Goal: Task Accomplishment & Management: Use online tool/utility

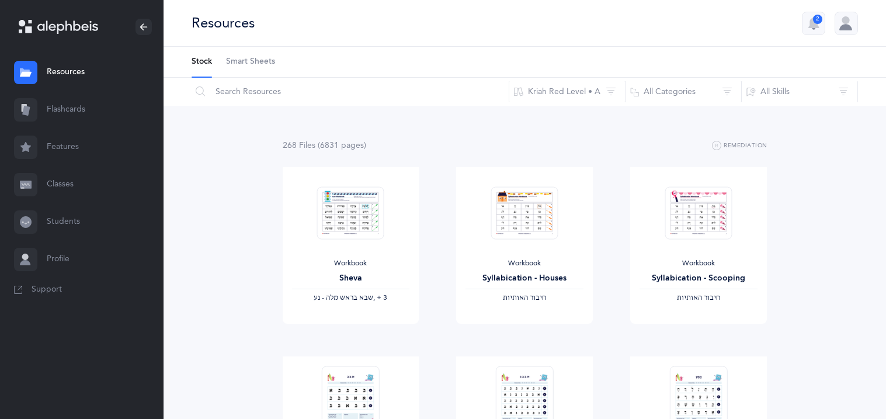
click at [61, 179] on link "Classes" at bounding box center [81, 184] width 163 height 37
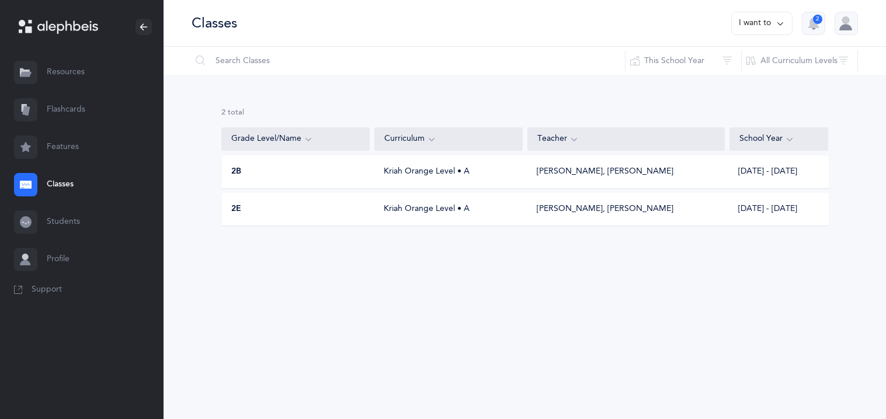
click at [576, 174] on div "[PERSON_NAME], [PERSON_NAME]" at bounding box center [605, 172] width 137 height 12
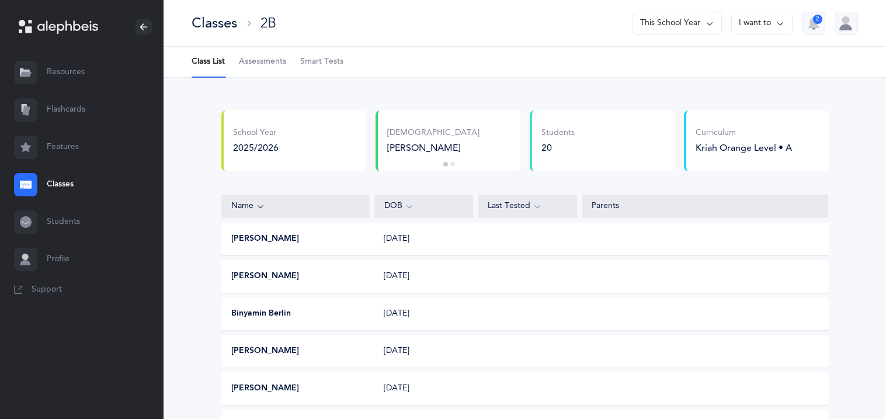
click at [54, 106] on link "Flashcards" at bounding box center [81, 109] width 163 height 37
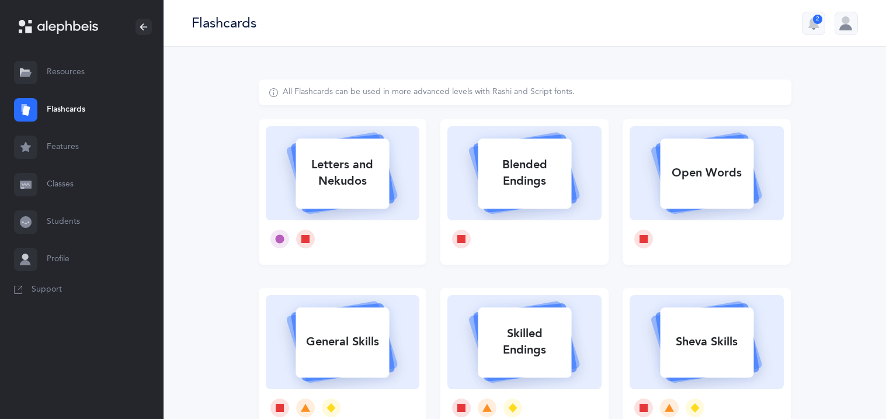
click at [678, 155] on rect at bounding box center [706, 173] width 93 height 70
select select
select select "single"
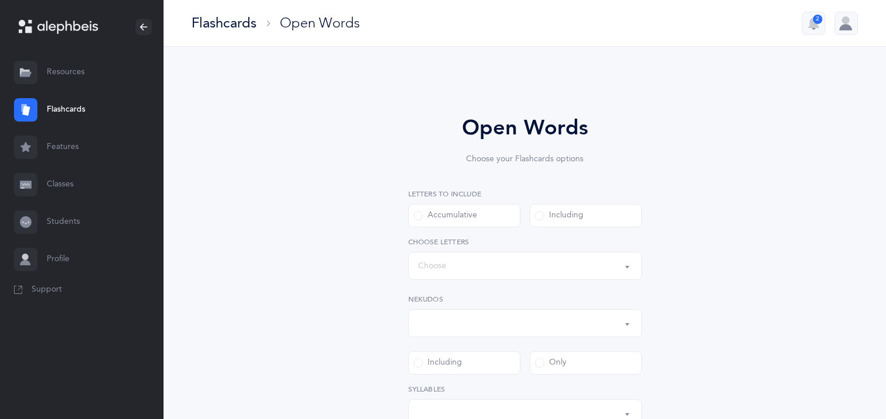
select select "all"
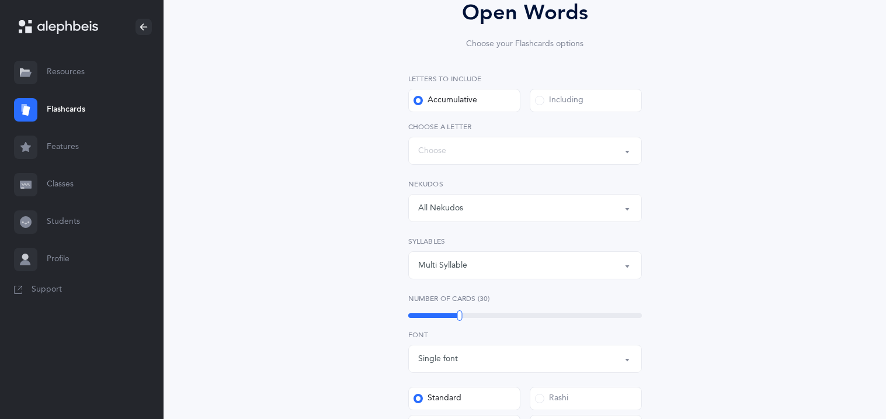
scroll to position [116, 0]
drag, startPoint x: 459, startPoint y: 315, endPoint x: 433, endPoint y: 322, distance: 27.2
click at [433, 319] on div "20" at bounding box center [433, 314] width 5 height 11
click at [344, 257] on div "Open Words Choose your Flashcards options Letters to include Accumulative [PERS…" at bounding box center [525, 330] width 532 height 734
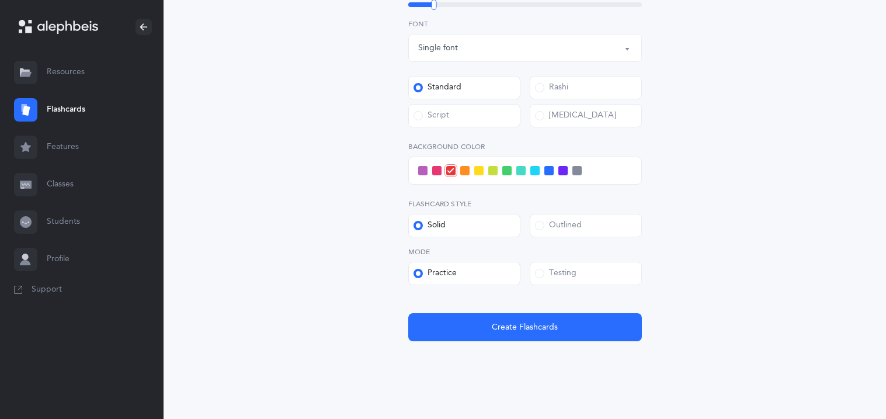
scroll to position [436, 0]
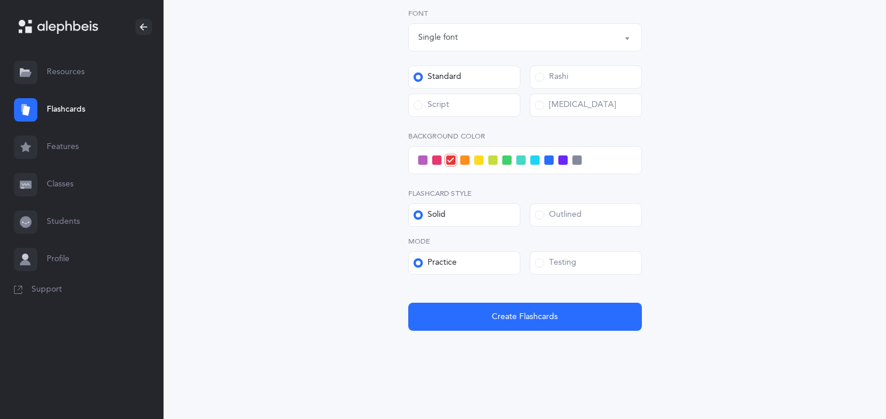
click at [533, 160] on span at bounding box center [534, 159] width 9 height 9
click at [0, 0] on input "checkbox" at bounding box center [0, 0] width 0 height 0
click at [550, 257] on div "Testing" at bounding box center [555, 263] width 41 height 12
click at [0, 0] on input "Testing" at bounding box center [0, 0] width 0 height 0
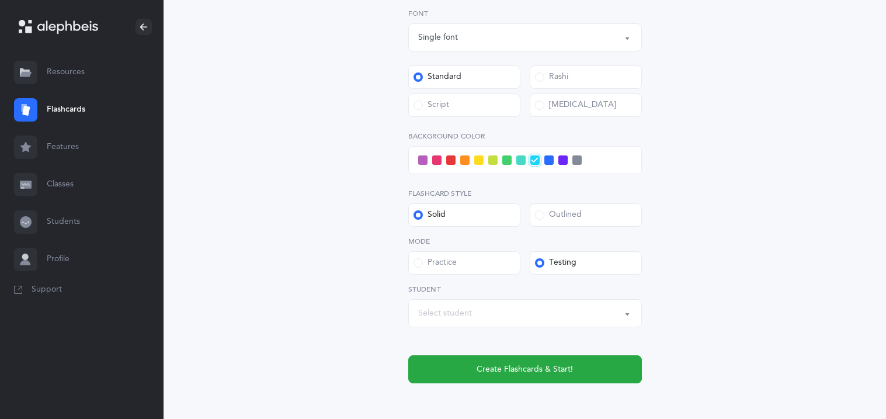
click at [450, 313] on div "Select student" at bounding box center [445, 313] width 54 height 12
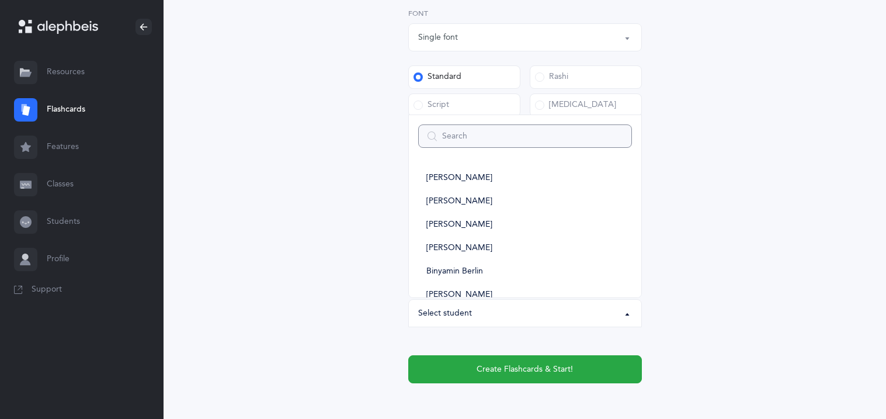
type input "s"
select select
type input "shi"
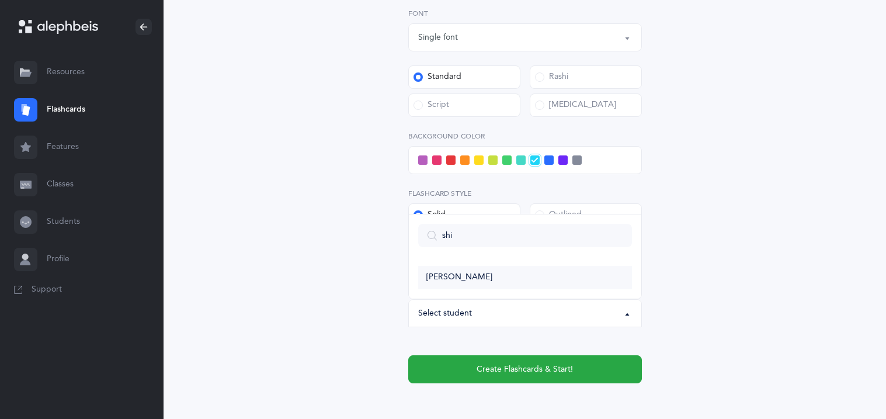
click at [458, 274] on span "[PERSON_NAME]" at bounding box center [459, 277] width 66 height 11
select select "11321"
click at [312, 282] on div "Open Words Choose your Flashcards options Letters to include Accumulative [PERS…" at bounding box center [525, 36] width 532 height 786
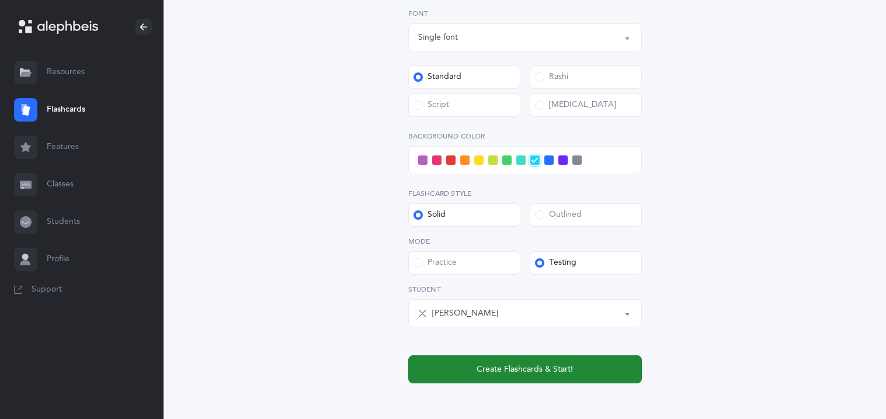
click at [496, 376] on button "Create Flashcards & Start!" at bounding box center [525, 369] width 234 height 28
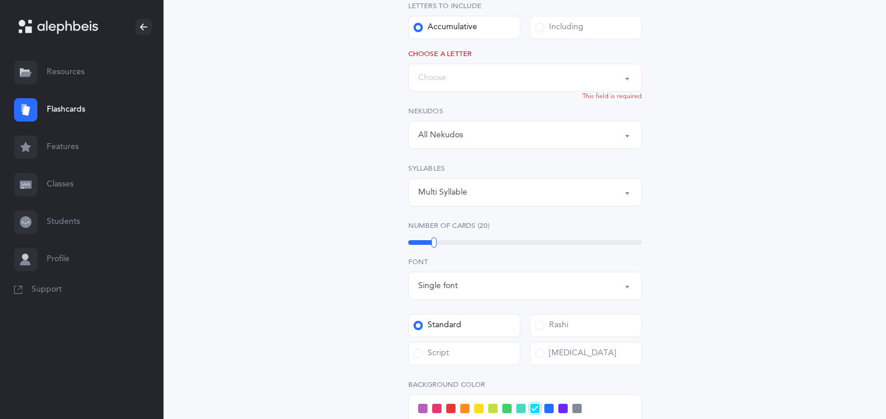
click at [599, 78] on div "Words up until: Choose" at bounding box center [525, 78] width 214 height 20
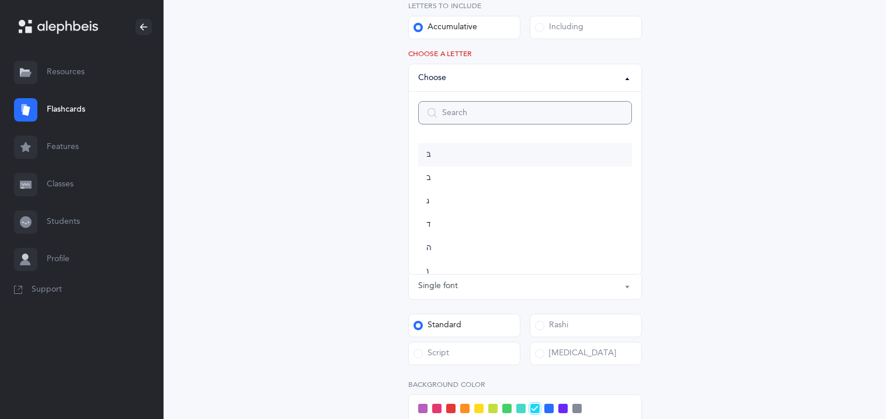
scroll to position [625, 0]
click at [438, 256] on link "ת" at bounding box center [525, 253] width 214 height 23
select select "27"
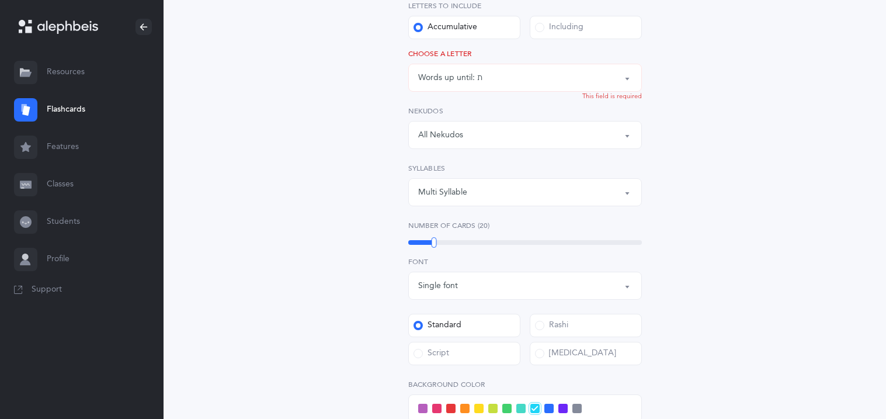
click at [270, 255] on div "Open Words Choose your Flashcards options Letters to include Accumulative [PERS…" at bounding box center [525, 284] width 532 height 786
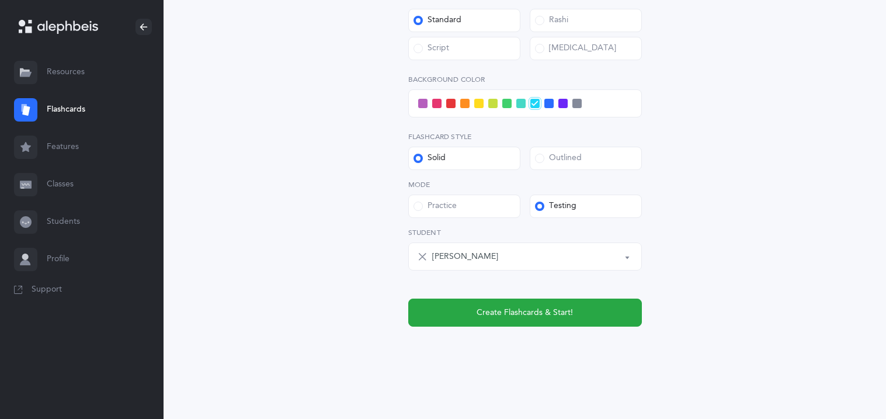
scroll to position [493, 0]
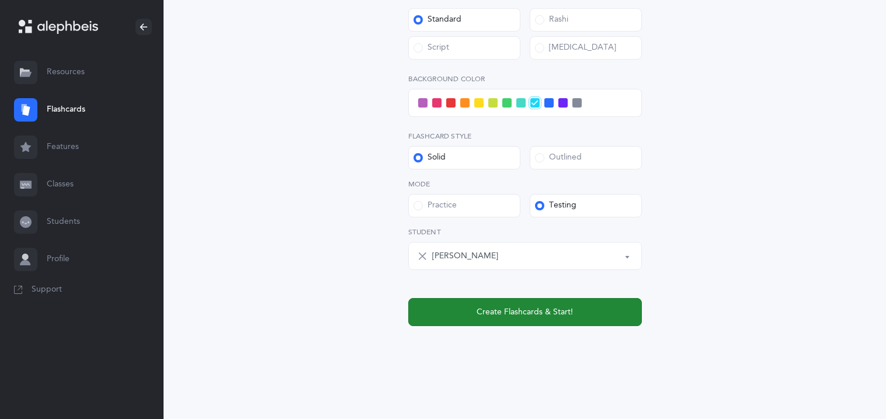
click at [499, 315] on span "Create Flashcards & Start!" at bounding box center [524, 312] width 96 height 12
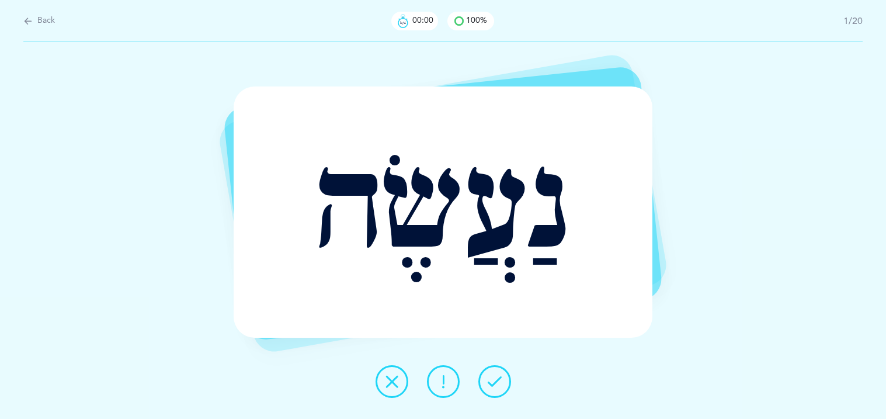
scroll to position [0, 0]
click at [36, 19] on button "Back" at bounding box center [39, 21] width 32 height 13
select select "27"
select select "single"
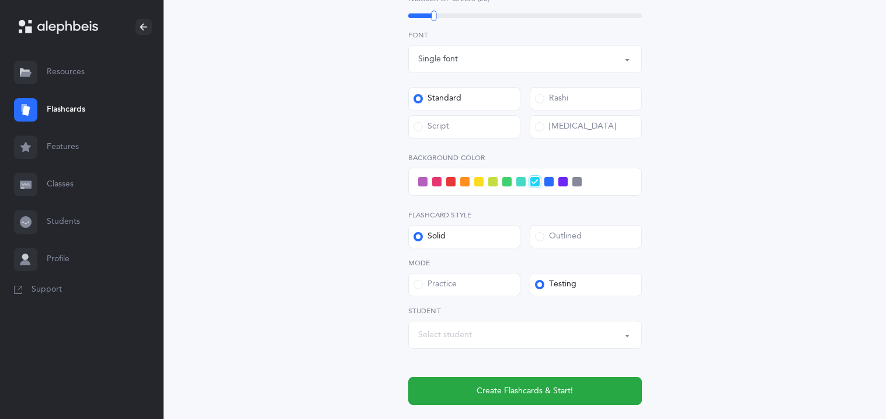
scroll to position [420, 0]
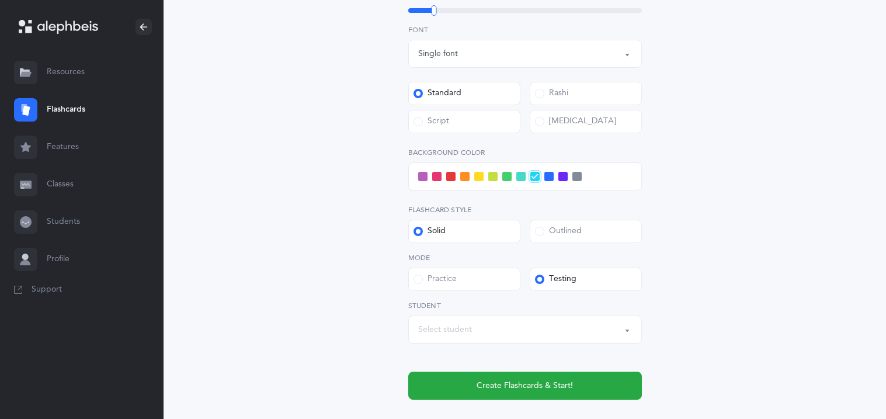
click at [465, 328] on div "Select student" at bounding box center [445, 329] width 54 height 12
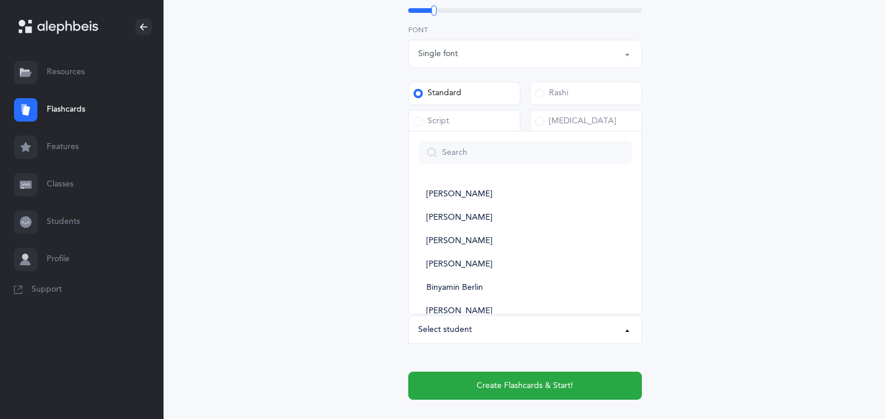
click at [293, 236] on div "Open Words Choose your Flashcards options Letters to include Accumulative [PERS…" at bounding box center [525, 53] width 532 height 786
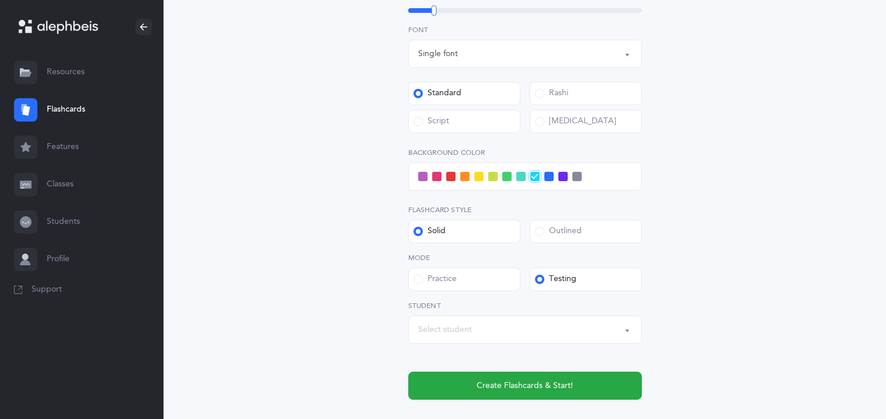
click at [501, 275] on label "Practice" at bounding box center [464, 278] width 112 height 23
click at [0, 0] on input "Practice" at bounding box center [0, 0] width 0 height 0
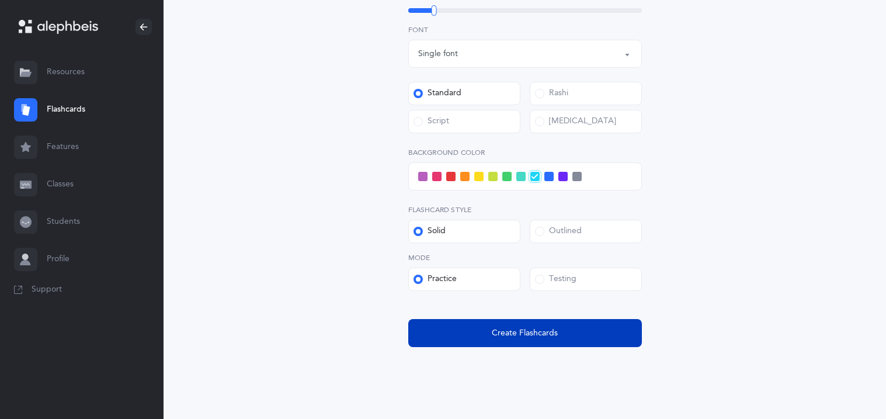
click at [525, 339] on button "Create Flashcards" at bounding box center [525, 333] width 234 height 28
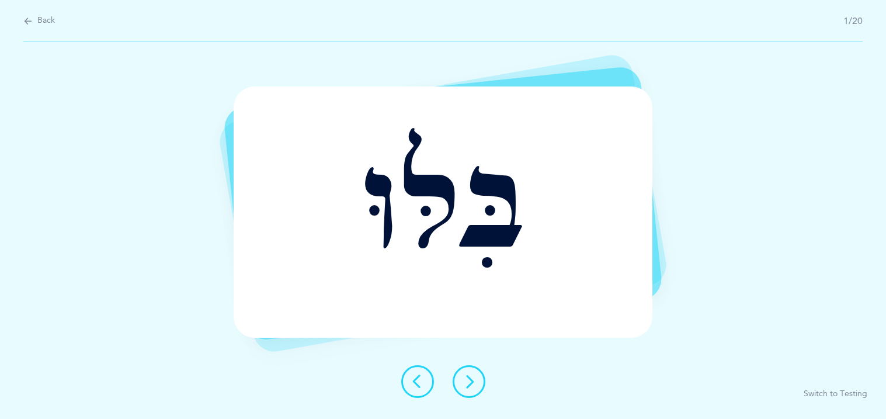
scroll to position [0, 0]
click at [465, 378] on icon at bounding box center [469, 381] width 14 height 14
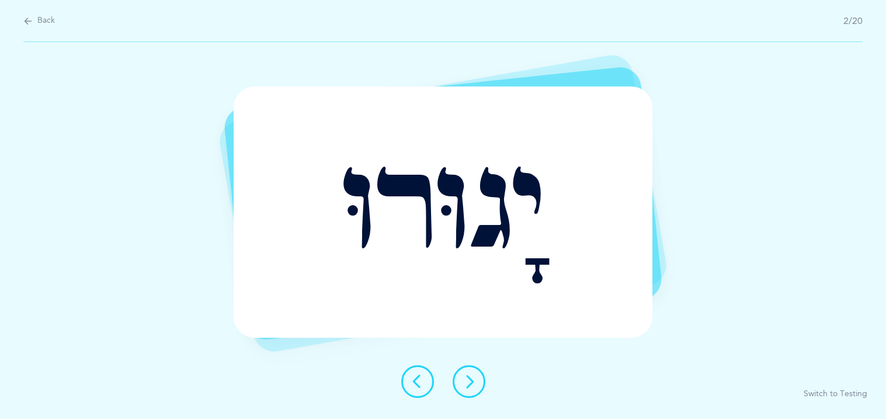
click at [465, 378] on icon at bounding box center [469, 381] width 14 height 14
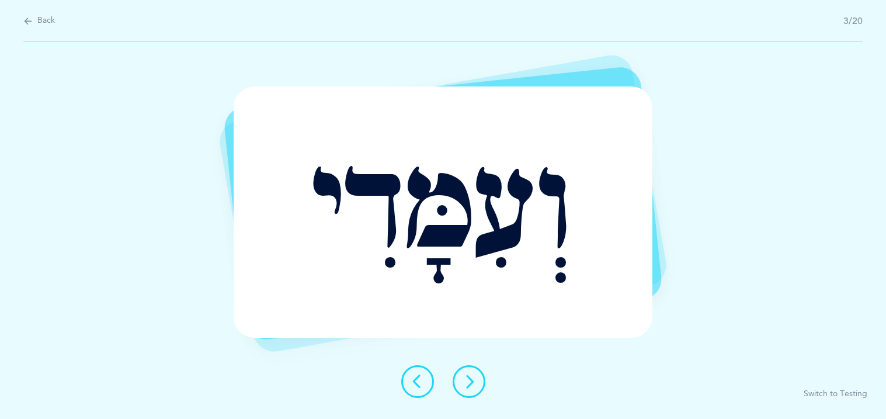
click at [465, 378] on icon at bounding box center [469, 381] width 14 height 14
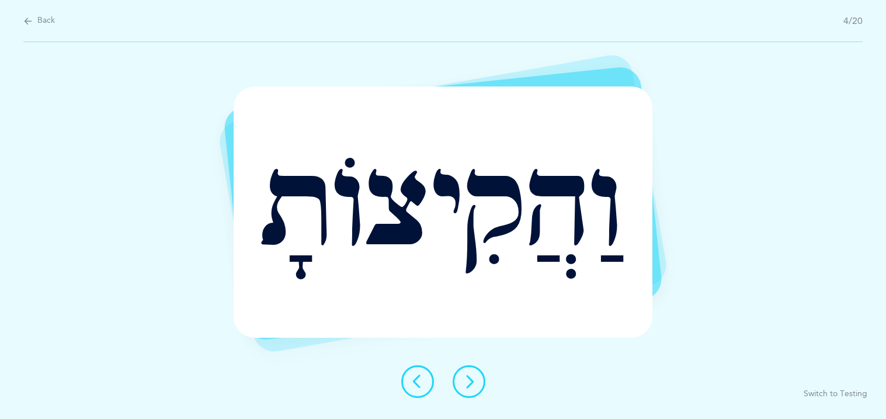
click at [465, 378] on icon at bounding box center [469, 381] width 14 height 14
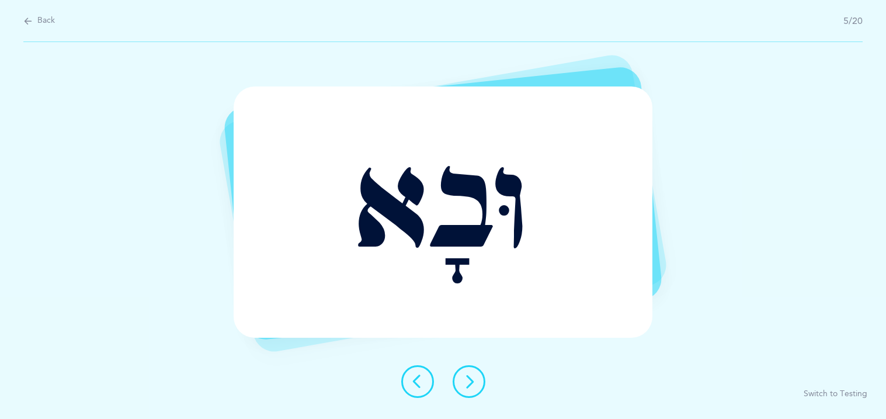
click at [462, 377] on icon at bounding box center [469, 381] width 14 height 14
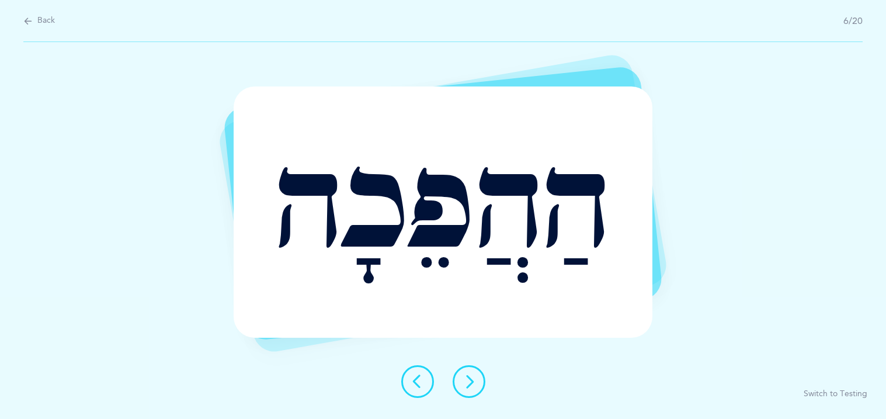
click at [462, 377] on icon at bounding box center [469, 381] width 14 height 14
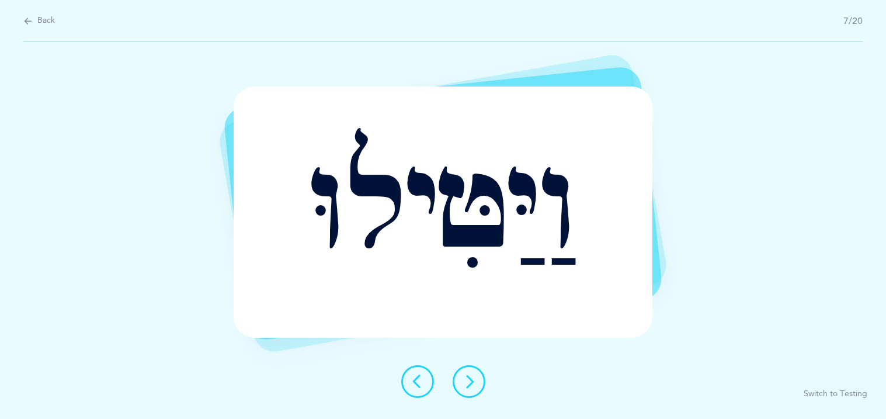
click at [462, 377] on icon at bounding box center [469, 381] width 14 height 14
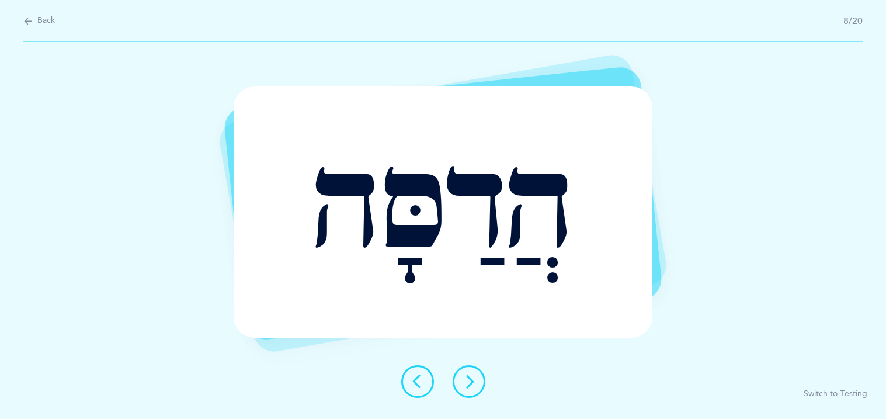
click at [462, 377] on icon at bounding box center [469, 381] width 14 height 14
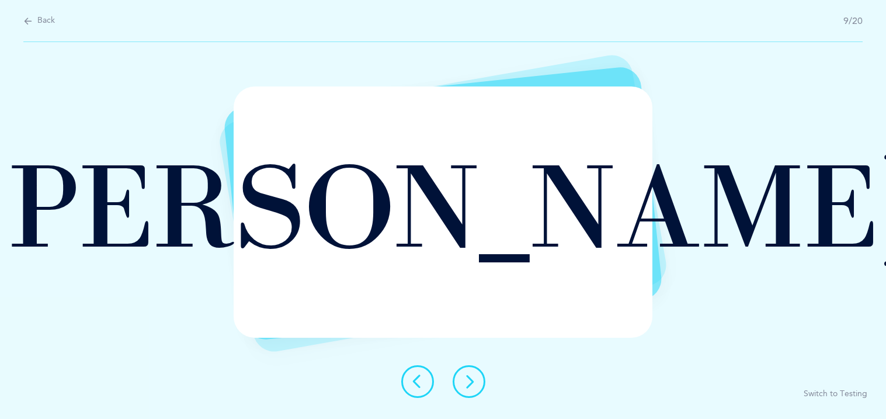
click at [469, 377] on icon at bounding box center [469, 381] width 14 height 14
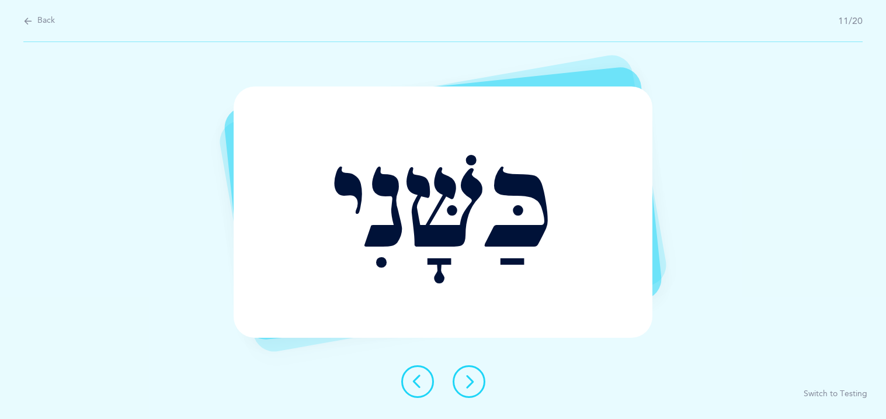
click at [469, 377] on icon at bounding box center [469, 381] width 14 height 14
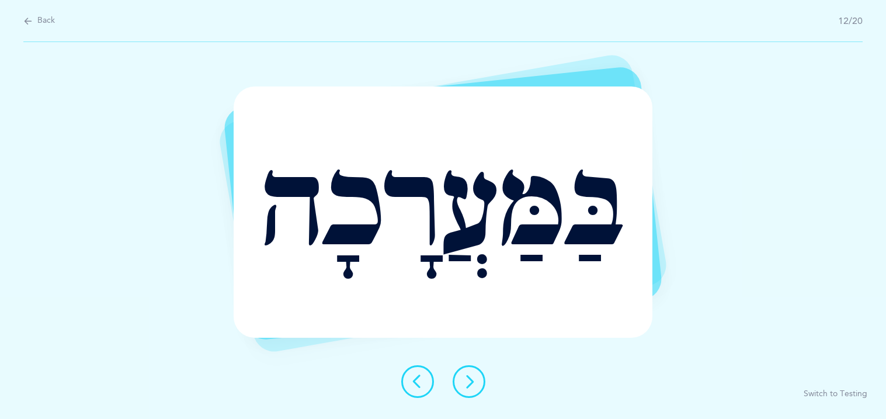
click at [469, 377] on icon at bounding box center [469, 381] width 14 height 14
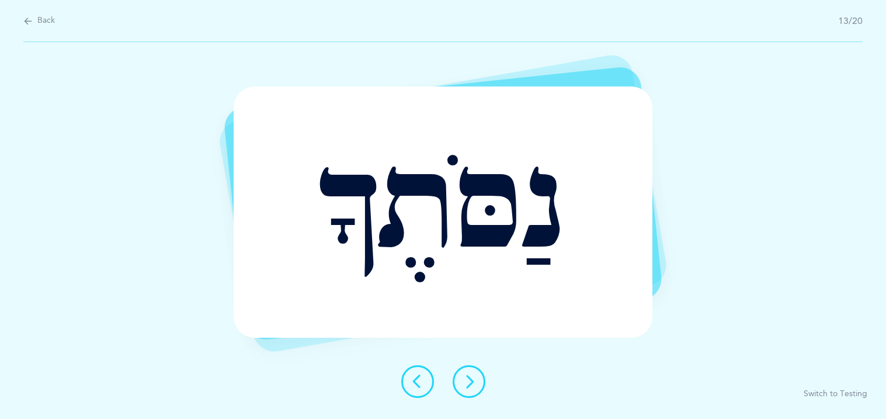
click at [469, 377] on icon at bounding box center [469, 381] width 14 height 14
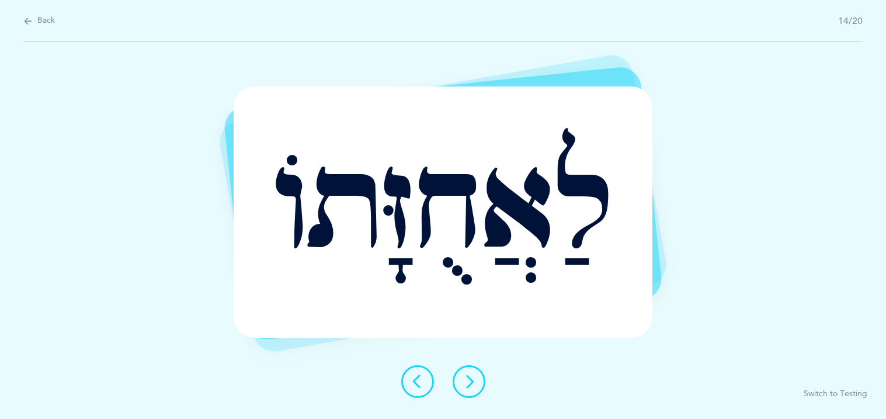
click at [469, 377] on icon at bounding box center [469, 381] width 14 height 14
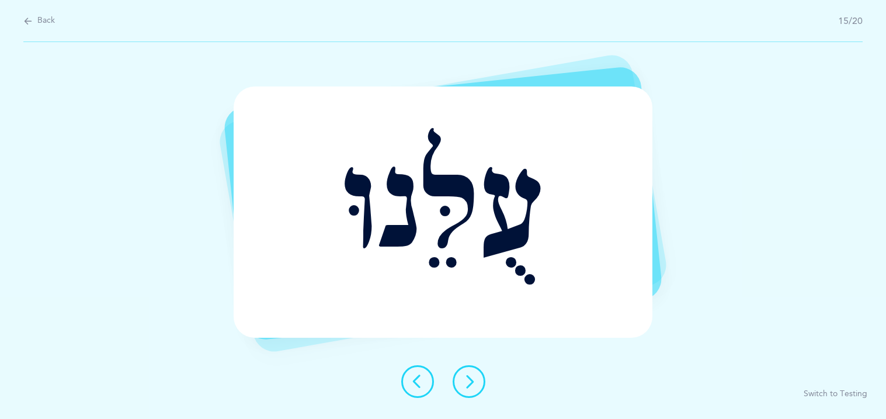
click at [469, 377] on icon at bounding box center [469, 381] width 14 height 14
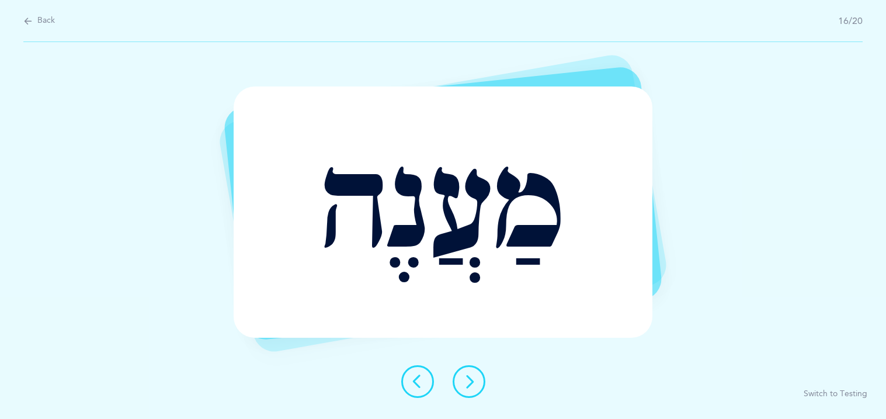
click at [469, 377] on icon at bounding box center [469, 381] width 14 height 14
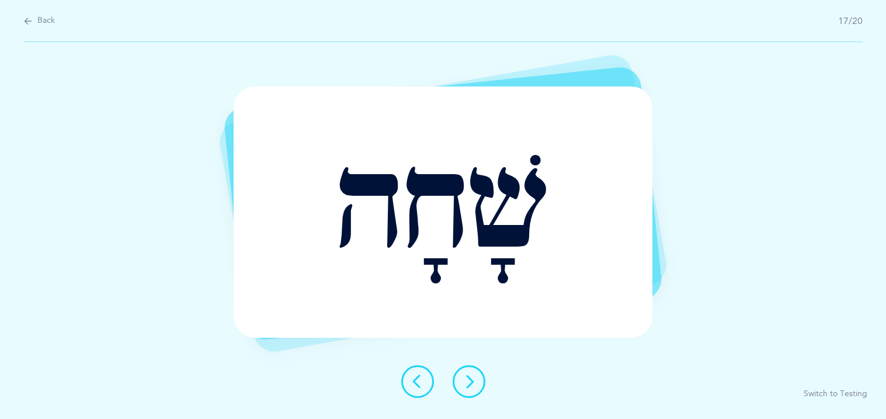
click at [469, 377] on icon at bounding box center [469, 381] width 14 height 14
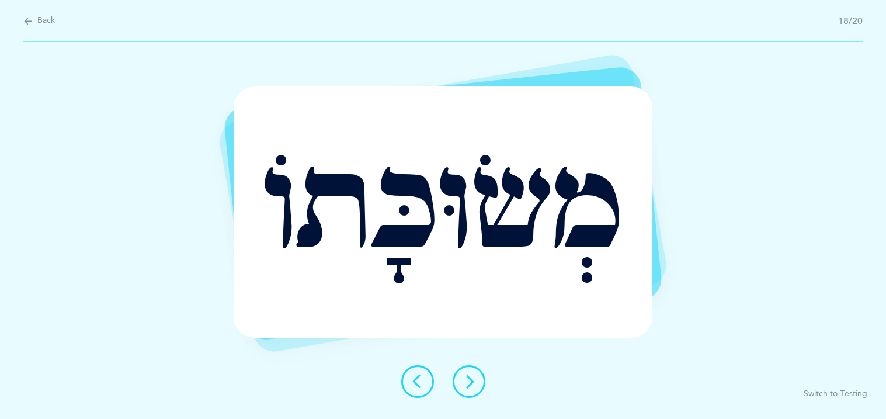
click at [469, 377] on icon at bounding box center [469, 381] width 14 height 14
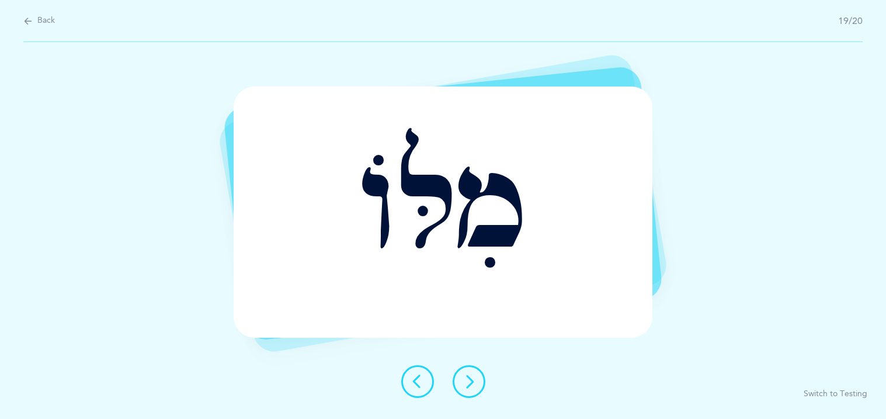
click at [469, 377] on icon at bounding box center [469, 381] width 14 height 14
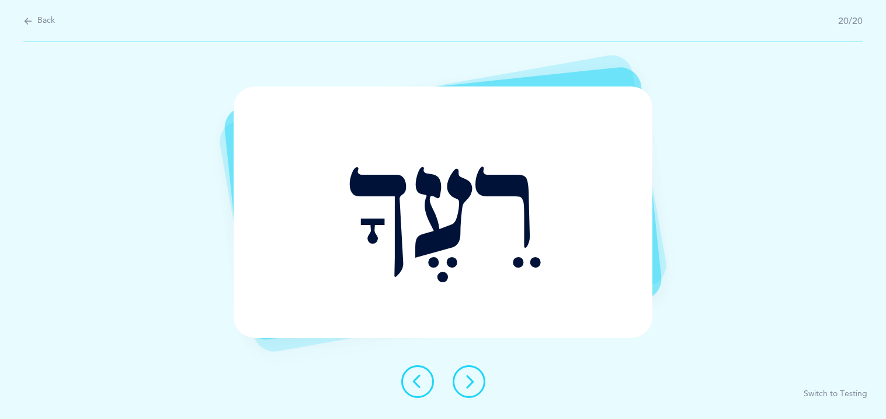
click at [483, 374] on button at bounding box center [468, 381] width 33 height 33
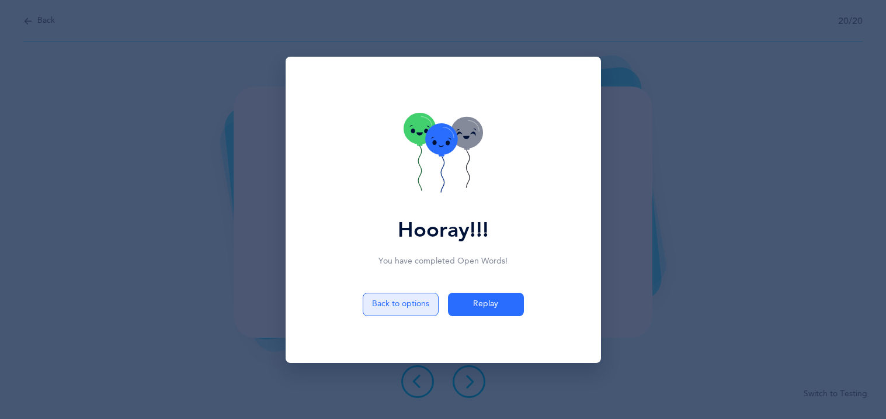
click at [419, 307] on button "Back to options" at bounding box center [401, 303] width 76 height 23
select select "27"
select select "single"
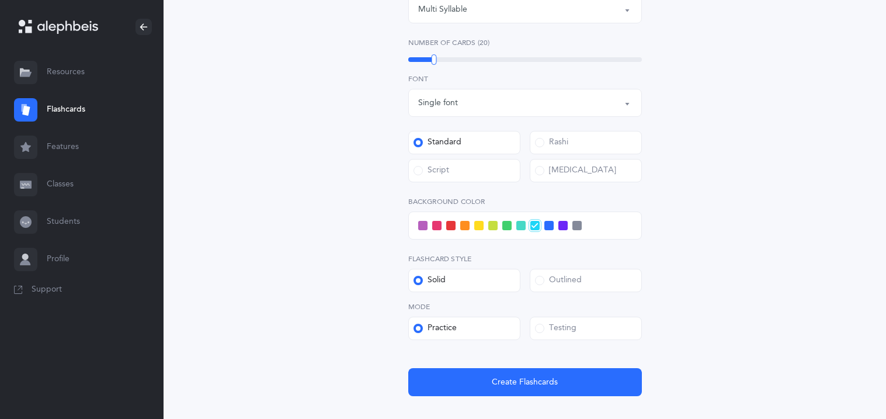
scroll to position [373, 0]
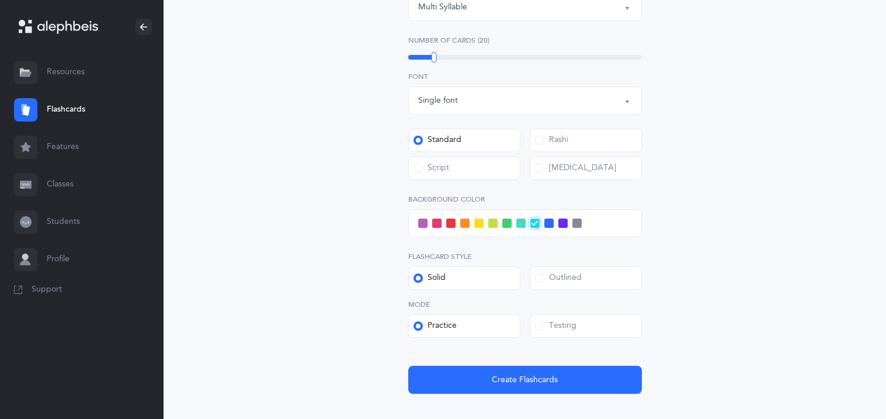
click at [579, 281] on div "Outlined" at bounding box center [558, 278] width 47 height 12
click at [0, 0] on input "Outlined" at bounding box center [0, 0] width 0 height 0
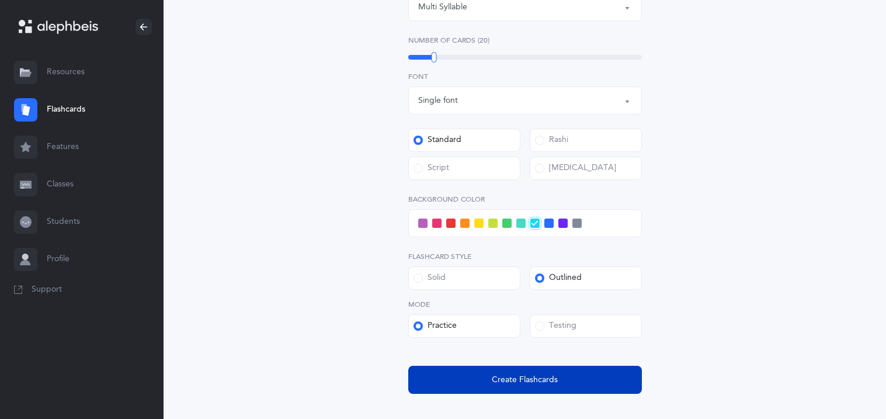
click at [540, 374] on span "Create Flashcards" at bounding box center [525, 380] width 66 height 12
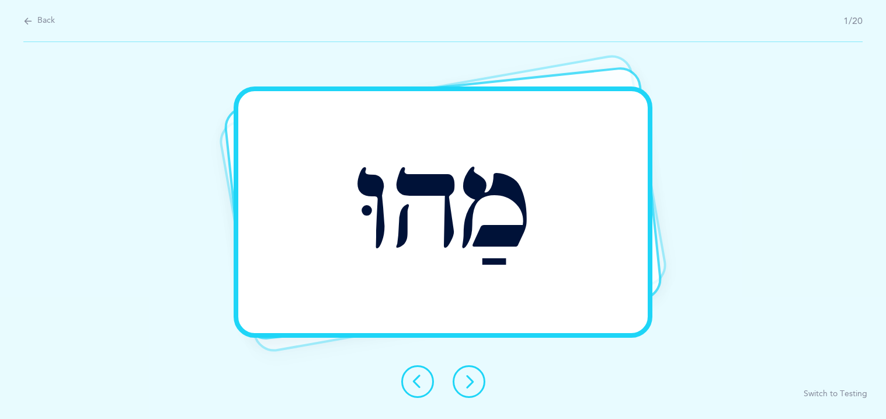
scroll to position [0, 0]
click at [472, 382] on icon at bounding box center [469, 381] width 14 height 14
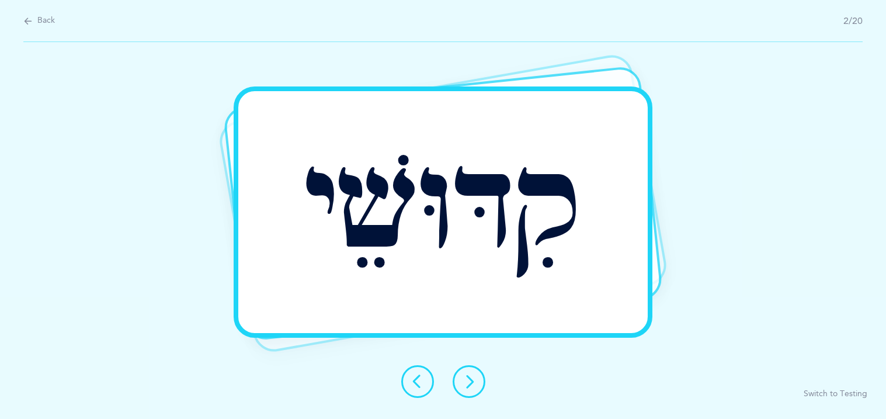
click at [478, 395] on div at bounding box center [443, 381] width 103 height 33
click at [467, 368] on button at bounding box center [468, 381] width 33 height 33
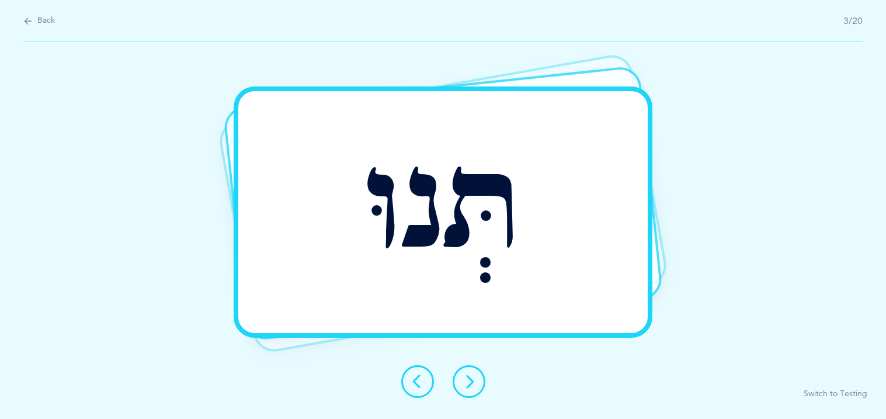
click at [470, 385] on icon at bounding box center [469, 381] width 14 height 14
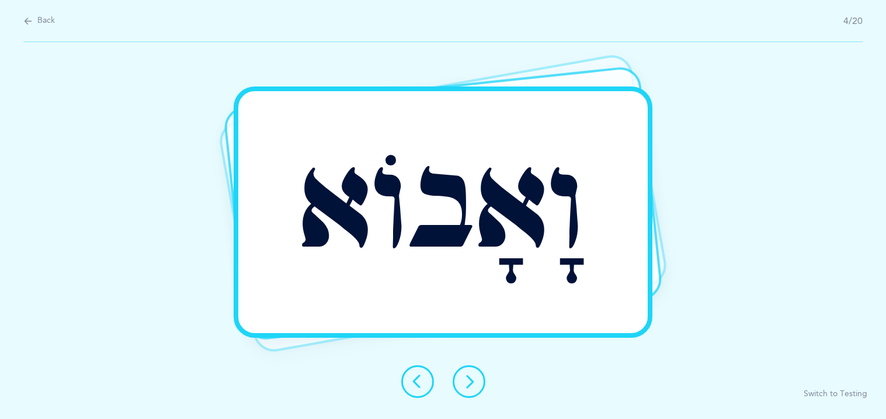
click at [464, 387] on icon at bounding box center [469, 381] width 14 height 14
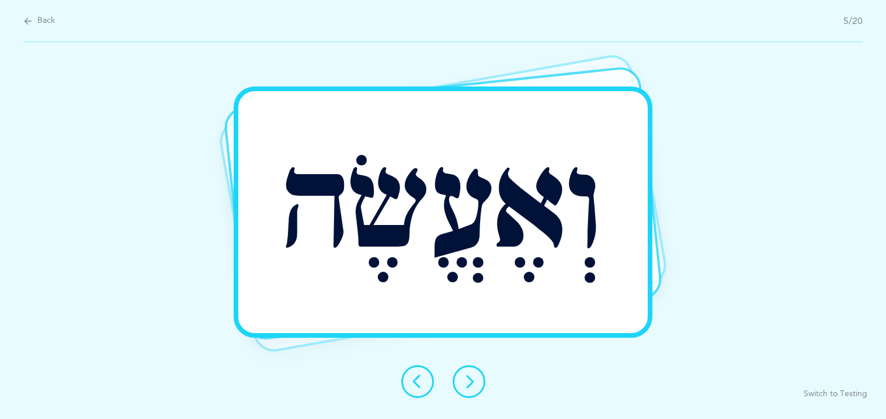
click at [462, 386] on icon at bounding box center [469, 381] width 14 height 14
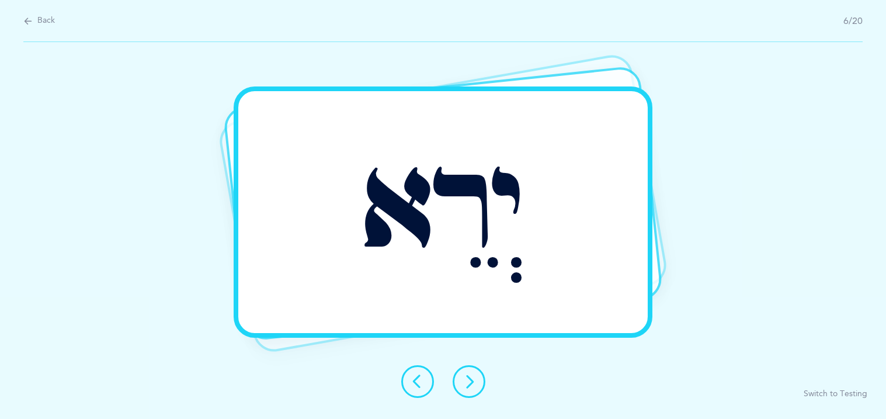
click at [468, 381] on icon at bounding box center [469, 381] width 14 height 14
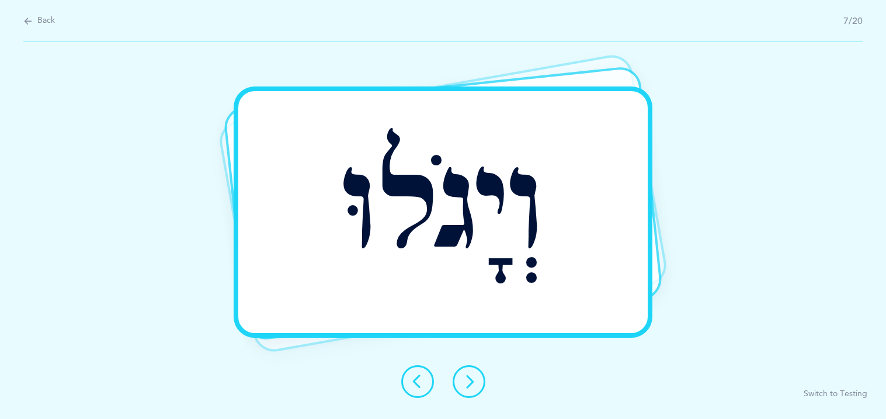
click at [465, 389] on button at bounding box center [468, 381] width 33 height 33
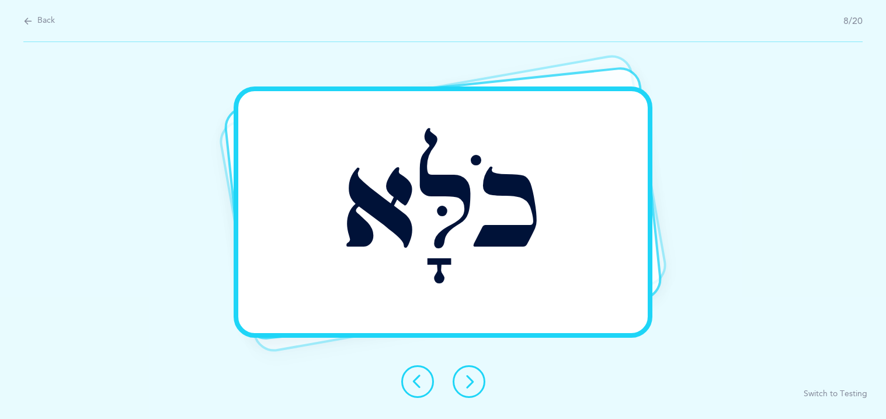
click at [476, 394] on button at bounding box center [468, 381] width 33 height 33
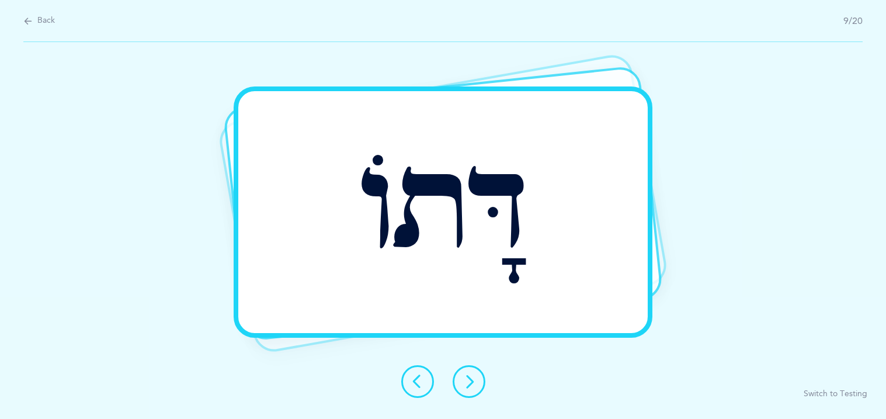
click at [475, 398] on div "דָּתוֹ Report incorrect word Switch to Testing" at bounding box center [443, 230] width 886 height 377
click at [469, 375] on icon at bounding box center [469, 381] width 14 height 14
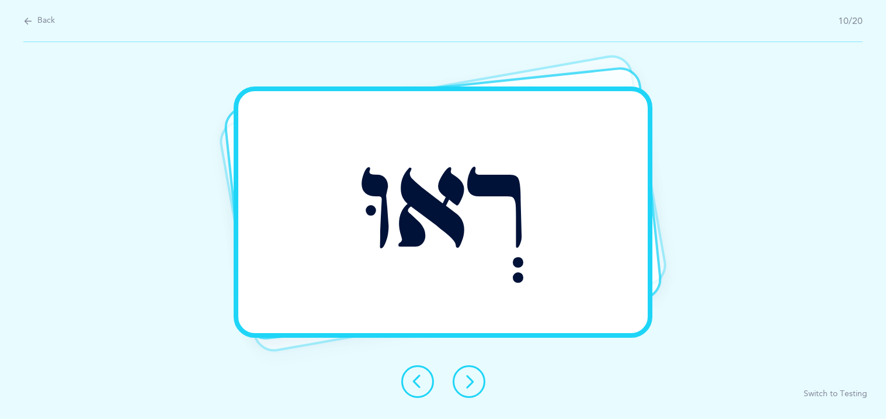
click at [471, 379] on icon at bounding box center [469, 381] width 14 height 14
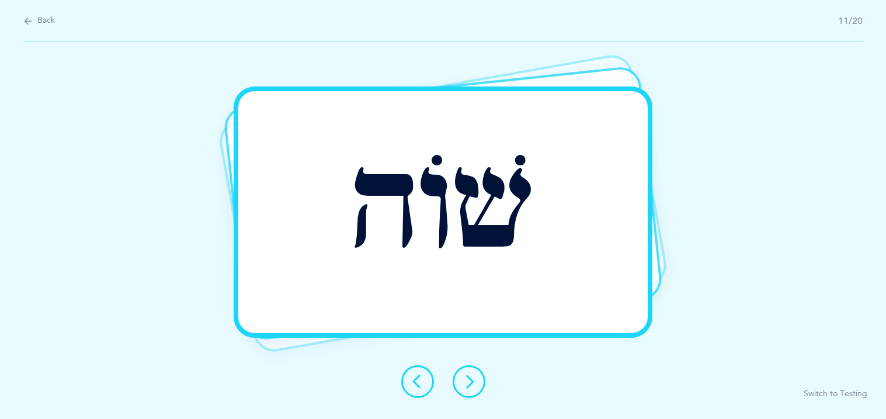
click at [468, 384] on icon at bounding box center [469, 381] width 14 height 14
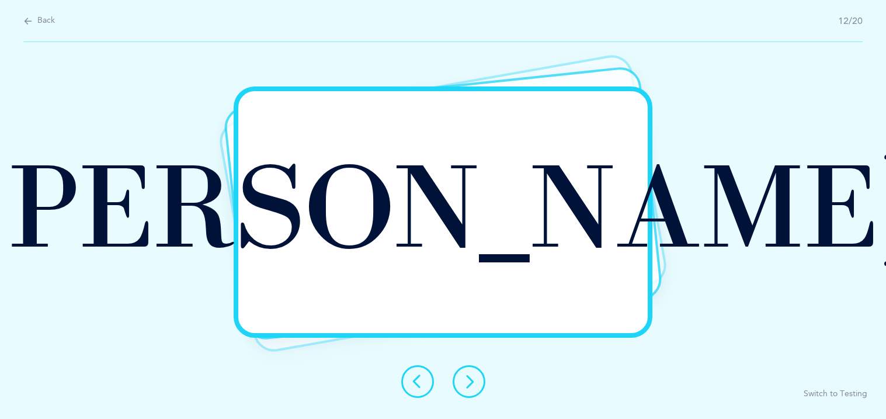
click at [462, 382] on icon at bounding box center [469, 381] width 14 height 14
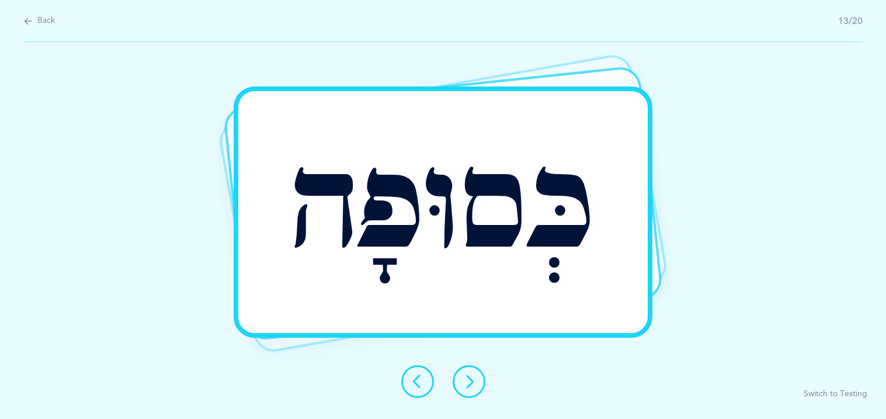
click at [463, 380] on icon at bounding box center [469, 381] width 14 height 14
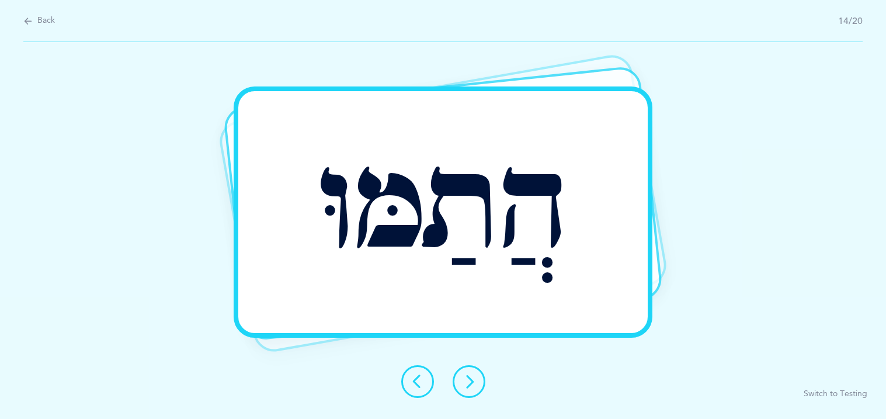
click at [462, 374] on icon at bounding box center [469, 381] width 14 height 14
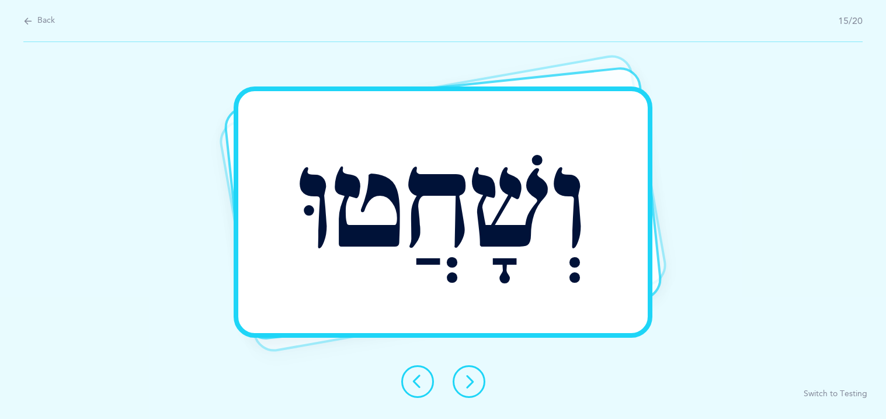
click at [464, 375] on icon at bounding box center [469, 381] width 14 height 14
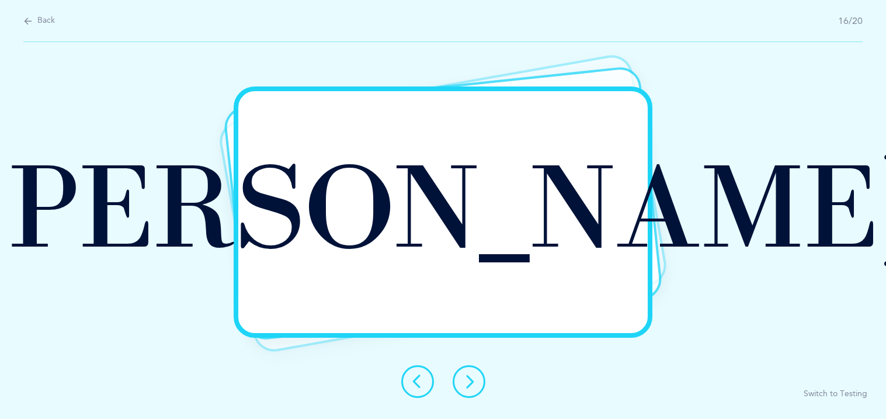
click at [465, 378] on icon at bounding box center [469, 381] width 14 height 14
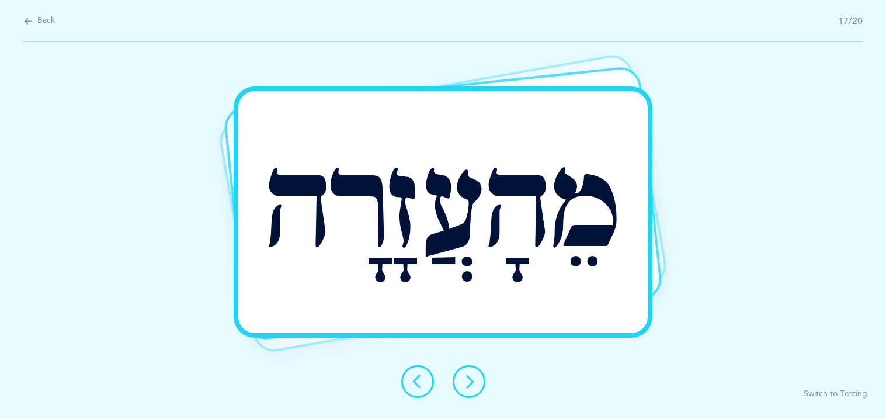
click at [464, 378] on icon at bounding box center [469, 381] width 14 height 14
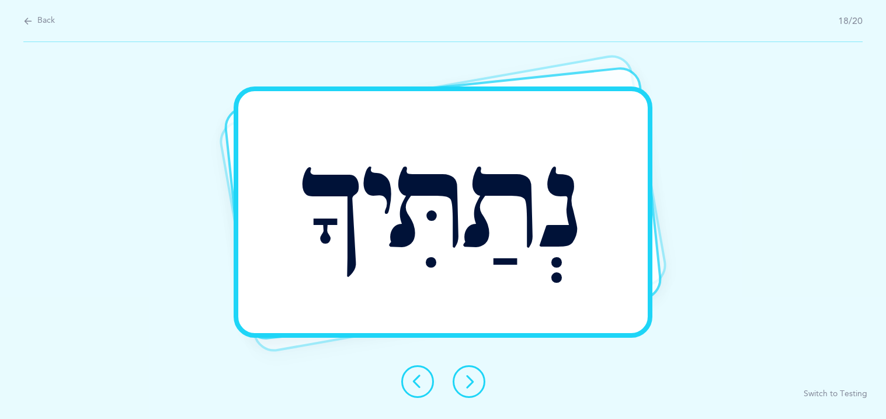
click at [464, 375] on icon at bounding box center [469, 381] width 14 height 14
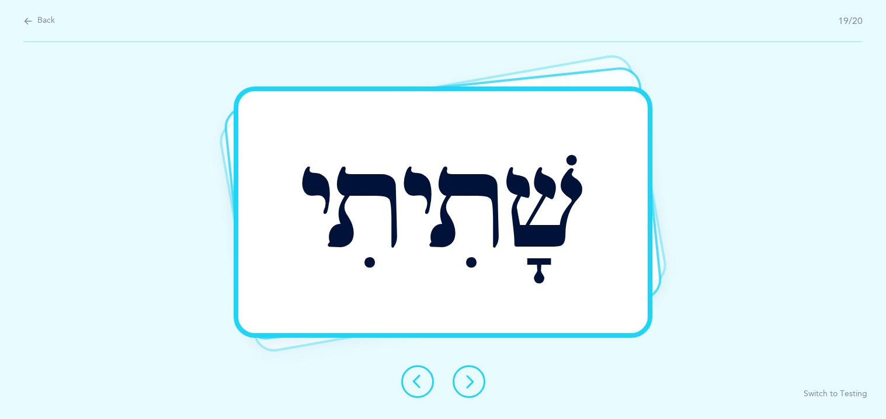
click at [464, 375] on icon at bounding box center [469, 381] width 14 height 14
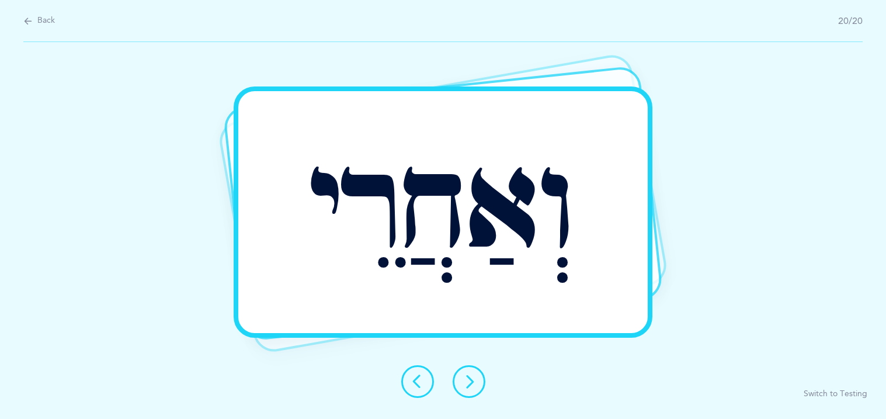
click at [464, 375] on icon at bounding box center [469, 381] width 14 height 14
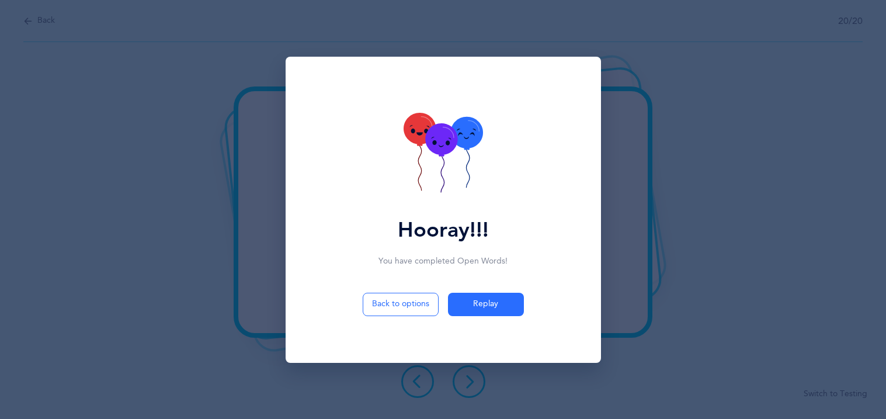
click at [422, 354] on div "Back to options Replay" at bounding box center [442, 327] width 301 height 70
click at [418, 309] on button "Back to options" at bounding box center [401, 303] width 76 height 23
select select "27"
select select "single"
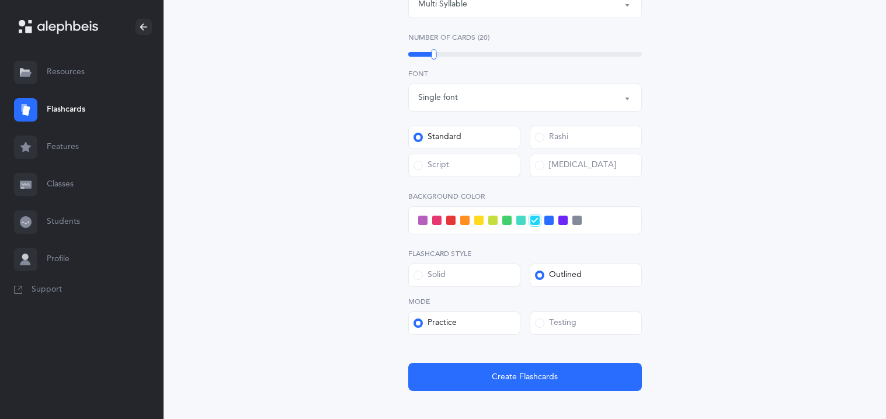
scroll to position [396, 0]
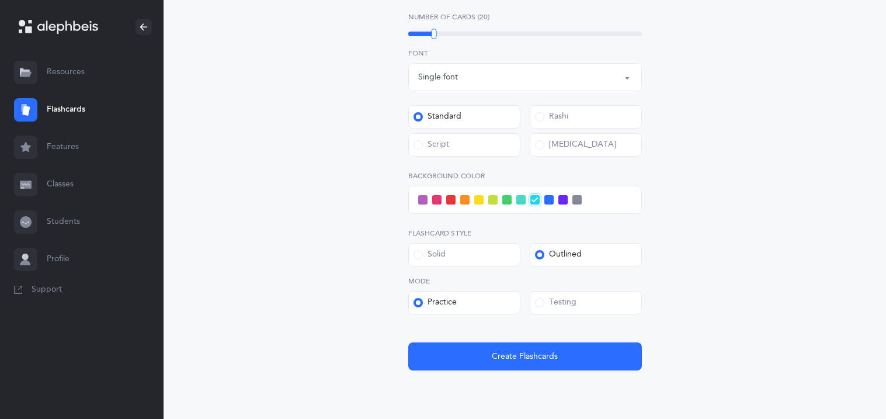
click at [530, 198] on span at bounding box center [534, 199] width 13 height 13
click at [0, 0] on input "checkbox" at bounding box center [0, 0] width 0 height 0
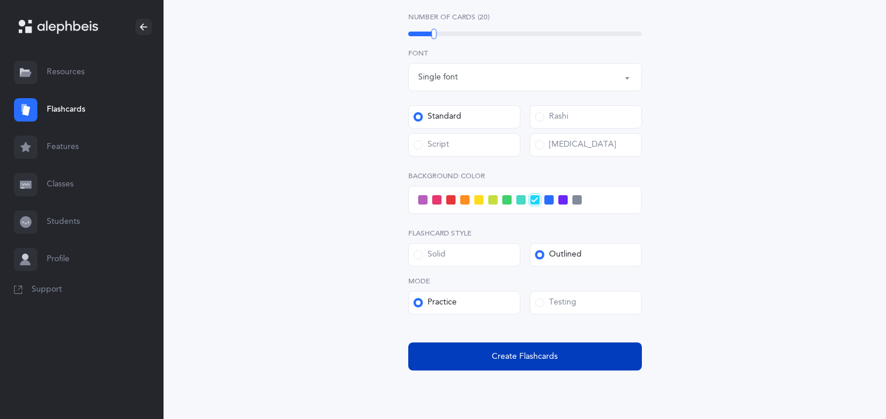
click at [541, 363] on button "Create Flashcards" at bounding box center [525, 356] width 234 height 28
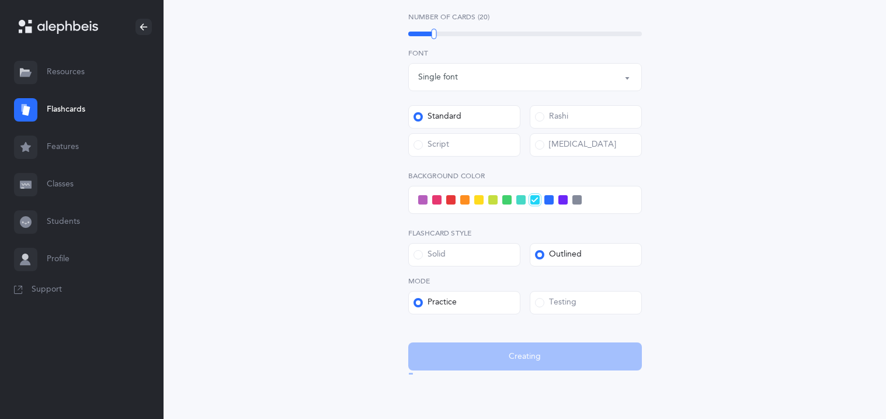
scroll to position [0, 0]
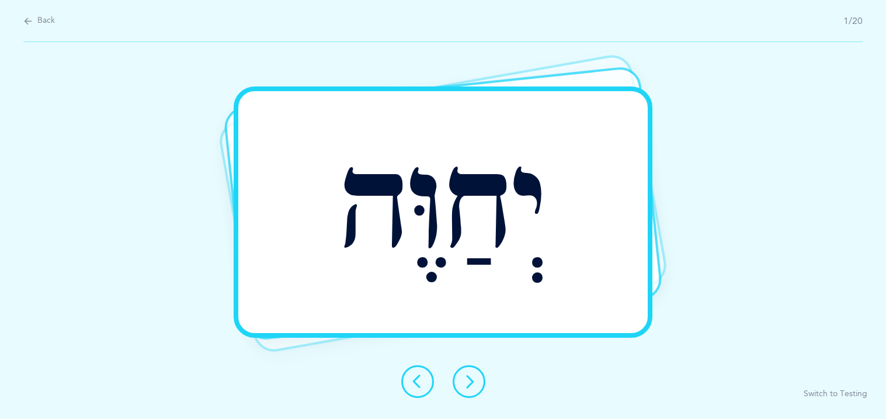
click at [466, 379] on icon at bounding box center [469, 381] width 14 height 14
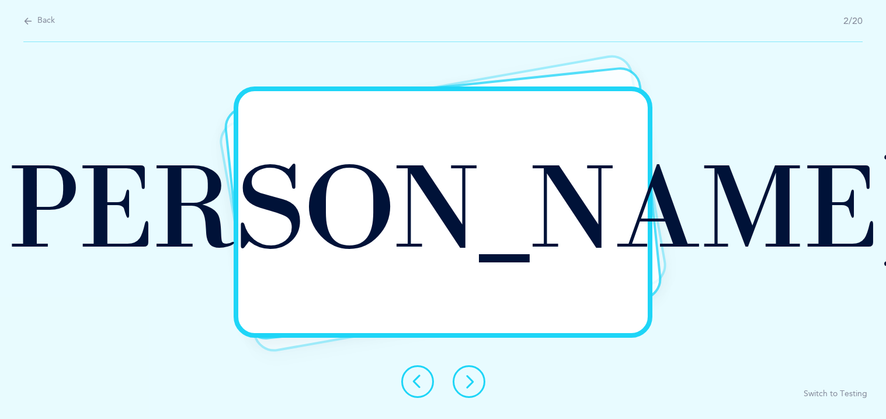
click at [465, 378] on icon at bounding box center [469, 381] width 14 height 14
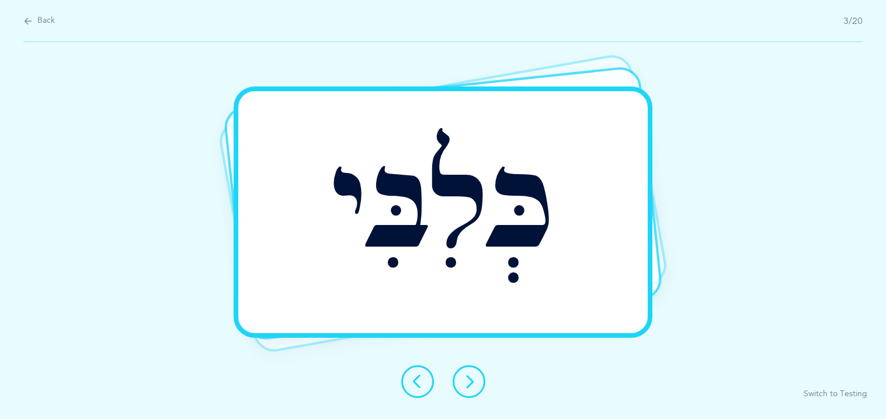
click at [469, 384] on icon at bounding box center [469, 381] width 14 height 14
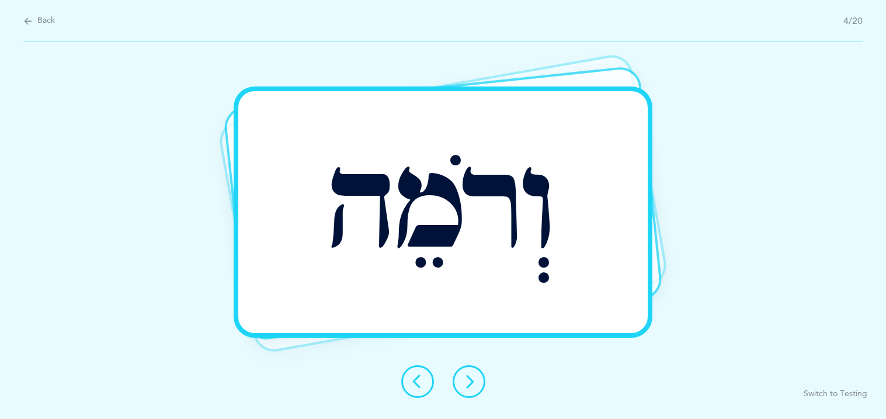
click at [469, 384] on icon at bounding box center [469, 381] width 14 height 14
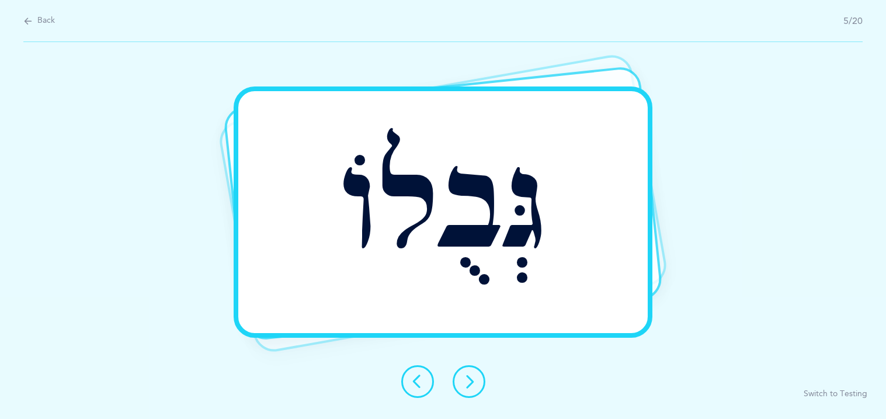
click at [469, 384] on icon at bounding box center [469, 381] width 14 height 14
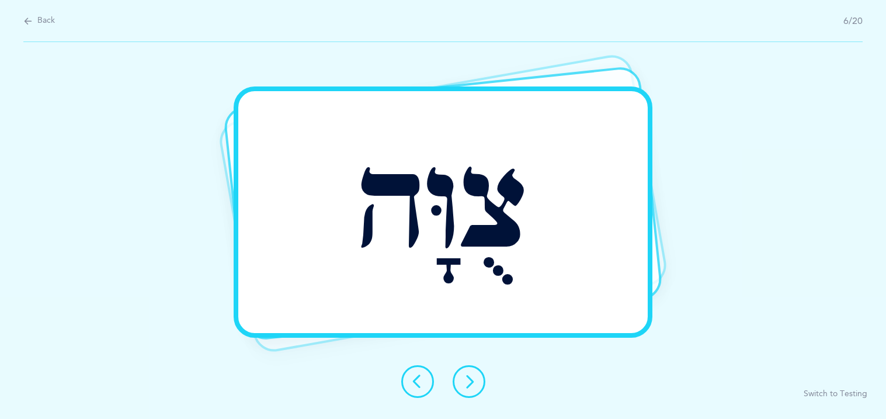
click at [469, 384] on icon at bounding box center [469, 381] width 14 height 14
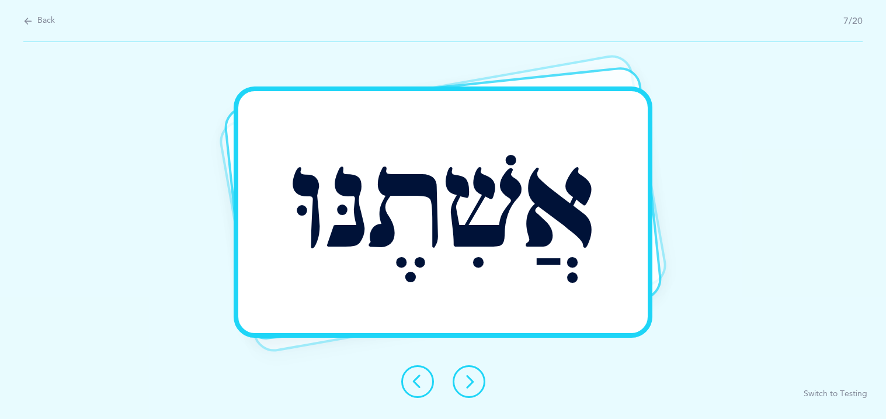
click at [469, 384] on icon at bounding box center [469, 381] width 14 height 14
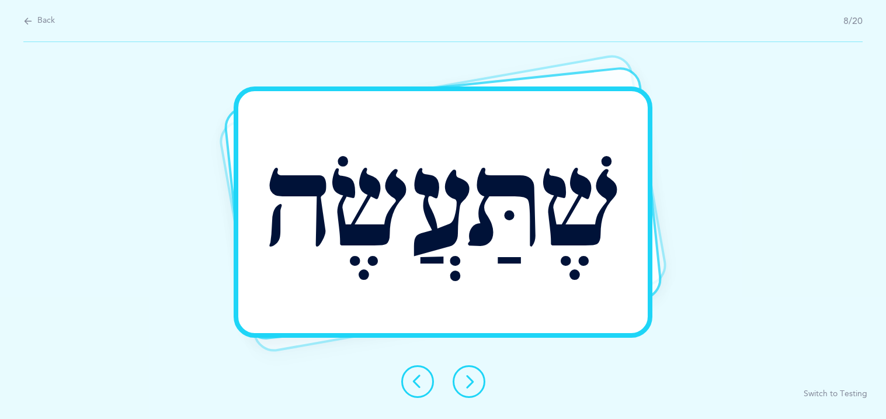
click at [468, 380] on icon at bounding box center [469, 381] width 14 height 14
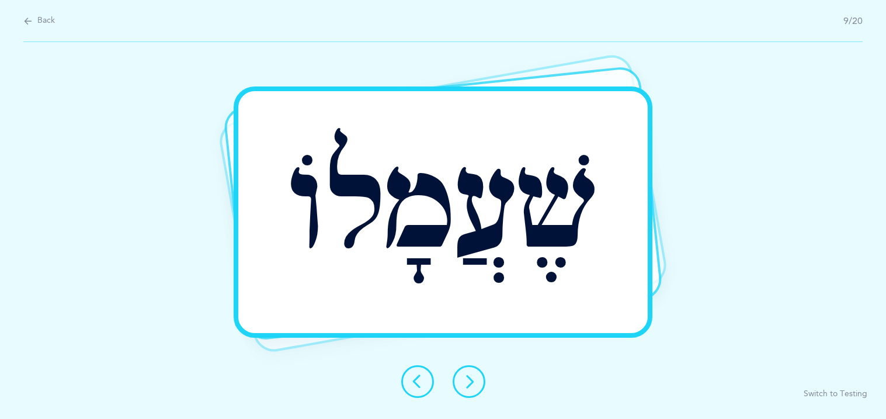
click at [475, 385] on icon at bounding box center [469, 381] width 14 height 14
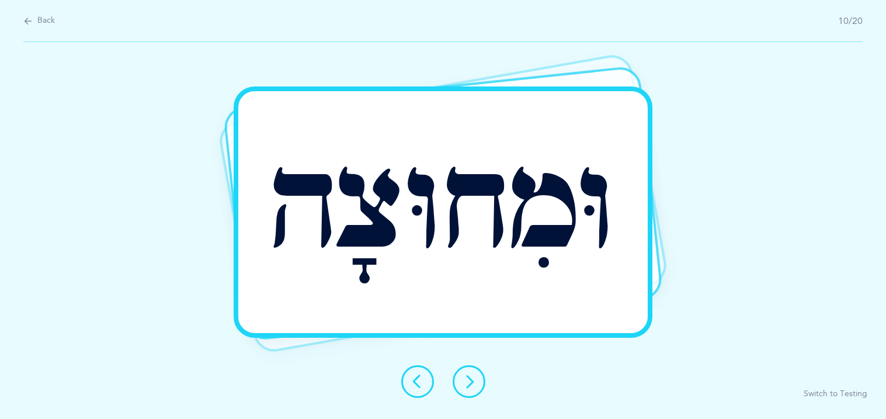
click at [475, 385] on icon at bounding box center [469, 381] width 14 height 14
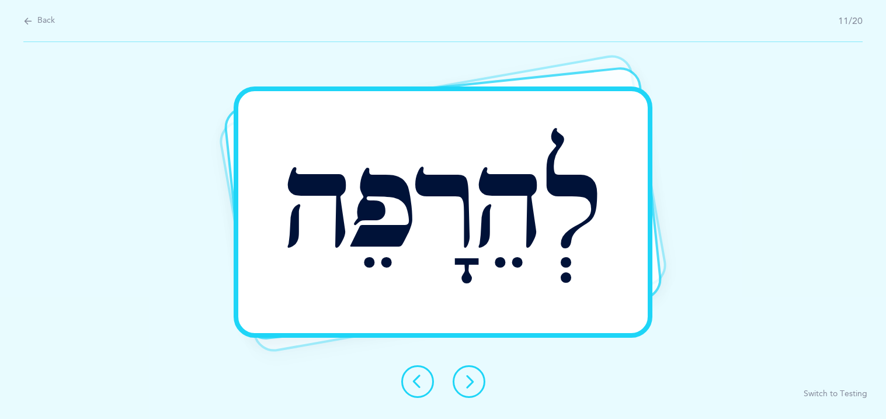
click at [475, 385] on icon at bounding box center [469, 381] width 14 height 14
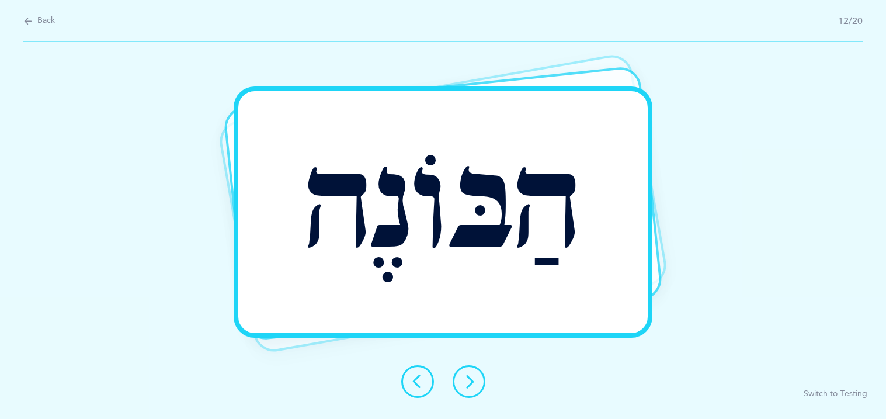
click at [426, 382] on button at bounding box center [417, 381] width 33 height 33
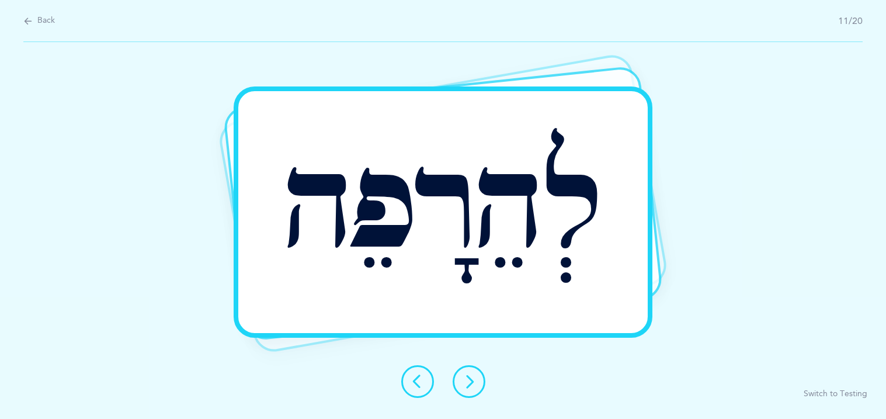
click at [462, 377] on icon at bounding box center [469, 381] width 14 height 14
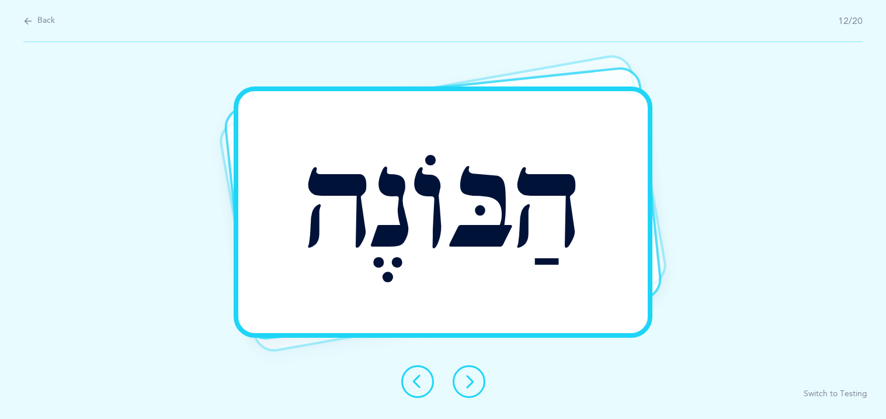
click at [462, 377] on icon at bounding box center [469, 381] width 14 height 14
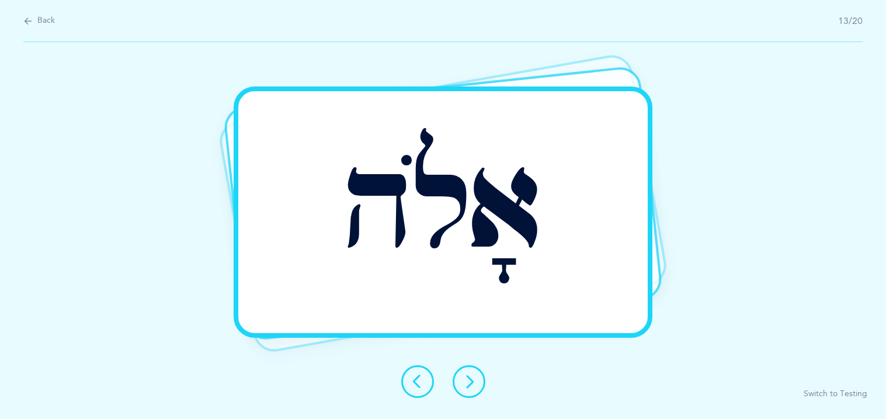
click at [462, 377] on icon at bounding box center [469, 381] width 14 height 14
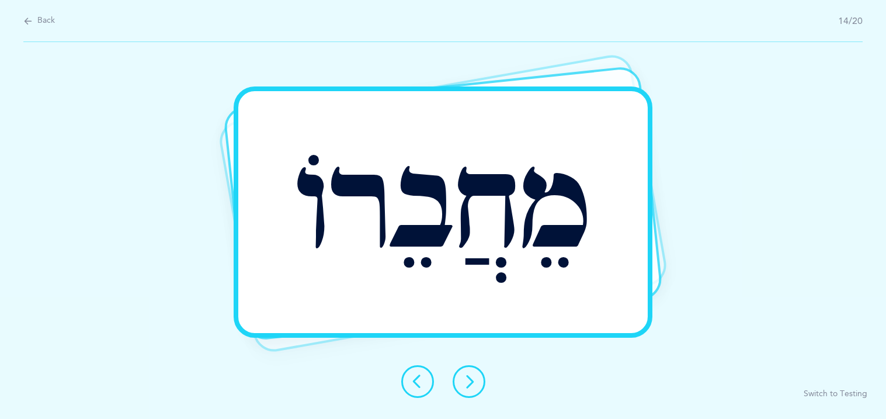
click at [469, 382] on icon at bounding box center [469, 381] width 14 height 14
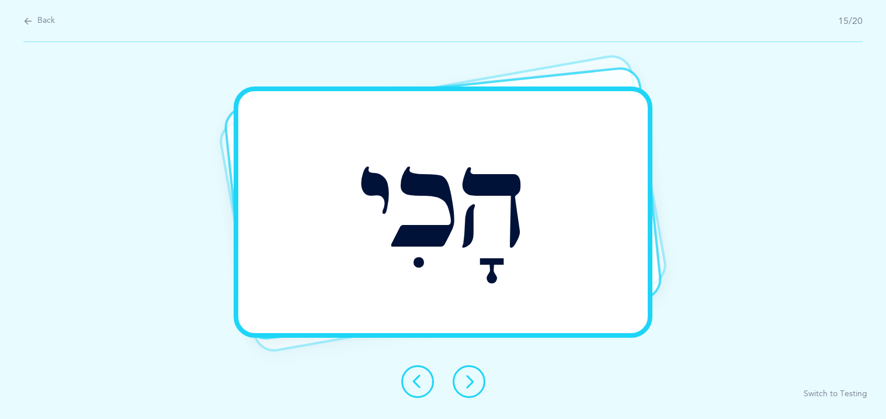
click at [469, 382] on icon at bounding box center [469, 381] width 14 height 14
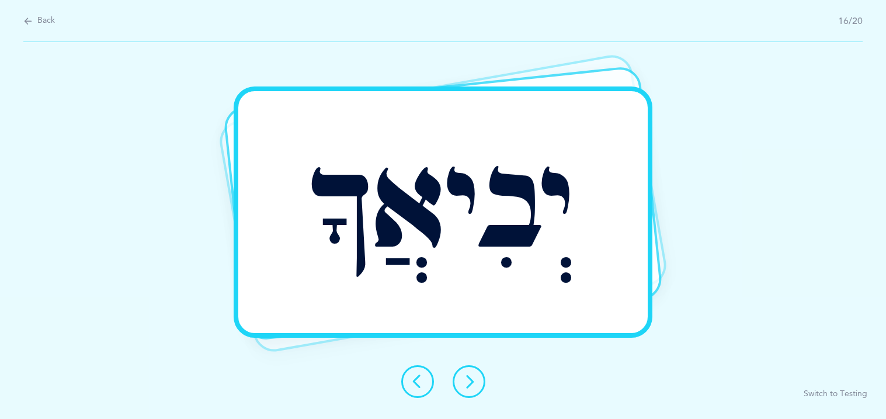
click at [466, 381] on icon at bounding box center [469, 381] width 14 height 14
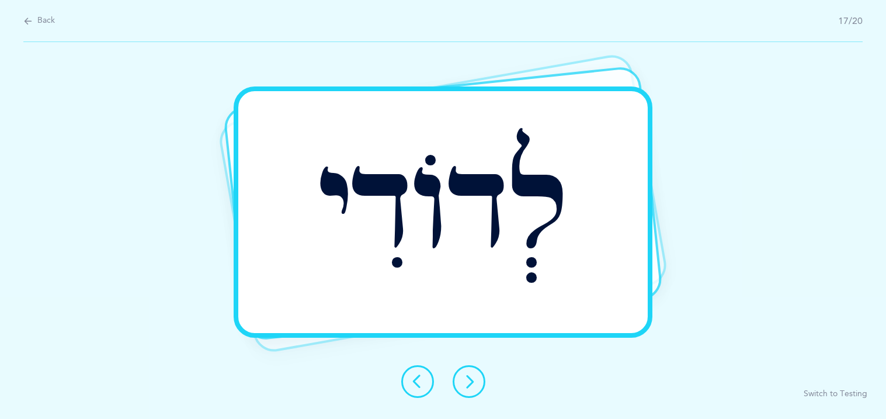
click at [466, 381] on icon at bounding box center [469, 381] width 14 height 14
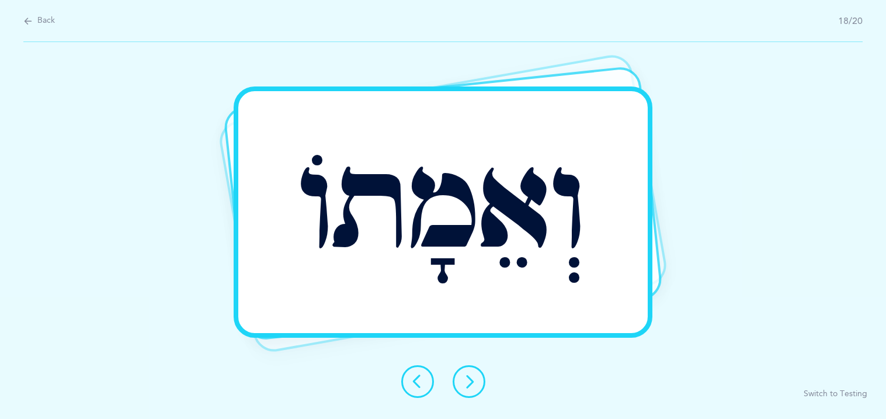
click at [466, 381] on icon at bounding box center [469, 381] width 14 height 14
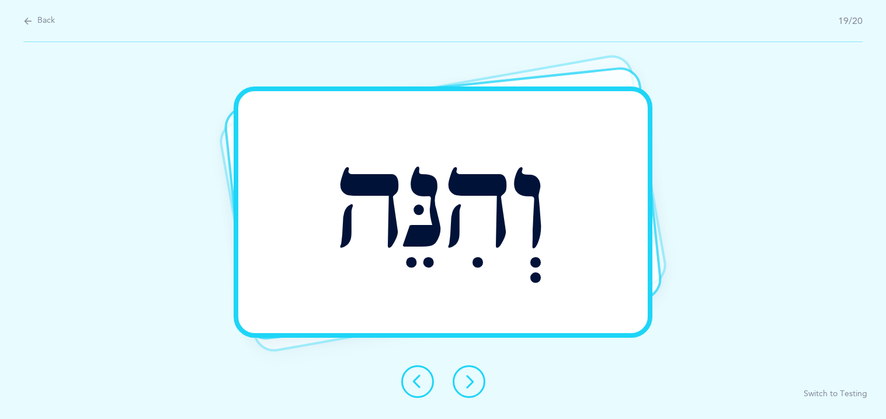
click at [466, 381] on icon at bounding box center [469, 381] width 14 height 14
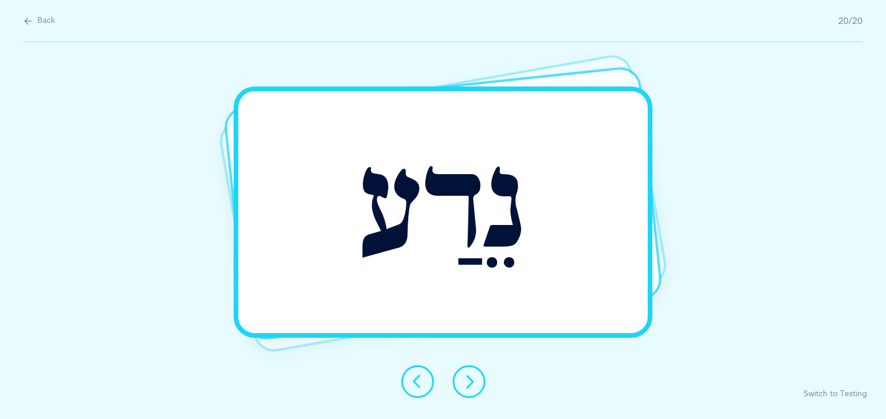
click at [466, 381] on icon at bounding box center [469, 381] width 14 height 14
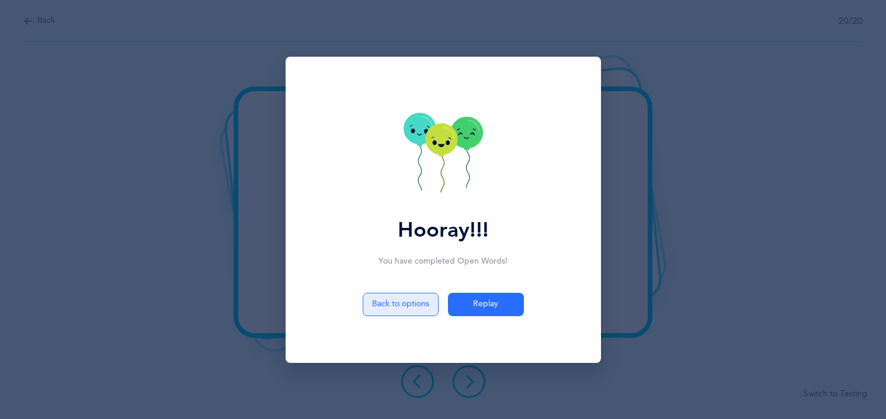
click at [403, 304] on button "Back to options" at bounding box center [401, 303] width 76 height 23
select select "27"
select select "single"
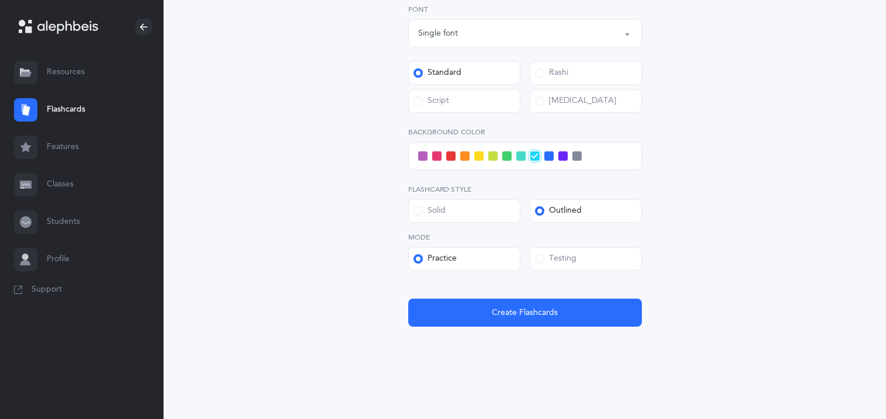
scroll to position [441, 0]
click at [546, 155] on span at bounding box center [548, 155] width 9 height 9
click at [0, 0] on input "checkbox" at bounding box center [0, 0] width 0 height 0
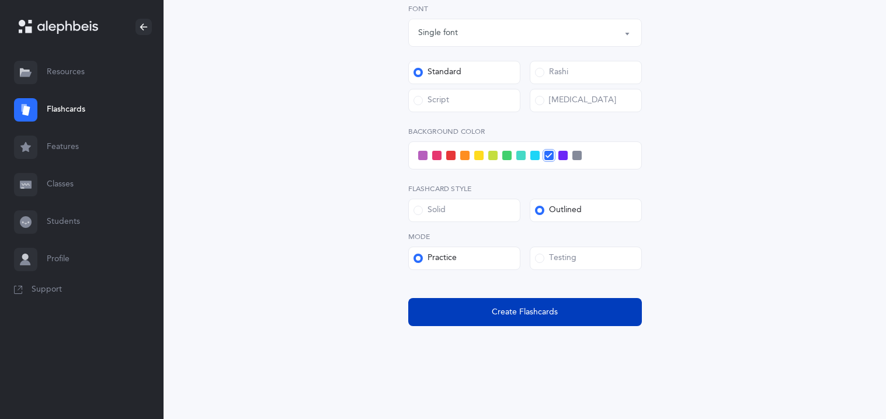
click at [530, 308] on span "Create Flashcards" at bounding box center [525, 312] width 66 height 12
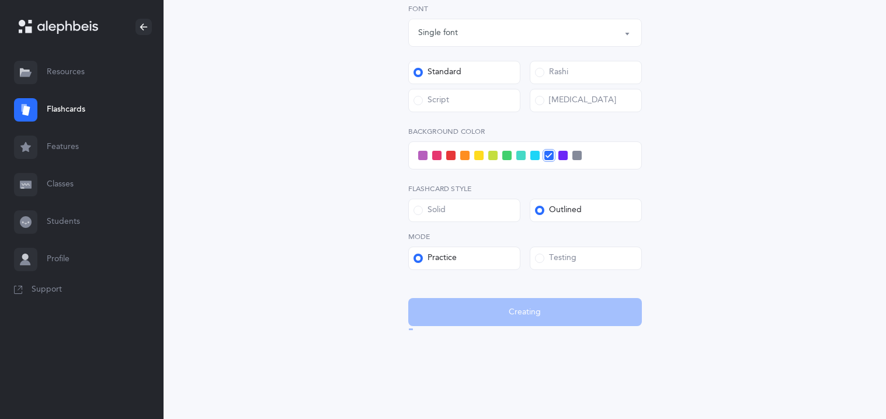
scroll to position [0, 0]
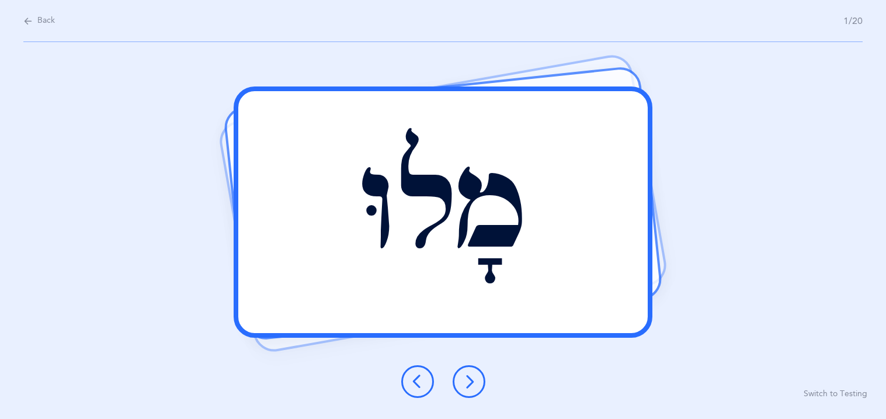
click at [468, 375] on icon at bounding box center [469, 381] width 14 height 14
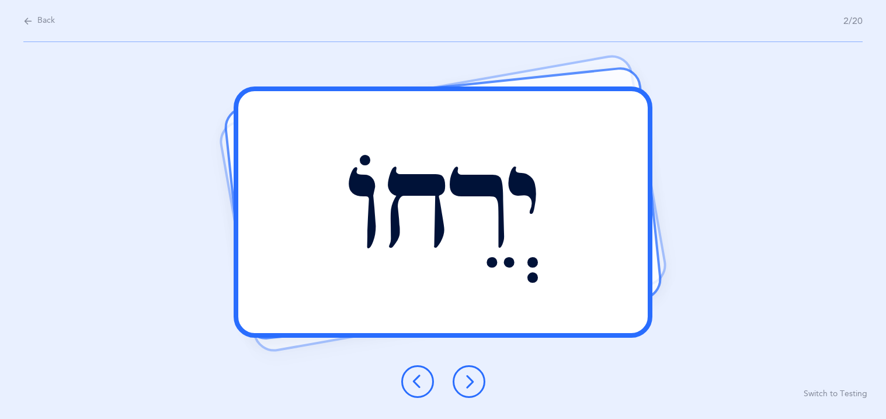
click at [474, 380] on icon at bounding box center [469, 381] width 14 height 14
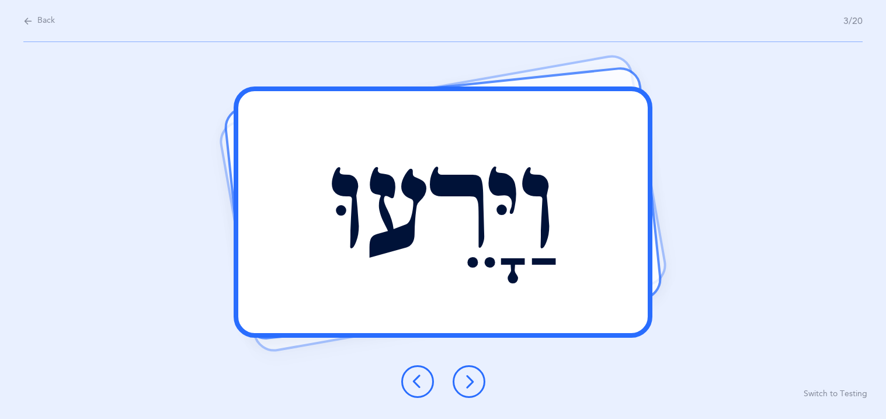
click at [466, 374] on icon at bounding box center [469, 381] width 14 height 14
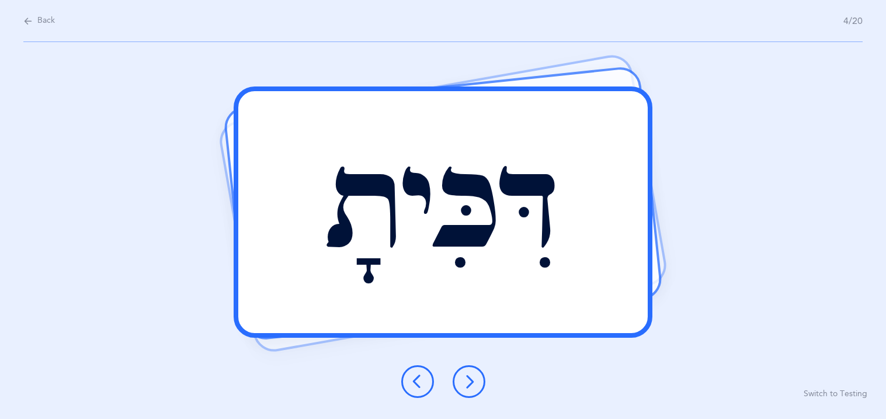
click at [473, 381] on icon at bounding box center [469, 381] width 14 height 14
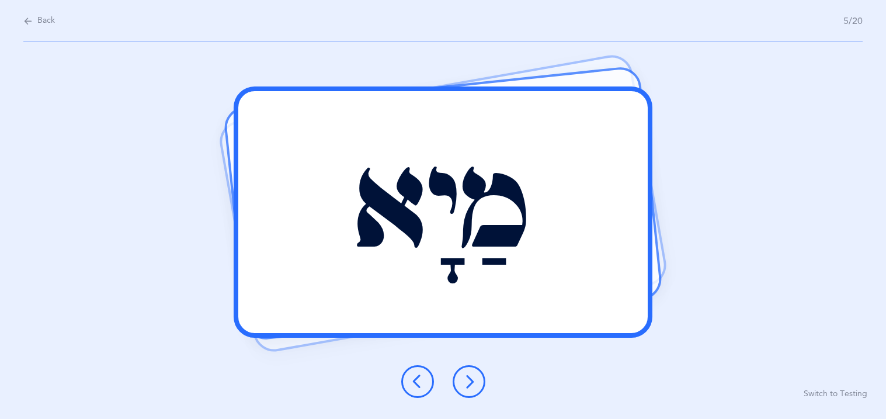
click at [476, 390] on button at bounding box center [468, 381] width 33 height 33
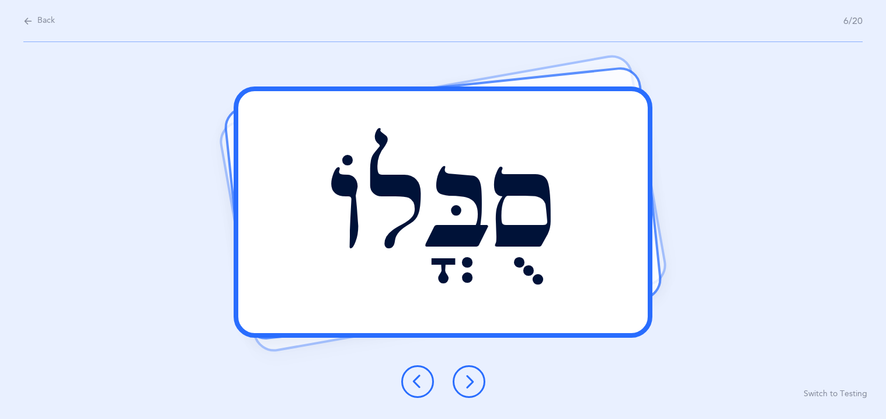
click at [469, 377] on icon at bounding box center [469, 381] width 14 height 14
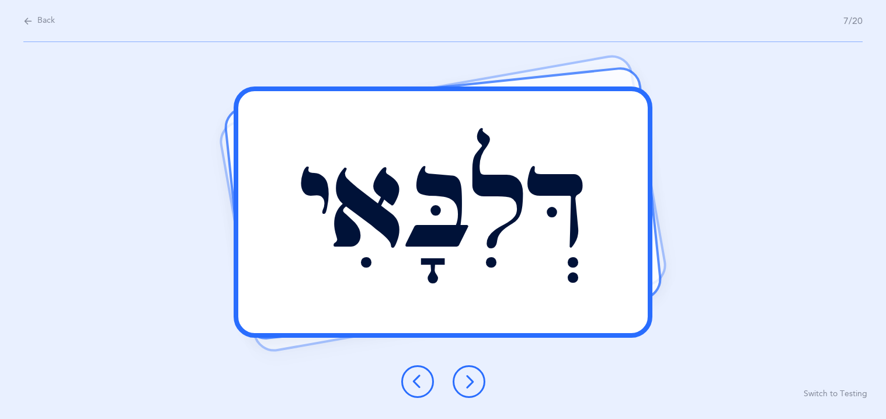
click at [475, 382] on icon at bounding box center [469, 381] width 14 height 14
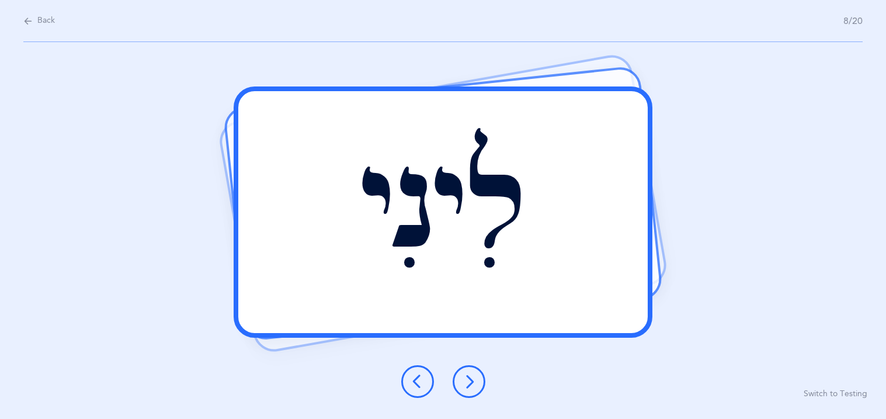
click at [473, 382] on icon at bounding box center [469, 381] width 14 height 14
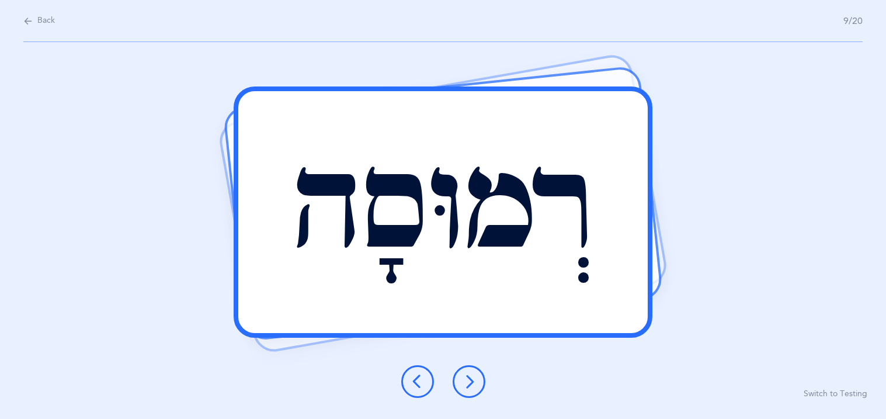
click at [477, 383] on button at bounding box center [468, 381] width 33 height 33
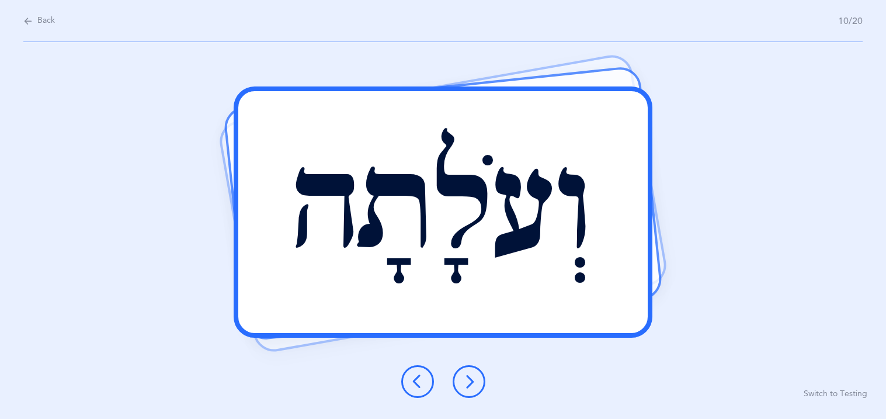
click at [468, 393] on button at bounding box center [468, 381] width 33 height 33
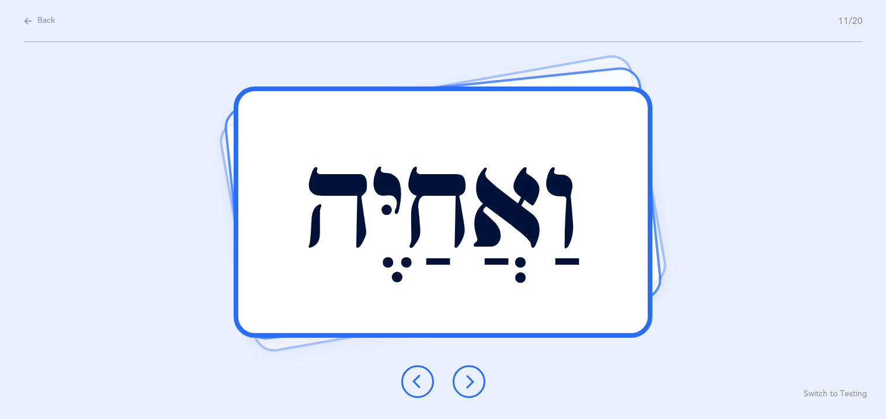
click at [468, 383] on icon at bounding box center [469, 381] width 14 height 14
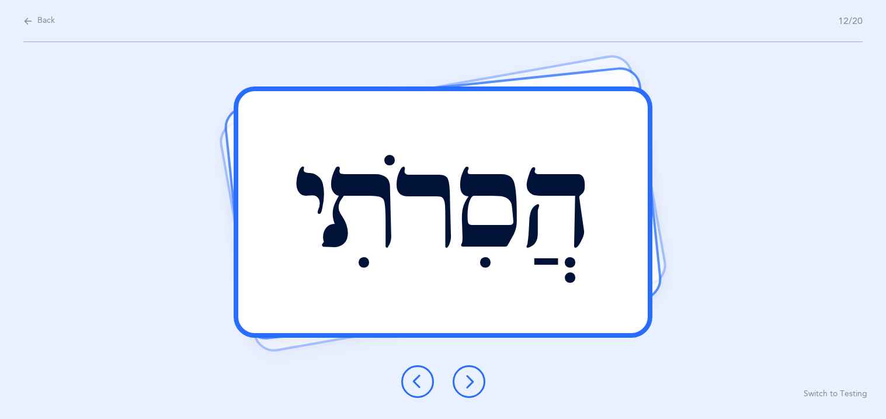
click at [468, 383] on icon at bounding box center [469, 381] width 14 height 14
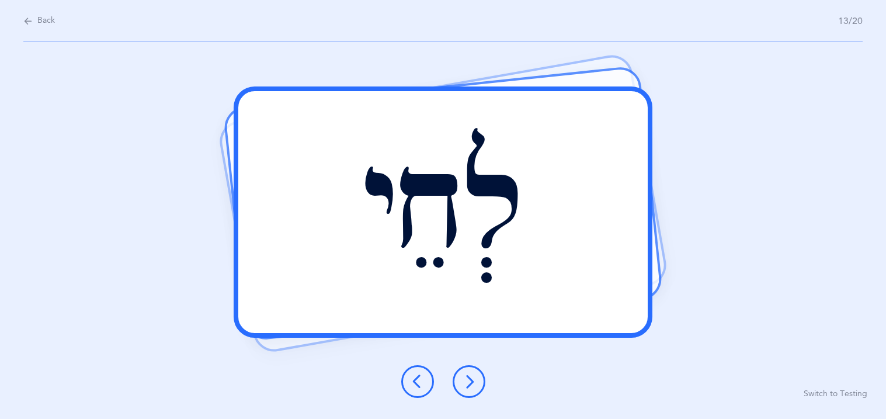
click at [469, 384] on icon at bounding box center [469, 381] width 14 height 14
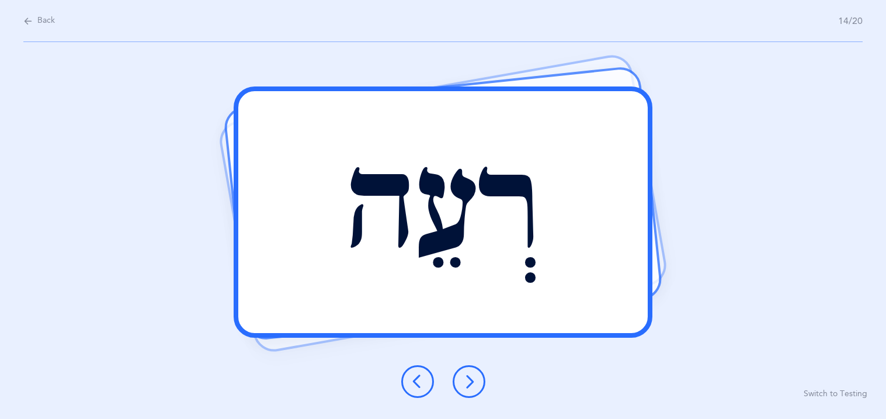
click at [469, 381] on icon at bounding box center [469, 381] width 14 height 14
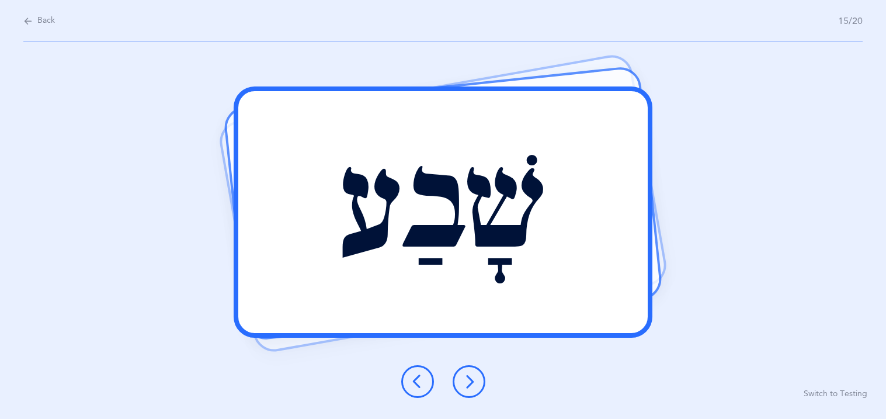
click at [474, 385] on icon at bounding box center [469, 381] width 14 height 14
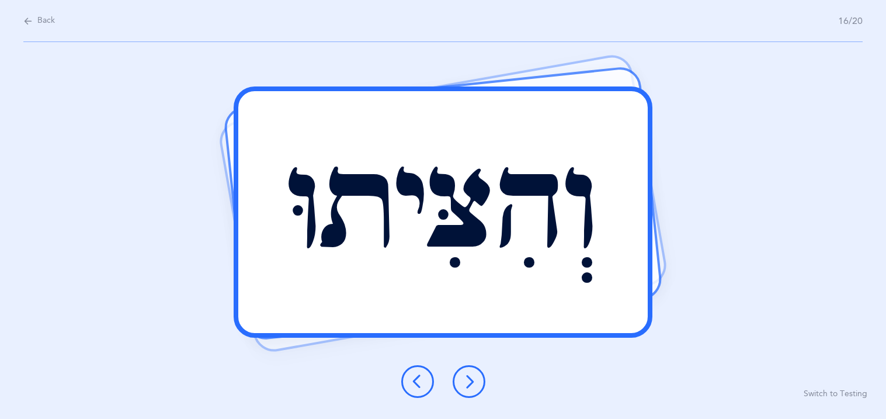
click at [468, 388] on button at bounding box center [468, 381] width 33 height 33
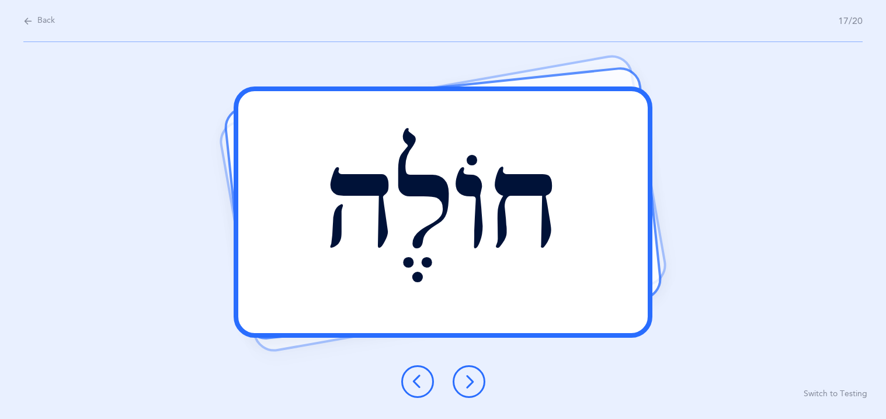
click at [470, 391] on button at bounding box center [468, 381] width 33 height 33
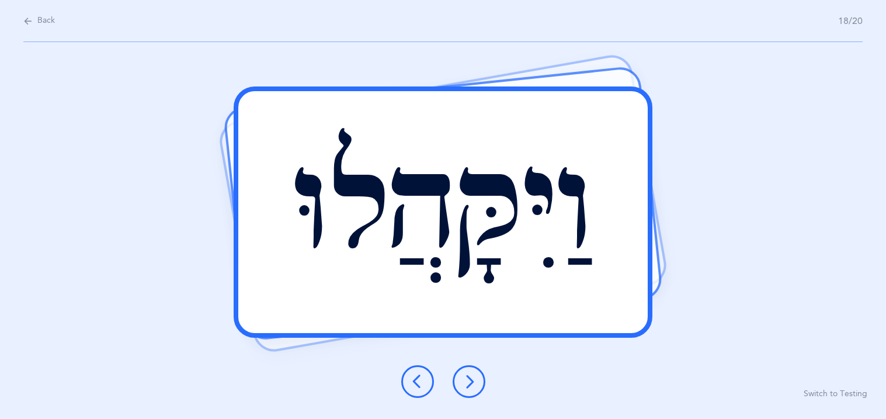
click at [467, 386] on icon at bounding box center [469, 381] width 14 height 14
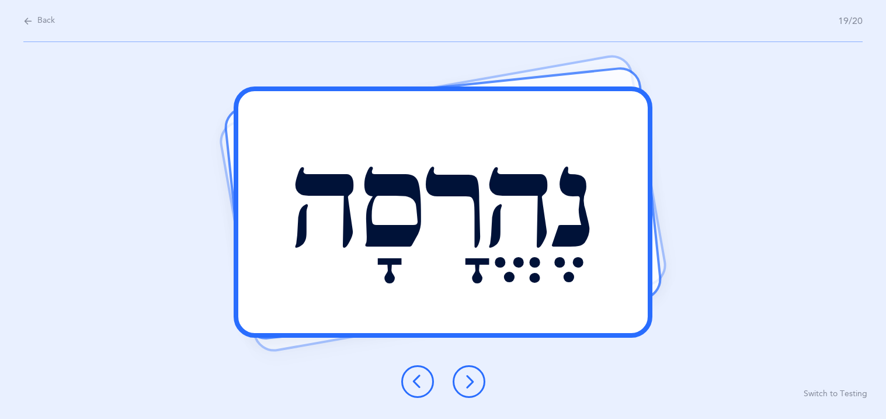
click at [467, 386] on icon at bounding box center [469, 381] width 14 height 14
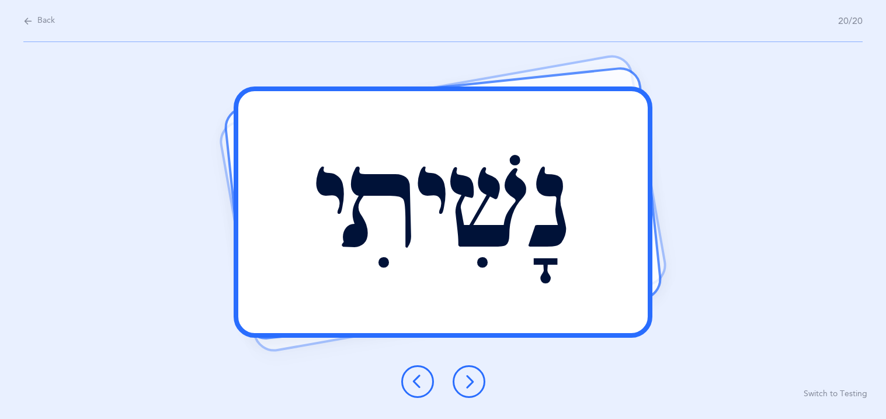
click at [490, 394] on div at bounding box center [443, 381] width 103 height 33
click at [466, 386] on icon at bounding box center [469, 381] width 14 height 14
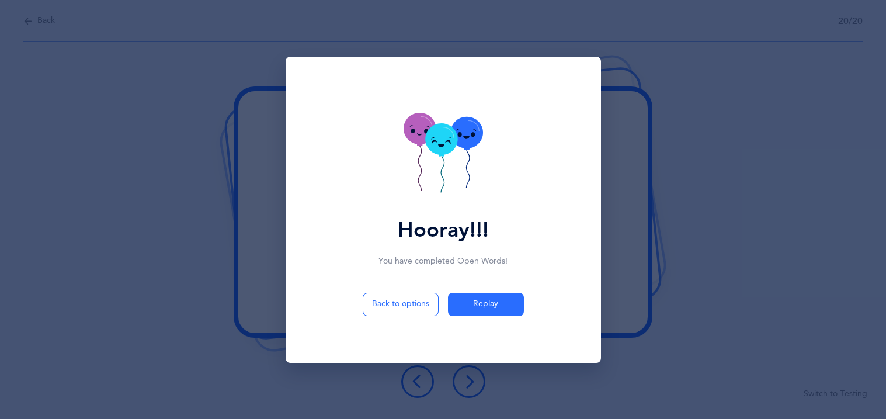
click at [445, 133] on icon at bounding box center [441, 139] width 32 height 32
click at [445, 134] on icon at bounding box center [441, 139] width 32 height 32
click at [446, 135] on icon at bounding box center [441, 139] width 32 height 32
click at [449, 138] on icon at bounding box center [449, 138] width 3 height 2
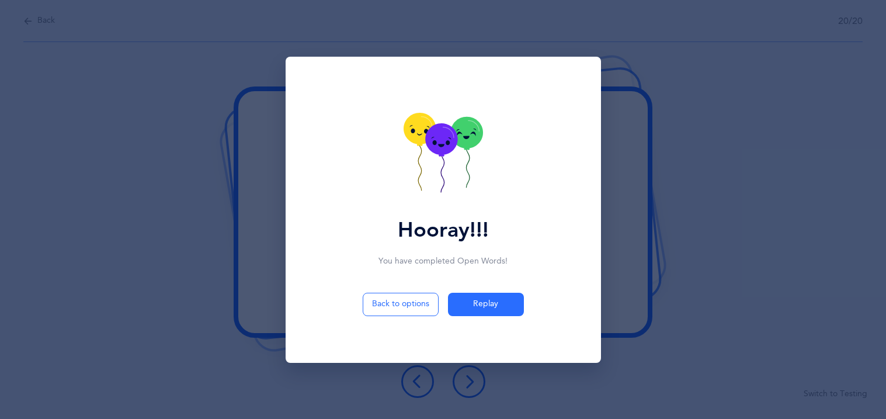
click at [449, 138] on icon at bounding box center [441, 139] width 32 height 32
click at [449, 138] on g at bounding box center [441, 157] width 32 height 69
click at [449, 138] on icon at bounding box center [449, 138] width 3 height 2
click at [449, 138] on icon at bounding box center [449, 138] width 4 height 2
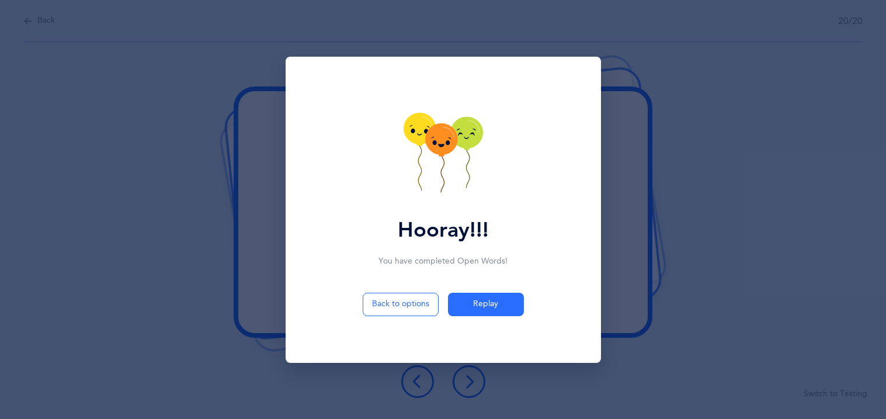
click at [449, 138] on icon at bounding box center [441, 139] width 32 height 32
click at [449, 138] on g at bounding box center [441, 157] width 32 height 69
click at [449, 138] on icon at bounding box center [441, 139] width 32 height 32
click at [449, 138] on g at bounding box center [441, 157] width 32 height 69
click at [449, 138] on icon at bounding box center [441, 139] width 32 height 32
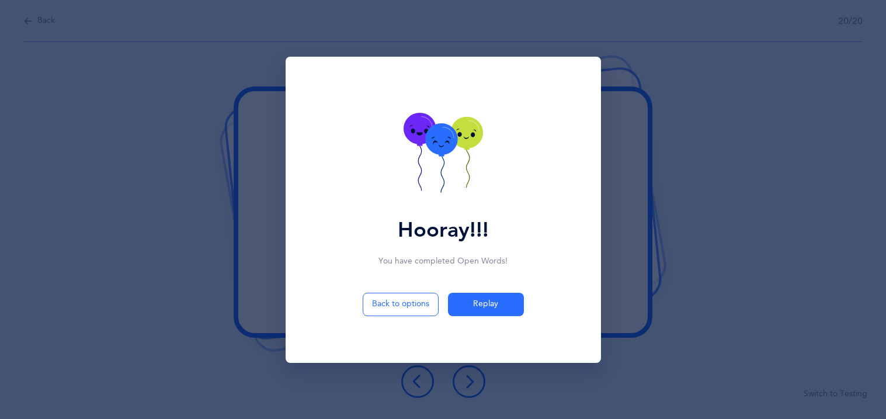
click at [449, 138] on icon at bounding box center [441, 139] width 32 height 32
click at [449, 138] on g at bounding box center [441, 158] width 32 height 69
click at [449, 138] on icon at bounding box center [441, 139] width 32 height 32
click at [449, 138] on g at bounding box center [441, 157] width 32 height 69
click at [449, 138] on icon at bounding box center [441, 139] width 32 height 32
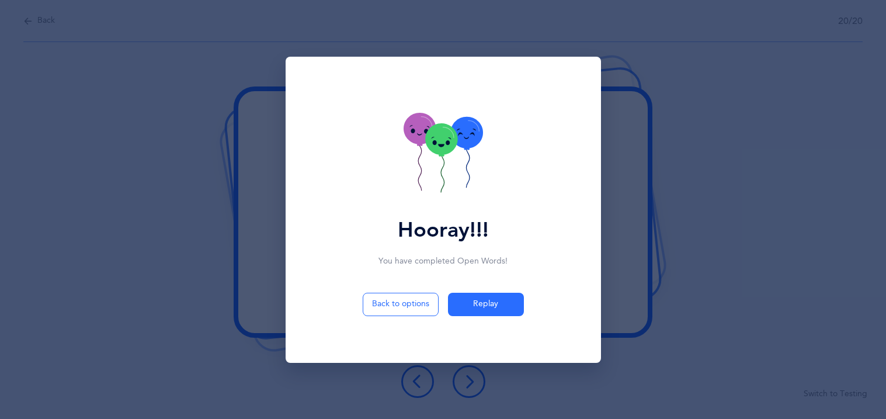
click at [449, 138] on icon at bounding box center [441, 139] width 32 height 32
click at [449, 138] on g at bounding box center [441, 157] width 32 height 69
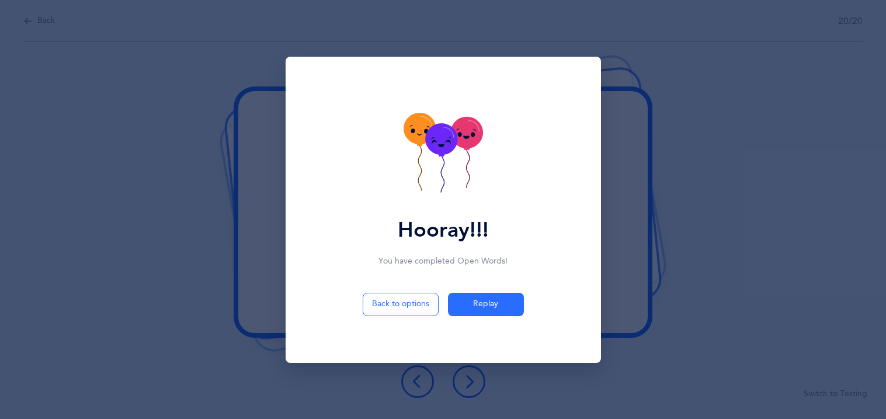
click at [449, 140] on icon at bounding box center [447, 142] width 6 height 5
click at [449, 138] on icon at bounding box center [449, 138] width 3 height 2
click at [450, 140] on icon at bounding box center [441, 139] width 32 height 32
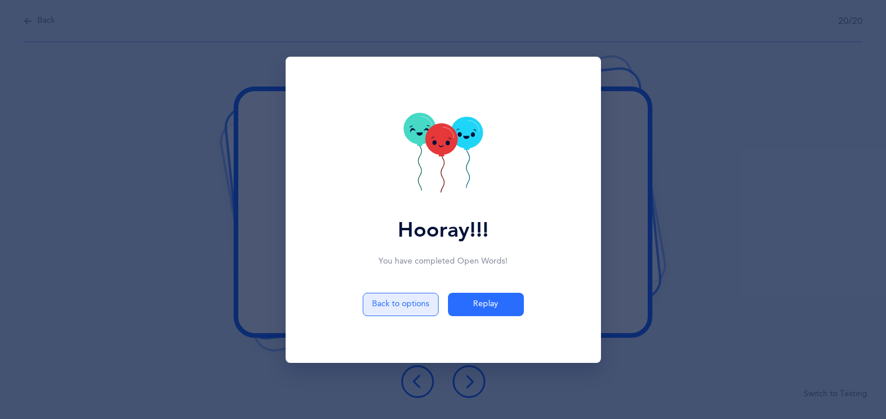
click at [401, 303] on button "Back to options" at bounding box center [401, 303] width 76 height 23
select select "27"
select select "single"
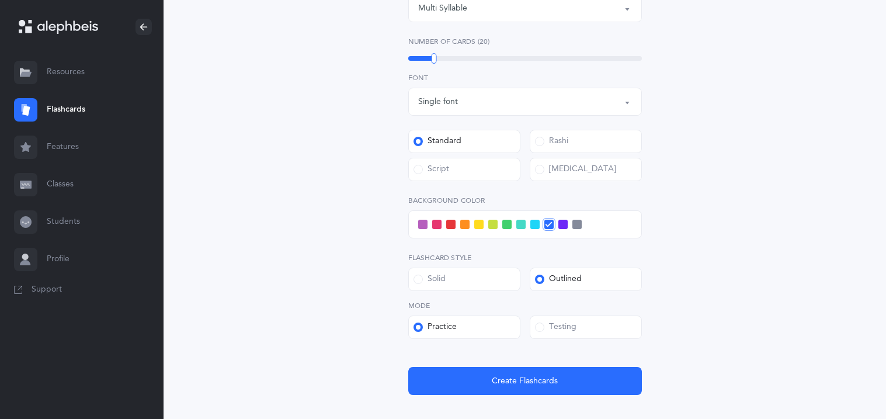
scroll to position [373, 0]
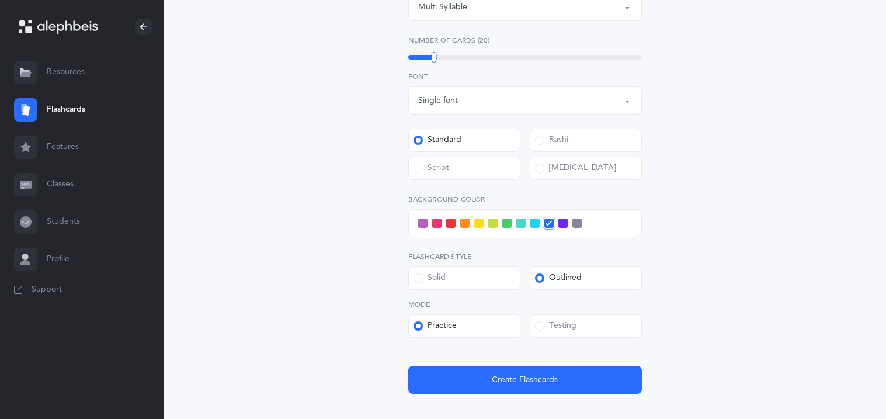
click at [419, 226] on span at bounding box center [422, 222] width 9 height 9
click at [0, 0] on input "checkbox" at bounding box center [0, 0] width 0 height 0
click at [369, 267] on div "Open Words Choose your Flashcards options Letters to include Accumulative [PERS…" at bounding box center [525, 73] width 532 height 734
click at [569, 321] on div "Testing" at bounding box center [555, 326] width 41 height 12
click at [0, 0] on input "Testing" at bounding box center [0, 0] width 0 height 0
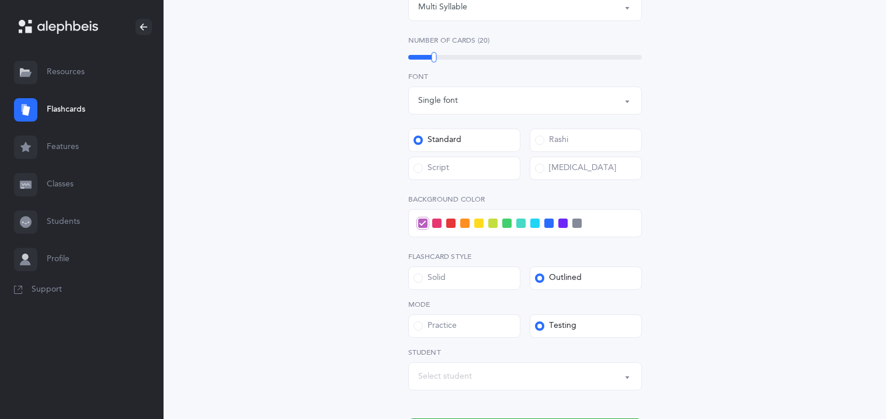
click at [482, 371] on div "Select student" at bounding box center [525, 376] width 214 height 20
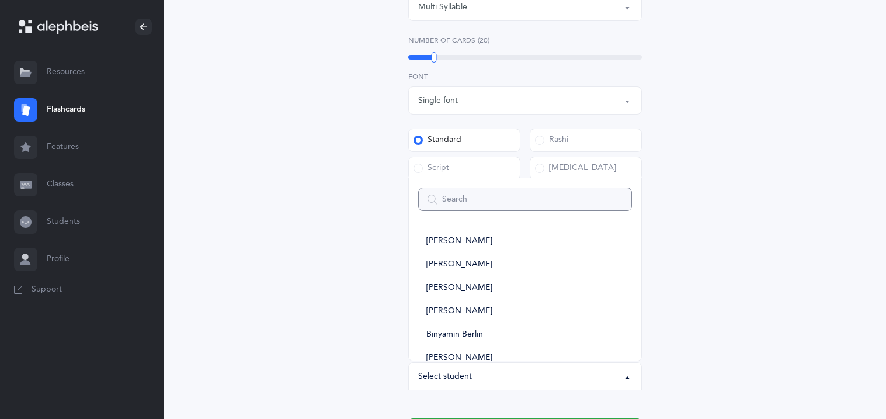
type input "y"
select select
type input "ye"
select select
type input "yeh"
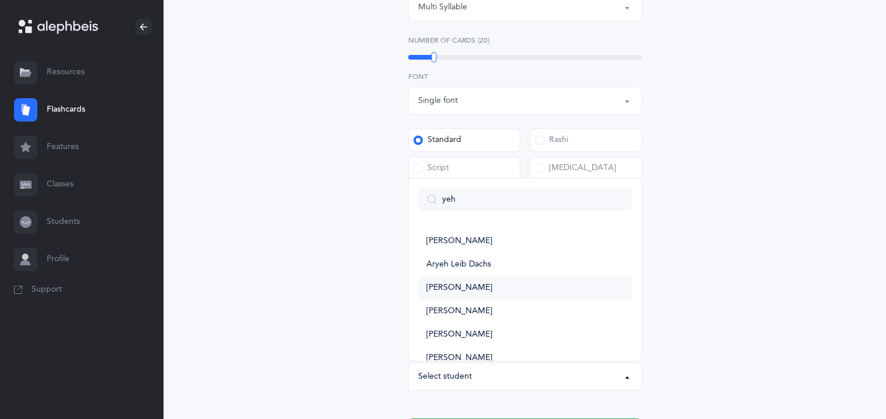
click at [472, 292] on span "[PERSON_NAME]" at bounding box center [459, 288] width 66 height 11
select select "11297"
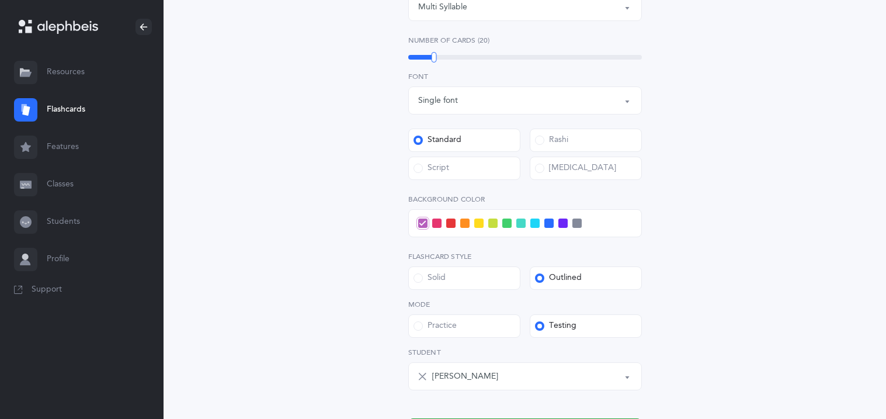
click at [381, 332] on div "Open Words Choose your Flashcards options Letters to include Accumulative [PERS…" at bounding box center [524, 92] width 299 height 707
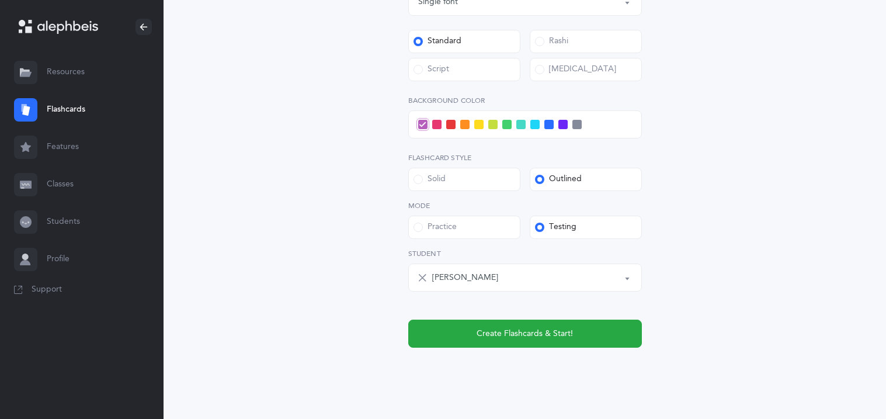
scroll to position [493, 0]
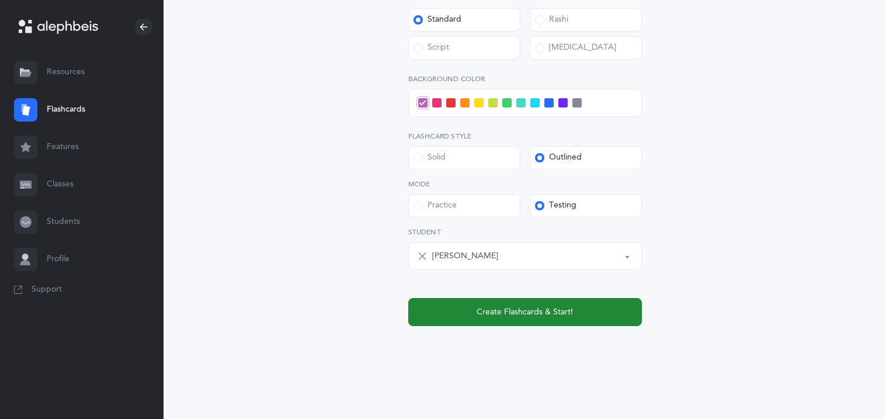
click at [513, 313] on span "Create Flashcards & Start!" at bounding box center [524, 312] width 96 height 12
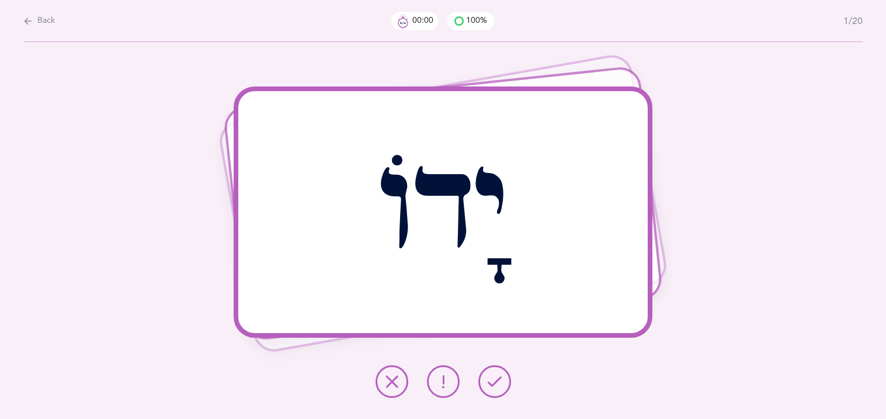
scroll to position [0, 0]
click at [496, 381] on icon at bounding box center [494, 381] width 14 height 14
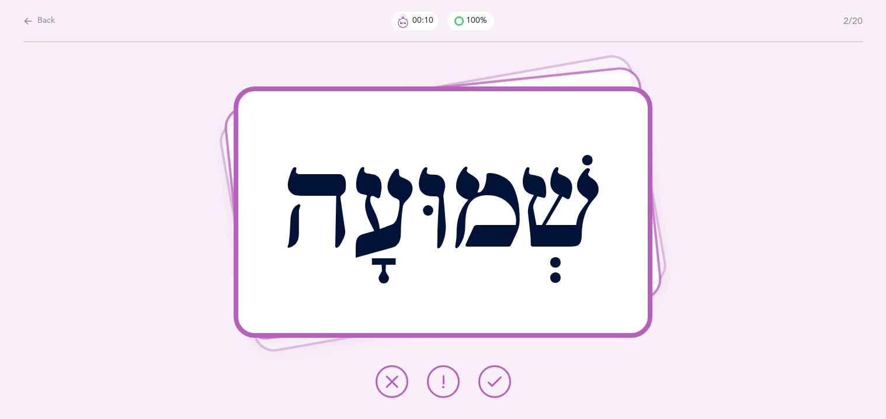
click at [496, 381] on icon at bounding box center [494, 381] width 14 height 14
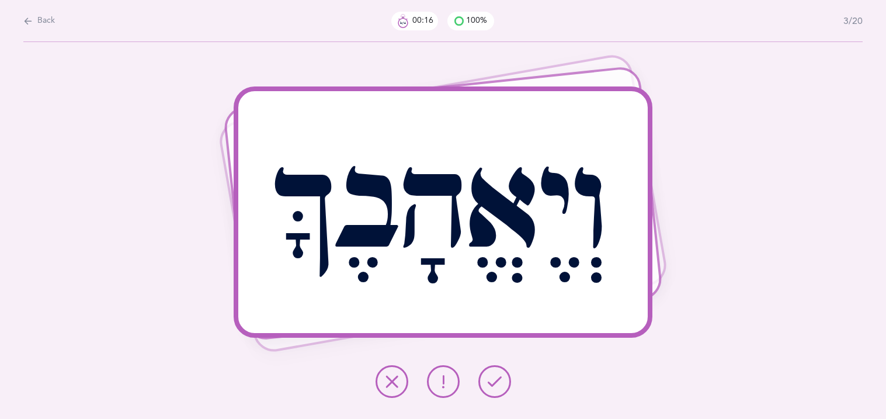
click at [444, 382] on icon at bounding box center [443, 381] width 14 height 14
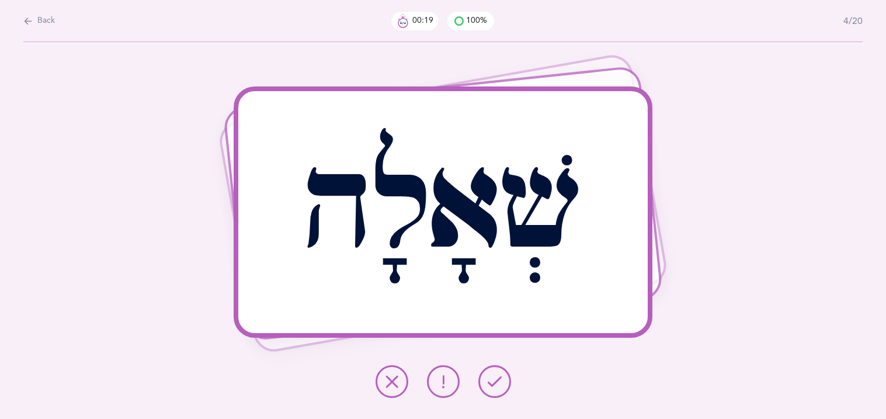
click at [497, 381] on icon at bounding box center [494, 381] width 14 height 14
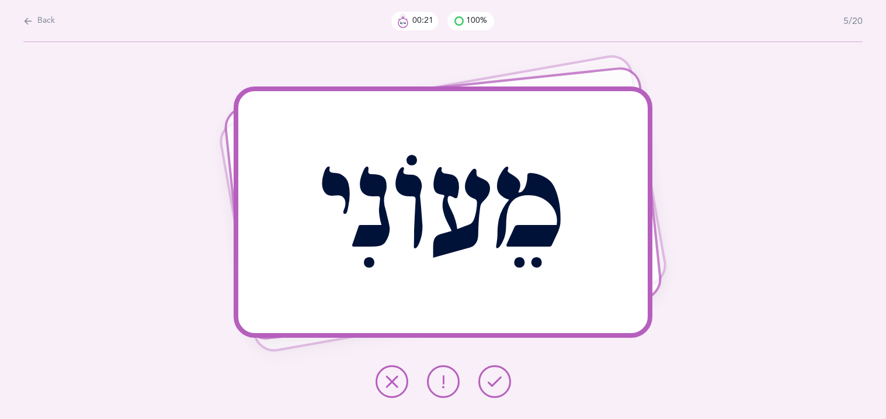
click at [497, 381] on icon at bounding box center [494, 381] width 14 height 14
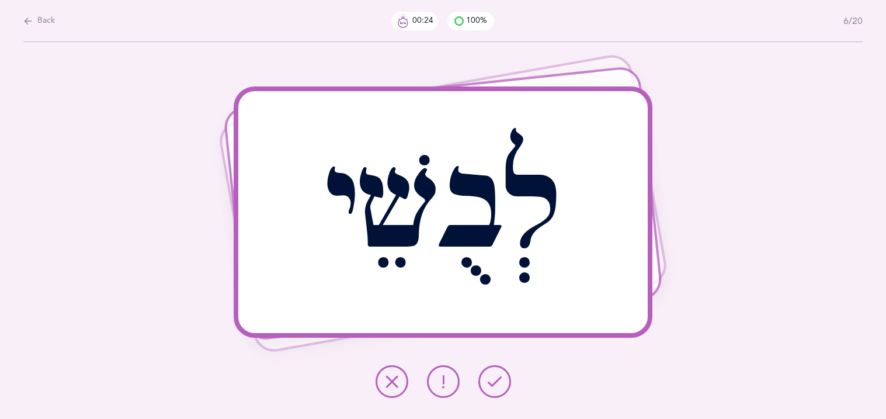
click at [497, 381] on icon at bounding box center [494, 381] width 14 height 14
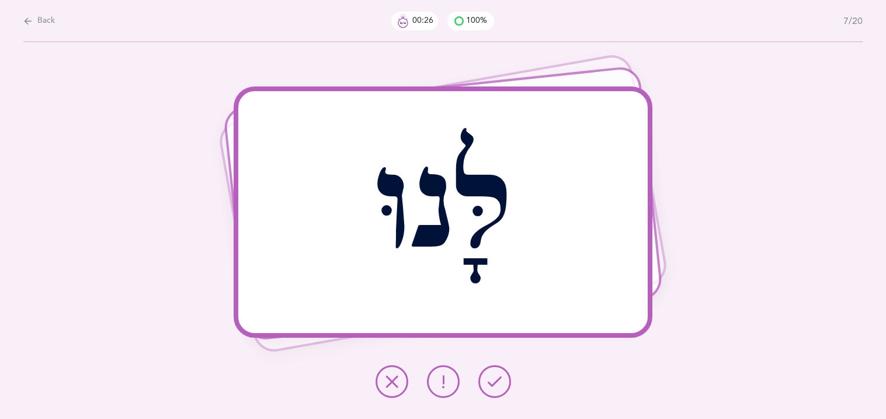
click at [497, 381] on icon at bounding box center [494, 381] width 14 height 14
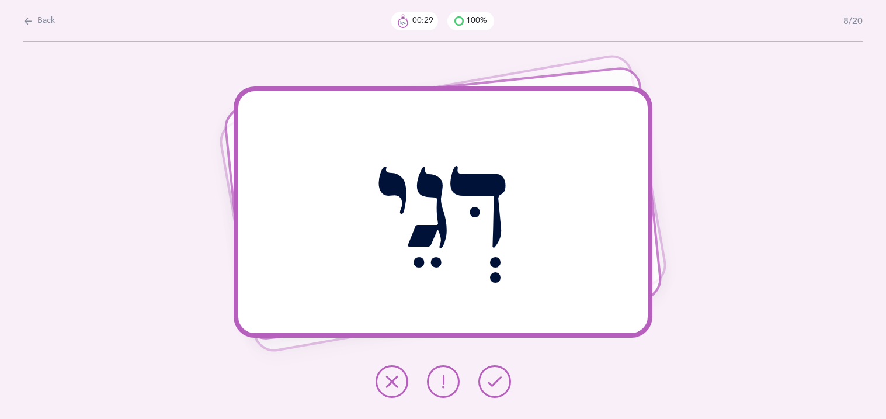
click at [497, 381] on icon at bounding box center [494, 381] width 14 height 14
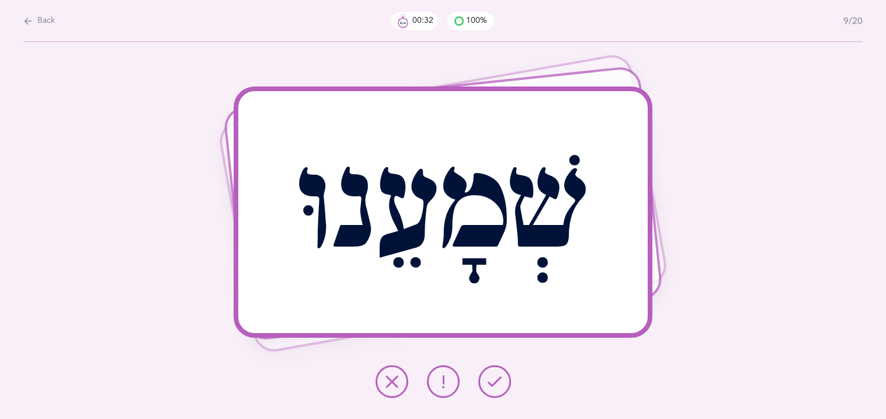
click at [497, 381] on icon at bounding box center [494, 381] width 14 height 14
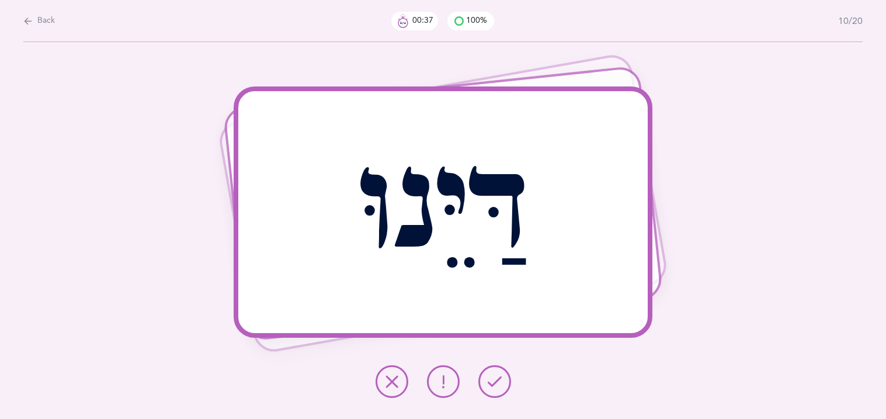
click at [485, 380] on button at bounding box center [494, 381] width 33 height 33
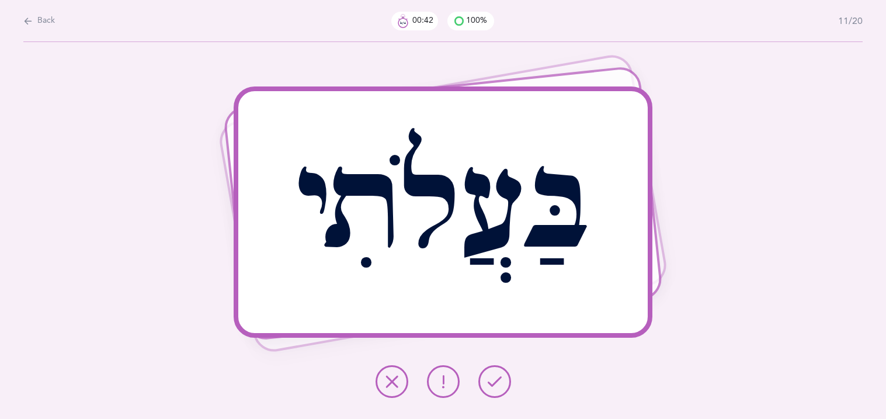
click at [499, 385] on icon at bounding box center [494, 381] width 14 height 14
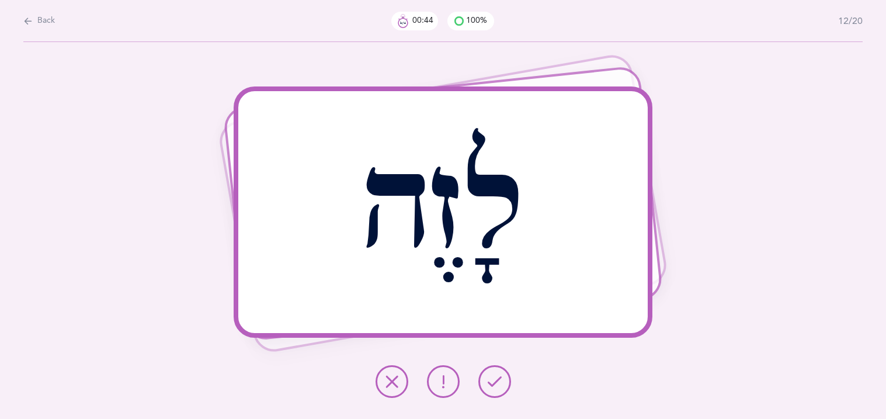
click at [499, 385] on icon at bounding box center [494, 381] width 14 height 14
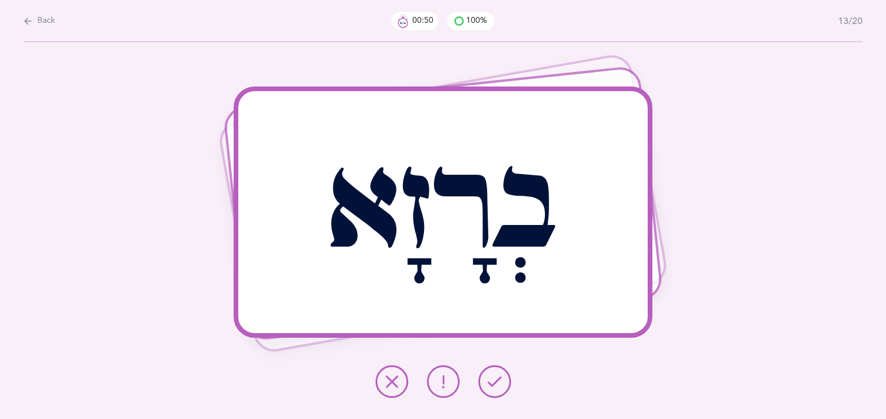
click at [499, 385] on icon at bounding box center [494, 381] width 14 height 14
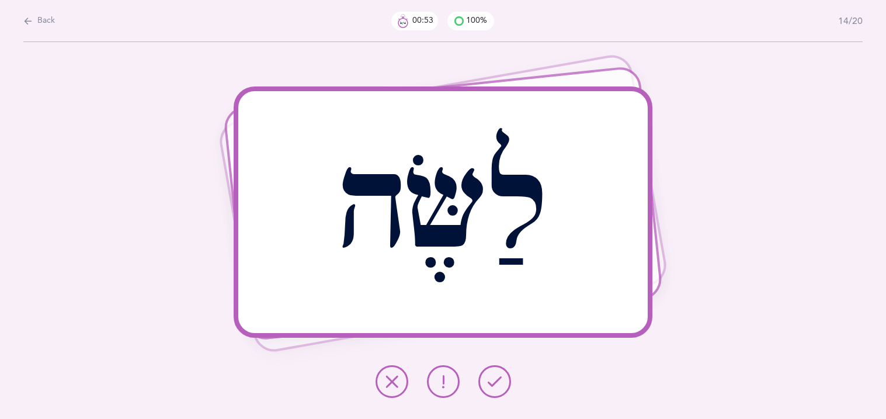
click at [499, 385] on icon at bounding box center [494, 381] width 14 height 14
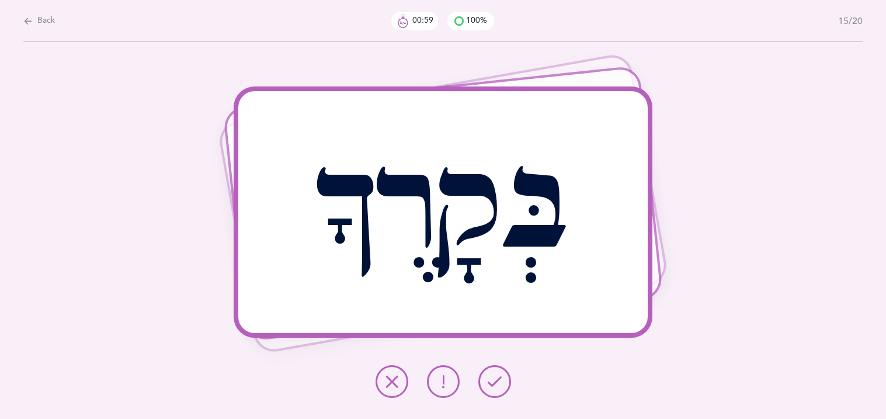
click at [482, 380] on button at bounding box center [494, 381] width 33 height 33
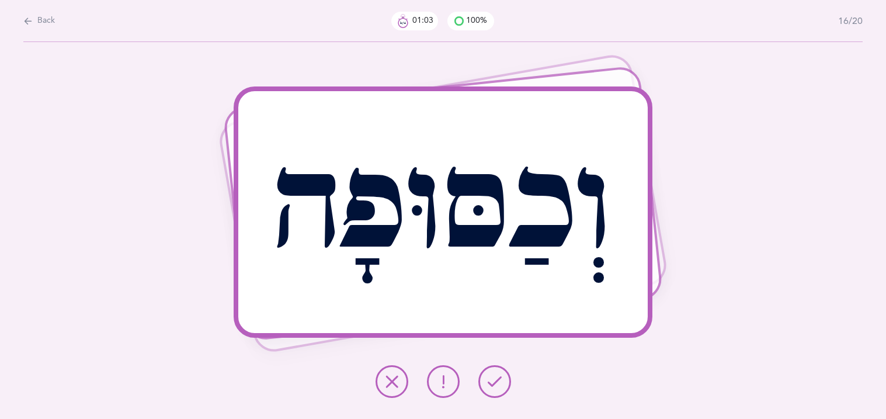
click at [482, 380] on button at bounding box center [494, 381] width 33 height 33
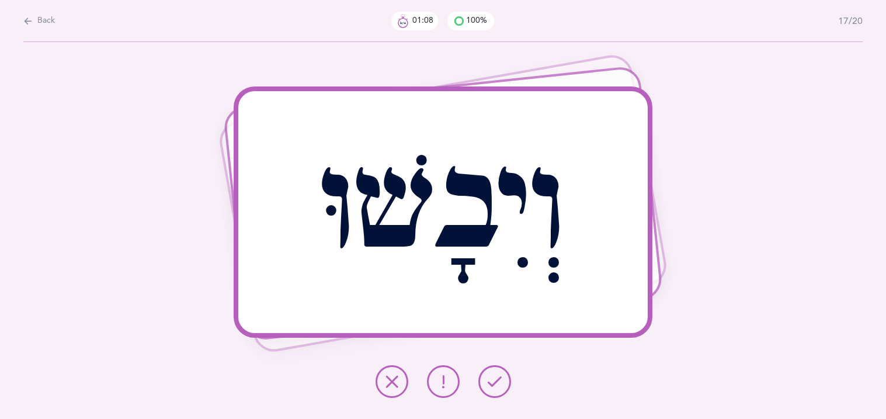
click at [482, 380] on button at bounding box center [494, 381] width 33 height 33
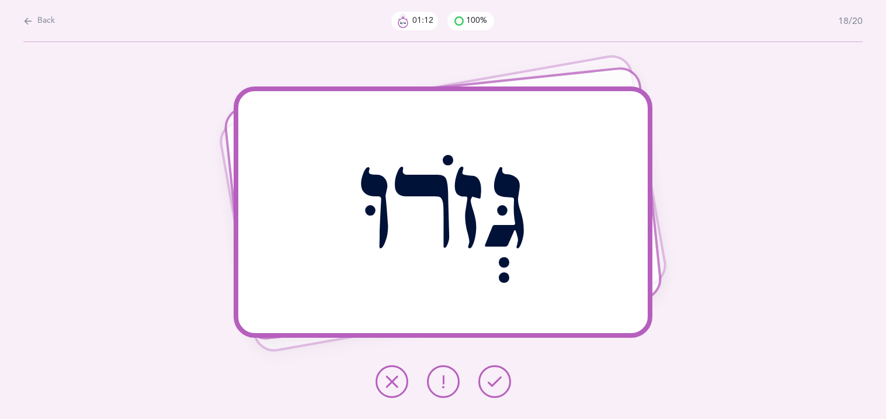
click at [482, 380] on button at bounding box center [494, 381] width 33 height 33
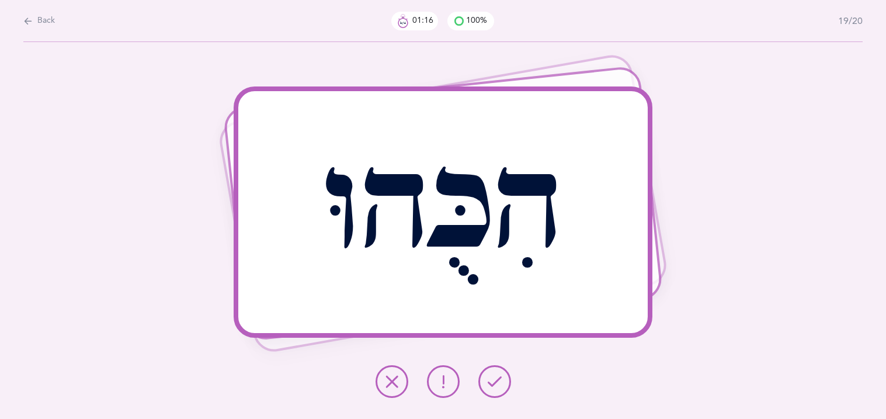
click at [482, 380] on button at bounding box center [494, 381] width 33 height 33
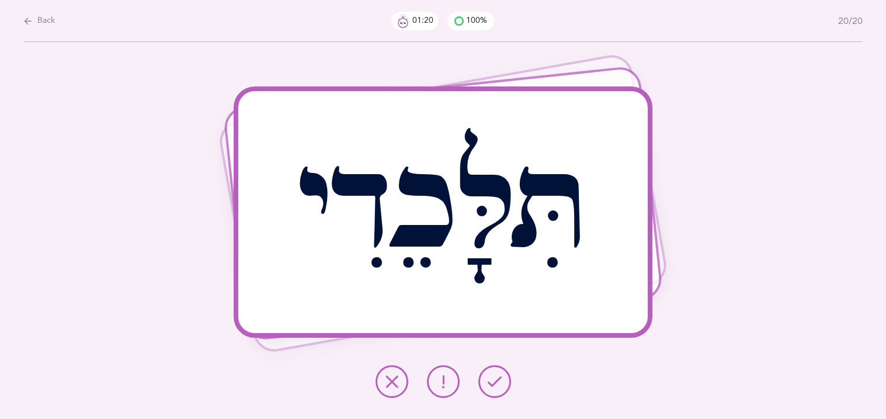
click at [482, 380] on button at bounding box center [494, 381] width 33 height 33
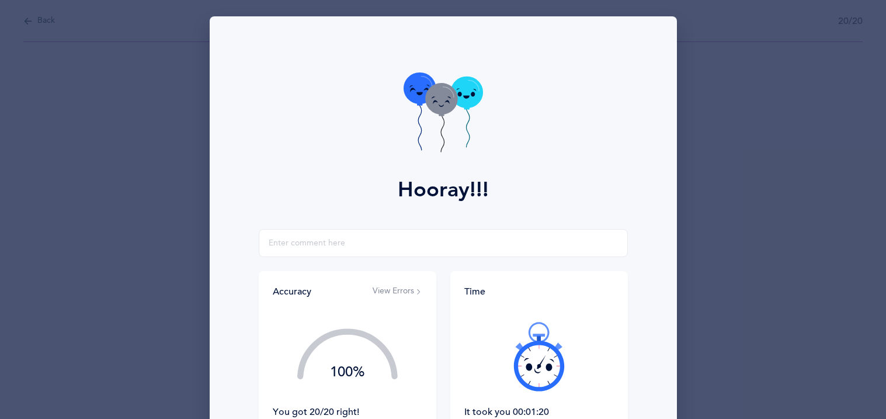
click at [482, 380] on div at bounding box center [538, 356] width 149 height 98
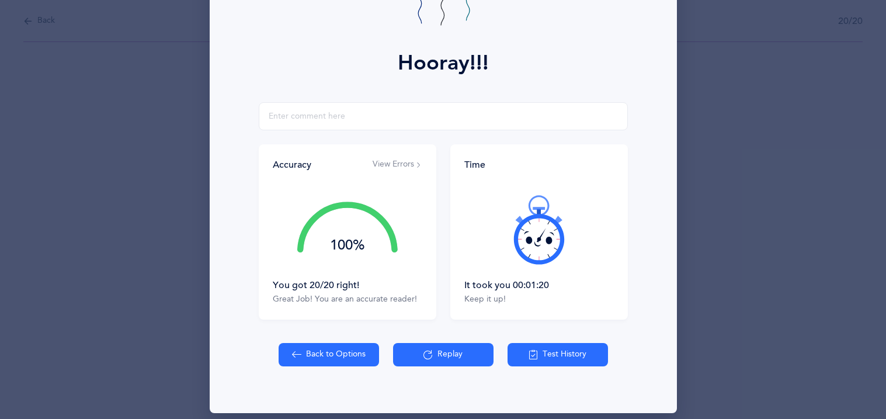
scroll to position [137, 0]
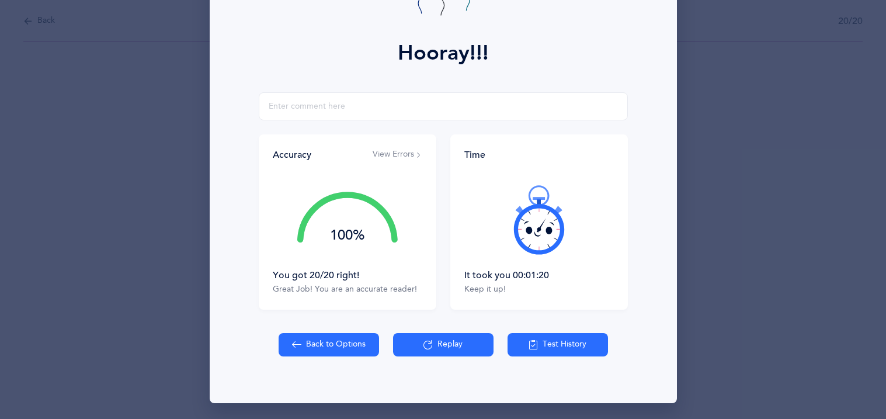
click at [302, 337] on button "Back to Options" at bounding box center [328, 344] width 100 height 23
select select "27"
select select "single"
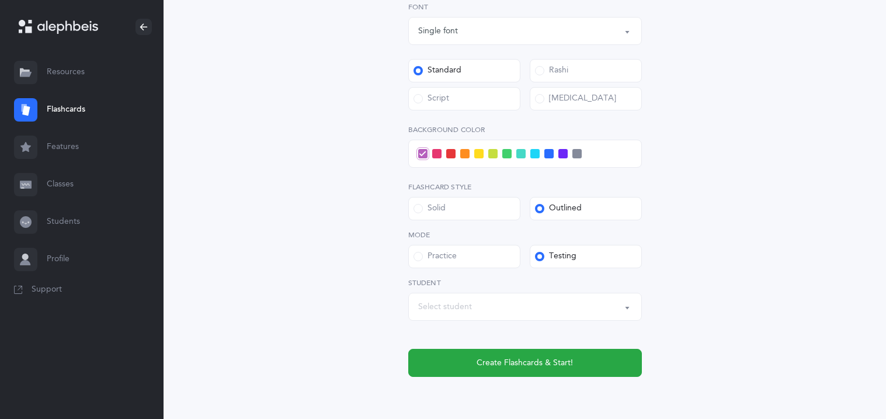
scroll to position [443, 0]
click at [452, 156] on span at bounding box center [450, 152] width 9 height 9
click at [0, 0] on input "checkbox" at bounding box center [0, 0] width 0 height 0
click at [507, 308] on div "Select student" at bounding box center [525, 306] width 214 height 20
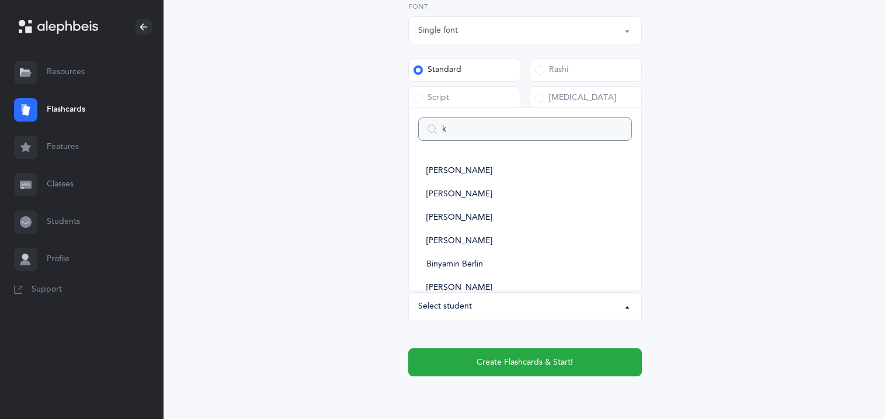
type input "ka"
select select
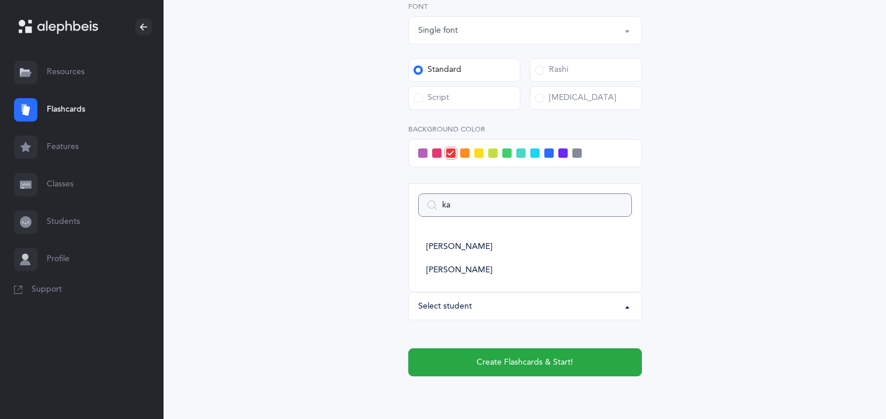
type input "kal"
click at [478, 273] on span "[PERSON_NAME]" at bounding box center [459, 270] width 66 height 11
select select "11355"
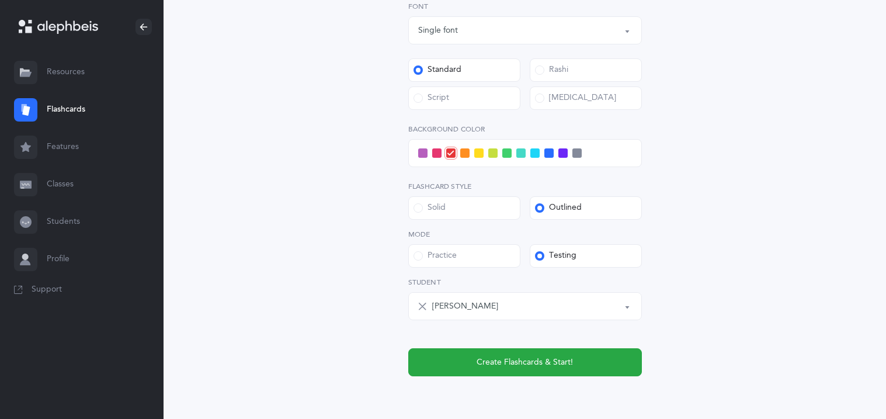
click at [375, 266] on div "Open Words Choose your Flashcards options Letters to include Accumulative [PERS…" at bounding box center [524, 22] width 299 height 707
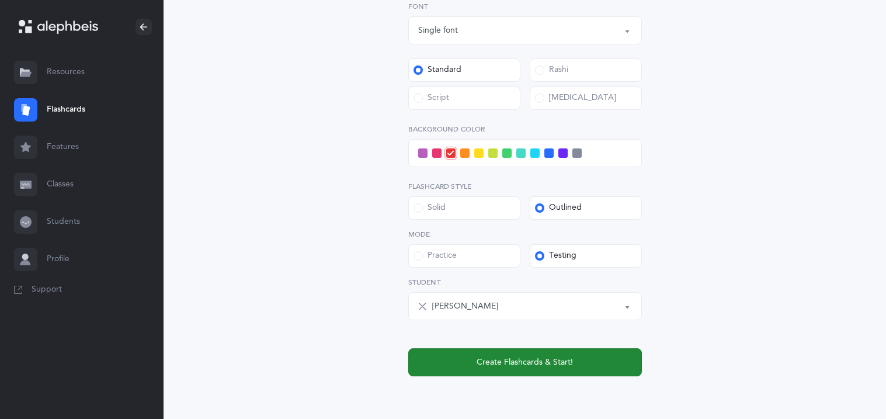
click at [476, 368] on button "Create Flashcards & Start!" at bounding box center [525, 362] width 234 height 28
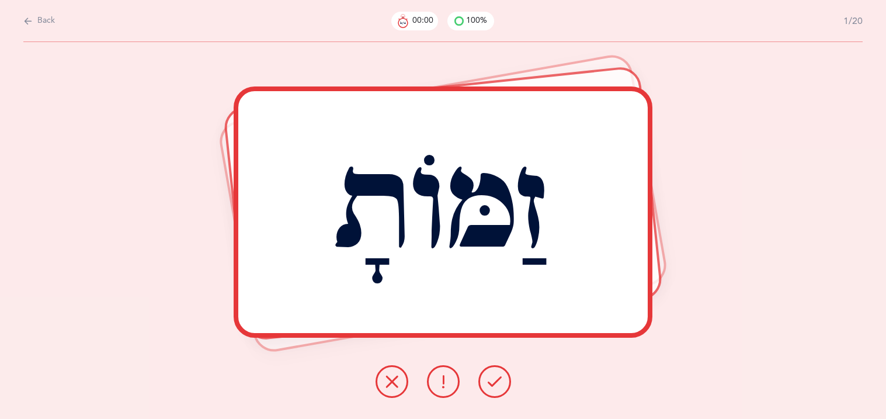
scroll to position [0, 0]
click at [499, 384] on icon at bounding box center [494, 381] width 14 height 14
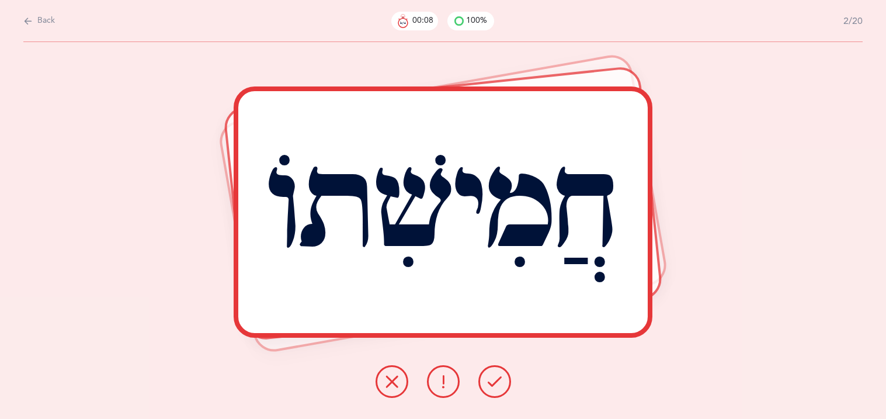
click at [499, 384] on icon at bounding box center [494, 381] width 14 height 14
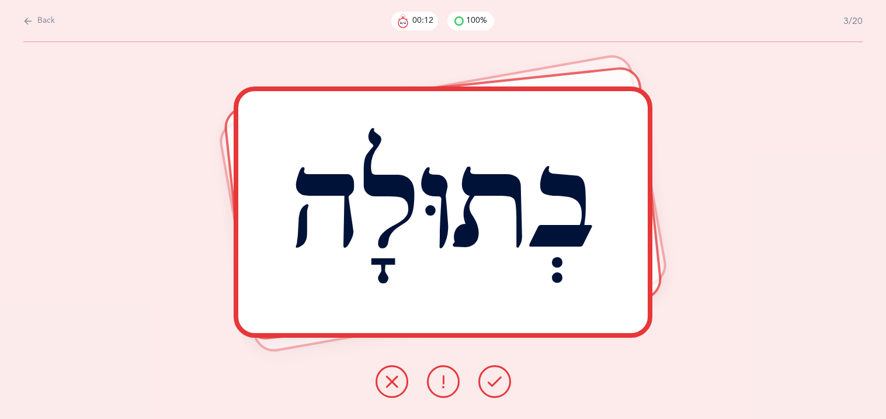
click at [499, 384] on icon at bounding box center [494, 381] width 14 height 14
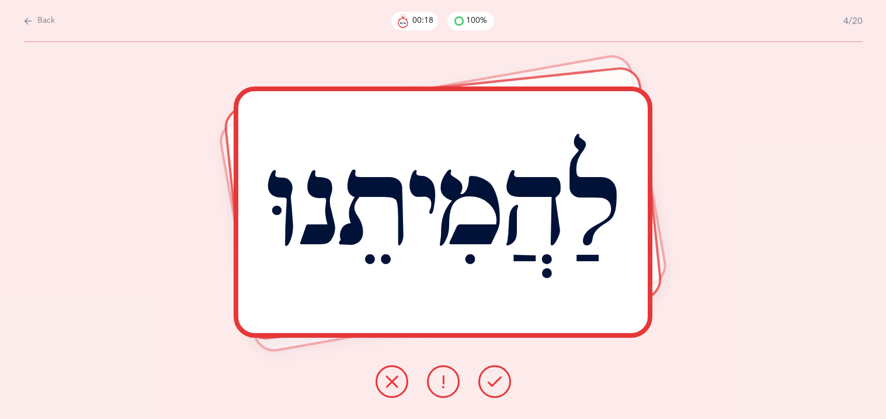
click at [499, 384] on icon at bounding box center [494, 381] width 14 height 14
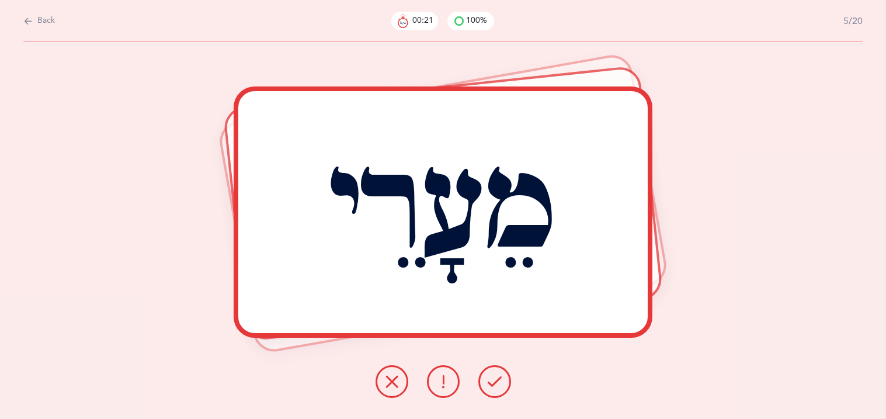
click at [499, 384] on icon at bounding box center [494, 381] width 14 height 14
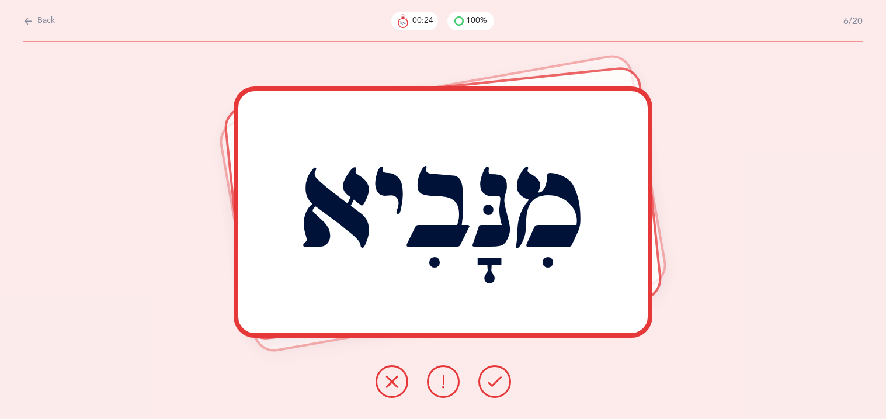
click at [499, 384] on icon at bounding box center [494, 381] width 14 height 14
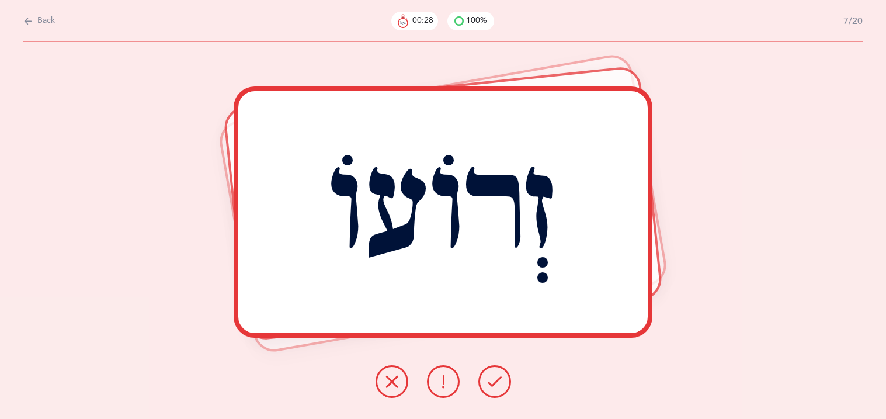
click at [499, 384] on icon at bounding box center [494, 381] width 14 height 14
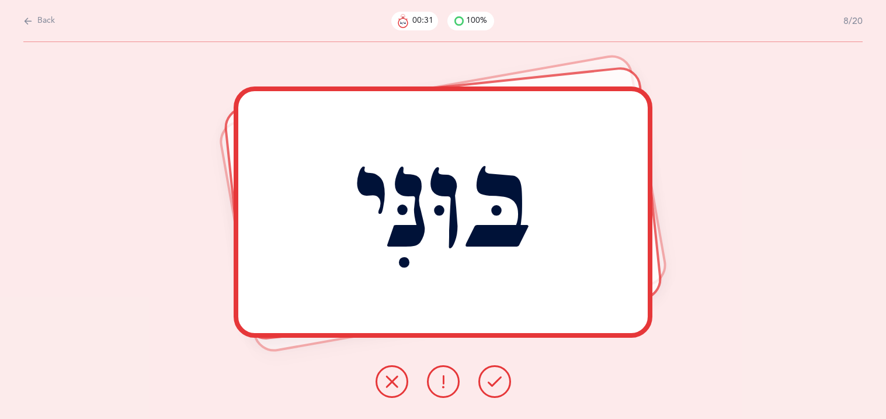
click at [499, 384] on icon at bounding box center [494, 381] width 14 height 14
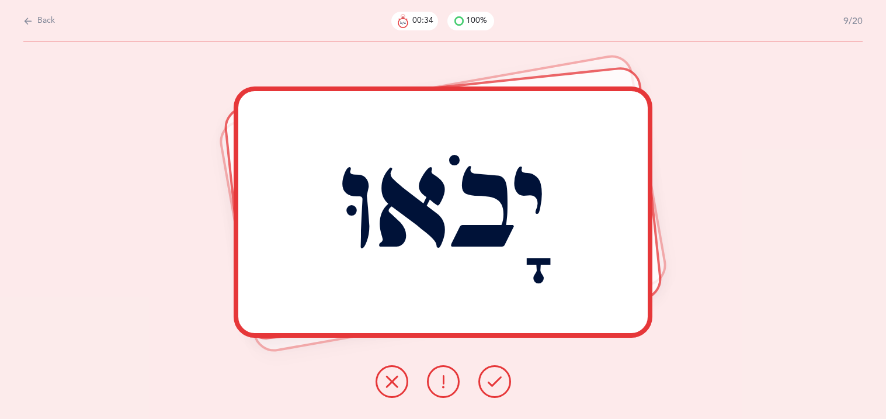
click at [499, 384] on icon at bounding box center [494, 381] width 14 height 14
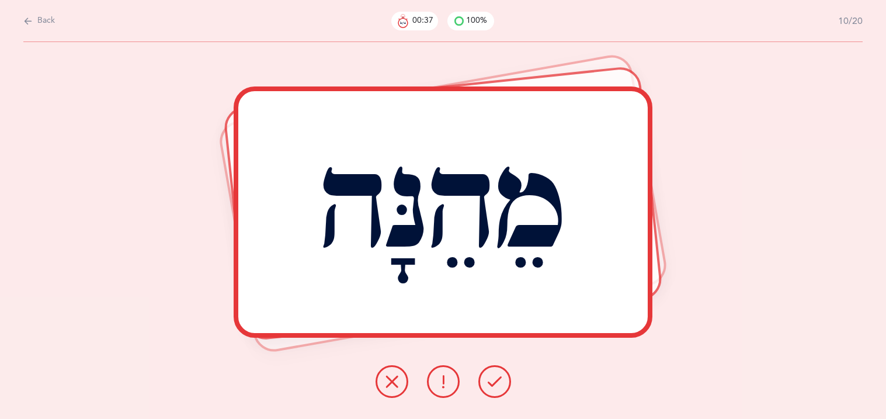
click at [499, 384] on icon at bounding box center [494, 381] width 14 height 14
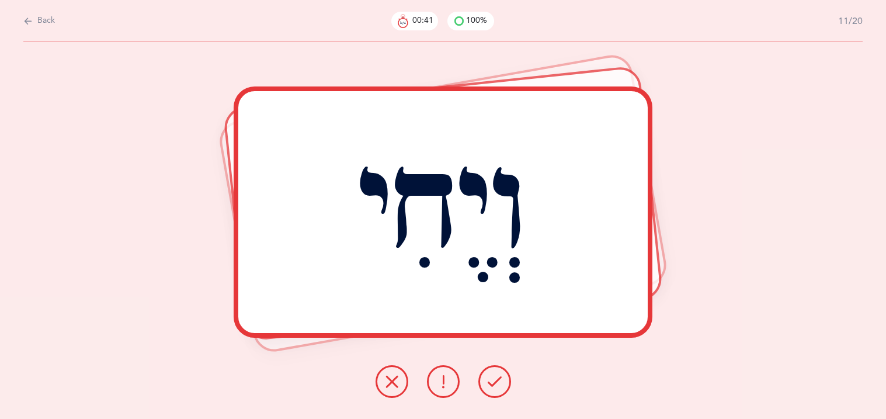
click at [499, 384] on icon at bounding box center [494, 381] width 14 height 14
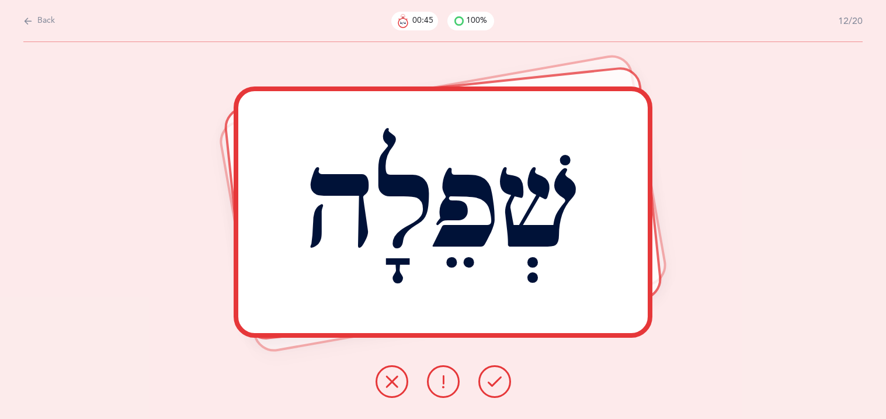
click at [499, 384] on icon at bounding box center [494, 381] width 14 height 14
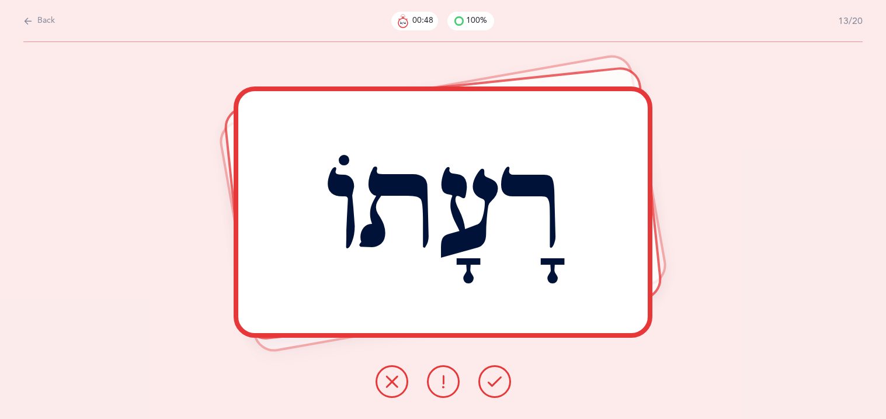
click at [499, 384] on icon at bounding box center [494, 381] width 14 height 14
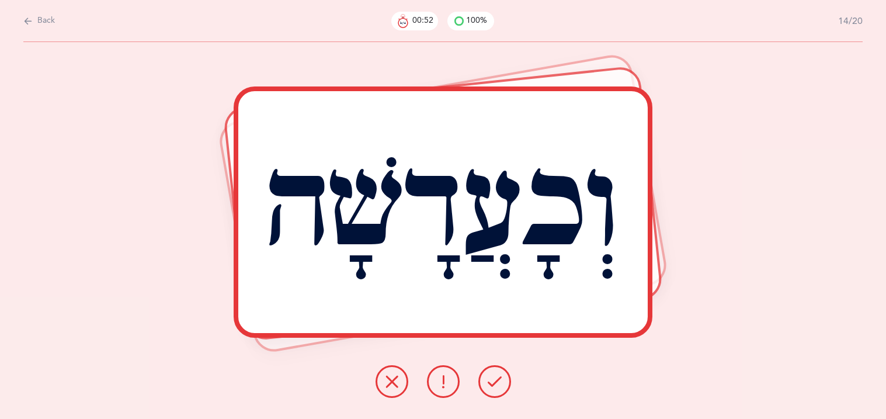
click at [499, 384] on icon at bounding box center [494, 381] width 14 height 14
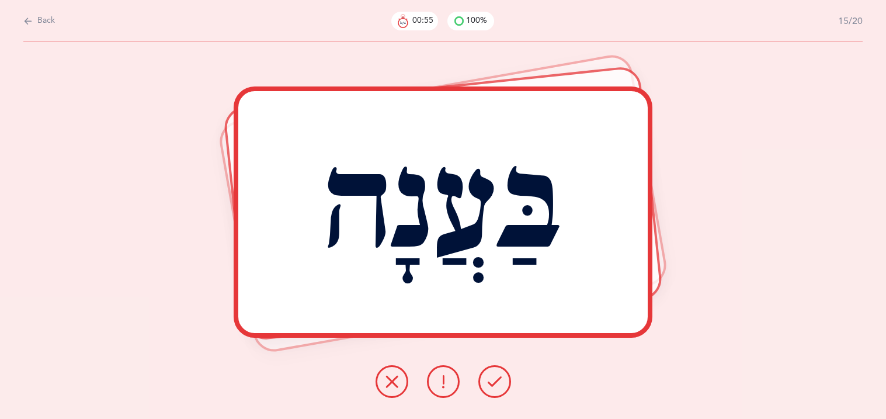
click at [499, 384] on icon at bounding box center [494, 381] width 14 height 14
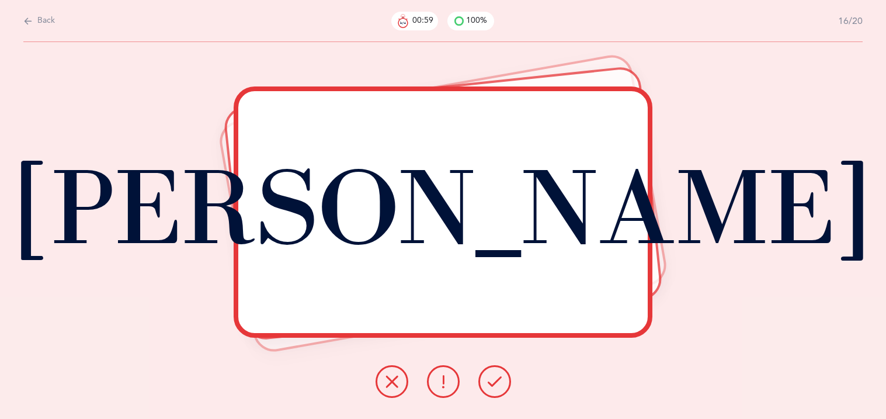
click at [499, 384] on icon at bounding box center [494, 381] width 14 height 14
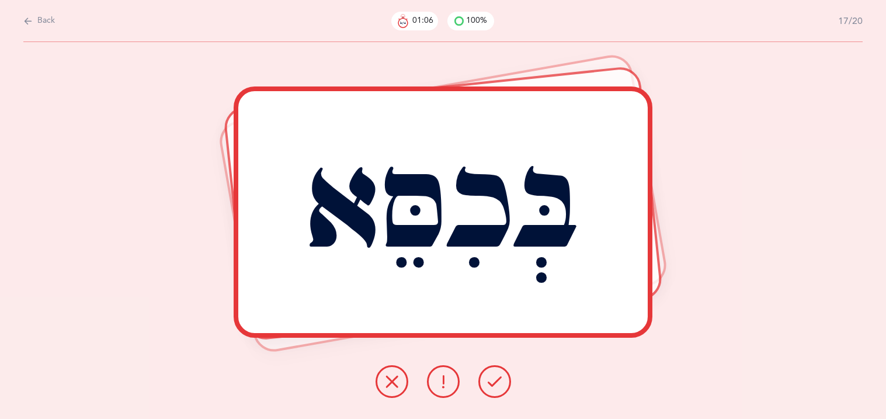
click at [499, 384] on icon at bounding box center [494, 381] width 14 height 14
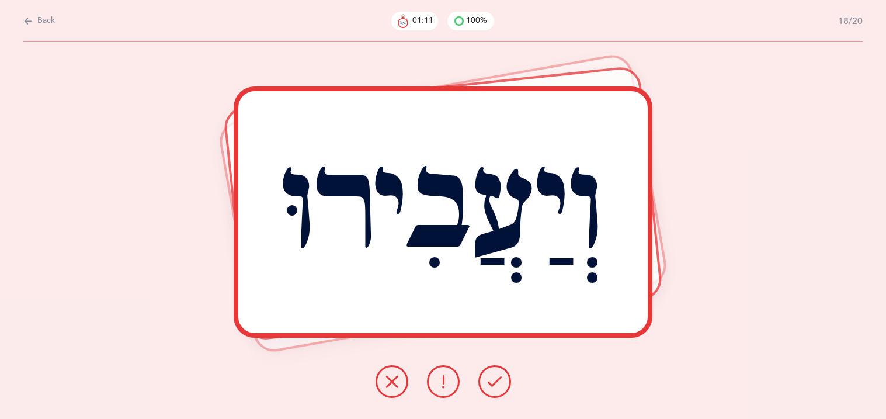
click at [499, 384] on icon at bounding box center [494, 381] width 14 height 14
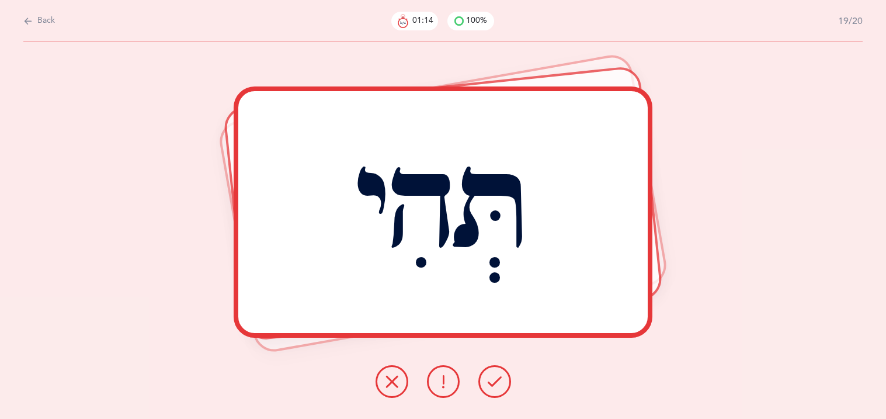
click at [499, 384] on icon at bounding box center [494, 381] width 14 height 14
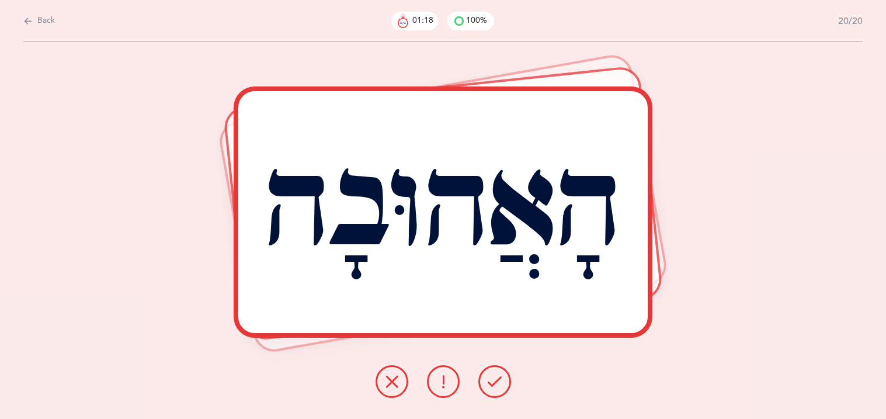
click at [499, 384] on icon at bounding box center [494, 381] width 14 height 14
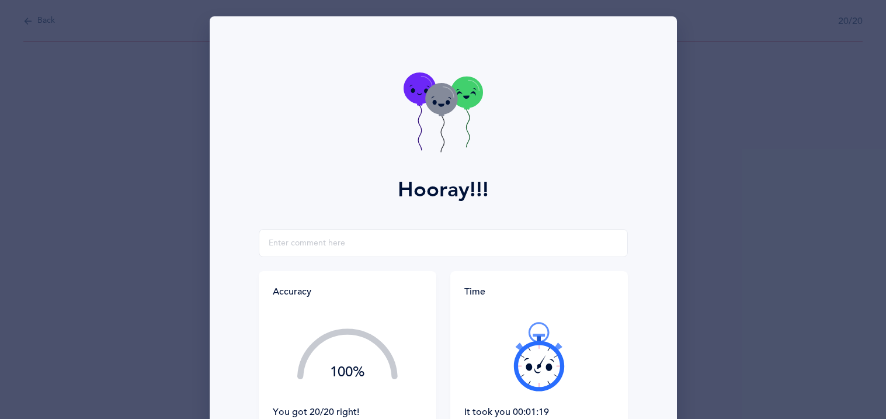
click at [499, 384] on div at bounding box center [538, 356] width 149 height 98
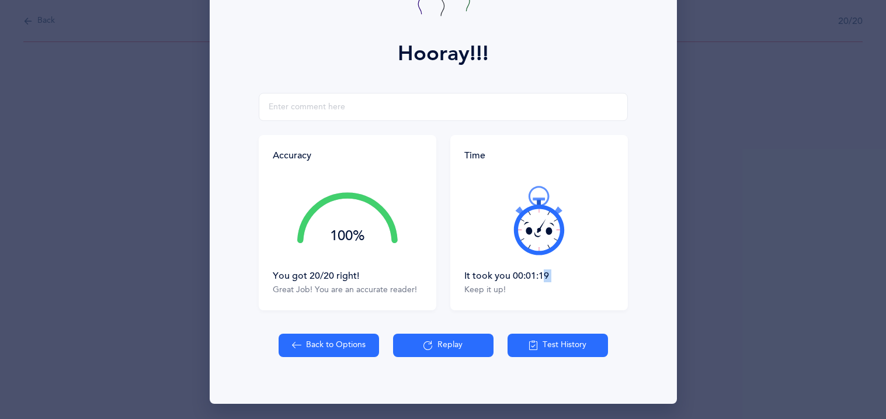
scroll to position [137, 0]
click at [325, 350] on button "Back to Options" at bounding box center [328, 344] width 100 height 23
select select "27"
select select "single"
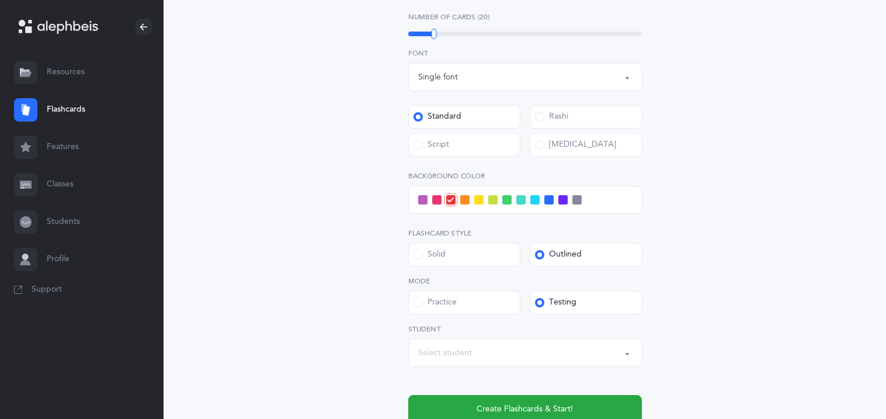
scroll to position [420, 0]
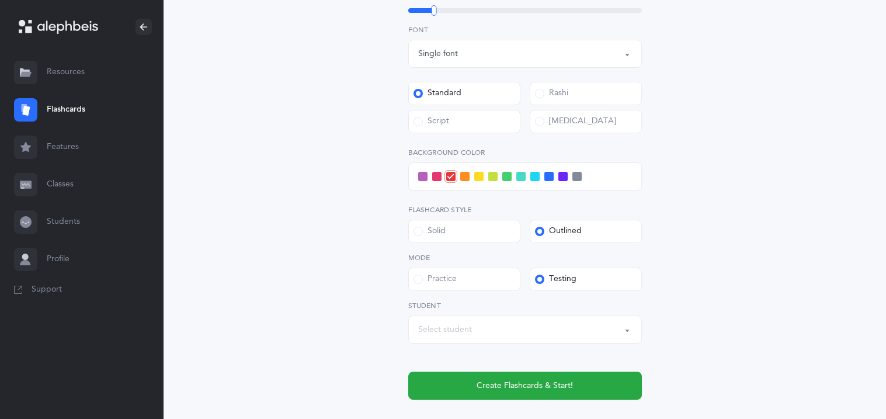
click at [456, 328] on div "Select student" at bounding box center [445, 329] width 54 height 12
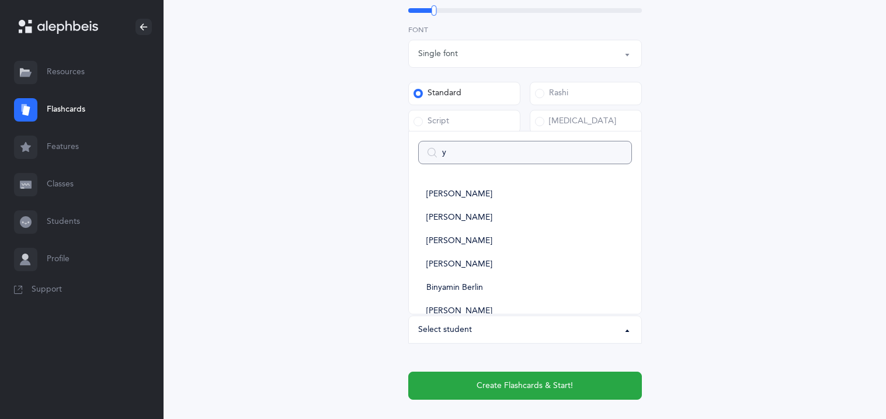
type input "ye"
select select
type input "yeud"
select select
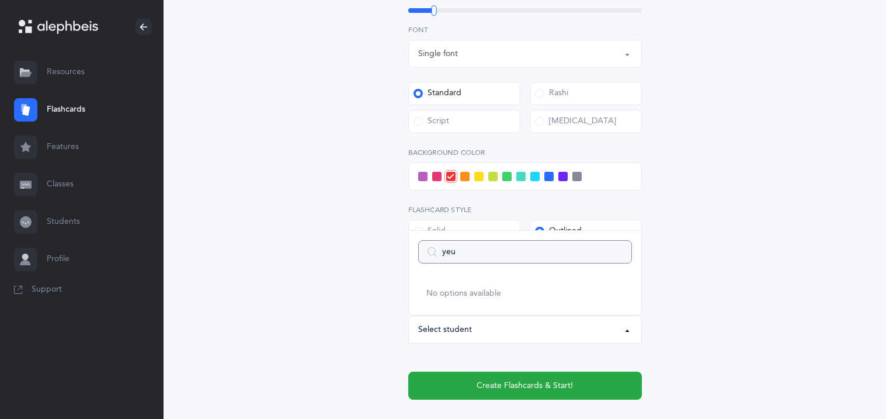
type input "ye"
select select
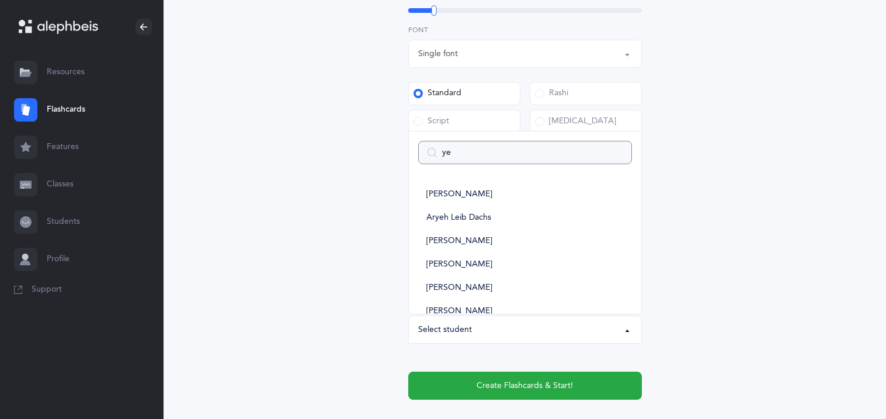
type input "yeh"
select select
type input "yehu"
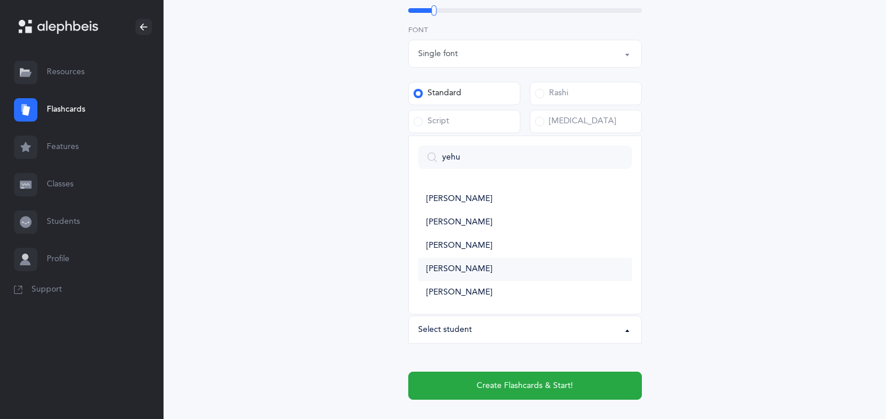
click at [447, 270] on span "[PERSON_NAME]" at bounding box center [459, 269] width 66 height 11
select select "11377"
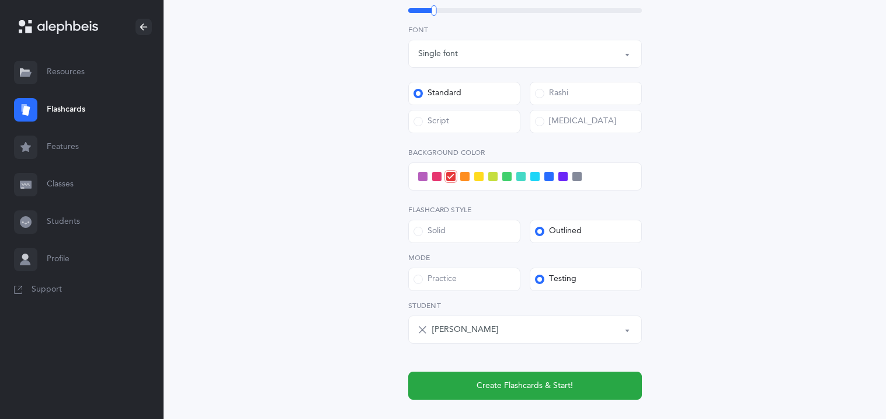
click at [551, 178] on span at bounding box center [548, 176] width 9 height 9
click at [0, 0] on input "checkbox" at bounding box center [0, 0] width 0 height 0
click at [335, 265] on div "Open Words Choose your Flashcards options Letters to include Accumulative [PERS…" at bounding box center [525, 53] width 532 height 786
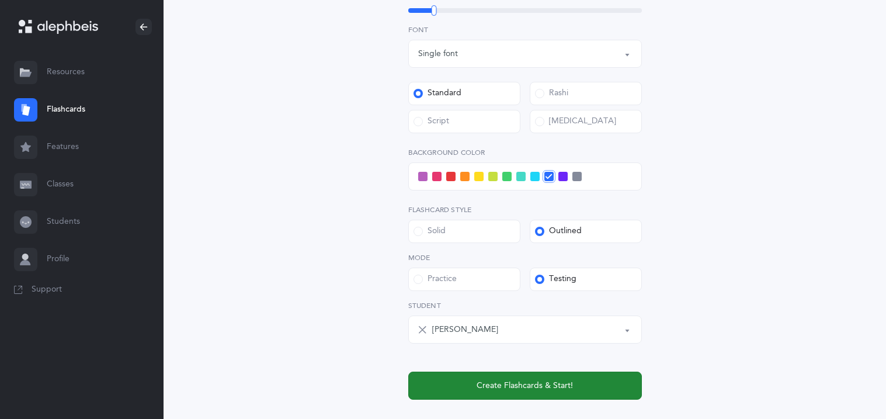
click at [489, 388] on span "Create Flashcards & Start!" at bounding box center [524, 385] width 96 height 12
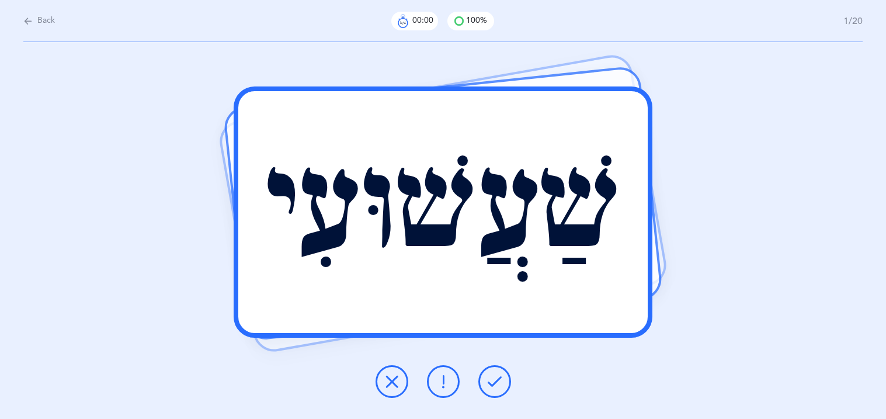
scroll to position [0, 0]
click at [497, 383] on icon at bounding box center [494, 381] width 14 height 14
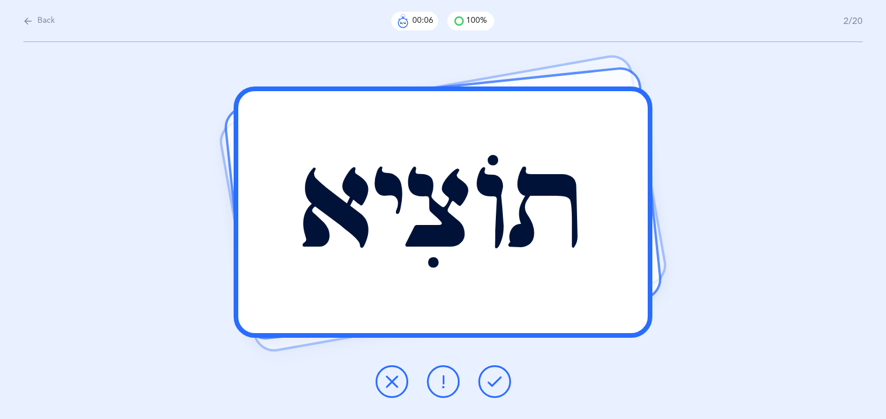
click at [497, 383] on icon at bounding box center [494, 381] width 14 height 14
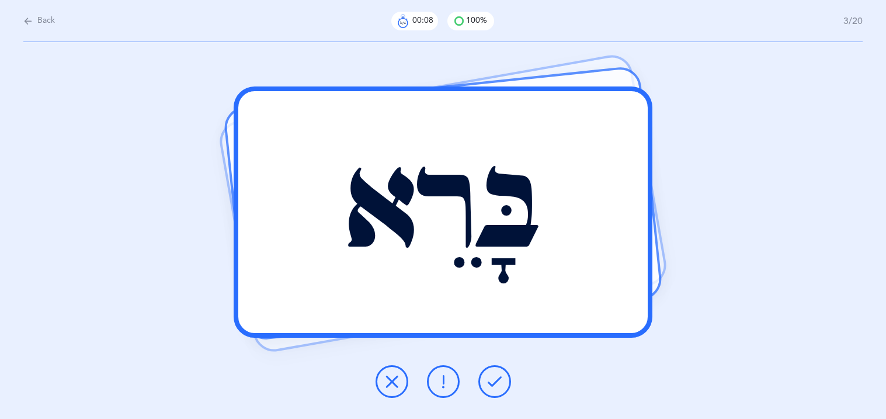
click at [497, 383] on icon at bounding box center [494, 381] width 14 height 14
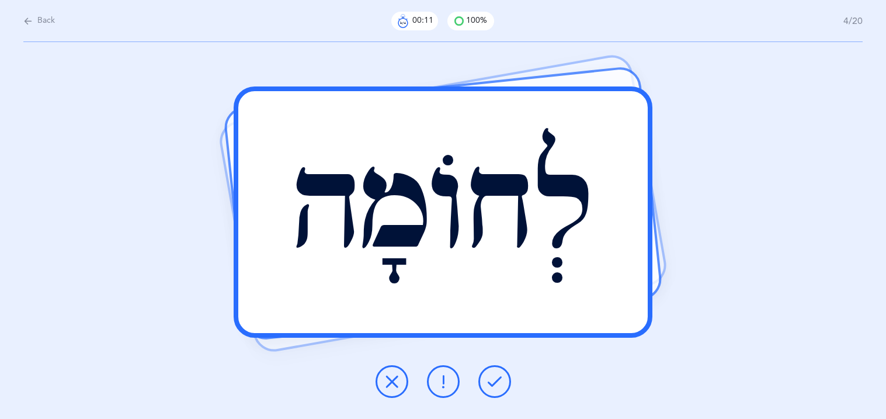
click at [497, 383] on icon at bounding box center [494, 381] width 14 height 14
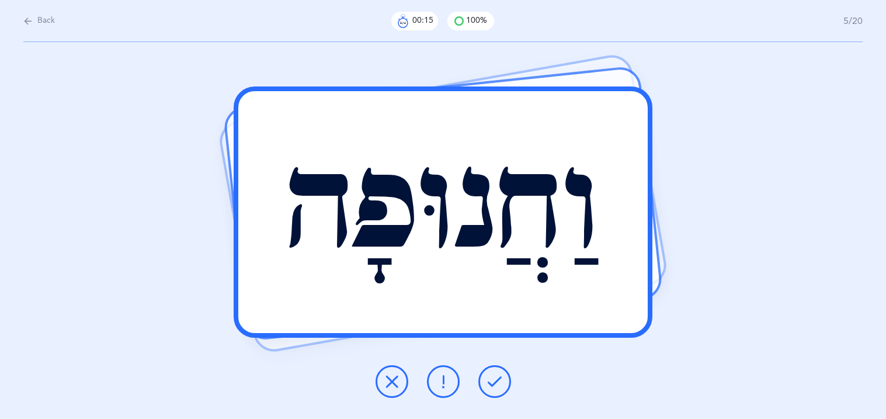
click at [497, 383] on icon at bounding box center [494, 381] width 14 height 14
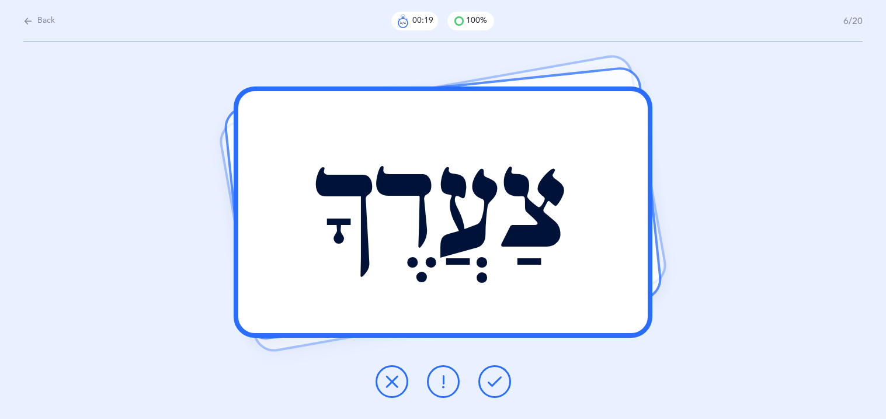
click at [497, 383] on icon at bounding box center [494, 381] width 14 height 14
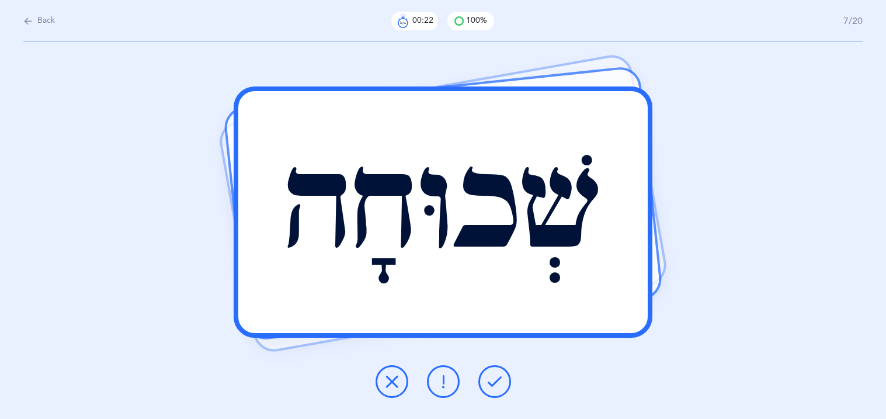
click at [497, 383] on icon at bounding box center [494, 381] width 14 height 14
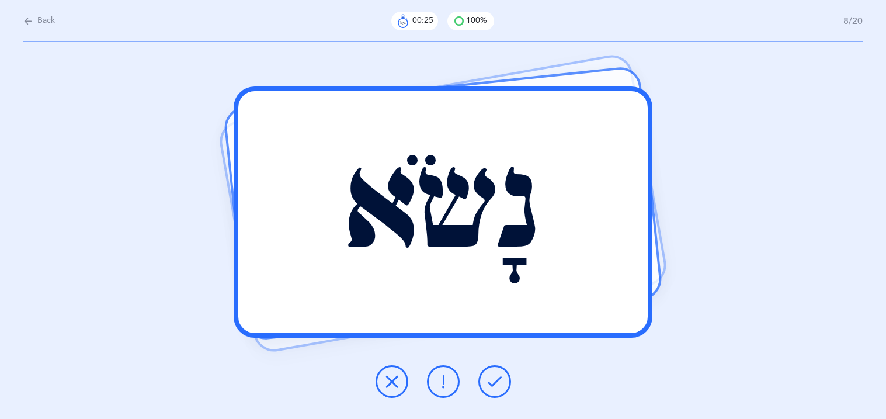
click at [497, 383] on icon at bounding box center [494, 381] width 14 height 14
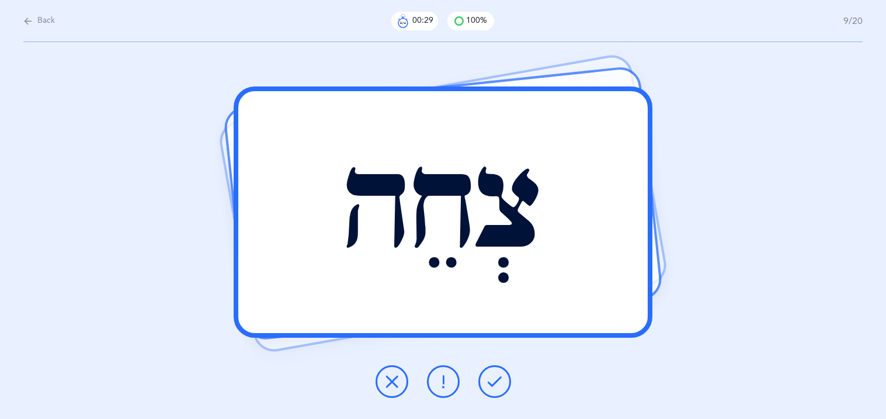
click at [497, 383] on icon at bounding box center [494, 381] width 14 height 14
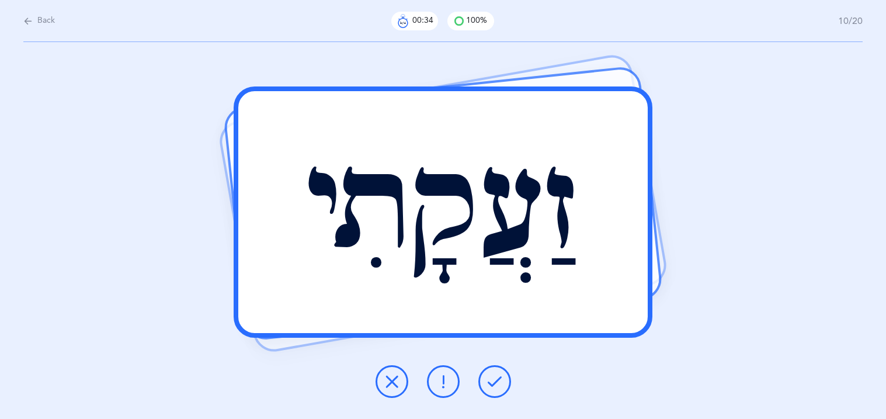
click at [497, 383] on icon at bounding box center [494, 381] width 14 height 14
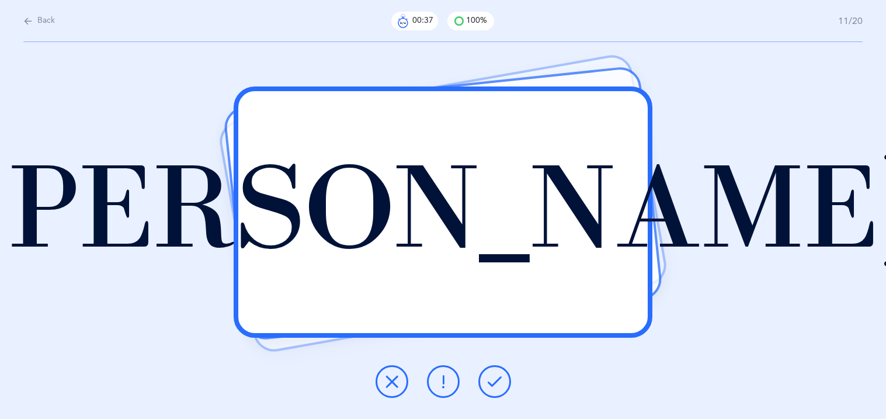
click at [497, 383] on icon at bounding box center [494, 381] width 14 height 14
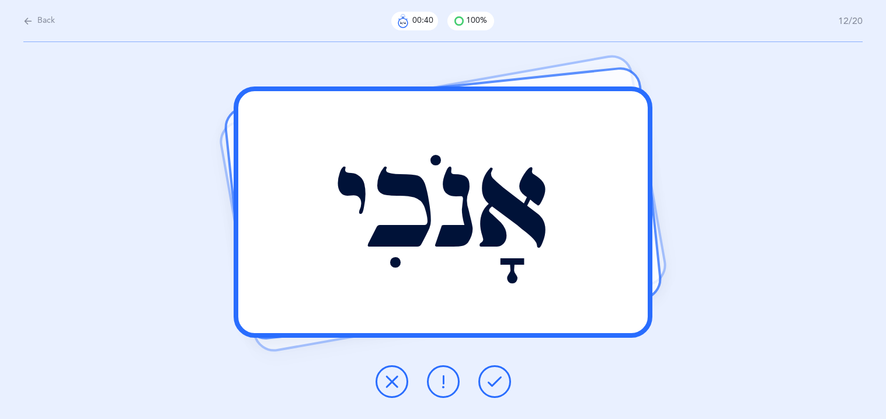
click at [497, 383] on icon at bounding box center [494, 381] width 14 height 14
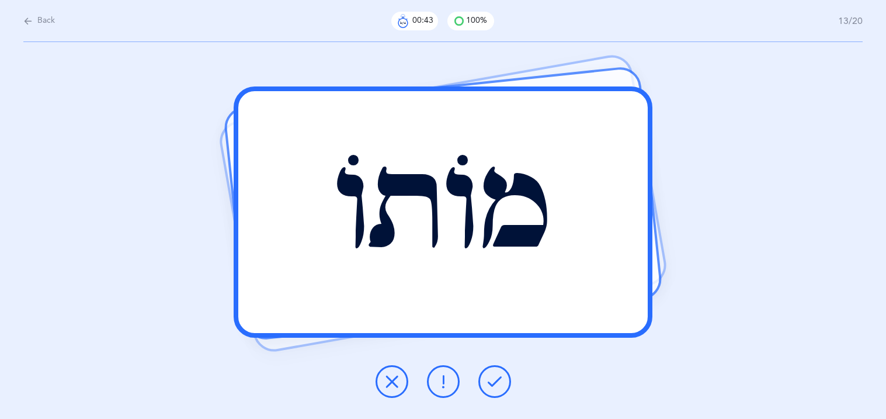
click at [497, 383] on icon at bounding box center [494, 381] width 14 height 14
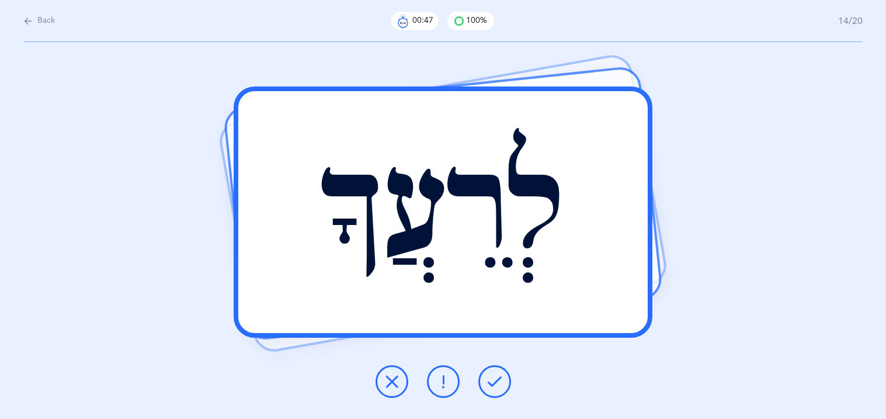
click at [497, 383] on icon at bounding box center [494, 381] width 14 height 14
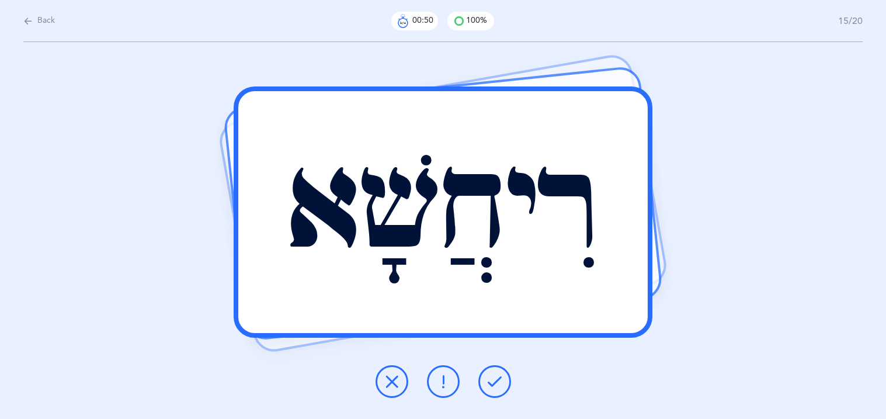
click at [497, 383] on icon at bounding box center [494, 381] width 14 height 14
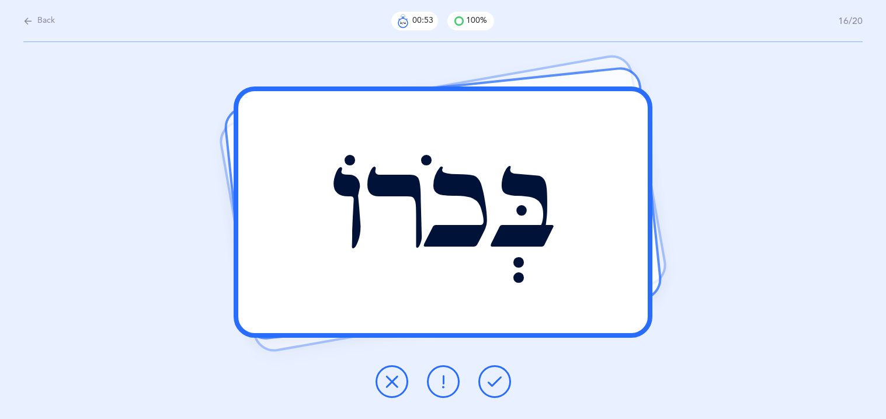
click at [497, 383] on icon at bounding box center [494, 381] width 14 height 14
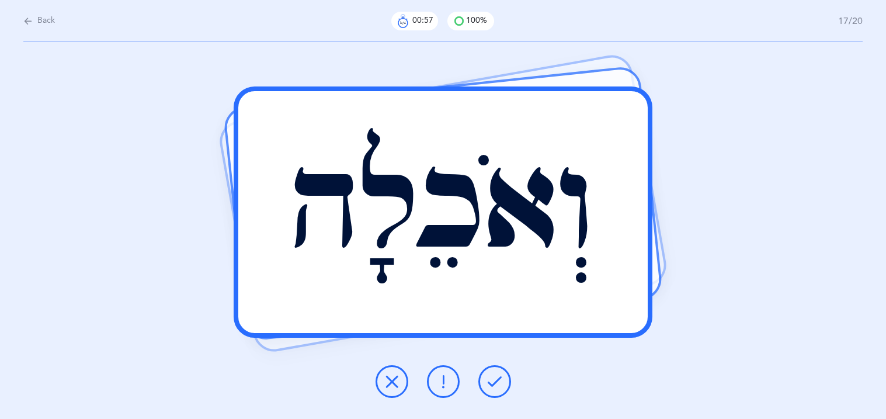
click at [497, 383] on icon at bounding box center [494, 381] width 14 height 14
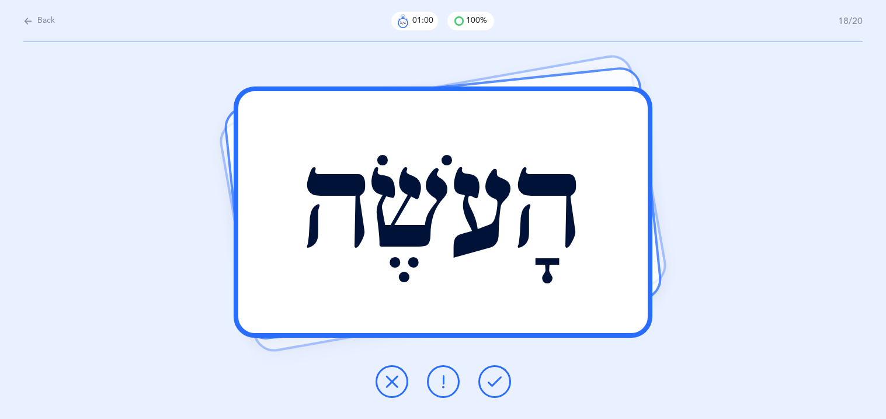
click at [497, 383] on icon at bounding box center [494, 381] width 14 height 14
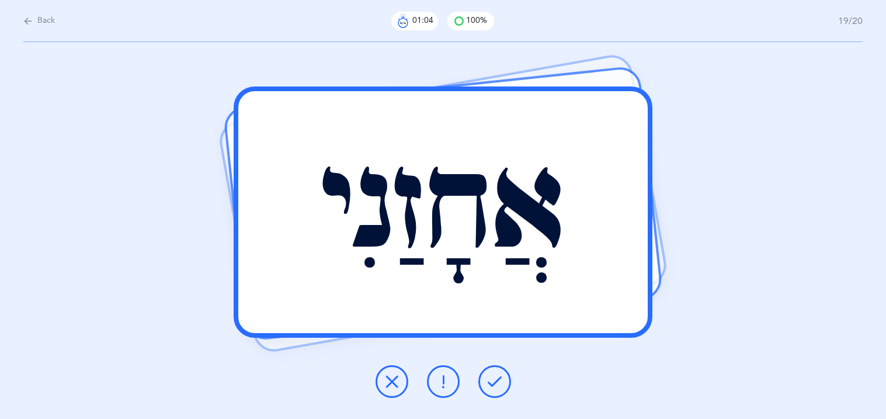
click at [497, 383] on icon at bounding box center [494, 381] width 14 height 14
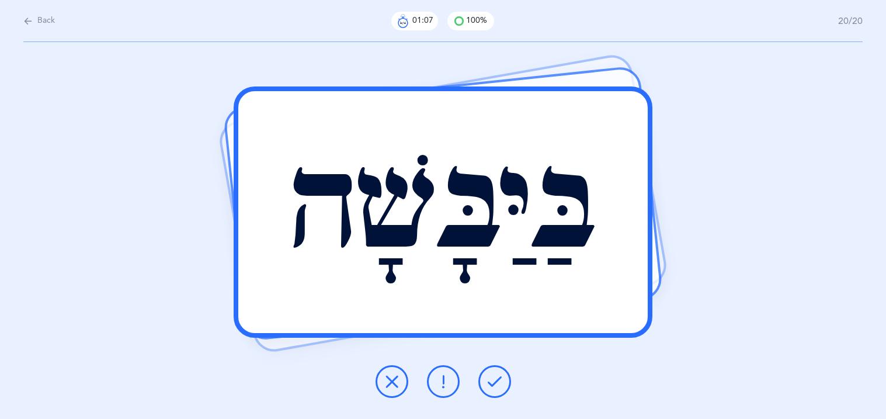
click at [497, 383] on icon at bounding box center [494, 381] width 14 height 14
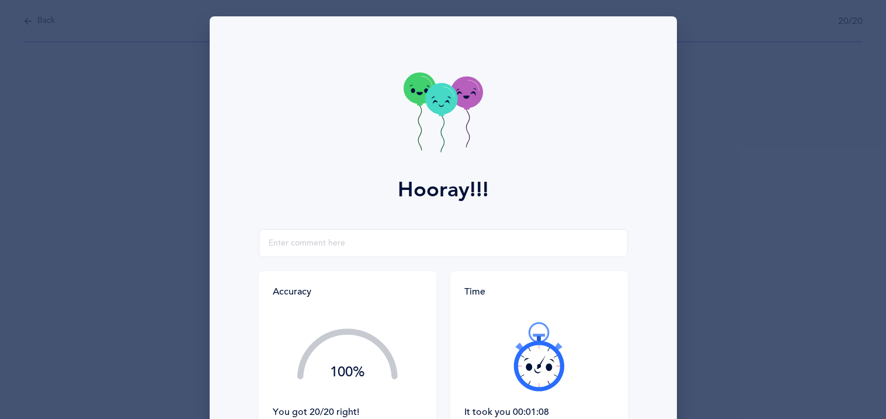
click at [497, 383] on div at bounding box center [538, 356] width 149 height 98
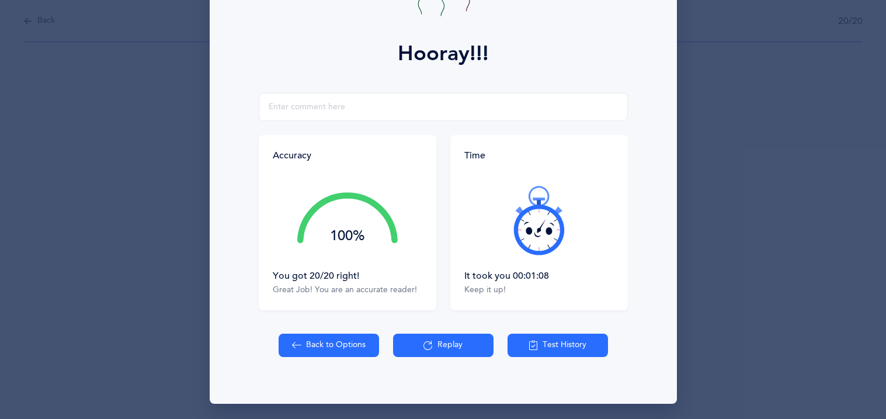
scroll to position [137, 0]
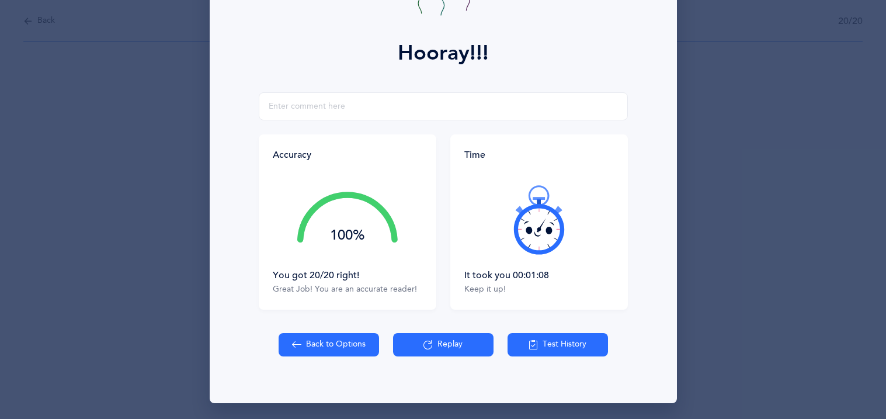
click at [314, 351] on button "Back to Options" at bounding box center [328, 344] width 100 height 23
select select "27"
select select "single"
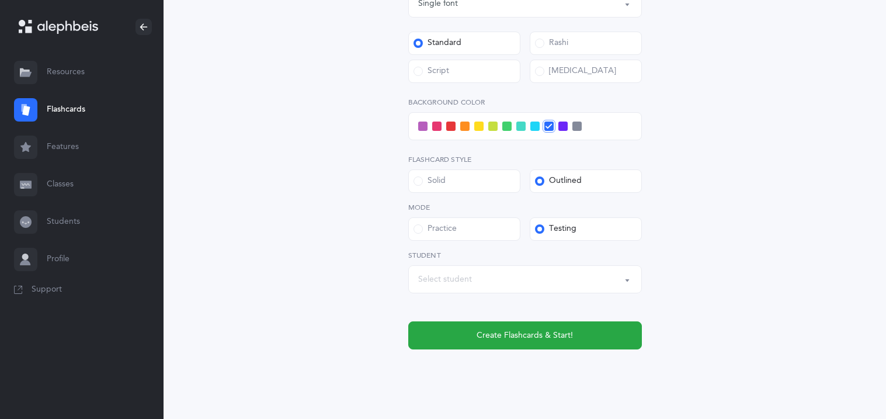
scroll to position [490, 0]
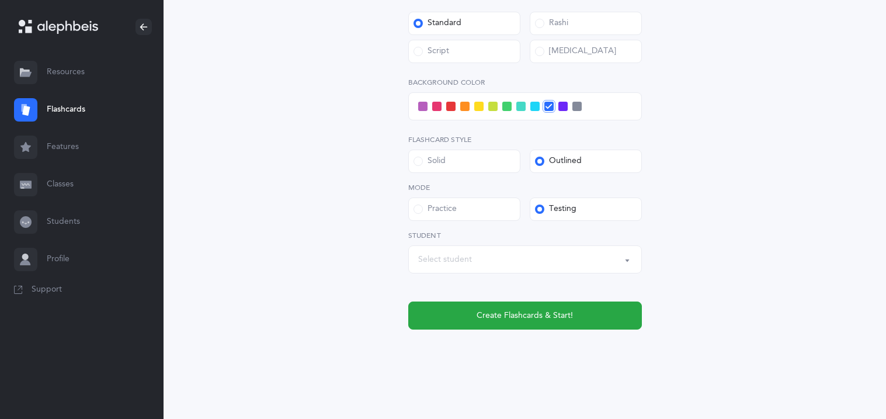
click at [487, 258] on div "Select student" at bounding box center [525, 259] width 214 height 20
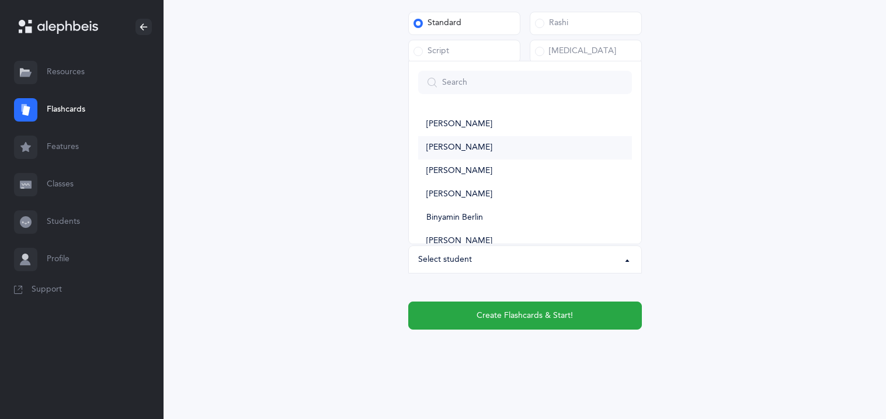
click at [447, 144] on span "[PERSON_NAME]" at bounding box center [459, 147] width 66 height 11
select select "15002"
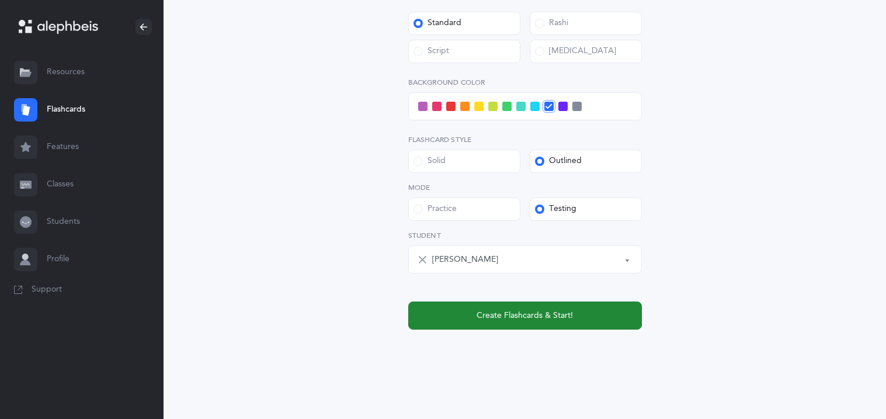
click at [490, 322] on button "Create Flashcards & Start!" at bounding box center [525, 315] width 234 height 28
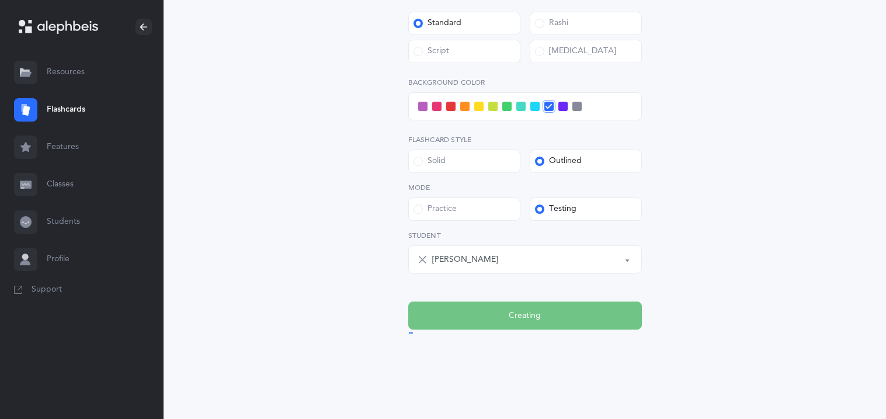
scroll to position [0, 0]
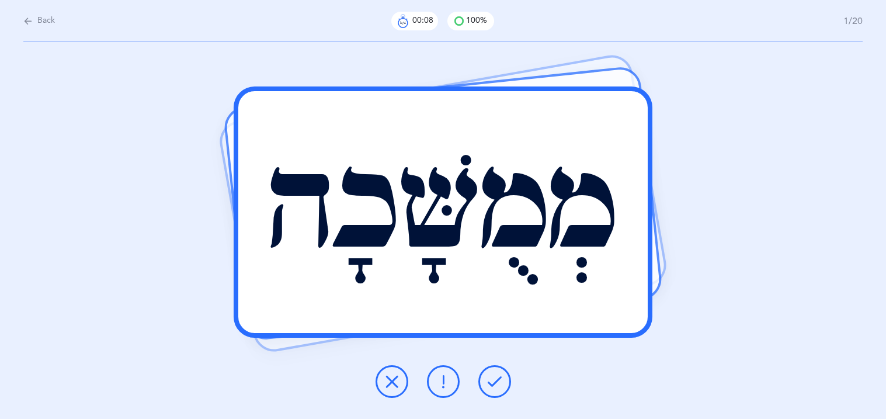
click at [489, 385] on icon at bounding box center [494, 381] width 14 height 14
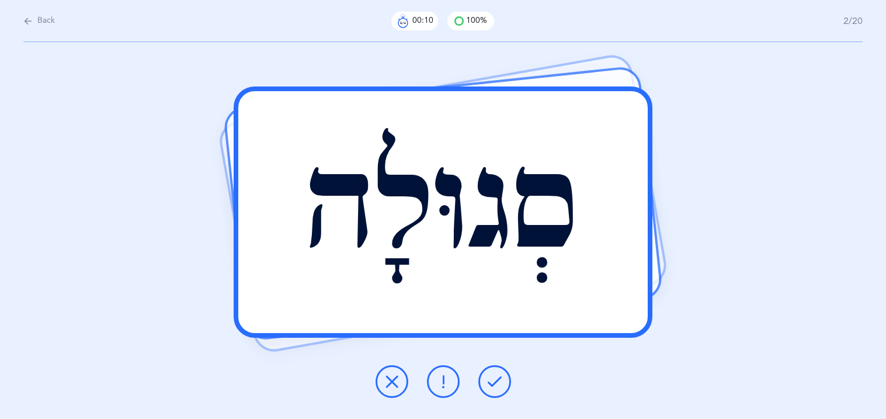
click at [489, 385] on icon at bounding box center [494, 381] width 14 height 14
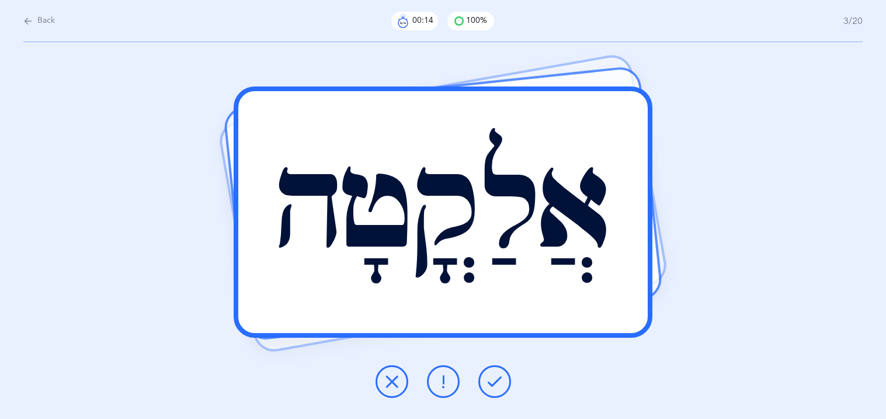
click at [489, 385] on icon at bounding box center [494, 381] width 14 height 14
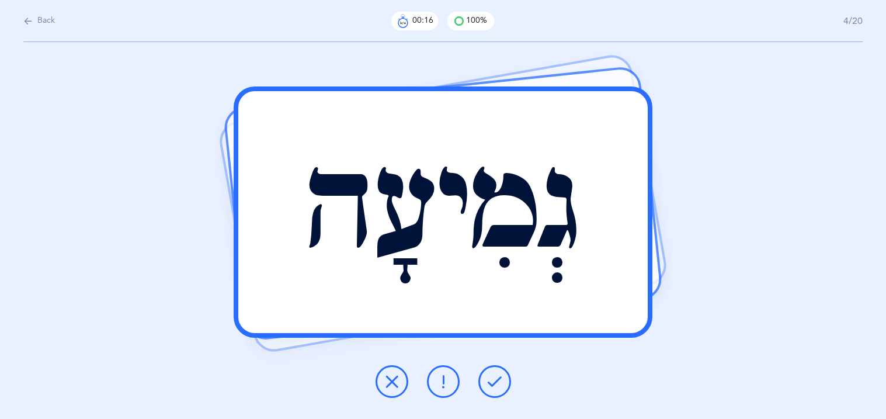
click at [489, 385] on icon at bounding box center [494, 381] width 14 height 14
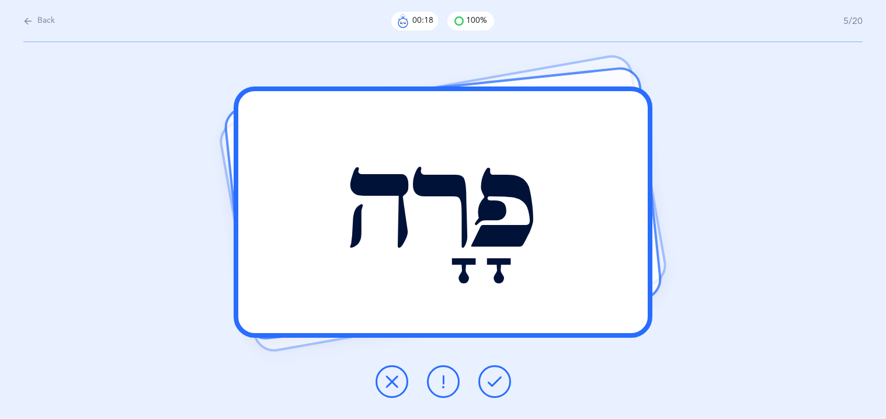
click at [489, 385] on icon at bounding box center [494, 381] width 14 height 14
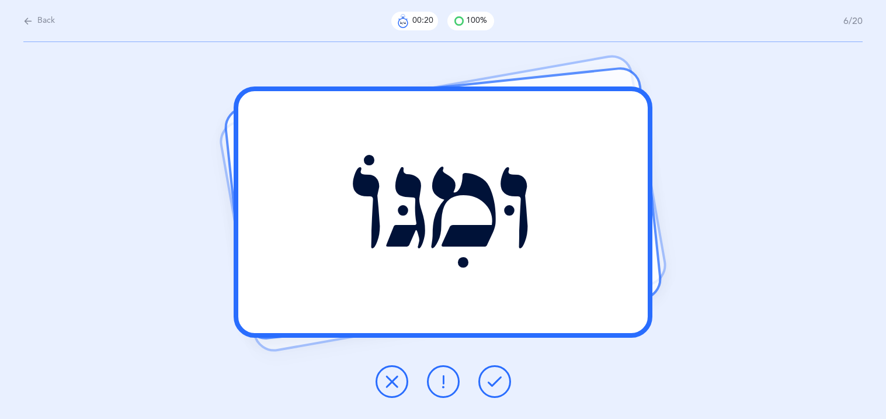
click at [489, 385] on icon at bounding box center [494, 381] width 14 height 14
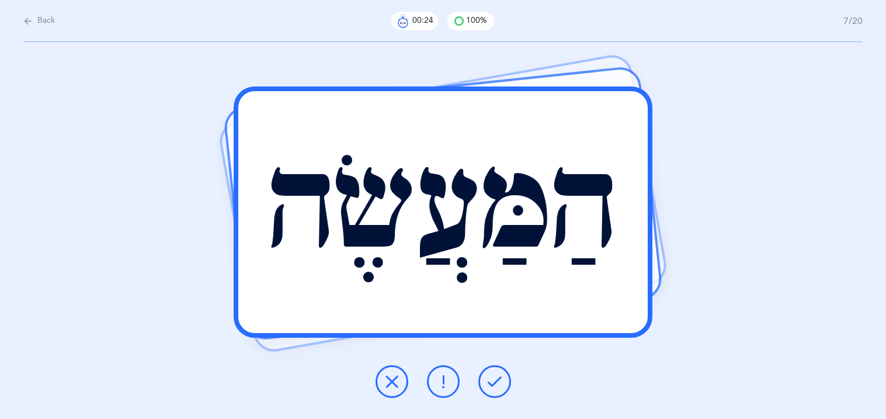
click at [489, 385] on icon at bounding box center [494, 381] width 14 height 14
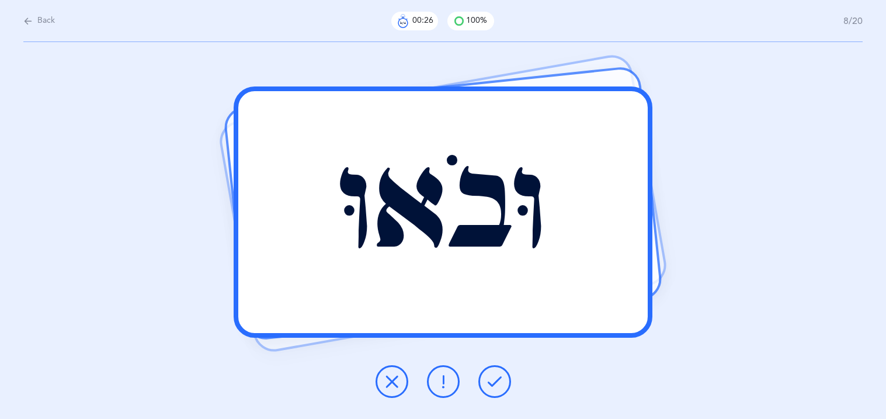
click at [489, 385] on icon at bounding box center [494, 381] width 14 height 14
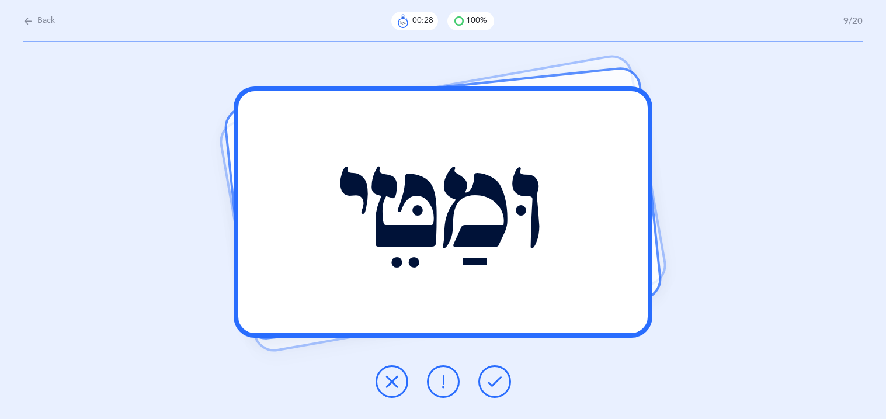
click at [489, 385] on icon at bounding box center [494, 381] width 14 height 14
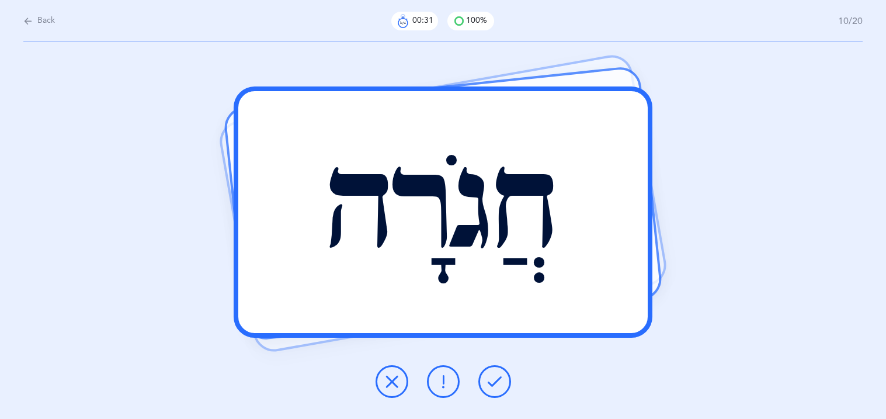
click at [489, 385] on icon at bounding box center [494, 381] width 14 height 14
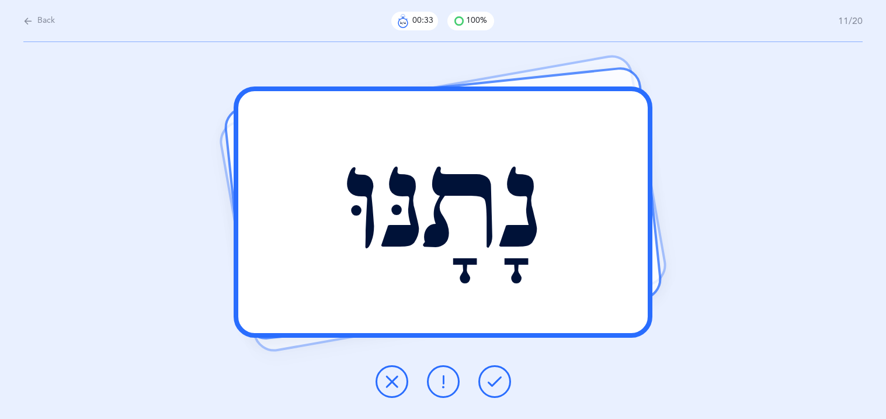
click at [489, 385] on icon at bounding box center [494, 381] width 14 height 14
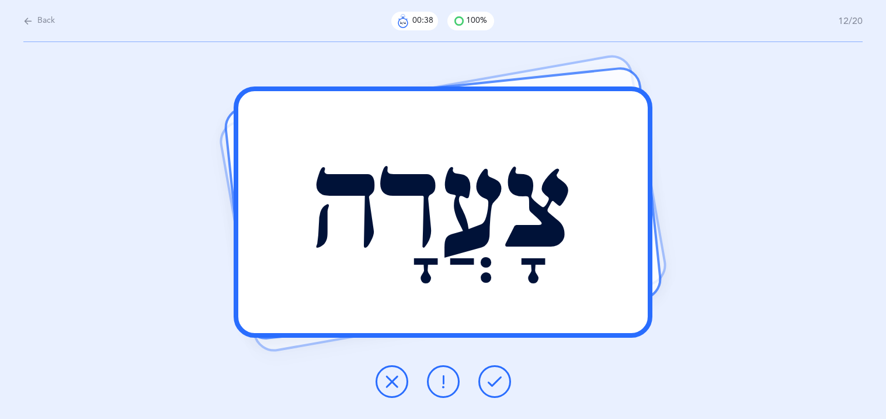
click at [489, 385] on icon at bounding box center [494, 381] width 14 height 14
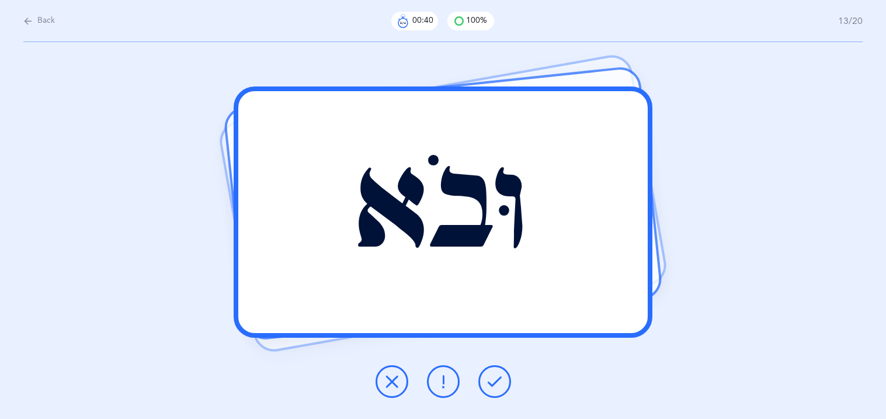
click at [489, 385] on icon at bounding box center [494, 381] width 14 height 14
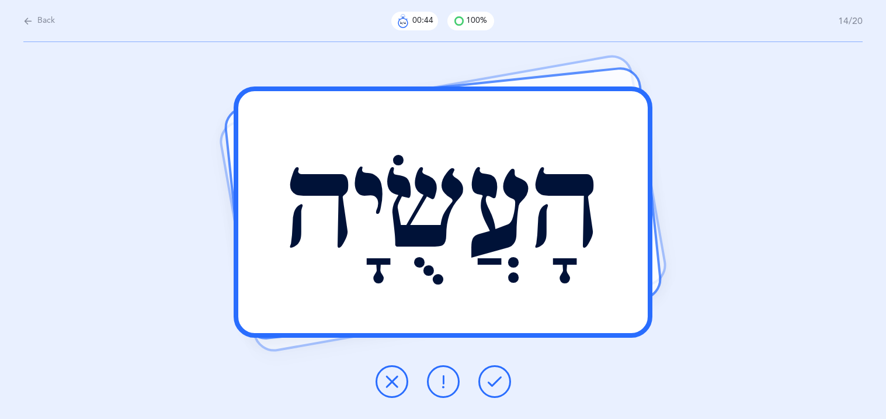
click at [489, 385] on icon at bounding box center [494, 381] width 14 height 14
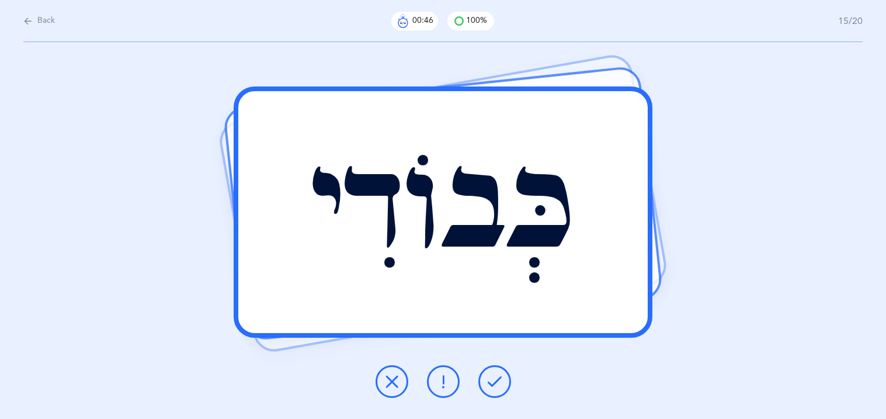
click at [489, 385] on icon at bounding box center [494, 381] width 14 height 14
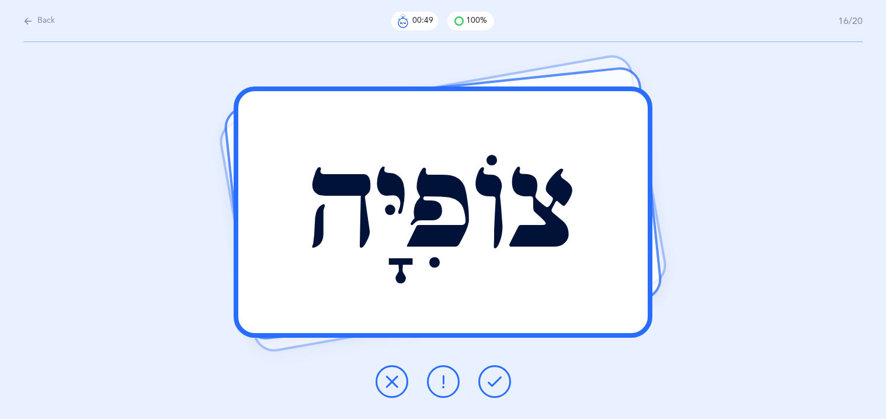
click at [489, 385] on icon at bounding box center [494, 381] width 14 height 14
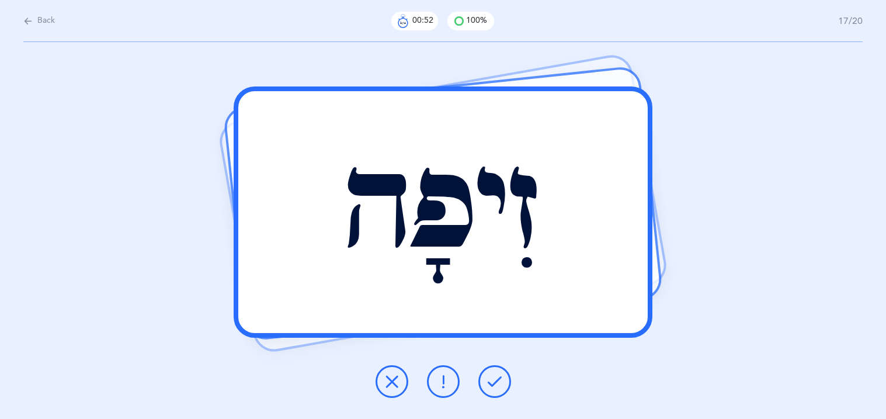
click at [489, 385] on icon at bounding box center [494, 381] width 14 height 14
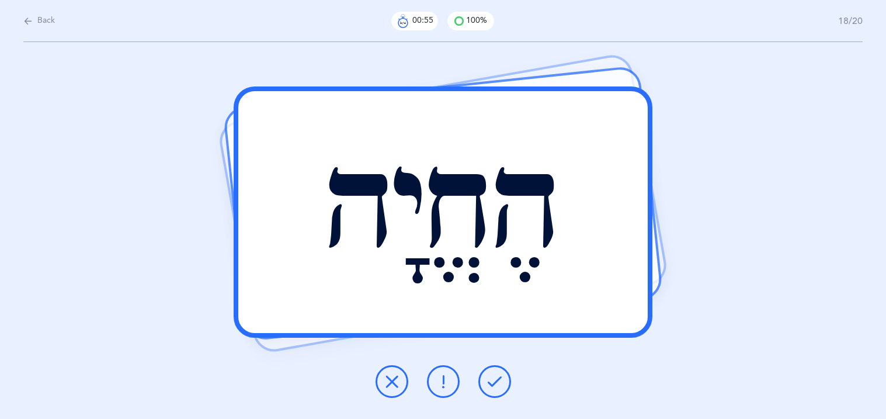
click at [489, 385] on icon at bounding box center [494, 381] width 14 height 14
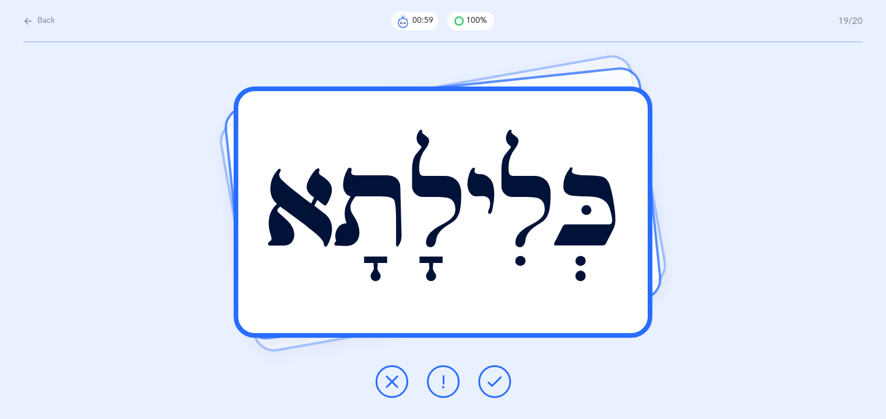
click at [489, 385] on icon at bounding box center [494, 381] width 14 height 14
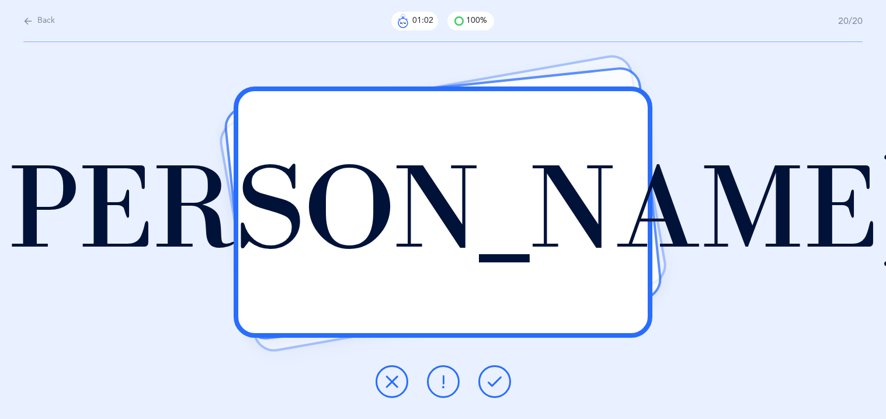
click at [489, 385] on icon at bounding box center [494, 381] width 14 height 14
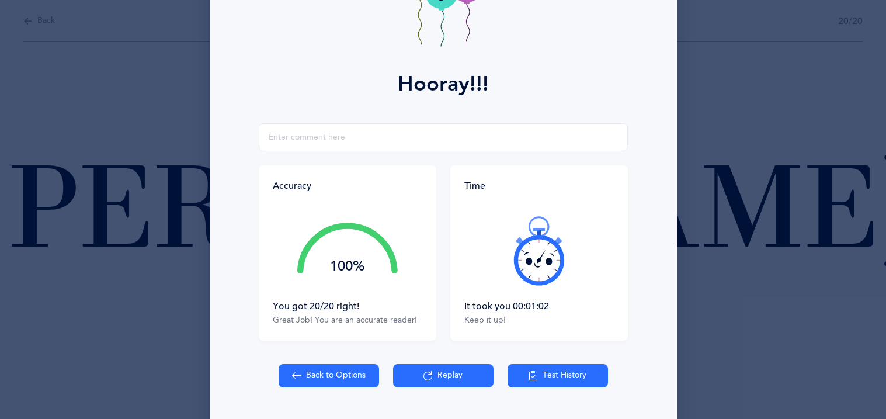
scroll to position [137, 0]
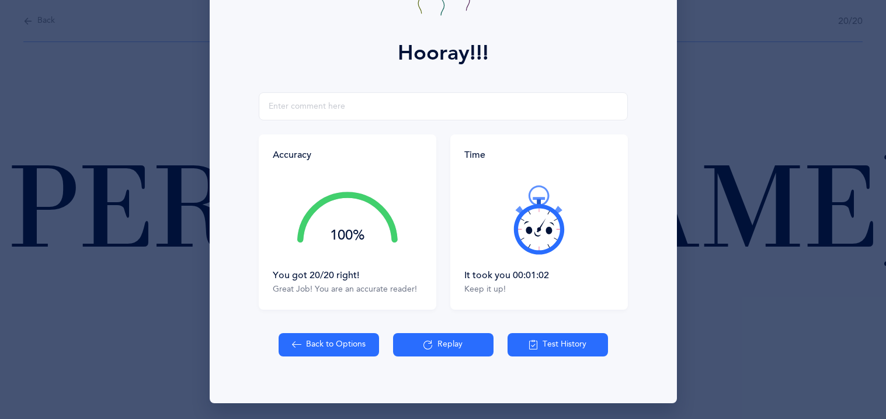
click at [316, 354] on button "Back to Options" at bounding box center [328, 344] width 100 height 23
select select "27"
select select "single"
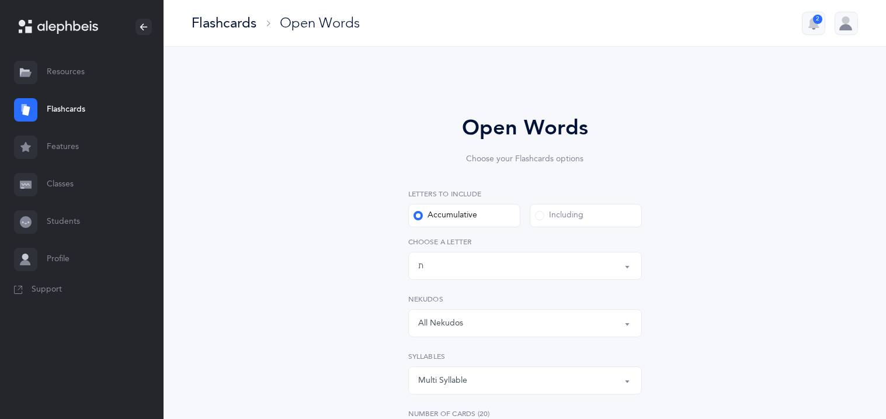
scroll to position [23, 0]
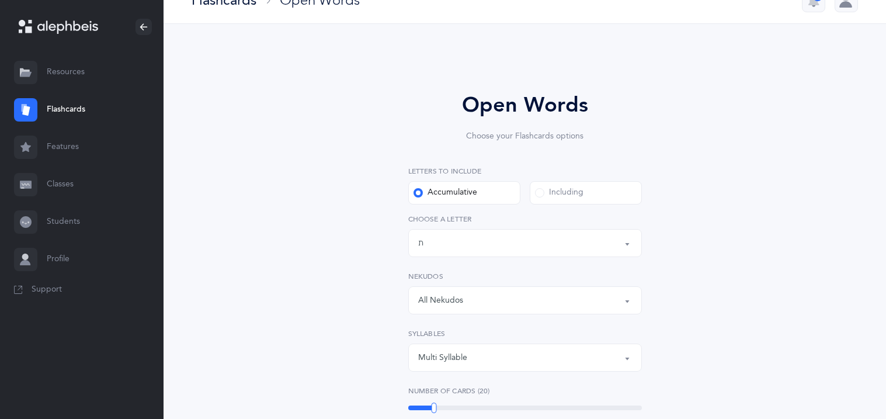
click at [86, 99] on link "Flashcards" at bounding box center [81, 109] width 163 height 37
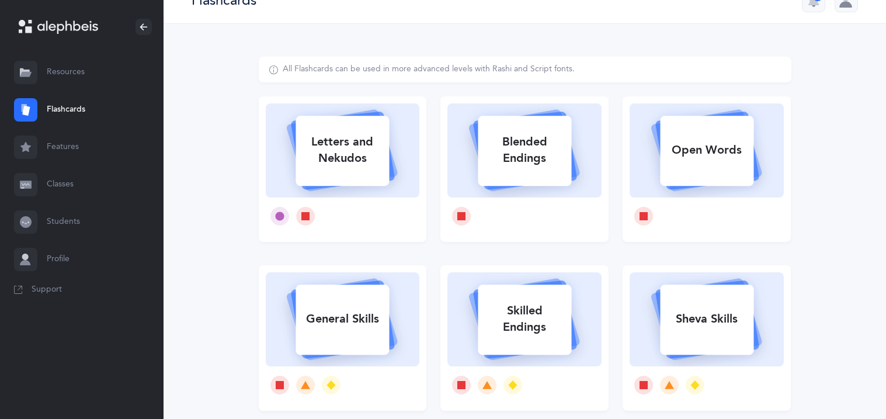
click at [696, 163] on div "Open Words" at bounding box center [706, 150] width 93 height 30
select select "27"
select select "single"
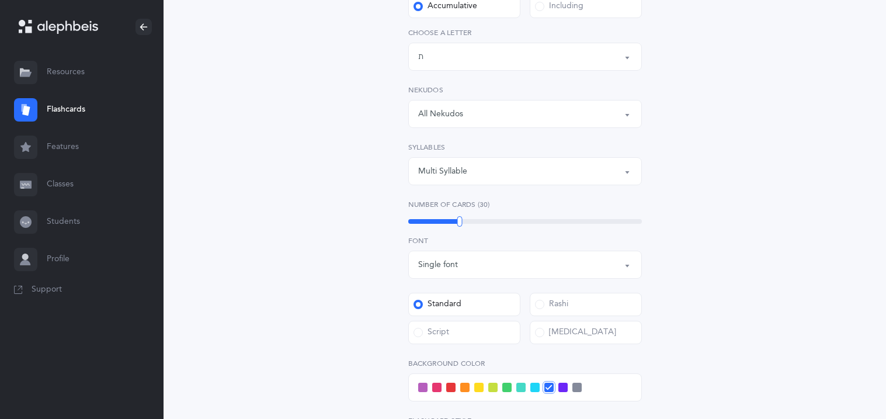
scroll to position [256, 0]
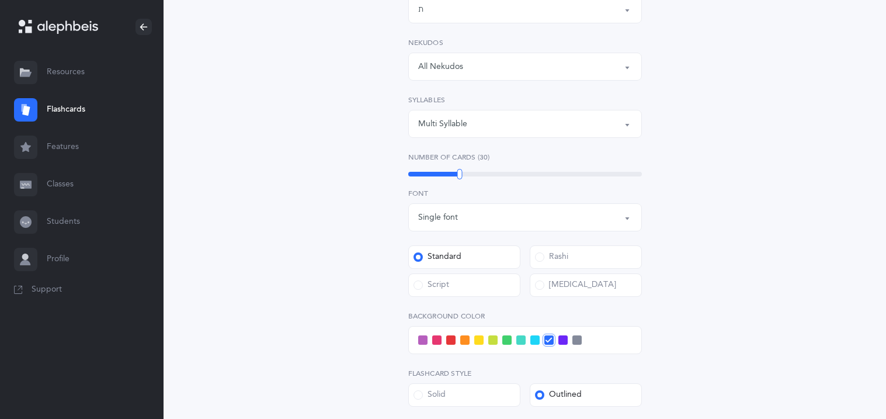
click at [494, 112] on button "Multi Syllable" at bounding box center [525, 124] width 234 height 28
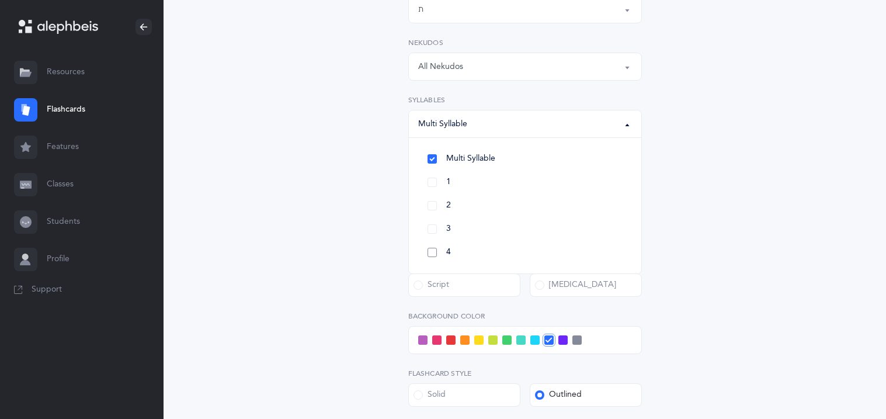
click at [436, 247] on link "4" at bounding box center [525, 252] width 214 height 23
select select "4"
click at [359, 198] on div "Open Words Choose your Flashcards options Letters to include Accumulative [PERS…" at bounding box center [525, 216] width 532 height 786
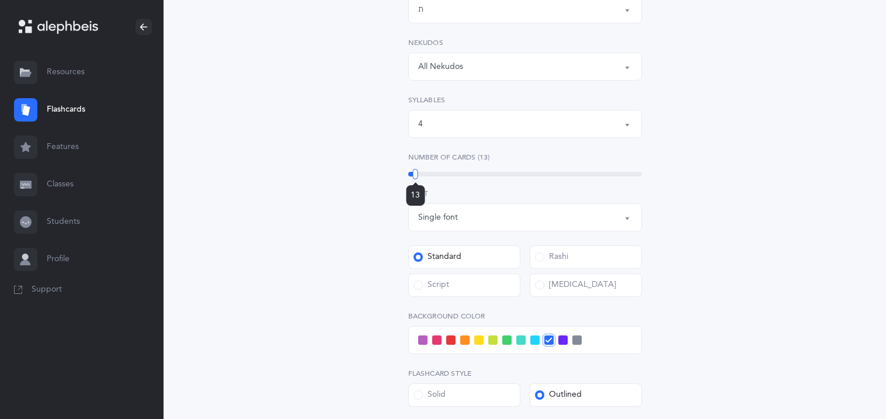
drag, startPoint x: 459, startPoint y: 179, endPoint x: 417, endPoint y: 186, distance: 42.7
click at [417, 186] on div "13" at bounding box center [415, 195] width 19 height 20
click at [420, 174] on div at bounding box center [420, 174] width 5 height 11
click at [263, 244] on div "Open Words Choose your Flashcards options Letters to include Accumulative [PERS…" at bounding box center [525, 216] width 532 height 786
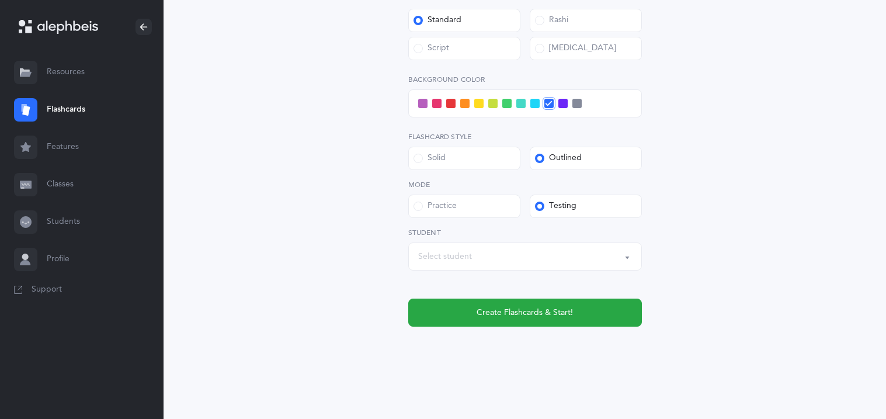
scroll to position [493, 0]
click at [478, 253] on div "Select student" at bounding box center [525, 256] width 214 height 20
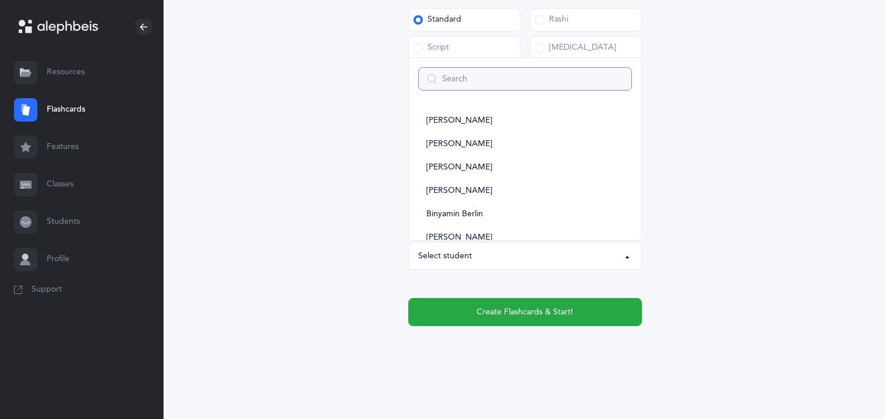
type input "y"
select select
type input "yo"
select select
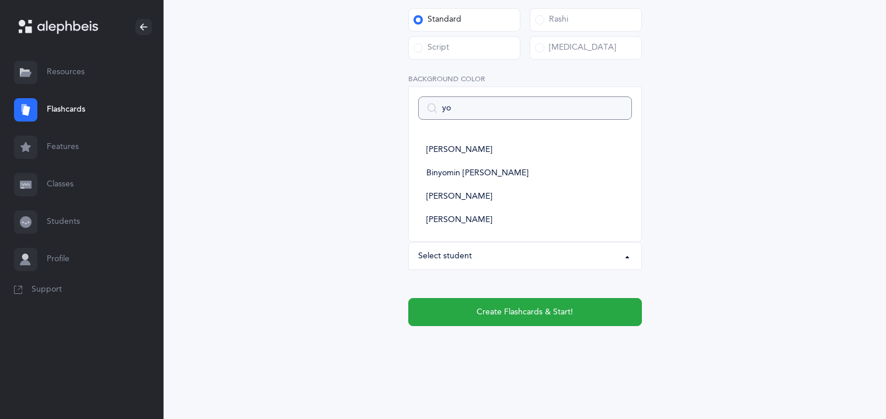
type input "yon"
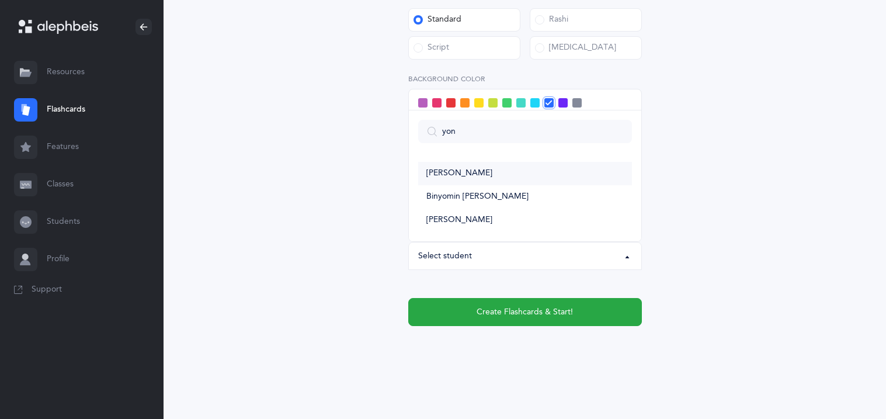
click at [460, 170] on span "[PERSON_NAME]" at bounding box center [459, 173] width 66 height 11
select select "15002"
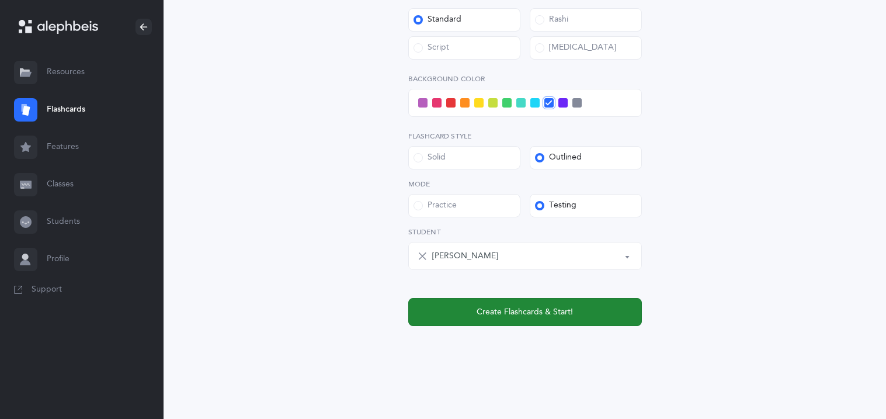
click at [453, 317] on button "Create Flashcards & Start!" at bounding box center [525, 312] width 234 height 28
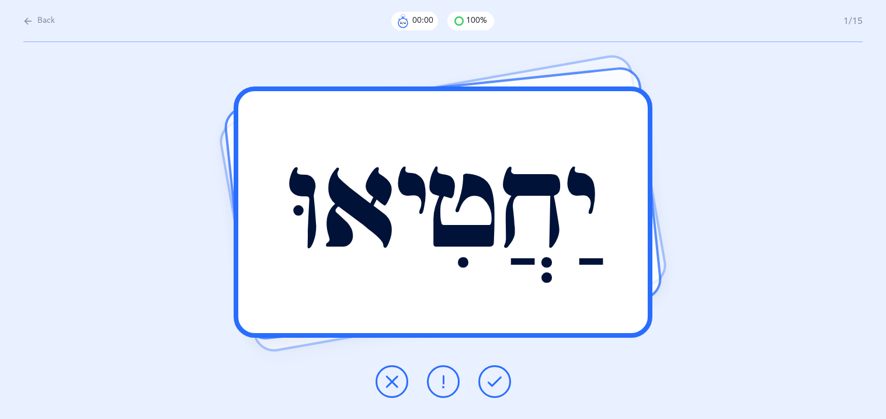
scroll to position [0, 0]
click at [493, 386] on icon at bounding box center [494, 381] width 14 height 14
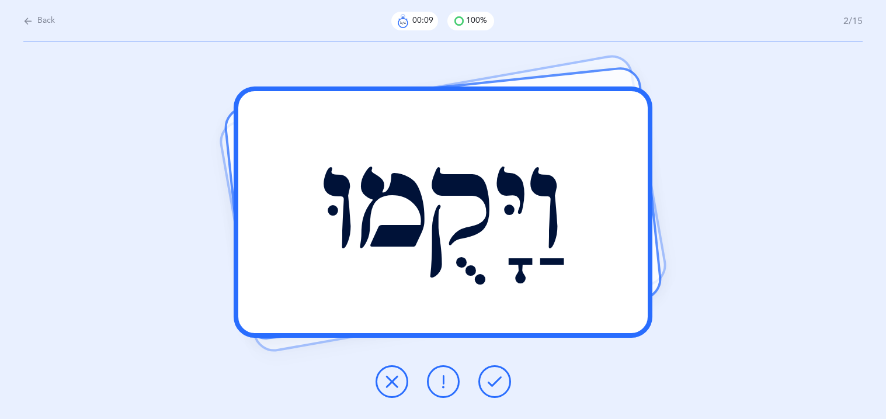
click at [493, 386] on icon at bounding box center [494, 381] width 14 height 14
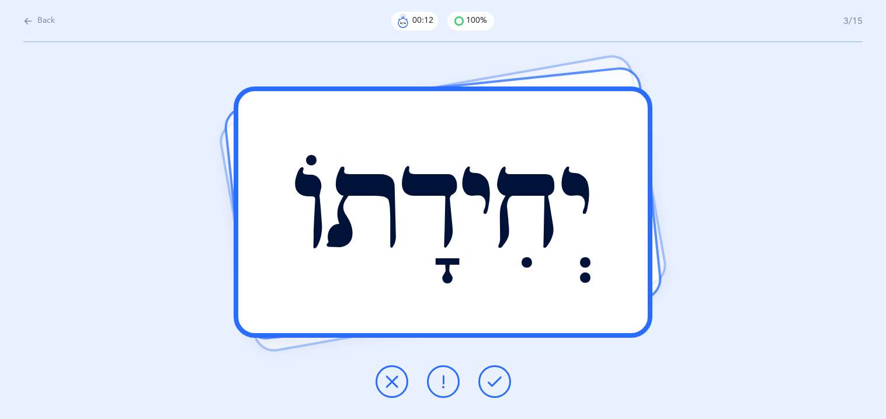
click at [493, 386] on icon at bounding box center [494, 381] width 14 height 14
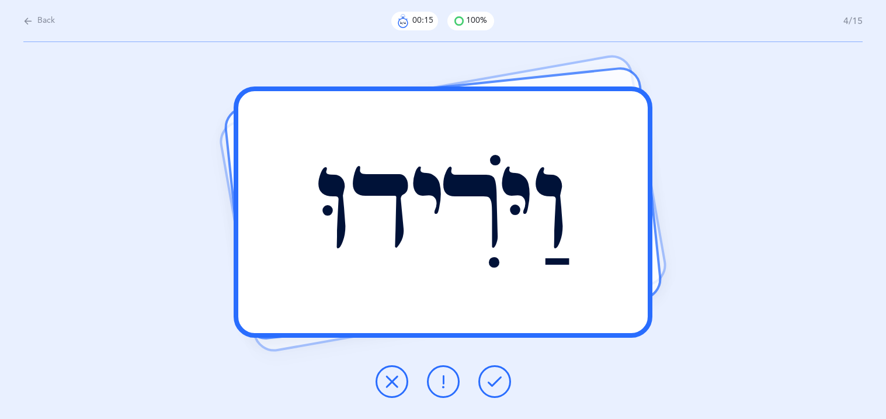
click at [493, 386] on icon at bounding box center [494, 381] width 14 height 14
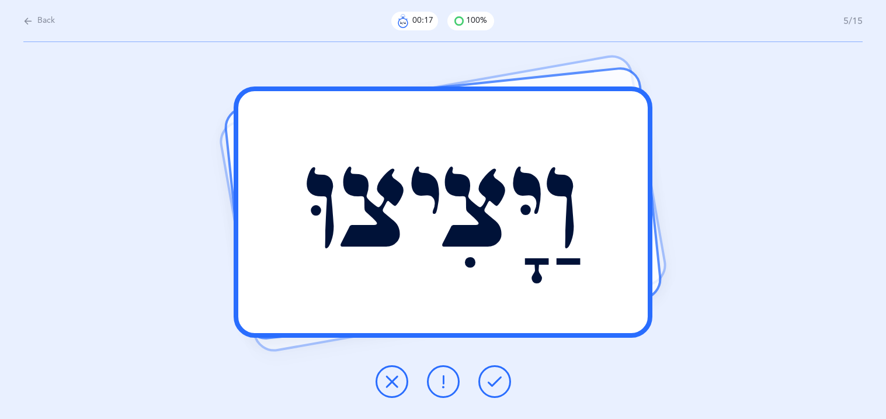
click at [493, 386] on icon at bounding box center [494, 381] width 14 height 14
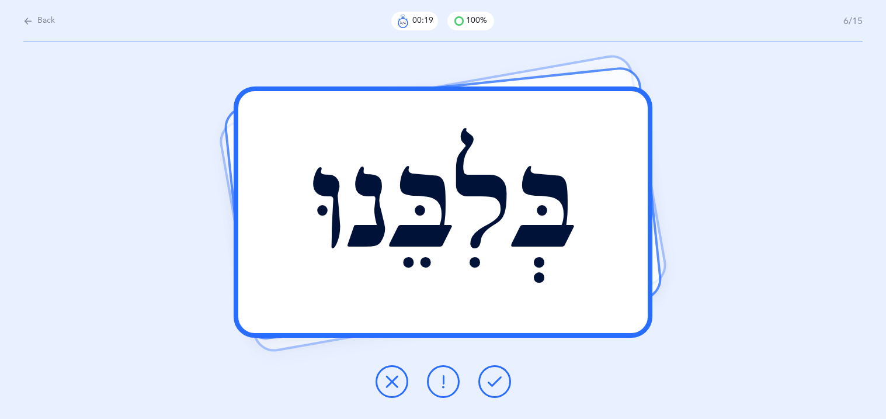
click at [493, 386] on icon at bounding box center [494, 381] width 14 height 14
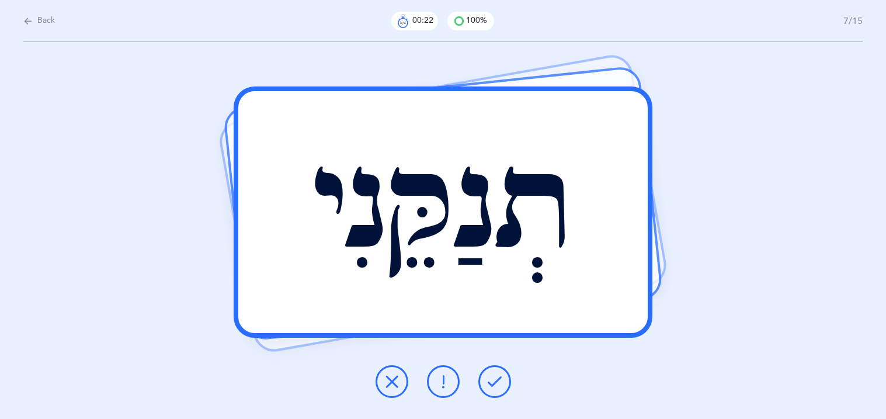
click at [493, 386] on icon at bounding box center [494, 381] width 14 height 14
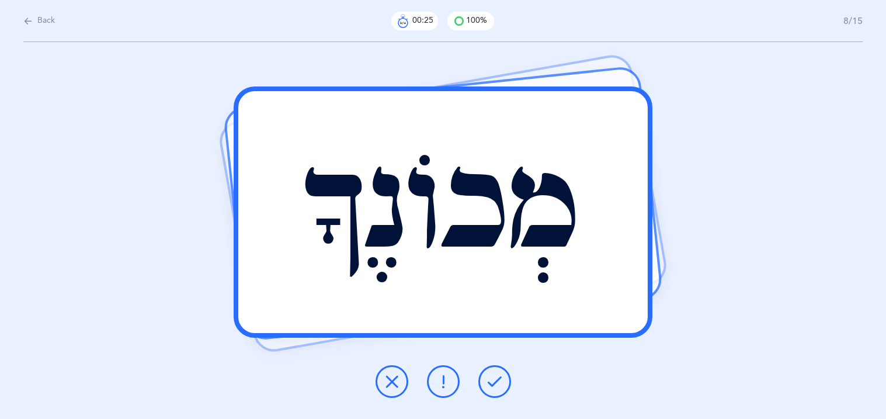
click at [493, 386] on icon at bounding box center [494, 381] width 14 height 14
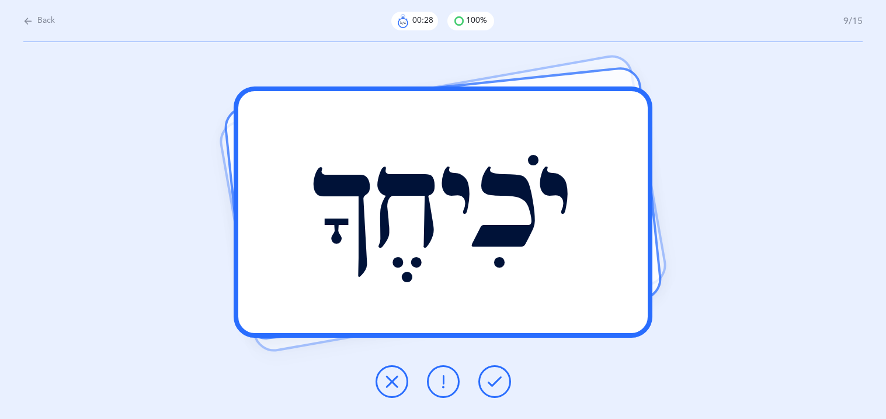
click at [493, 386] on icon at bounding box center [494, 381] width 14 height 14
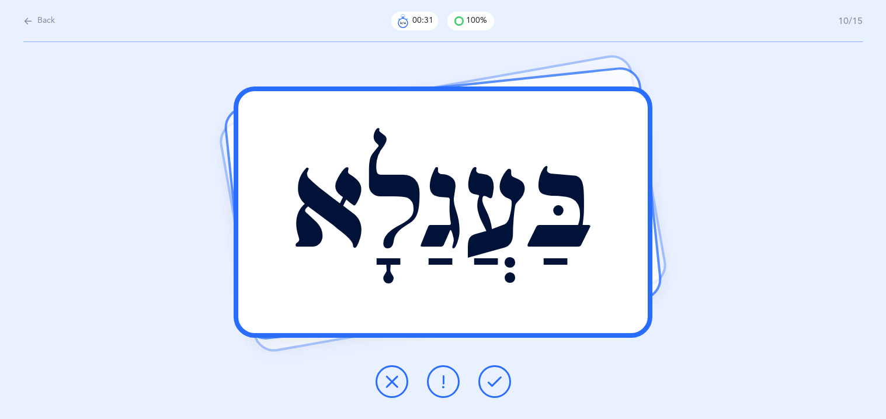
click at [493, 386] on icon at bounding box center [494, 381] width 14 height 14
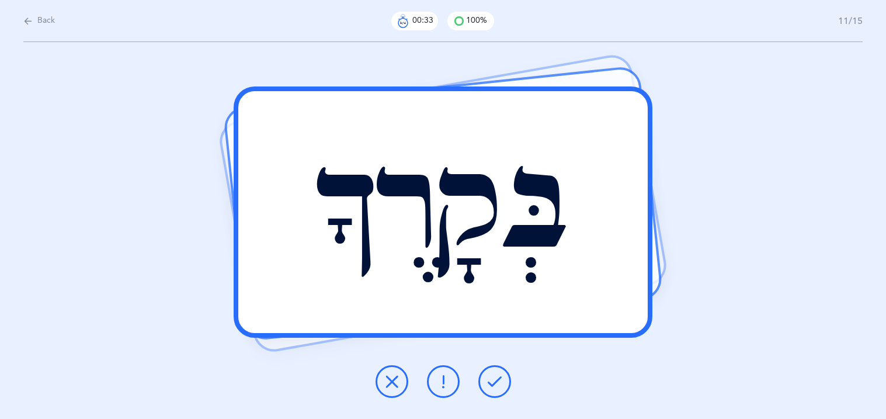
click at [493, 386] on icon at bounding box center [494, 381] width 14 height 14
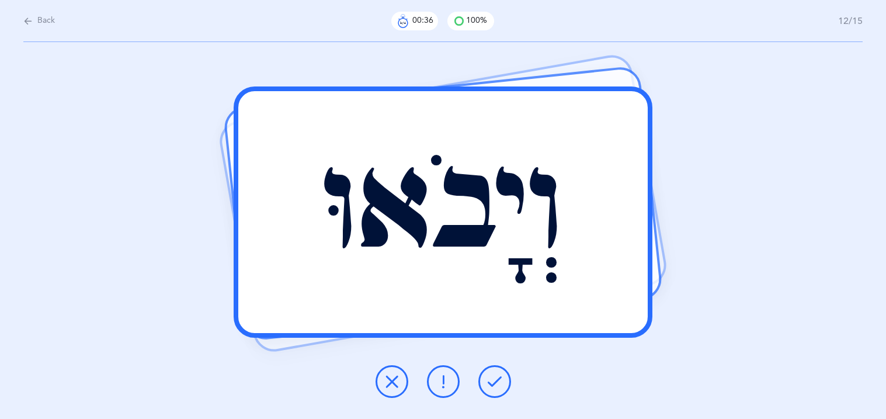
click at [493, 386] on icon at bounding box center [494, 381] width 14 height 14
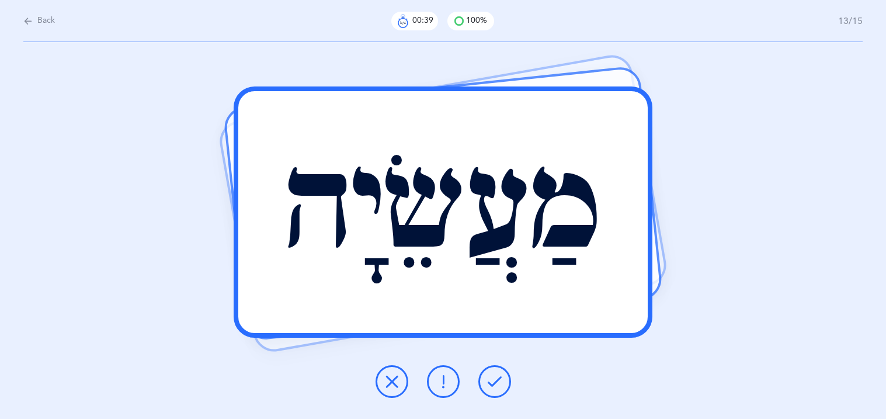
click at [493, 386] on icon at bounding box center [494, 381] width 14 height 14
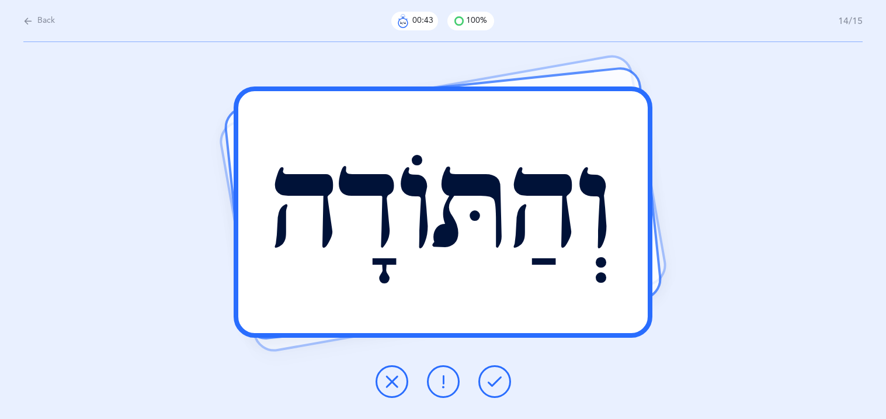
click at [493, 386] on icon at bounding box center [494, 381] width 14 height 14
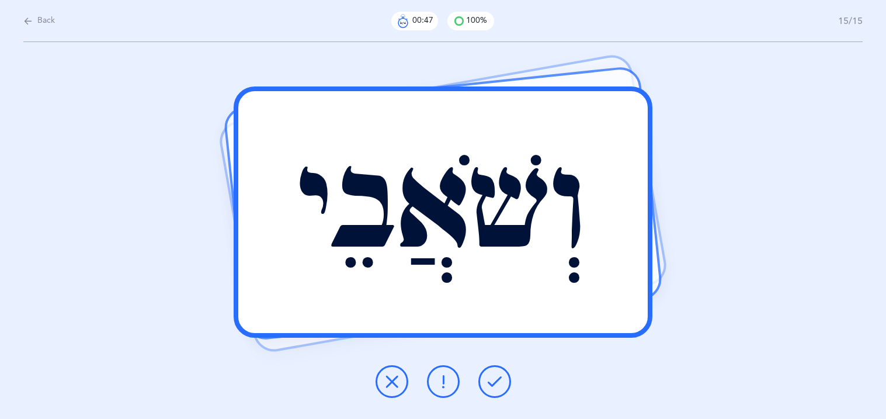
click at [493, 386] on icon at bounding box center [494, 381] width 14 height 14
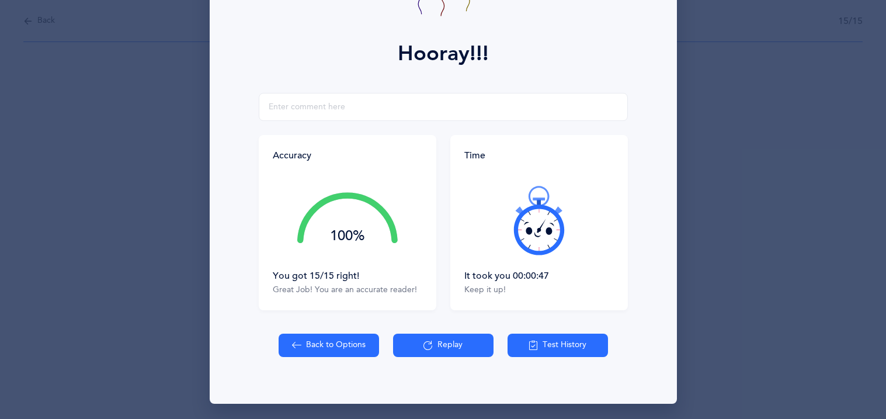
scroll to position [137, 0]
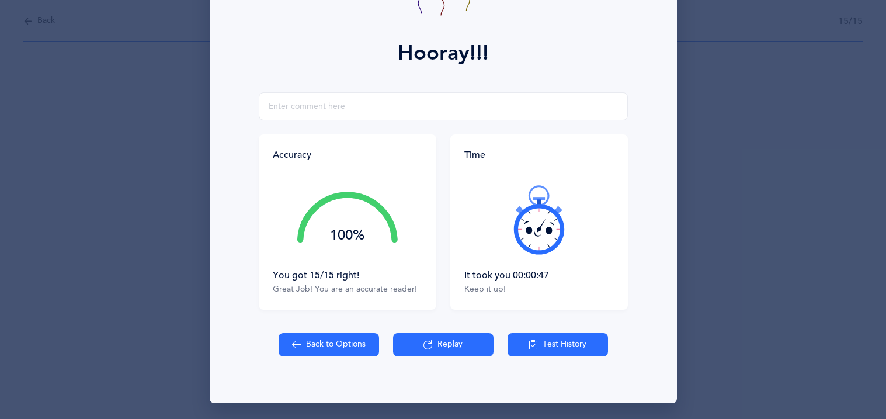
click at [334, 356] on button "Back to Options" at bounding box center [328, 344] width 100 height 23
select select "27"
select select "4"
select select "single"
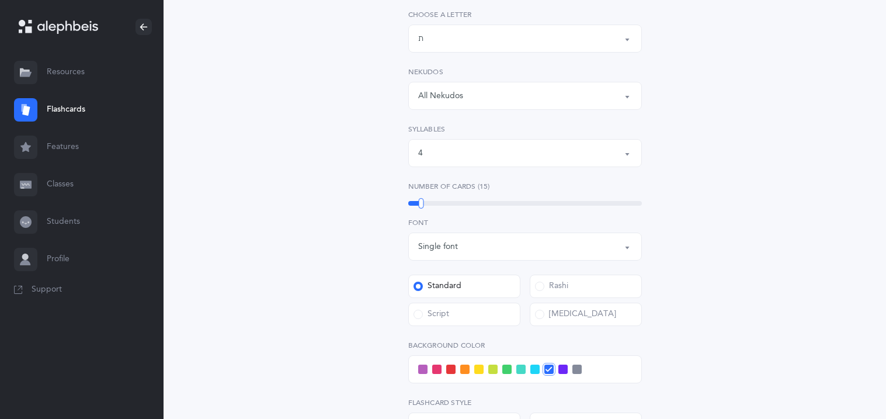
scroll to position [233, 0]
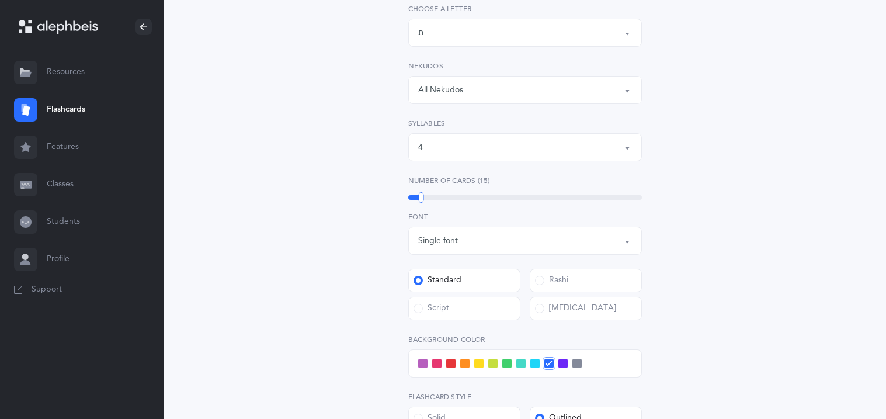
click at [471, 147] on div "4" at bounding box center [525, 147] width 214 height 20
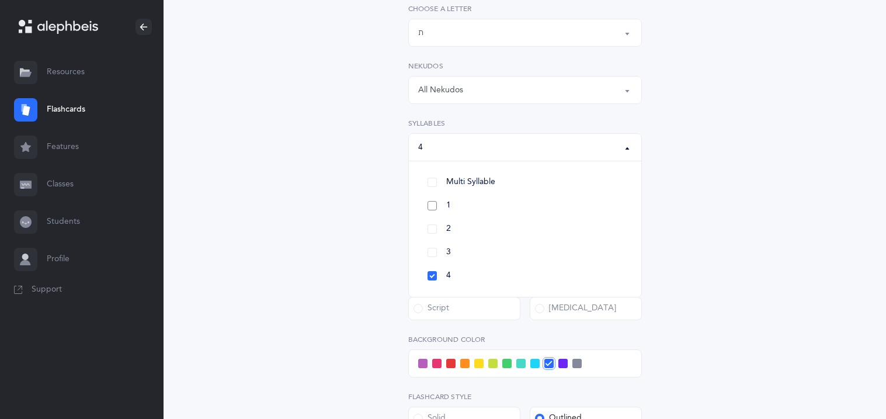
click at [430, 207] on link "1" at bounding box center [525, 205] width 214 height 23
select select "1"
click at [429, 222] on link "2" at bounding box center [525, 228] width 214 height 23
click at [429, 248] on link "3" at bounding box center [525, 252] width 214 height 23
click at [350, 218] on div "Open Words Choose your Flashcards options Letters to include Accumulative [PERS…" at bounding box center [525, 239] width 532 height 786
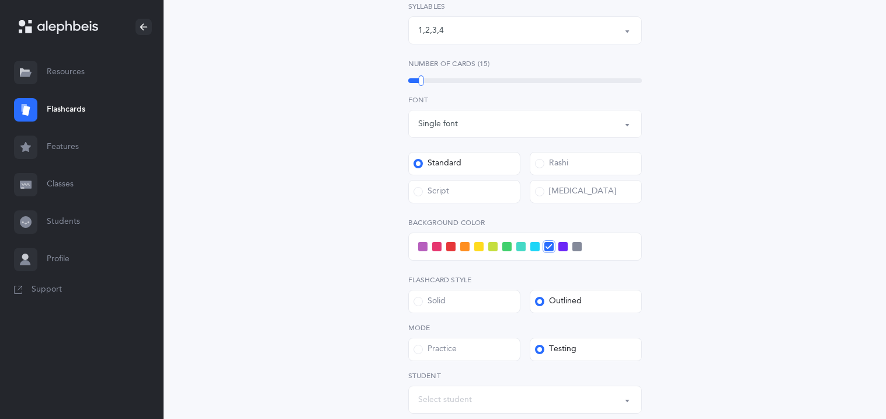
scroll to position [373, 0]
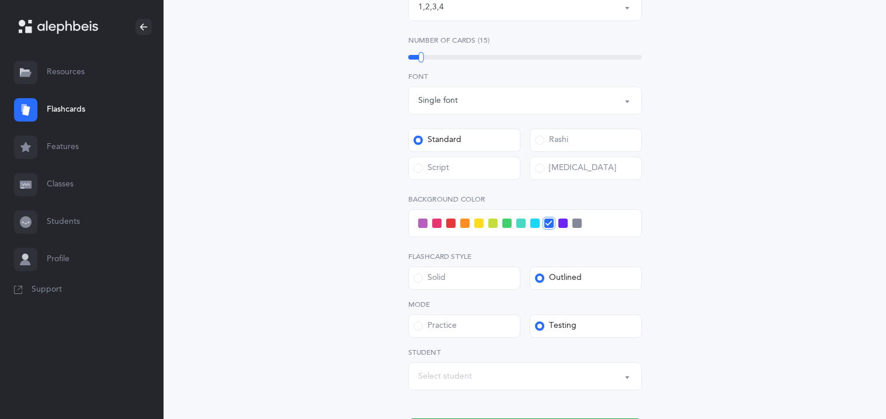
click at [535, 225] on span at bounding box center [534, 222] width 9 height 9
click at [0, 0] on input "checkbox" at bounding box center [0, 0] width 0 height 0
click at [365, 260] on div "Open Words Choose your Flashcards options Letters to include Accumulative [PERS…" at bounding box center [525, 99] width 532 height 786
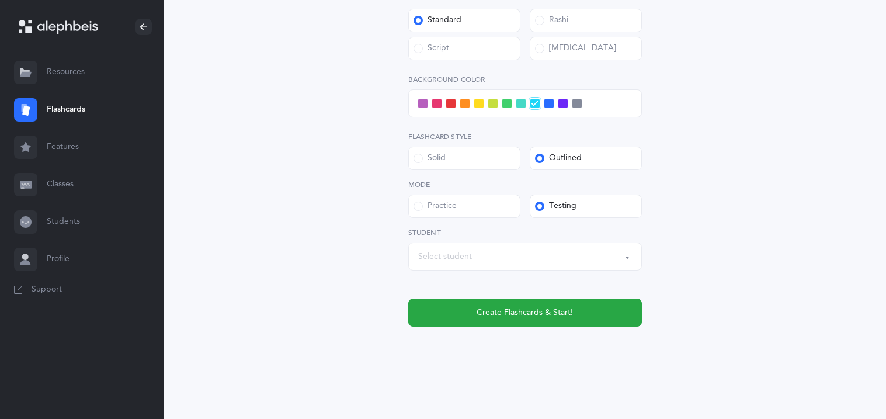
scroll to position [493, 0]
click at [499, 256] on div "Select student" at bounding box center [525, 256] width 214 height 20
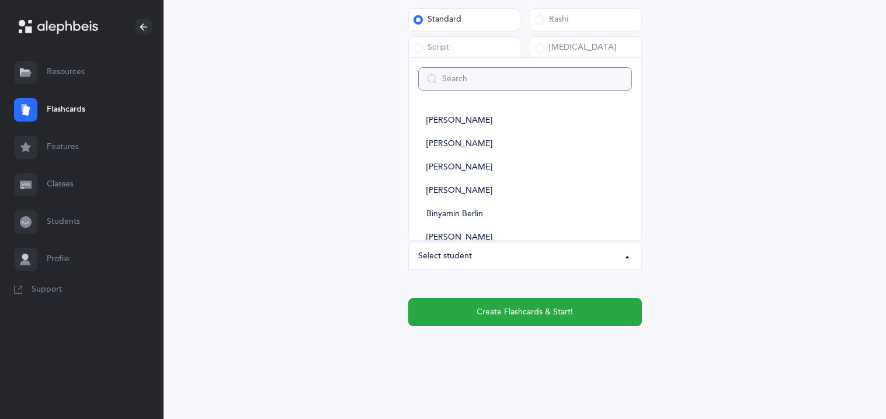
type input "e"
select select
type input "ela"
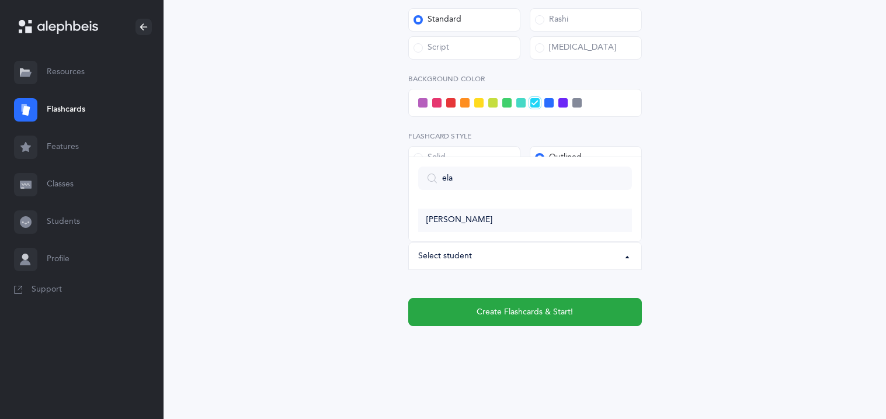
click at [480, 220] on link "[PERSON_NAME]" at bounding box center [525, 219] width 214 height 23
select select "15001"
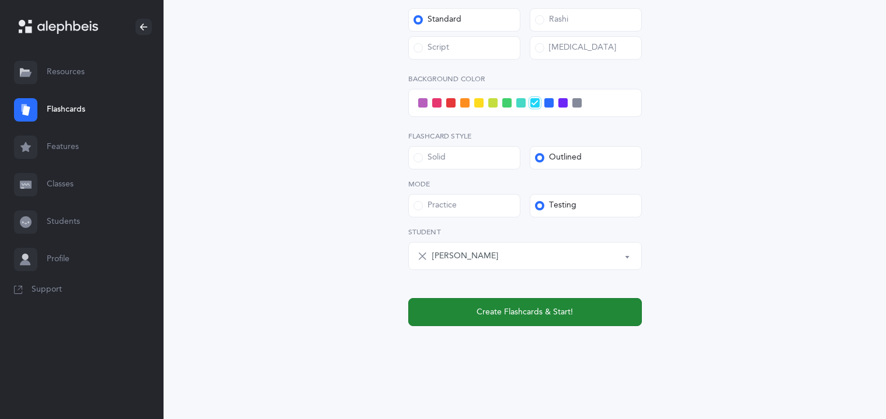
click at [472, 308] on button "Create Flashcards & Start!" at bounding box center [525, 312] width 234 height 28
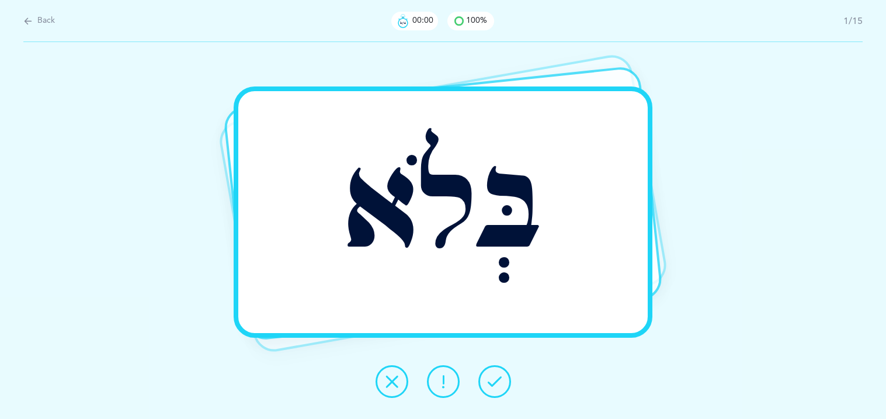
scroll to position [0, 0]
click at [495, 392] on button at bounding box center [494, 381] width 33 height 33
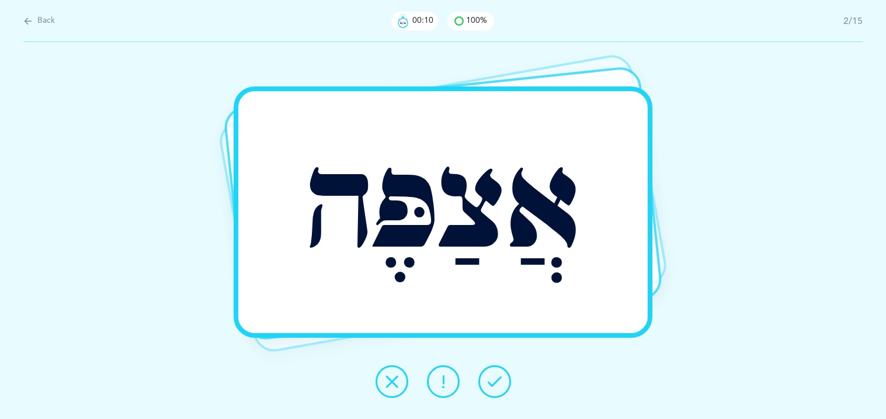
click at [450, 378] on icon at bounding box center [443, 381] width 14 height 14
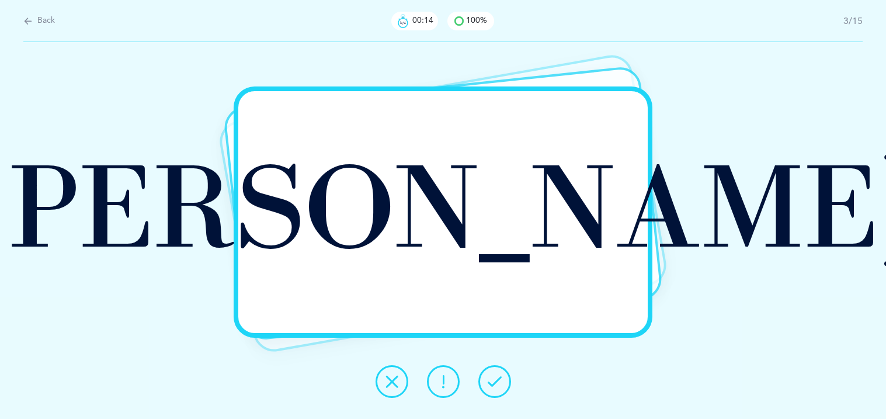
click at [498, 387] on icon at bounding box center [494, 381] width 14 height 14
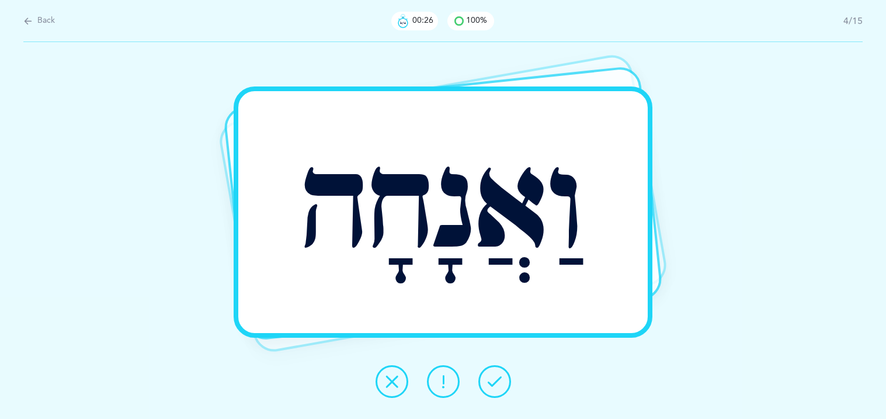
click at [444, 384] on icon at bounding box center [443, 381] width 14 height 14
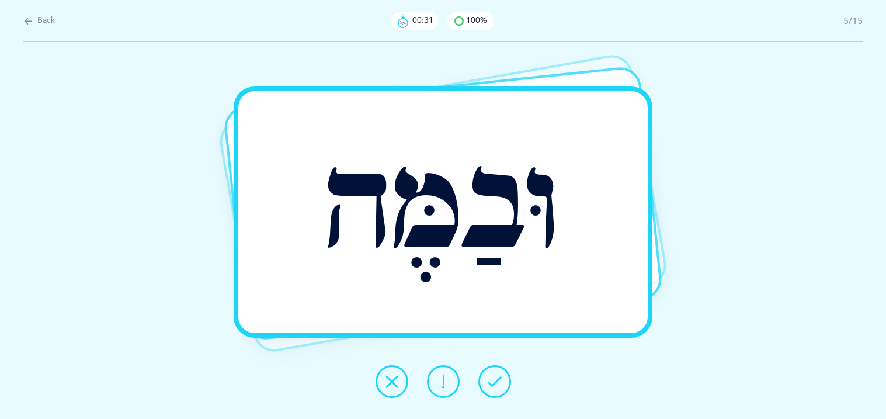
click at [498, 386] on icon at bounding box center [494, 381] width 14 height 14
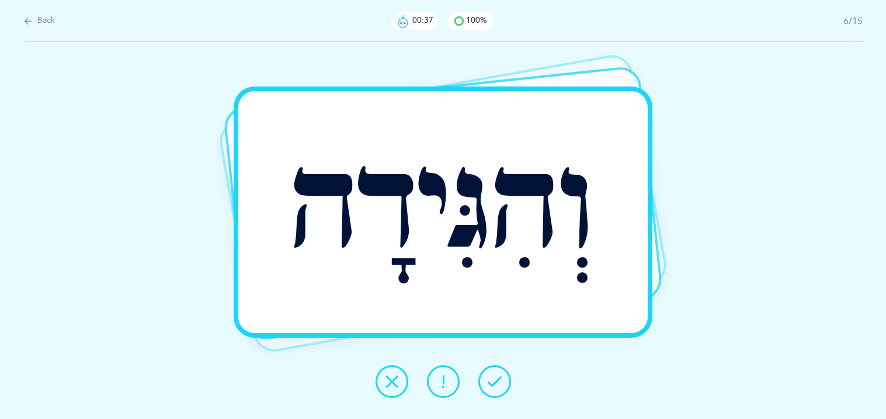
click at [498, 386] on icon at bounding box center [494, 381] width 14 height 14
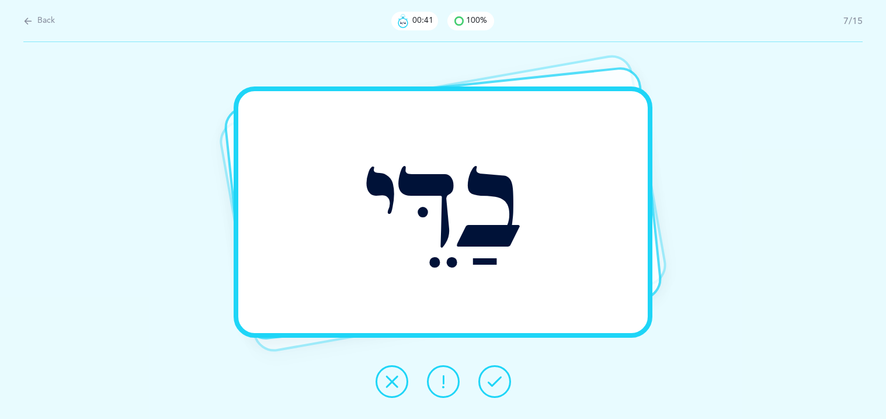
click at [498, 386] on icon at bounding box center [494, 381] width 14 height 14
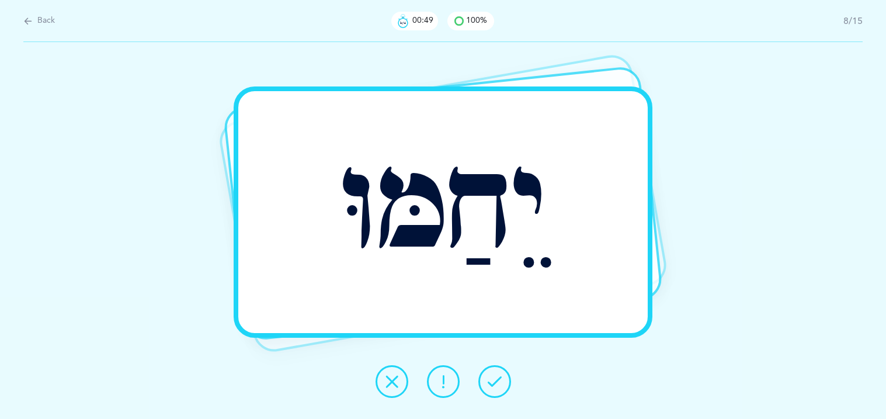
click at [498, 386] on icon at bounding box center [494, 381] width 14 height 14
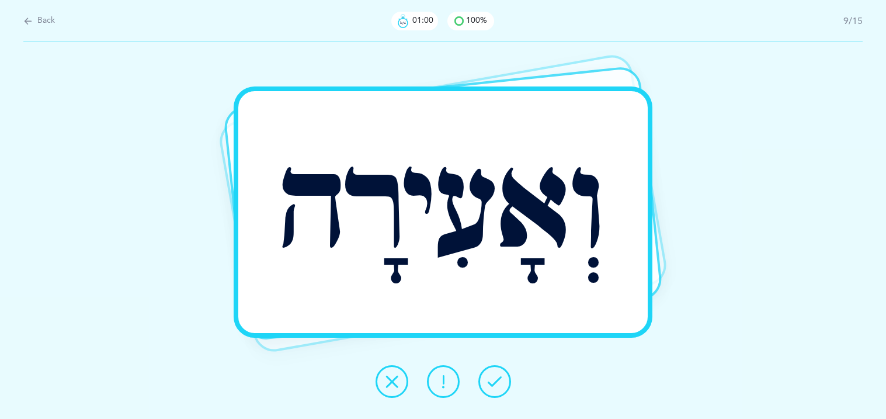
click at [444, 388] on icon at bounding box center [443, 381] width 14 height 14
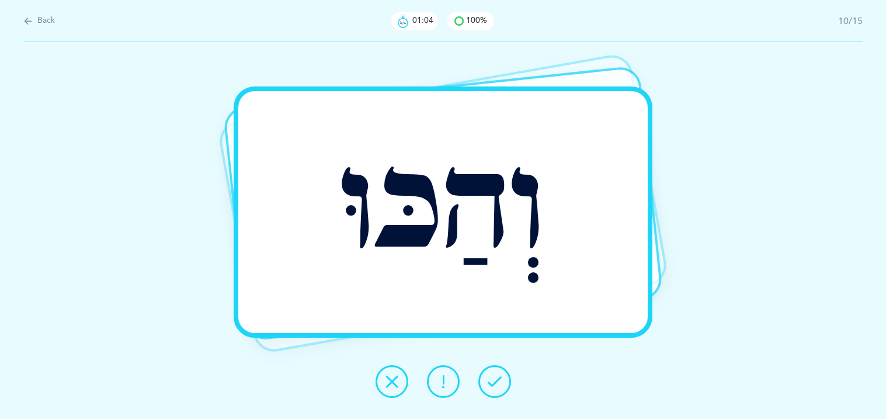
click at [486, 386] on button at bounding box center [494, 381] width 33 height 33
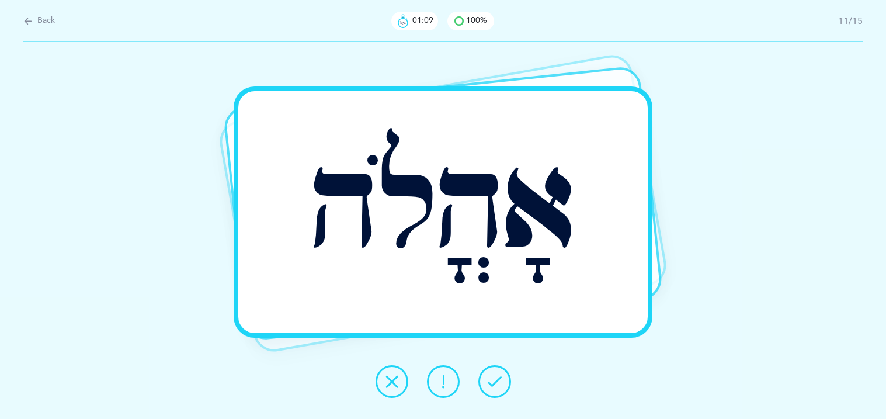
click at [486, 386] on button at bounding box center [494, 381] width 33 height 33
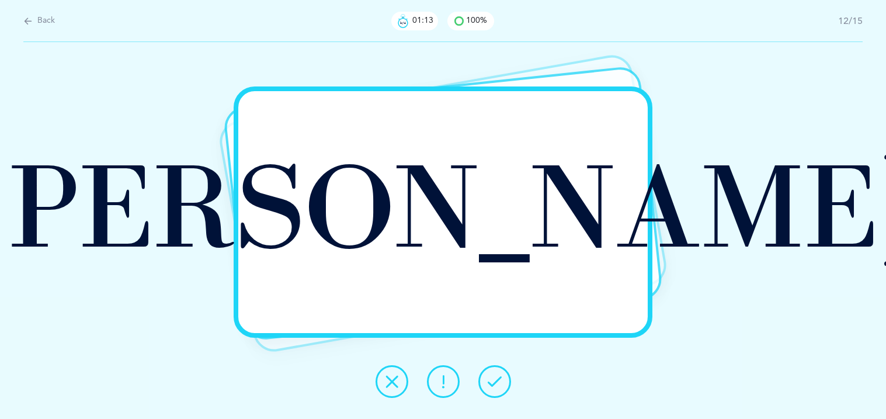
click at [486, 386] on button at bounding box center [494, 381] width 33 height 33
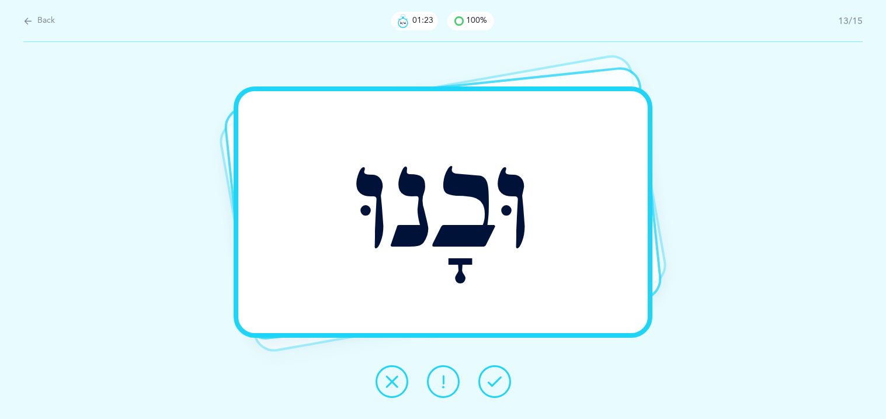
click at [456, 380] on button at bounding box center [443, 381] width 33 height 33
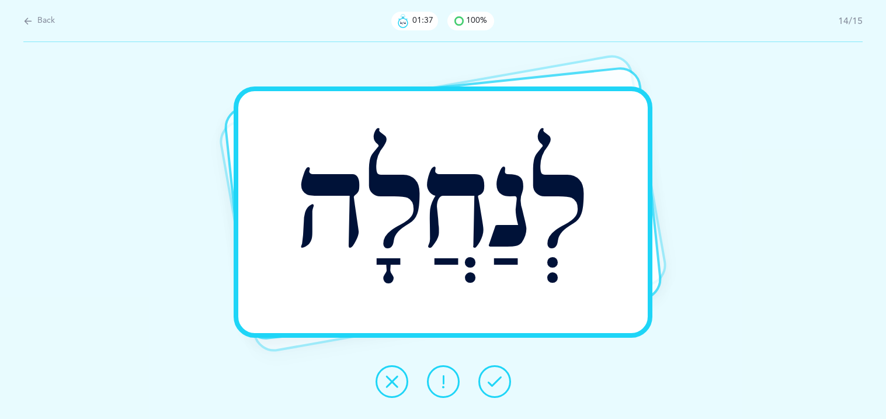
click at [502, 395] on div at bounding box center [443, 381] width 154 height 33
click at [502, 385] on button at bounding box center [494, 381] width 33 height 33
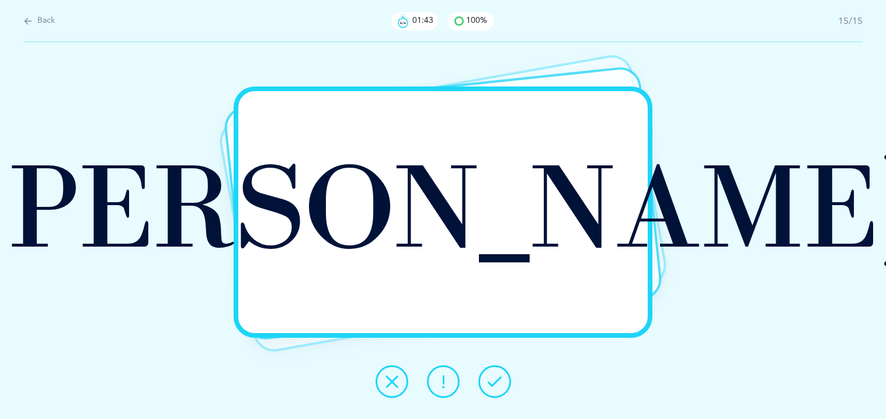
click at [502, 385] on button at bounding box center [494, 381] width 33 height 33
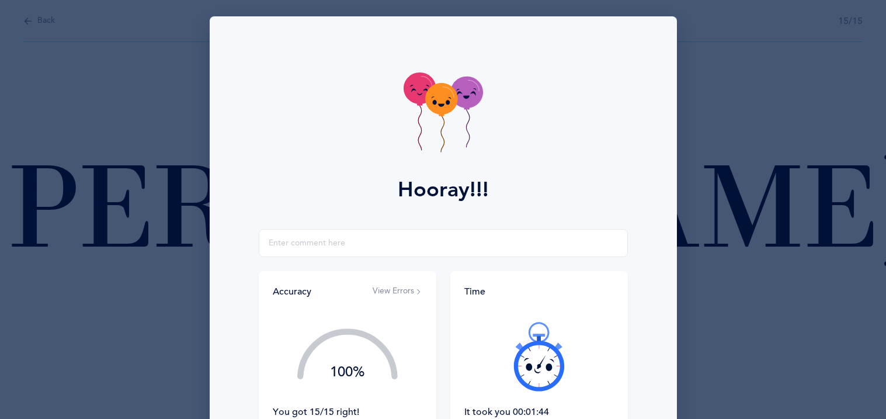
click at [502, 385] on div at bounding box center [538, 356] width 149 height 98
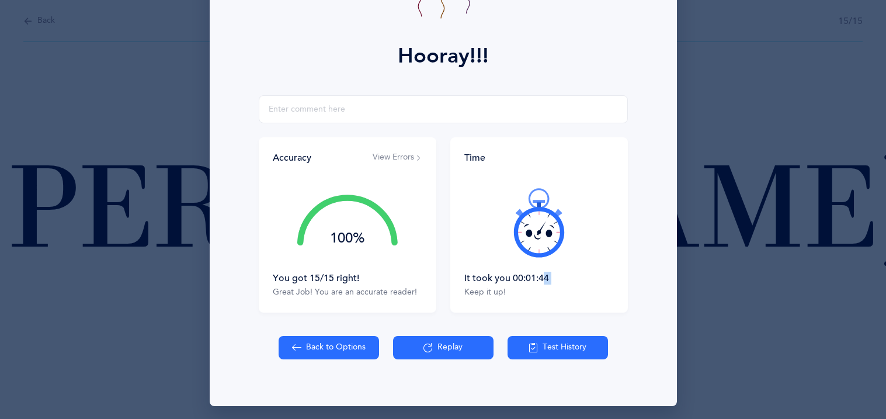
scroll to position [137, 0]
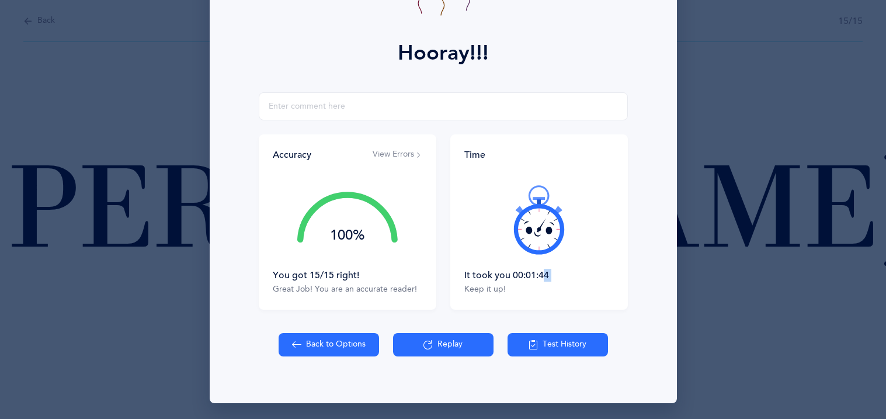
click at [336, 347] on button "Back to Options" at bounding box center [328, 344] width 100 height 23
select select "27"
select select "1"
select select "single"
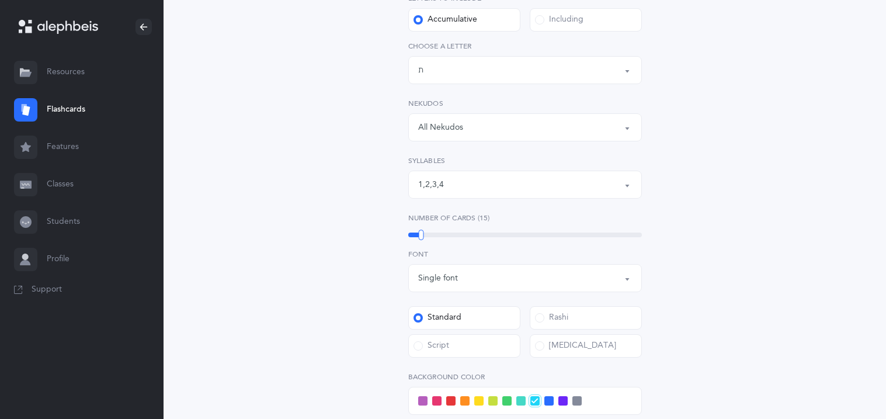
scroll to position [210, 0]
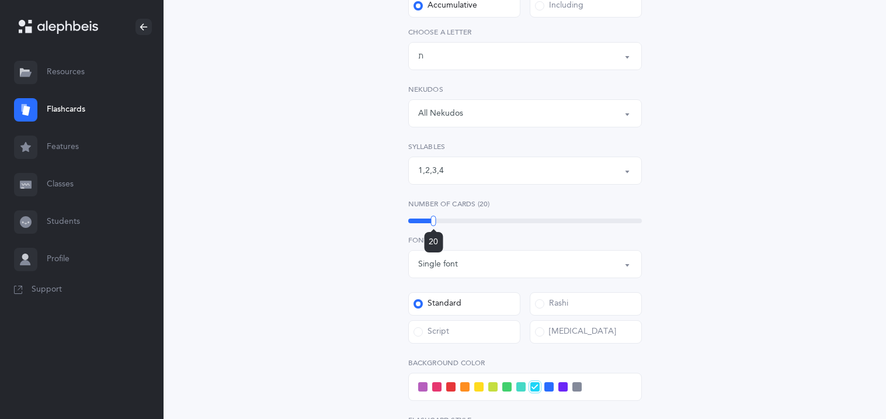
drag, startPoint x: 422, startPoint y: 221, endPoint x: 435, endPoint y: 222, distance: 13.5
click at [435, 222] on div at bounding box center [433, 220] width 5 height 11
click at [269, 204] on div "Open Words Choose your Flashcards options Letters to include Accumulative [PERS…" at bounding box center [525, 263] width 532 height 786
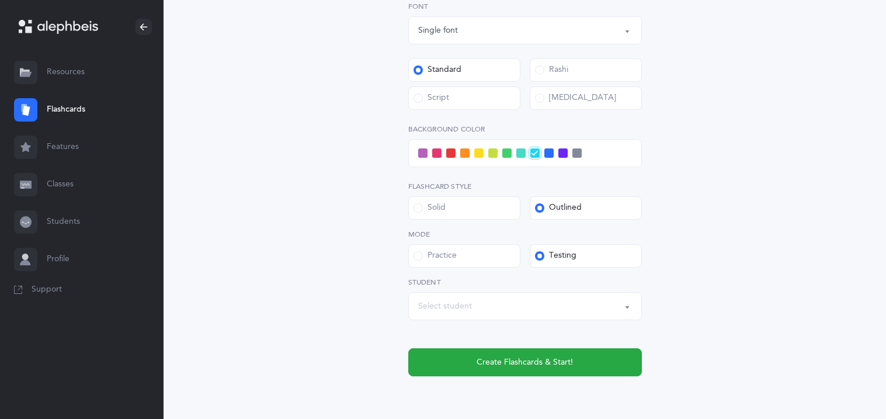
scroll to position [466, 0]
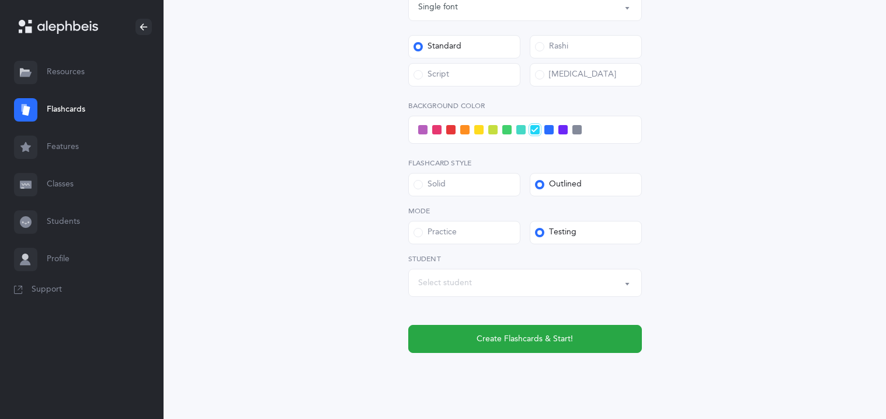
click at [465, 133] on span at bounding box center [464, 129] width 9 height 9
click at [0, 0] on input "checkbox" at bounding box center [0, 0] width 0 height 0
click at [471, 279] on div "Select student" at bounding box center [525, 283] width 214 height 20
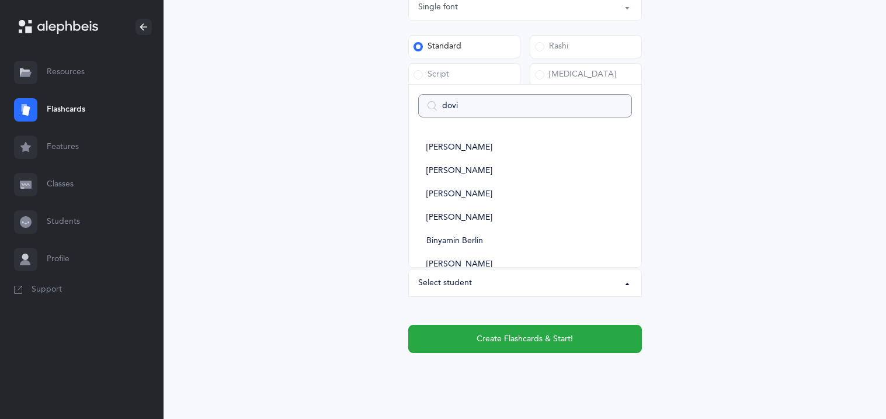
type input "[PERSON_NAME]"
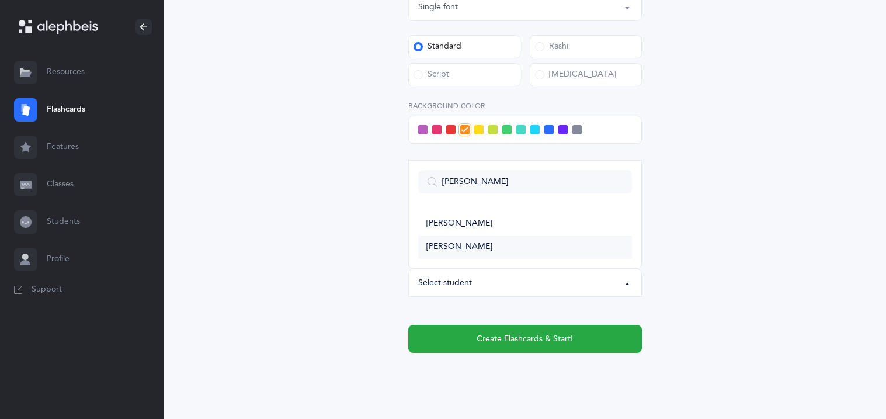
click at [458, 244] on span "[PERSON_NAME]" at bounding box center [459, 247] width 66 height 11
select select "11378"
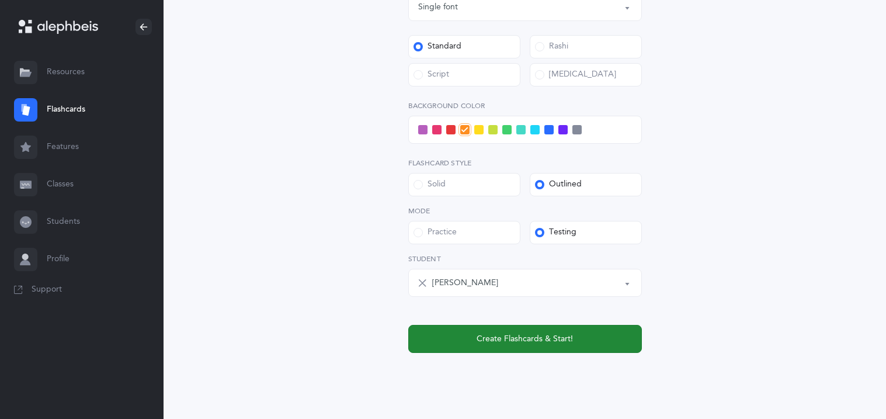
click at [468, 334] on button "Create Flashcards & Start!" at bounding box center [525, 339] width 234 height 28
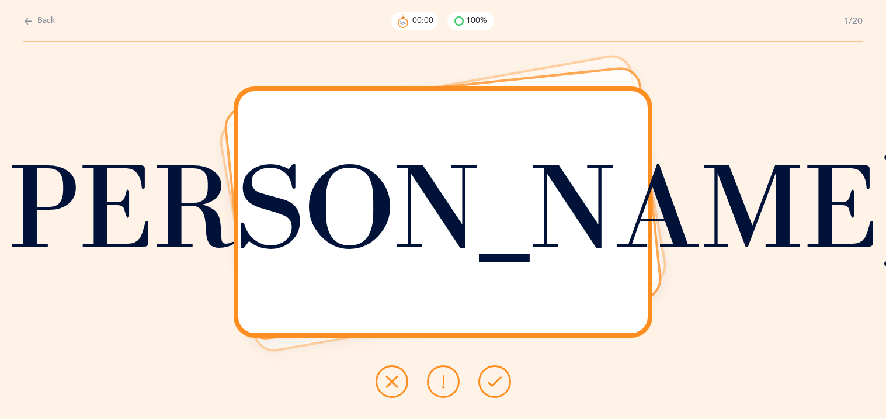
scroll to position [0, 0]
click at [509, 377] on button at bounding box center [494, 381] width 33 height 33
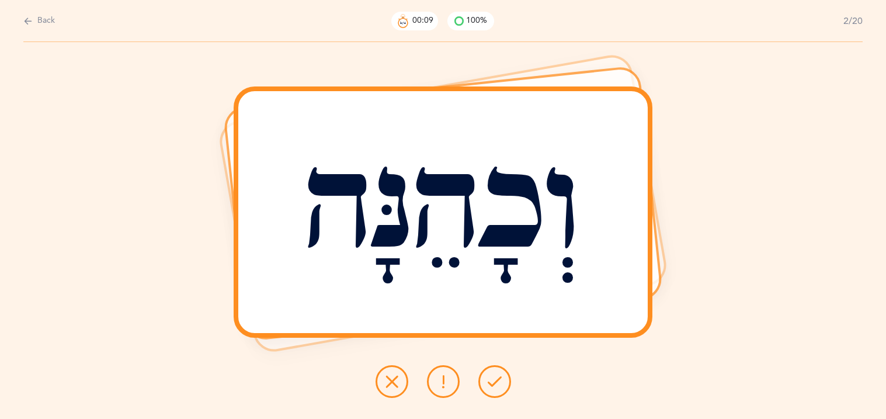
click at [509, 377] on button at bounding box center [494, 381] width 33 height 33
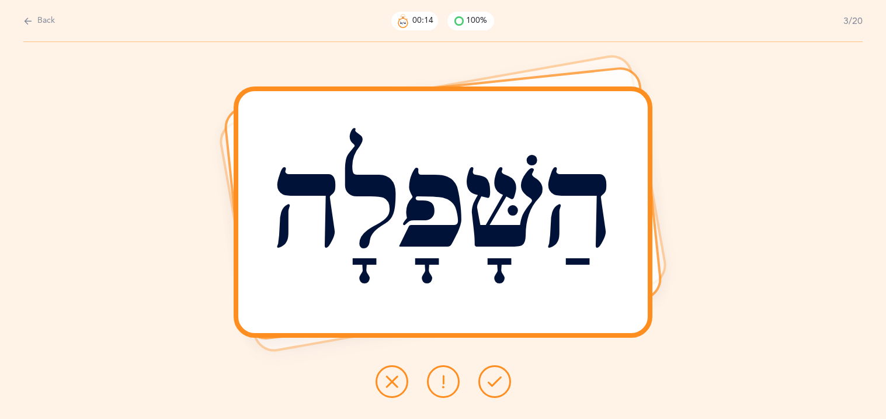
click at [509, 377] on button at bounding box center [494, 381] width 33 height 33
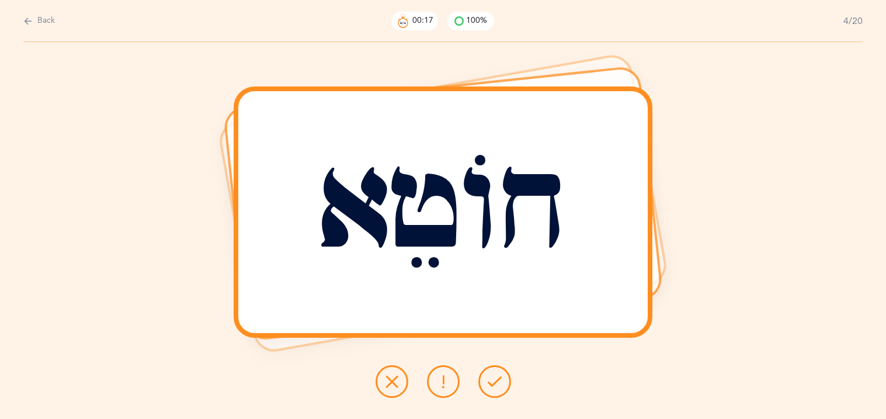
click at [509, 377] on button at bounding box center [494, 381] width 33 height 33
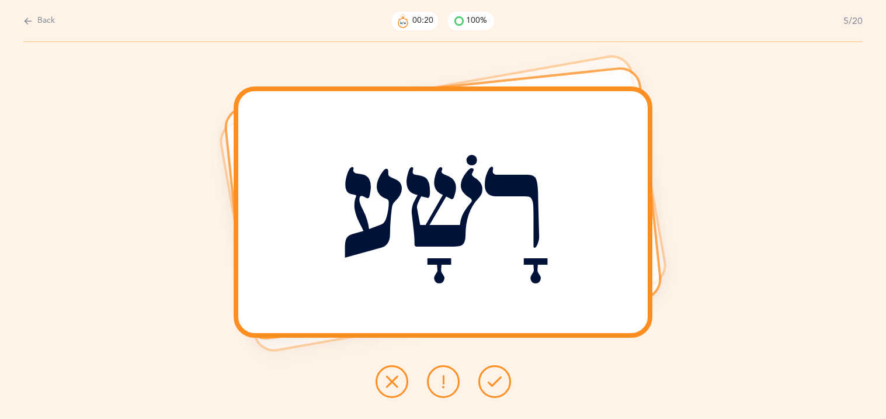
click at [507, 378] on button at bounding box center [494, 381] width 33 height 33
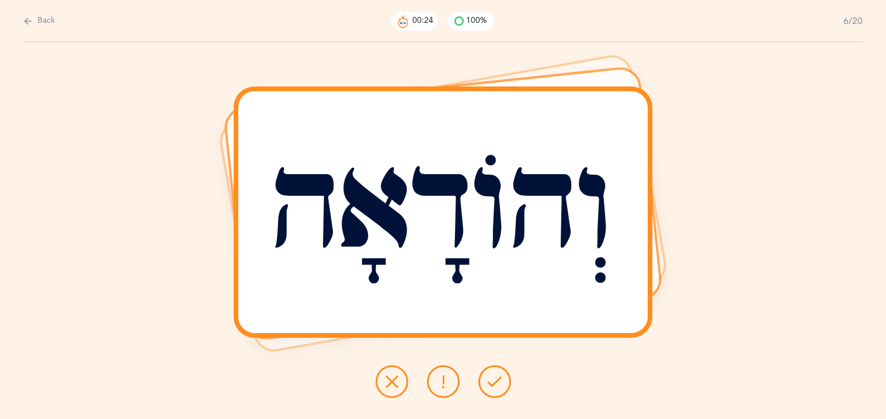
click at [507, 378] on button at bounding box center [494, 381] width 33 height 33
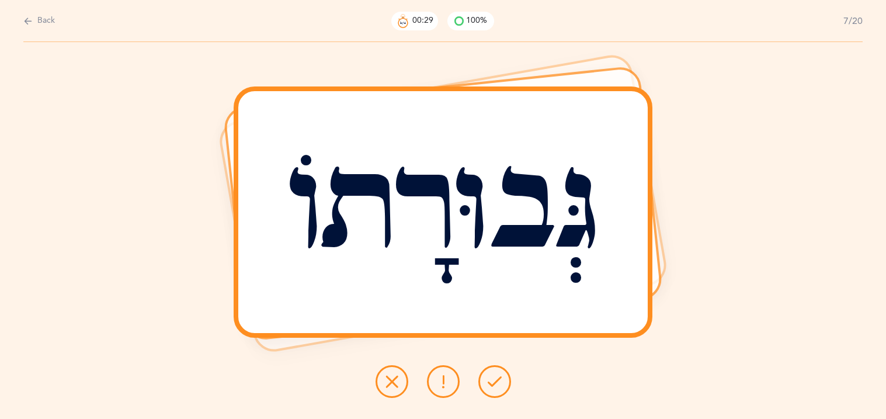
click at [506, 381] on button at bounding box center [494, 381] width 33 height 33
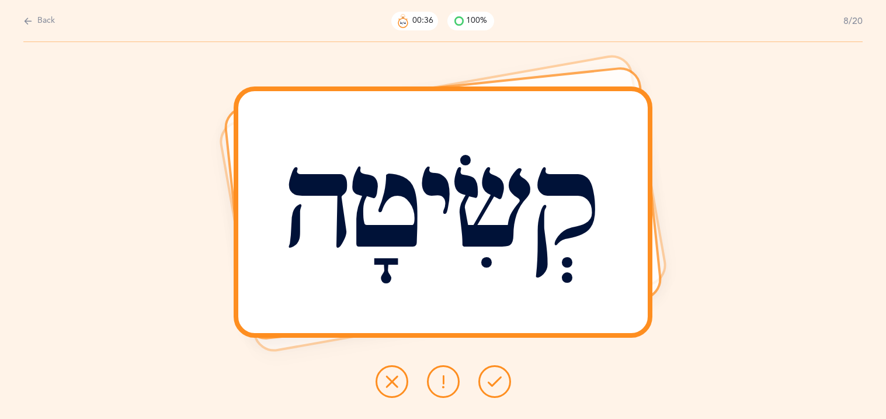
click at [506, 381] on button at bounding box center [494, 381] width 33 height 33
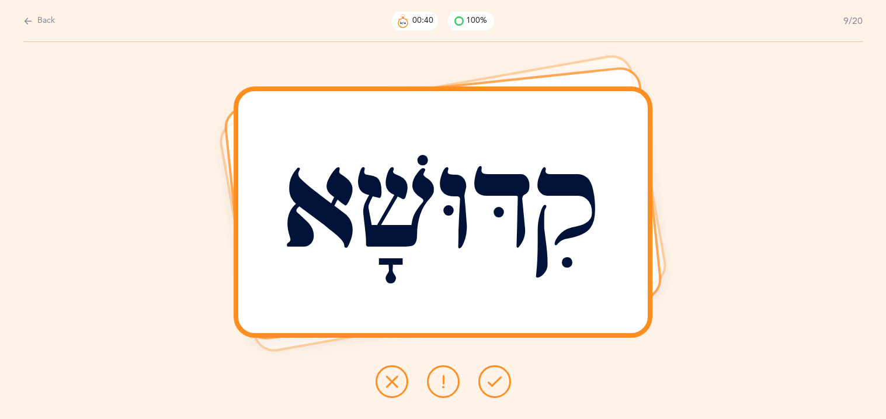
click at [506, 381] on button at bounding box center [494, 381] width 33 height 33
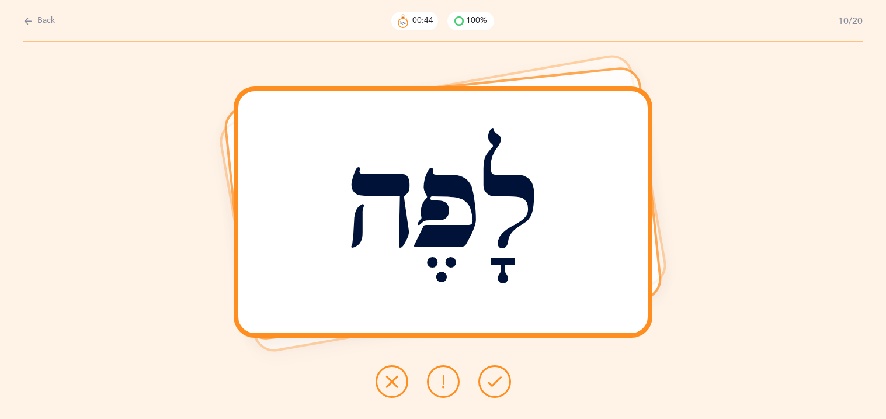
click at [504, 383] on button at bounding box center [494, 381] width 33 height 33
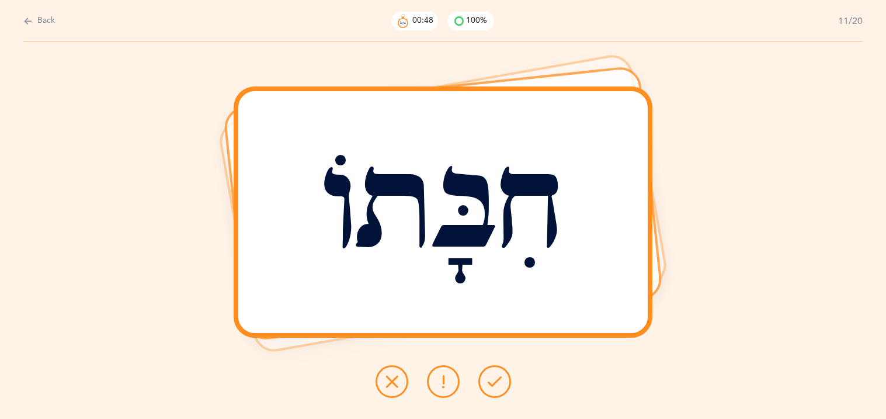
click at [502, 386] on button at bounding box center [494, 381] width 33 height 33
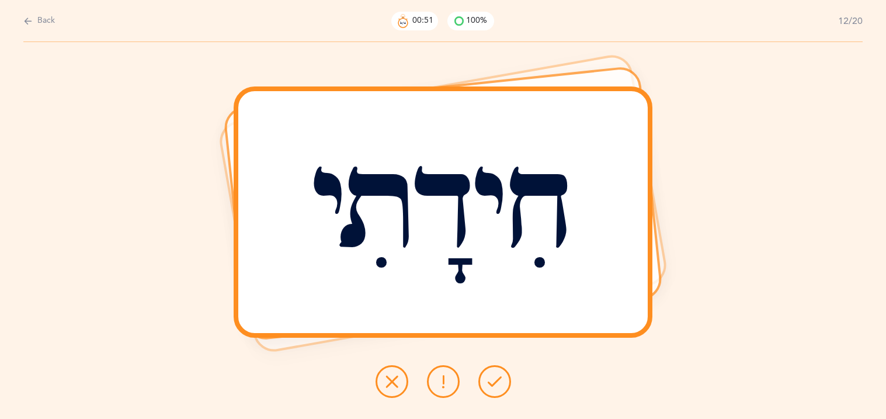
click at [502, 386] on button at bounding box center [494, 381] width 33 height 33
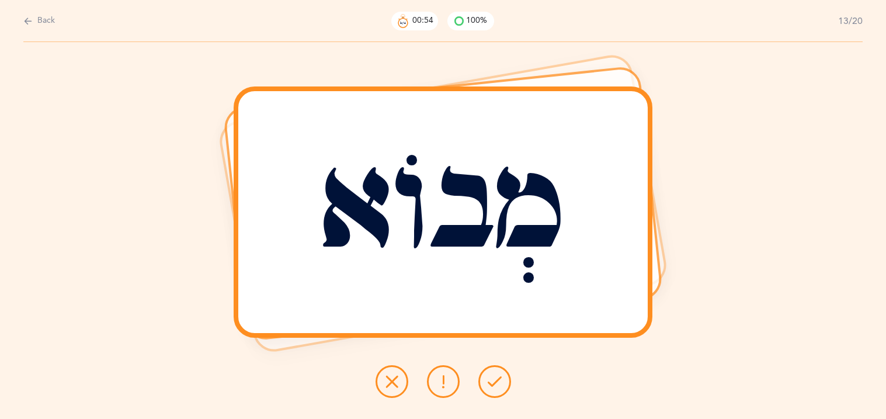
click at [502, 386] on button at bounding box center [494, 381] width 33 height 33
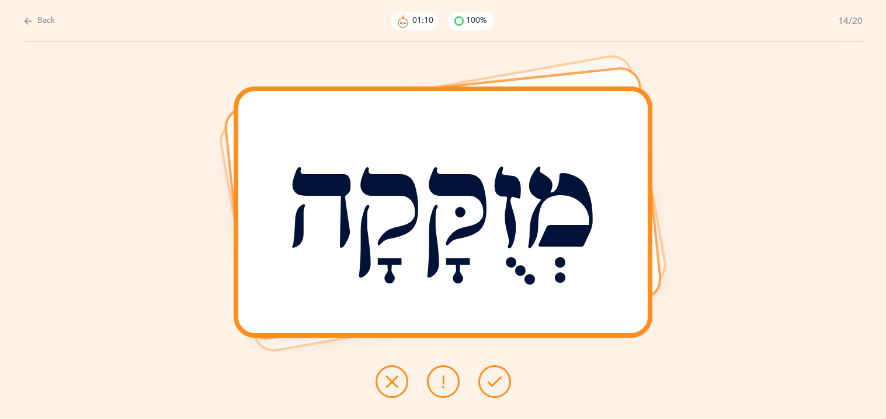
click at [492, 371] on button at bounding box center [494, 381] width 33 height 33
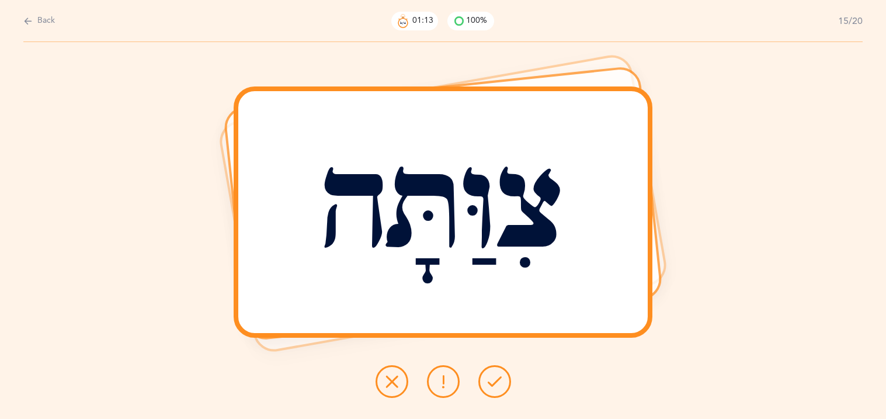
click at [490, 372] on button at bounding box center [494, 381] width 33 height 33
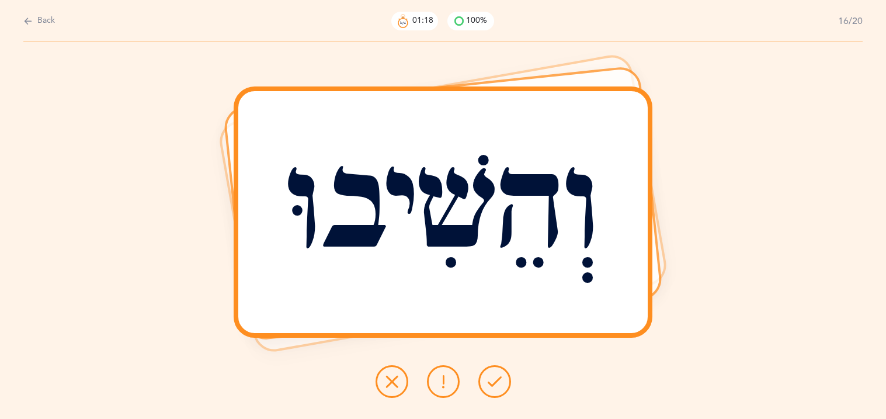
click at [490, 372] on button at bounding box center [494, 381] width 33 height 33
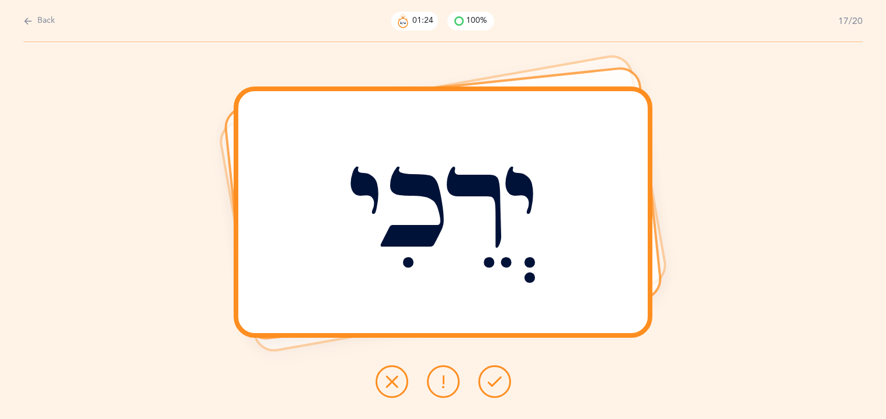
click at [490, 372] on button at bounding box center [494, 381] width 33 height 33
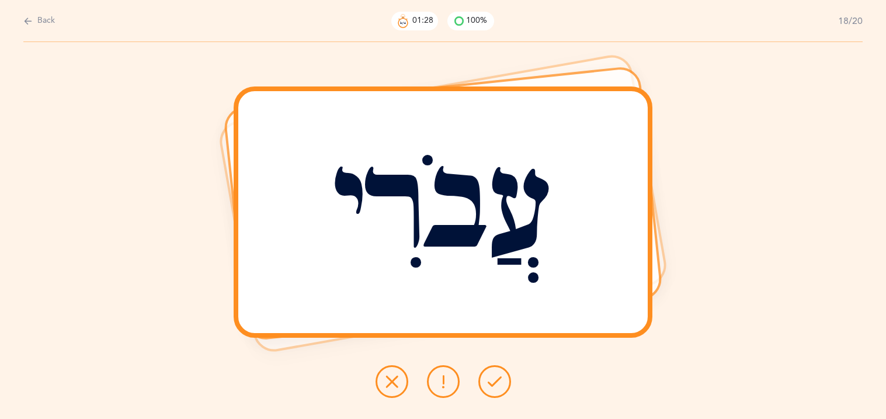
click at [490, 372] on button at bounding box center [494, 381] width 33 height 33
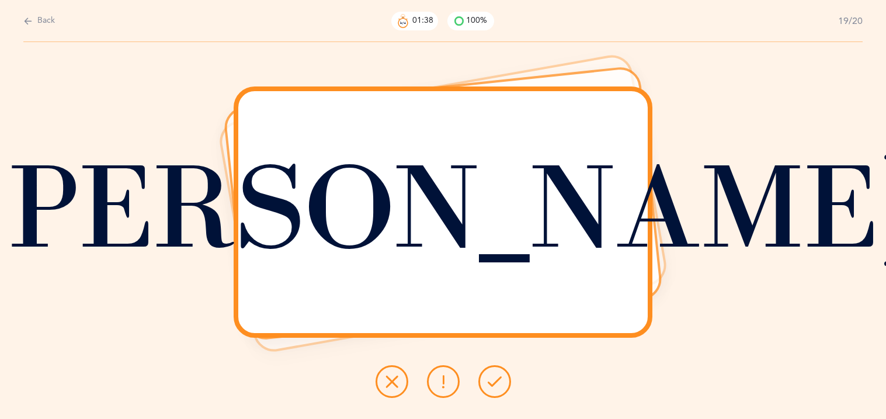
click at [399, 392] on button at bounding box center [391, 381] width 33 height 33
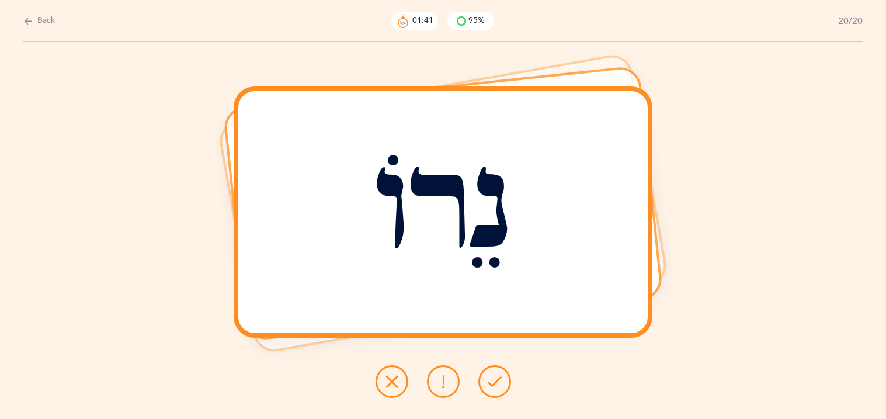
click at [491, 384] on icon at bounding box center [494, 381] width 14 height 14
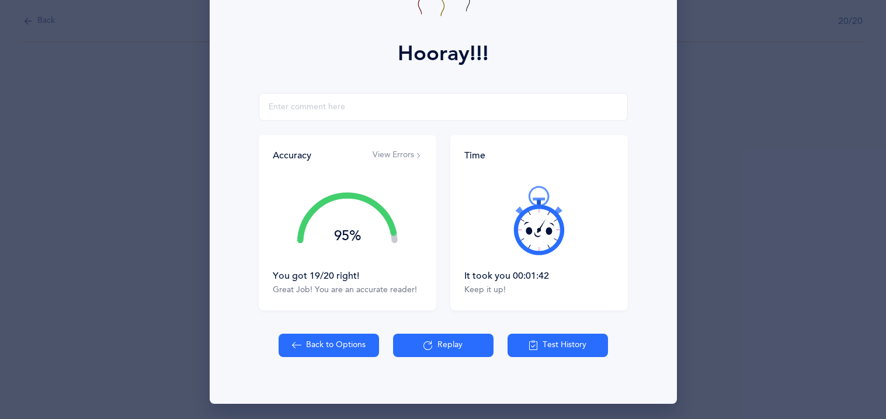
scroll to position [137, 0]
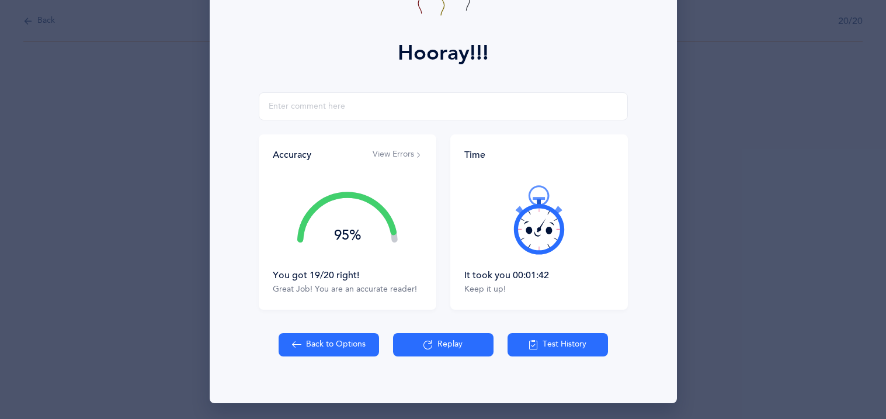
click at [326, 346] on button "Back to Options" at bounding box center [328, 344] width 100 height 23
select select "27"
select select "1"
select select "single"
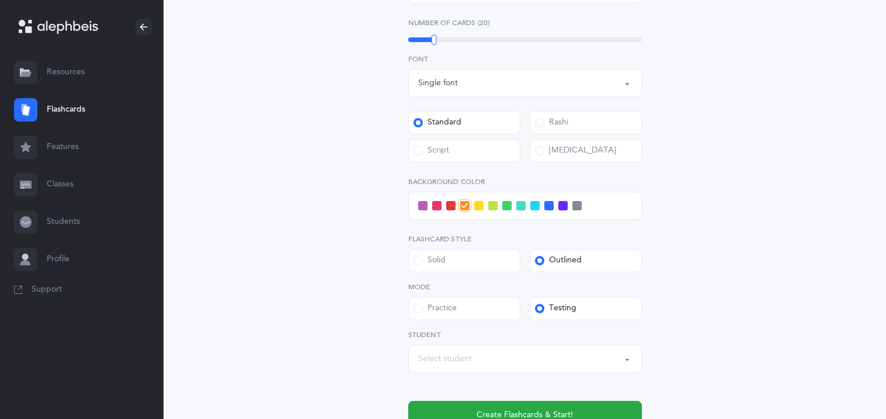
scroll to position [420, 0]
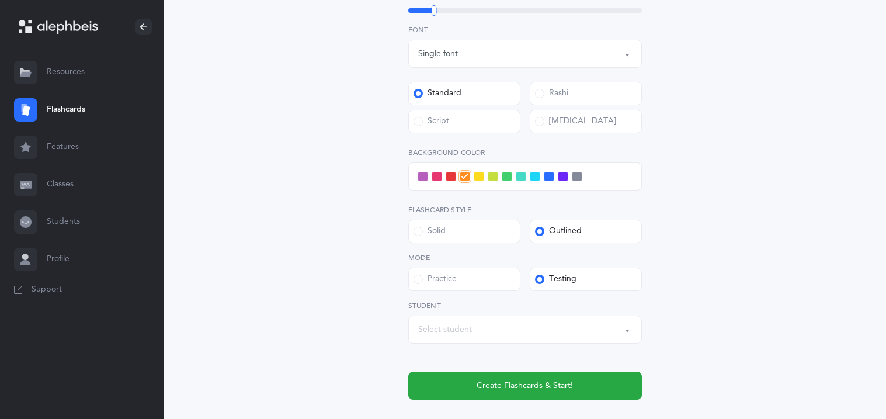
click at [535, 175] on span at bounding box center [534, 176] width 9 height 9
click at [0, 0] on input "checkbox" at bounding box center [0, 0] width 0 height 0
click at [499, 328] on div "Select student" at bounding box center [525, 329] width 214 height 20
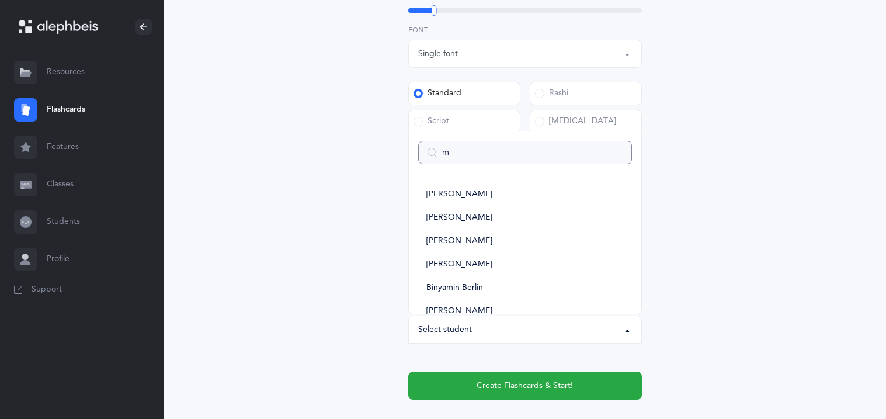
type input "mi"
select select
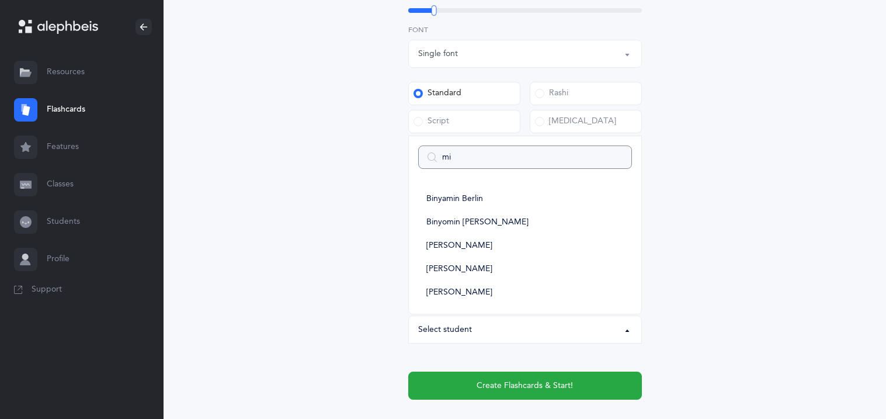
type input "mic"
select select
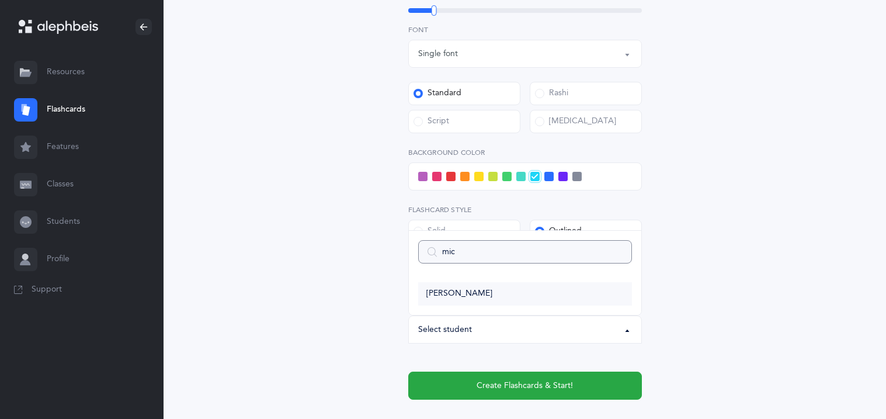
type input "mic"
click at [490, 291] on span "[PERSON_NAME]" at bounding box center [459, 293] width 66 height 11
select select "11377"
click at [323, 299] on div "Open Words Choose your Flashcards options Letters to include Accumulative [PERS…" at bounding box center [525, 53] width 532 height 786
click at [447, 326] on div "[PERSON_NAME]" at bounding box center [465, 329] width 66 height 12
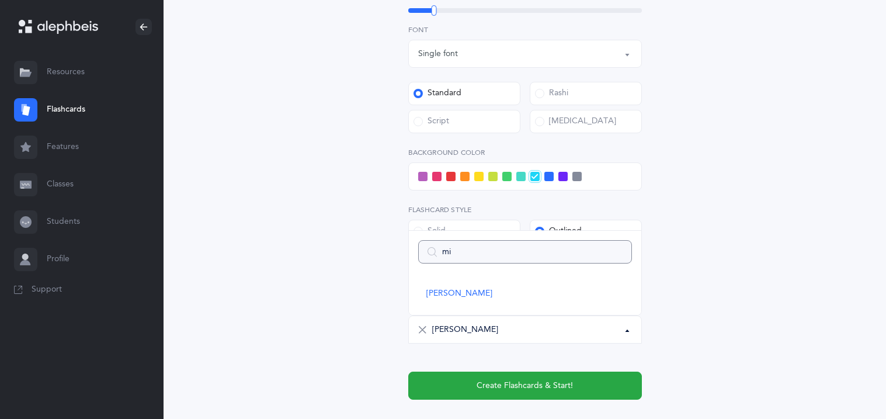
type input "m"
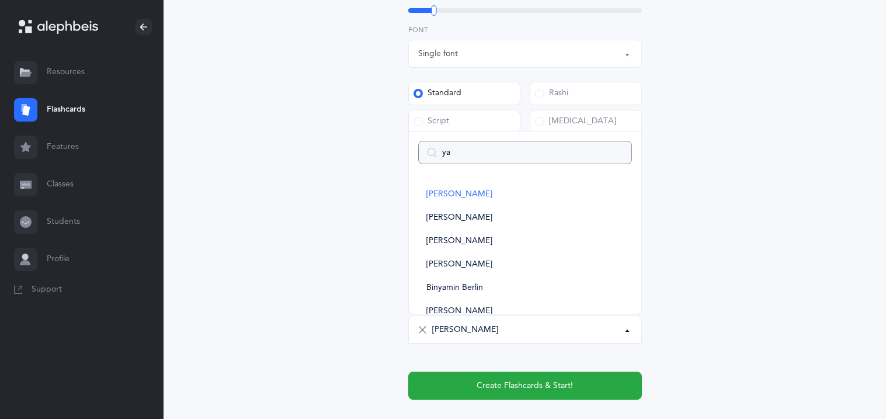
type input "yaa"
select select
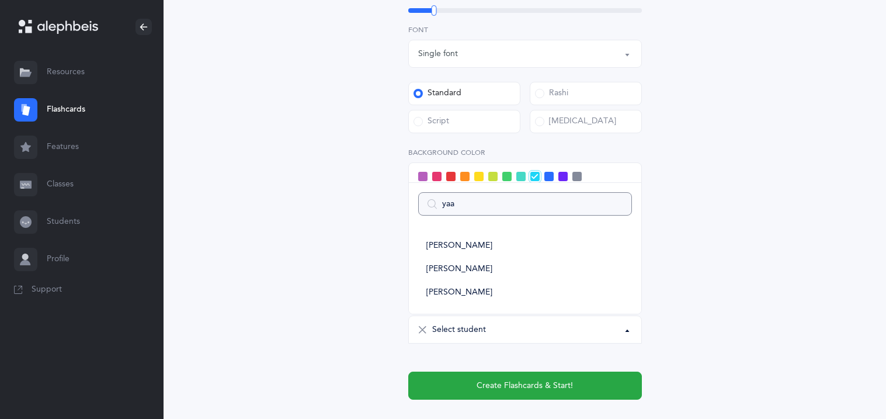
type input "yaak"
click at [486, 294] on span "[PERSON_NAME]" at bounding box center [459, 292] width 66 height 11
select select "11379"
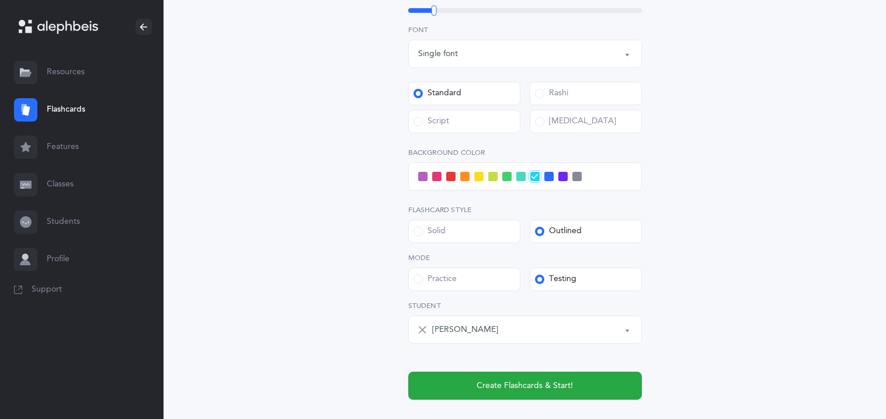
click at [323, 292] on div "Open Words Choose your Flashcards options Letters to include Accumulative [PERS…" at bounding box center [525, 53] width 532 height 786
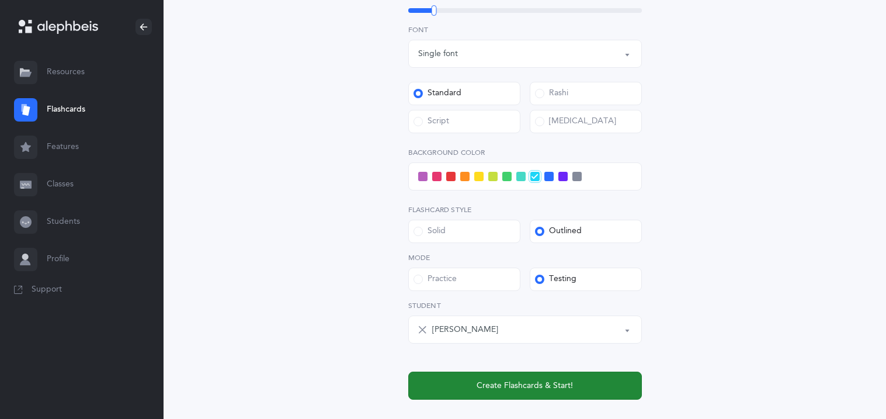
click at [473, 388] on button "Create Flashcards & Start!" at bounding box center [525, 385] width 234 height 28
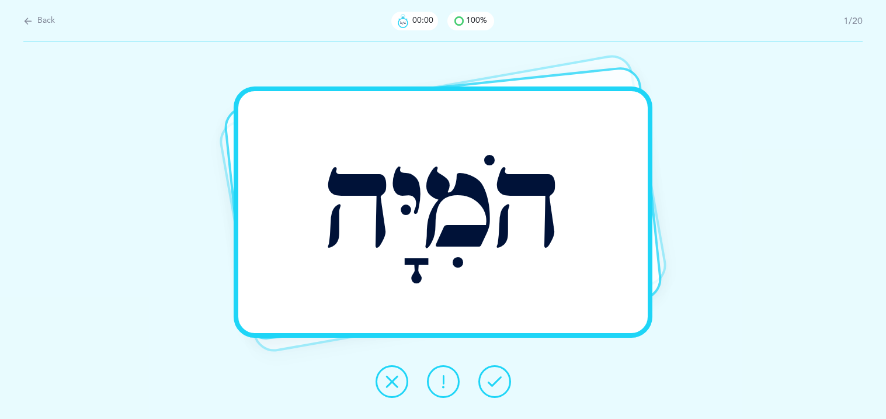
scroll to position [0, 0]
click at [504, 386] on button at bounding box center [494, 381] width 33 height 33
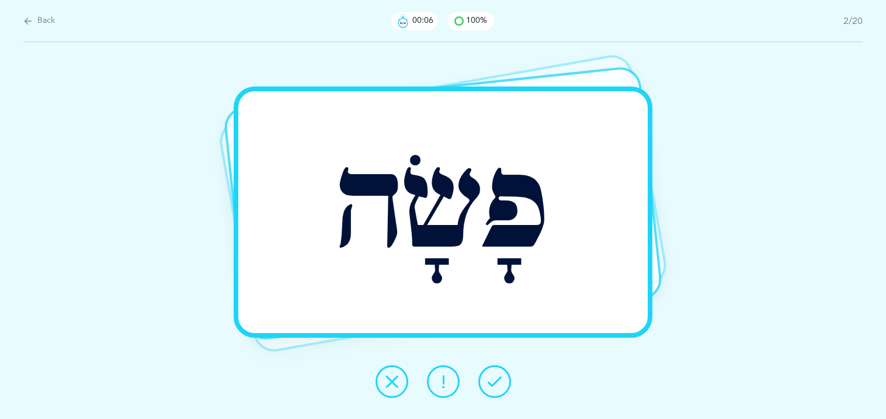
click at [504, 386] on button at bounding box center [494, 381] width 33 height 33
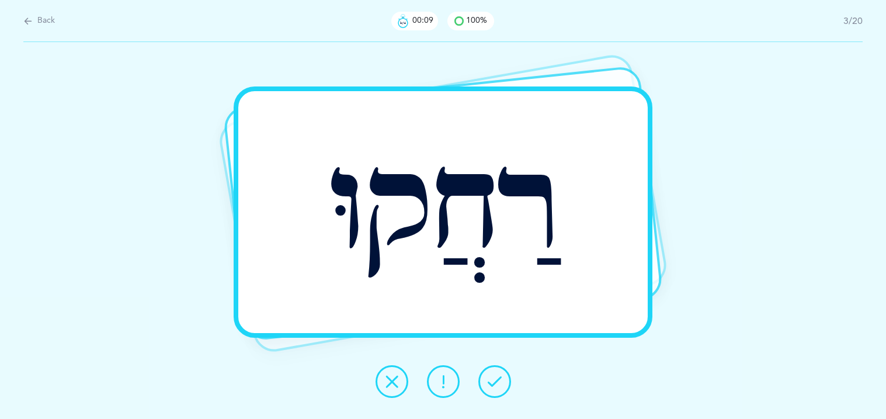
click at [504, 386] on button at bounding box center [494, 381] width 33 height 33
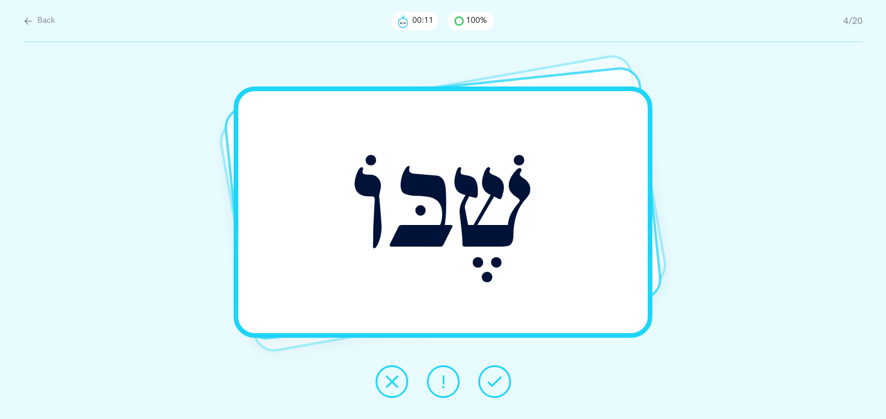
click at [504, 386] on button at bounding box center [494, 381] width 33 height 33
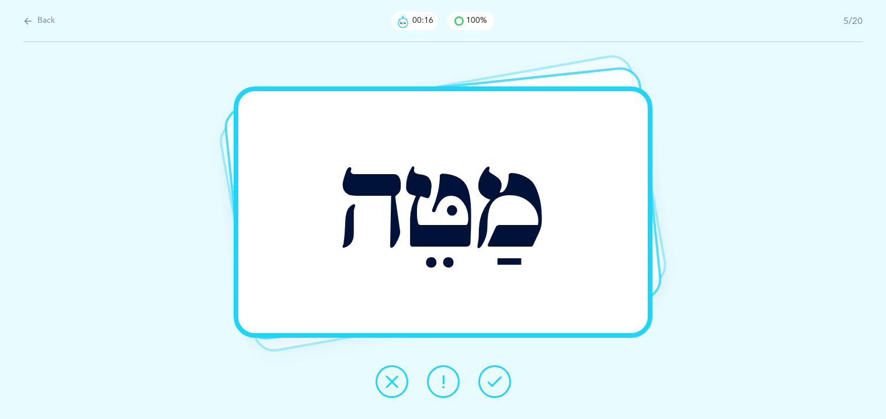
click at [454, 386] on button at bounding box center [443, 381] width 33 height 33
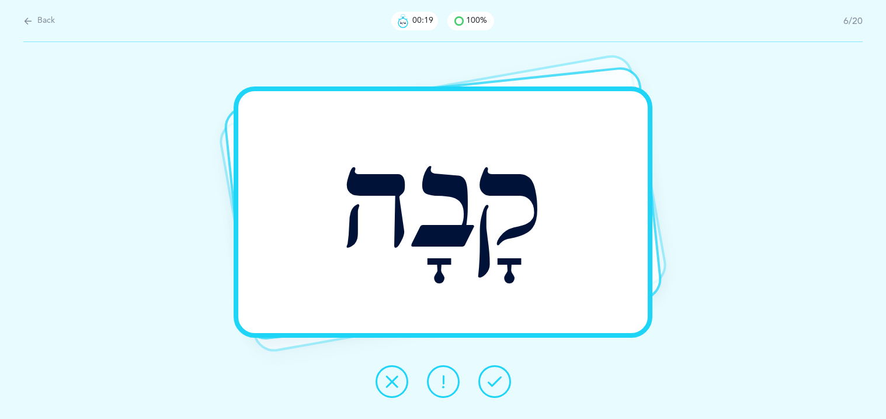
click at [489, 384] on icon at bounding box center [494, 381] width 14 height 14
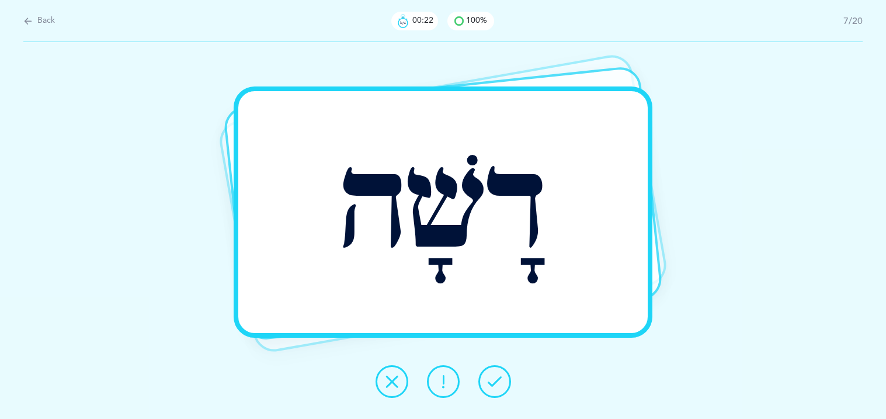
click at [489, 384] on icon at bounding box center [494, 381] width 14 height 14
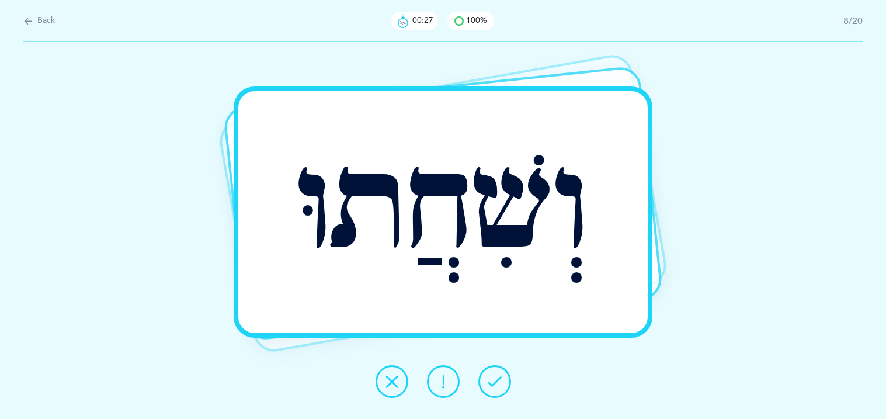
click at [489, 384] on icon at bounding box center [494, 381] width 14 height 14
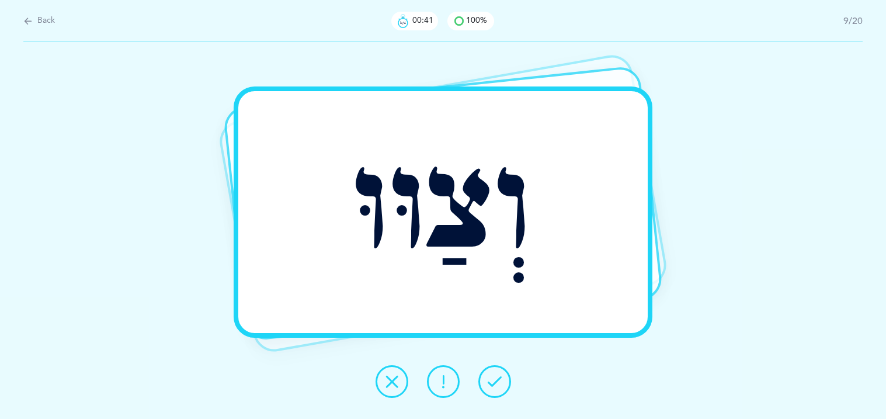
click at [407, 379] on div at bounding box center [443, 381] width 154 height 33
click at [397, 382] on icon at bounding box center [392, 381] width 14 height 14
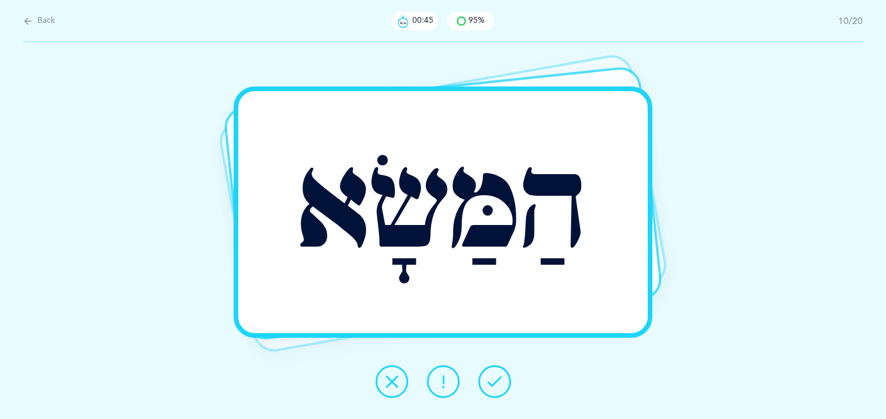
click at [493, 387] on icon at bounding box center [494, 381] width 14 height 14
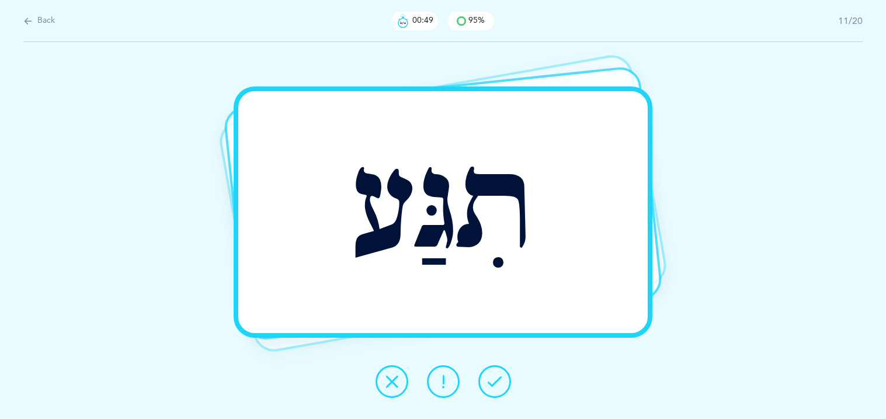
click at [493, 387] on icon at bounding box center [494, 381] width 14 height 14
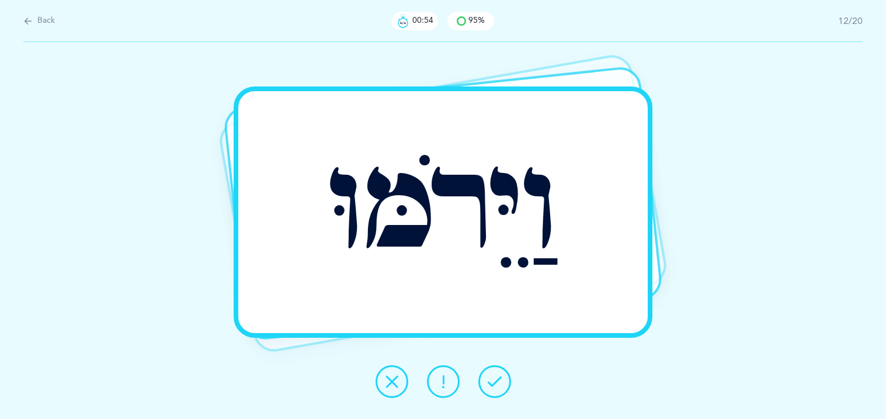
click at [493, 387] on icon at bounding box center [494, 381] width 14 height 14
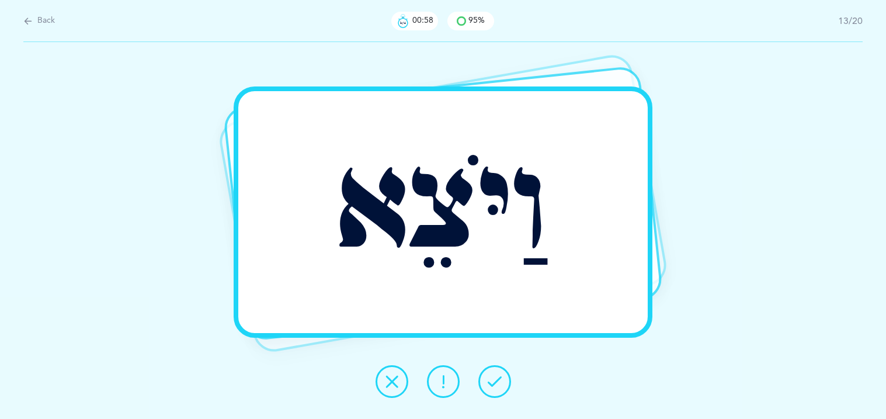
click at [493, 387] on icon at bounding box center [494, 381] width 14 height 14
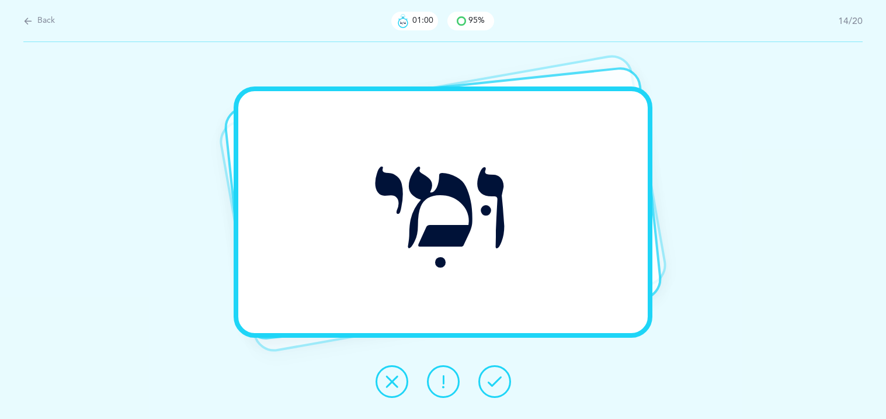
click at [493, 387] on icon at bounding box center [494, 381] width 14 height 14
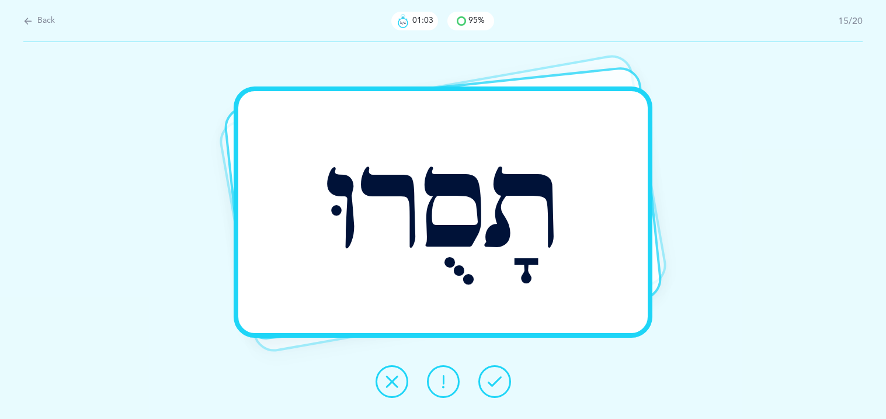
click at [493, 387] on icon at bounding box center [494, 381] width 14 height 14
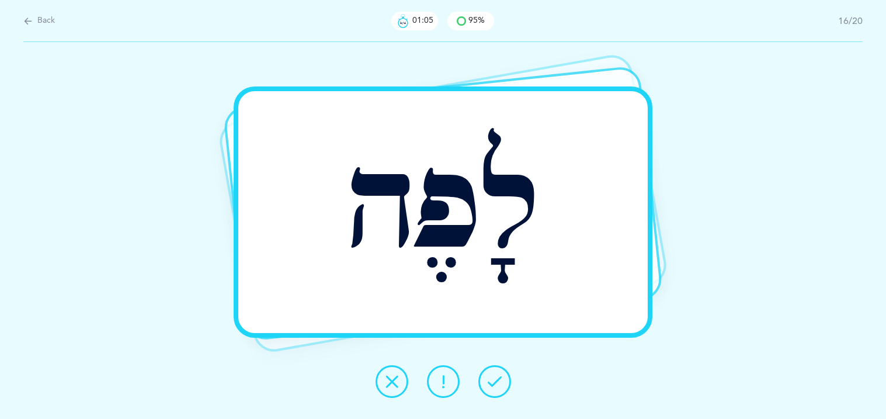
click at [493, 387] on icon at bounding box center [494, 381] width 14 height 14
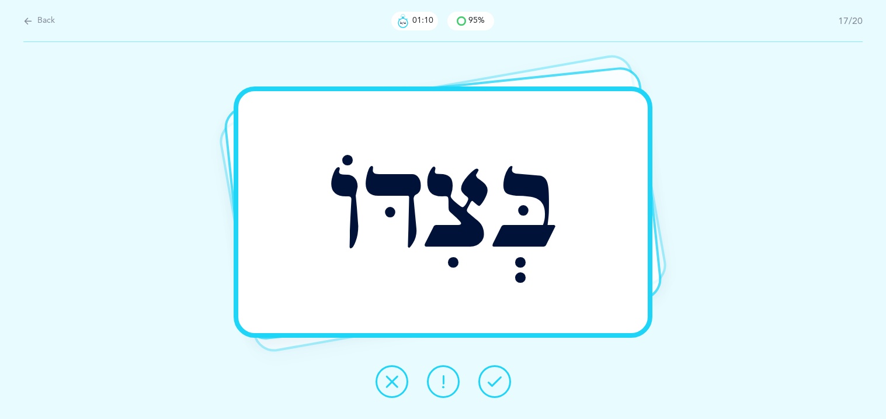
click at [493, 387] on icon at bounding box center [494, 381] width 14 height 14
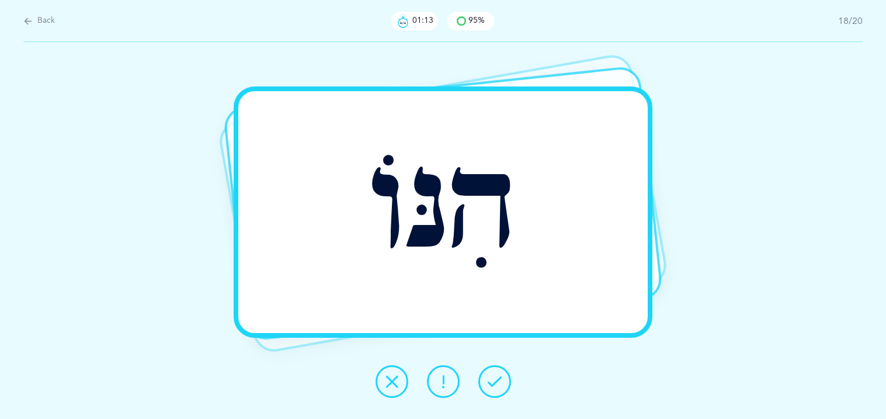
click at [493, 387] on icon at bounding box center [494, 381] width 14 height 14
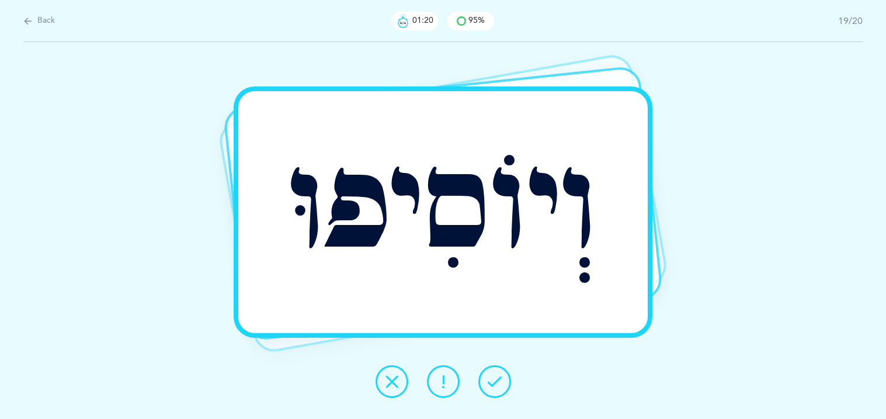
click at [493, 387] on icon at bounding box center [494, 381] width 14 height 14
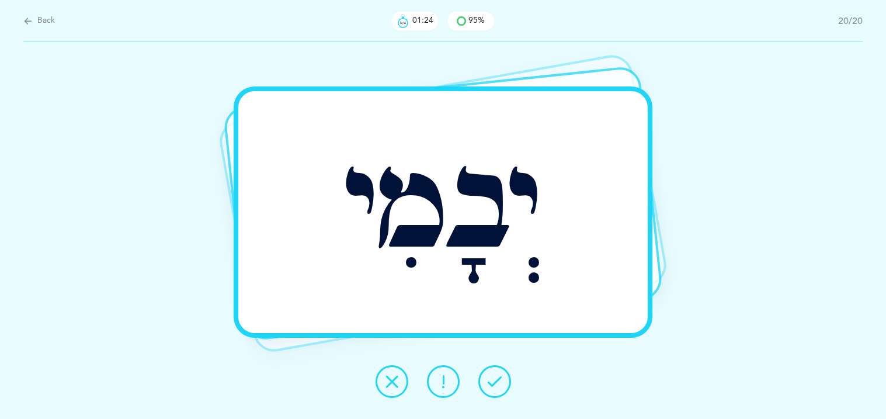
click at [493, 387] on icon at bounding box center [494, 381] width 14 height 14
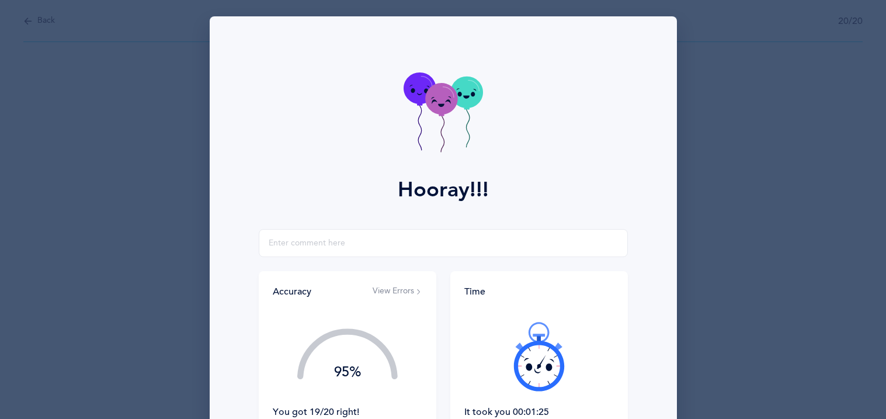
click at [487, 365] on div at bounding box center [538, 356] width 149 height 98
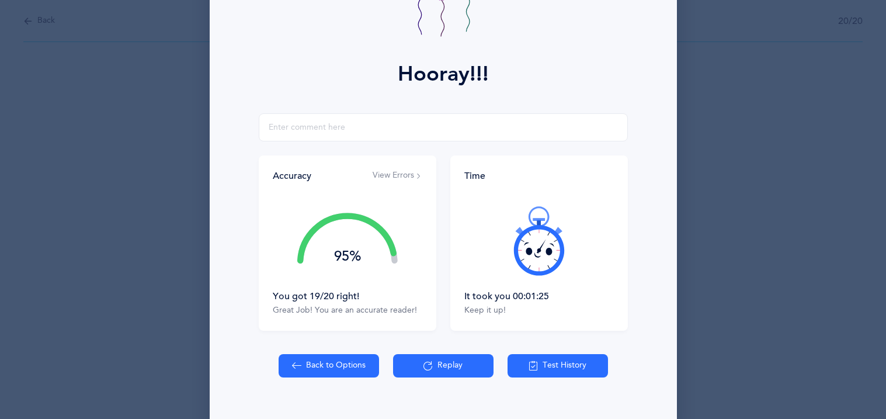
scroll to position [137, 0]
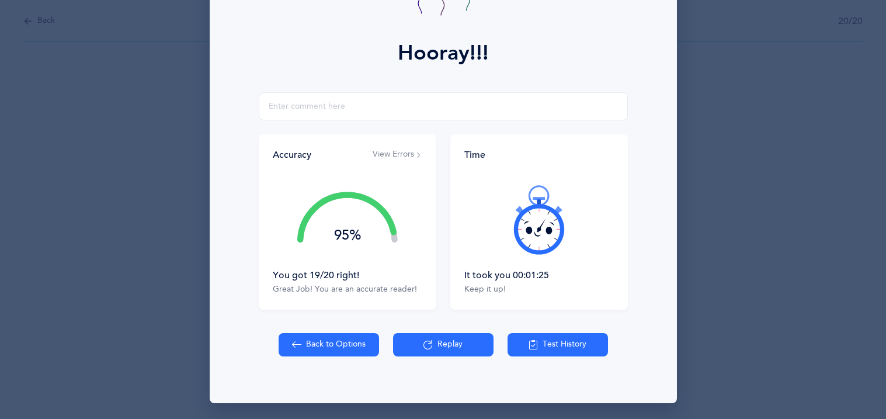
click at [405, 158] on button "View Errors" at bounding box center [397, 155] width 50 height 12
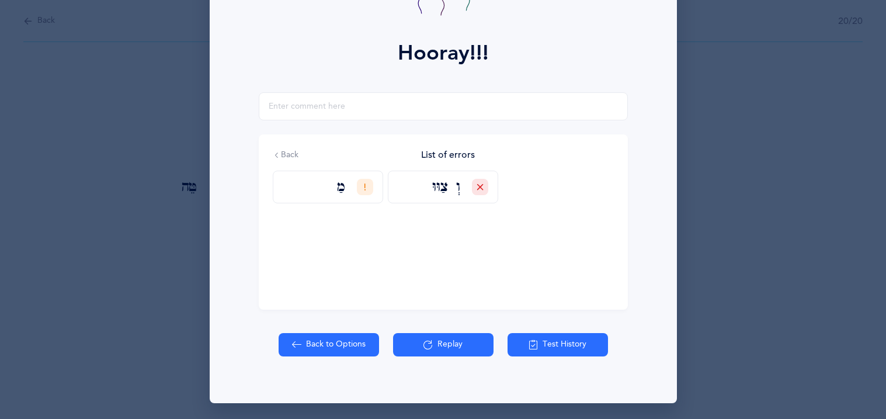
click at [367, 187] on icon at bounding box center [364, 186] width 7 height 7
click at [334, 215] on div "Correct" at bounding box center [326, 216] width 42 height 12
click at [0, 0] on input "Correct" at bounding box center [0, 0] width 0 height 0
click at [475, 189] on div at bounding box center [480, 187] width 16 height 16
click at [452, 210] on div "Correct" at bounding box center [441, 216] width 42 height 12
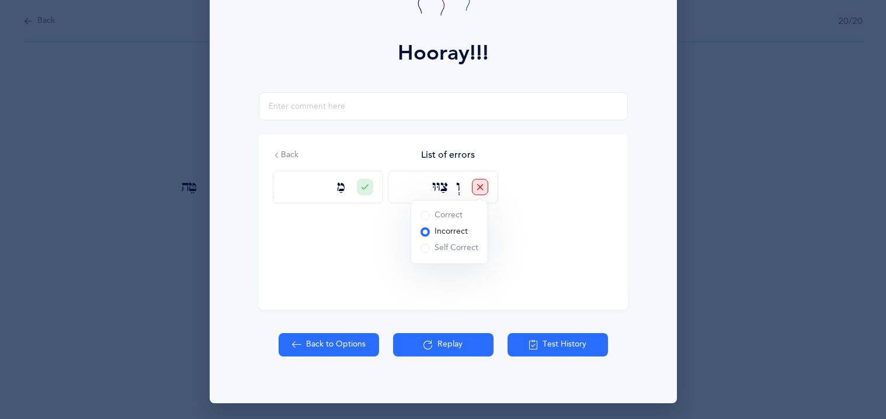
click at [0, 0] on input "Correct" at bounding box center [0, 0] width 0 height 0
click at [346, 334] on button "Back to Options" at bounding box center [328, 344] width 100 height 23
select select "27"
select select "1"
select select "single"
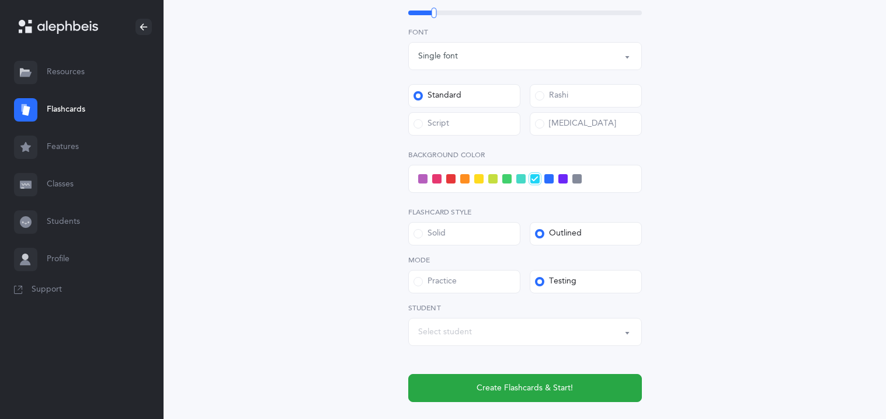
scroll to position [420, 0]
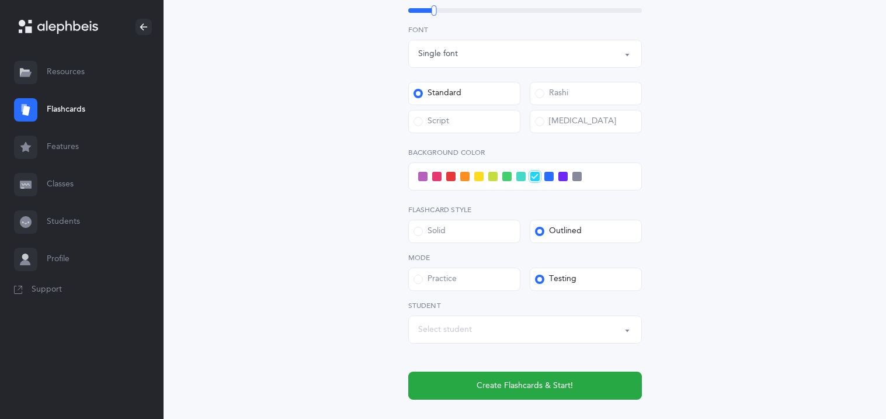
click at [479, 326] on div "Select student" at bounding box center [525, 329] width 214 height 20
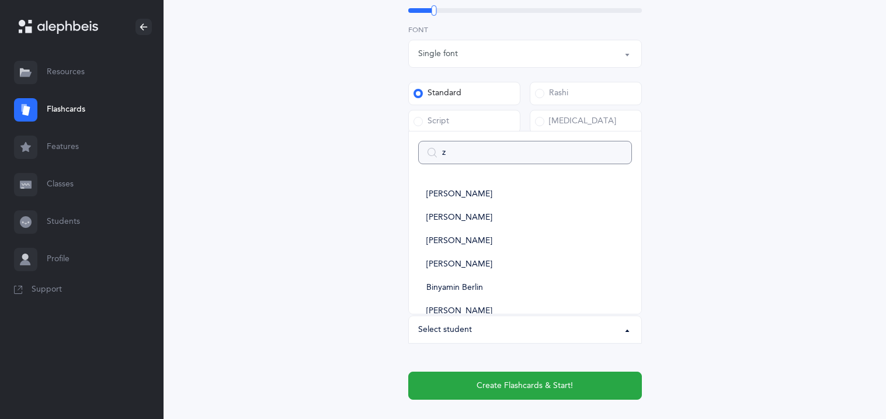
type input "ze"
select select
type input "[PERSON_NAME]"
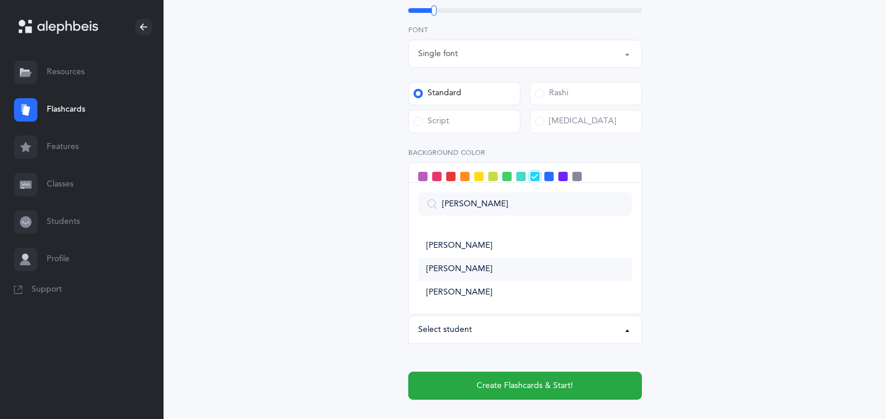
click at [469, 270] on span "[PERSON_NAME]" at bounding box center [459, 269] width 66 height 11
select select "11363"
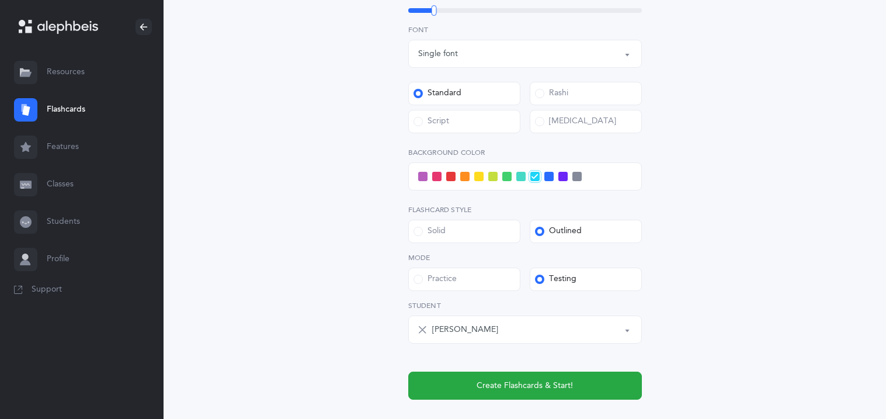
click at [325, 330] on div "Open Words Choose your Flashcards options Letters to include Accumulative [PERS…" at bounding box center [525, 53] width 532 height 786
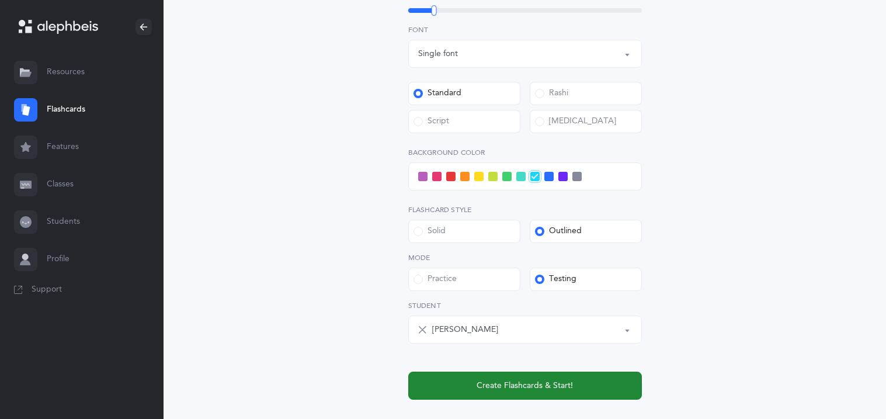
click at [455, 387] on button "Create Flashcards & Start!" at bounding box center [525, 385] width 234 height 28
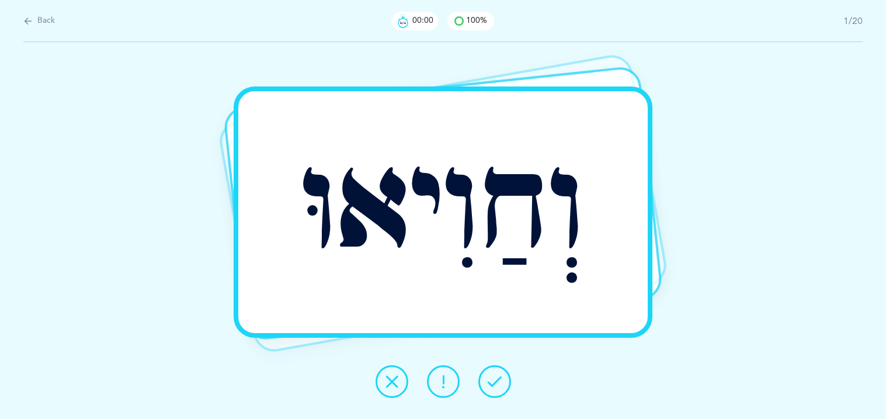
scroll to position [0, 0]
click at [491, 375] on icon at bounding box center [494, 381] width 14 height 14
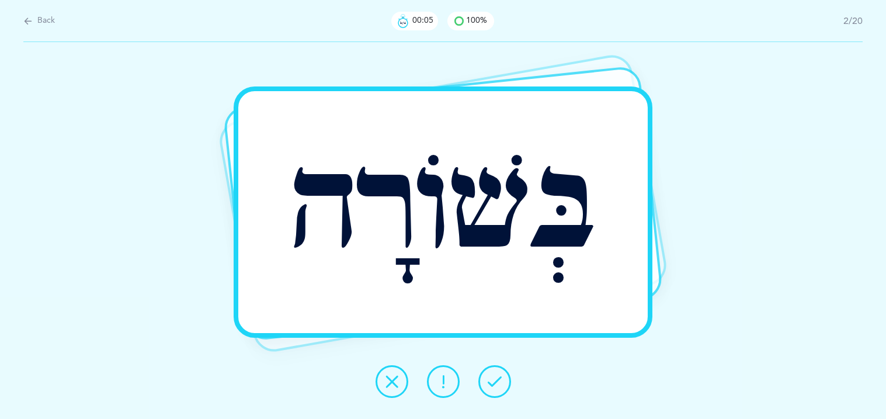
click at [491, 375] on icon at bounding box center [494, 381] width 14 height 14
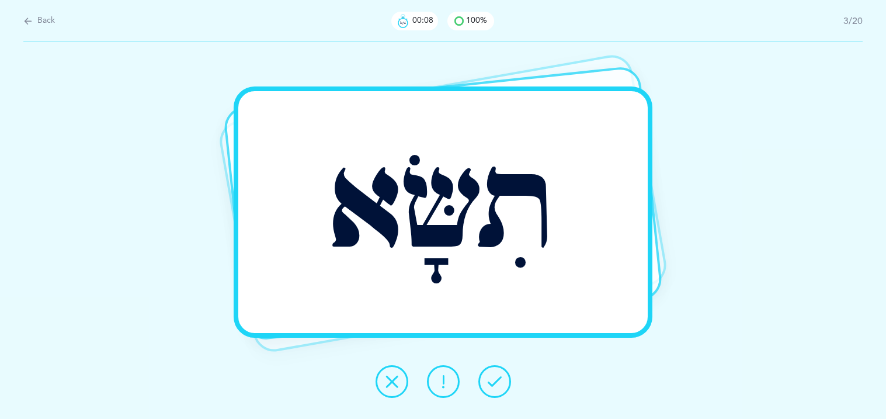
click at [491, 375] on icon at bounding box center [494, 381] width 14 height 14
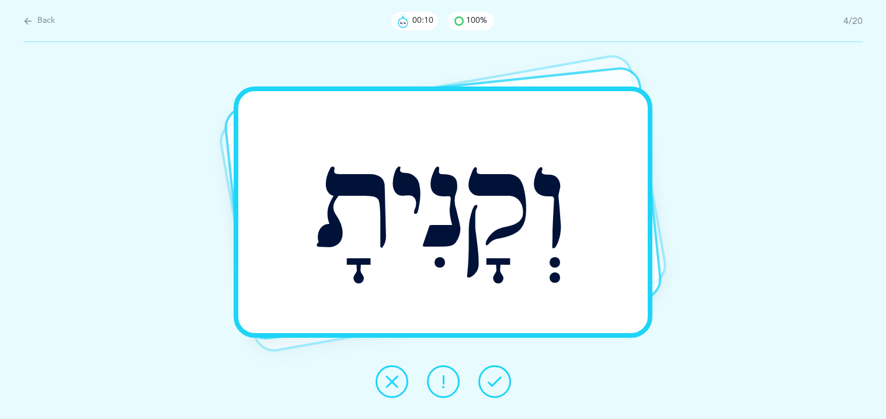
click at [491, 375] on icon at bounding box center [494, 381] width 14 height 14
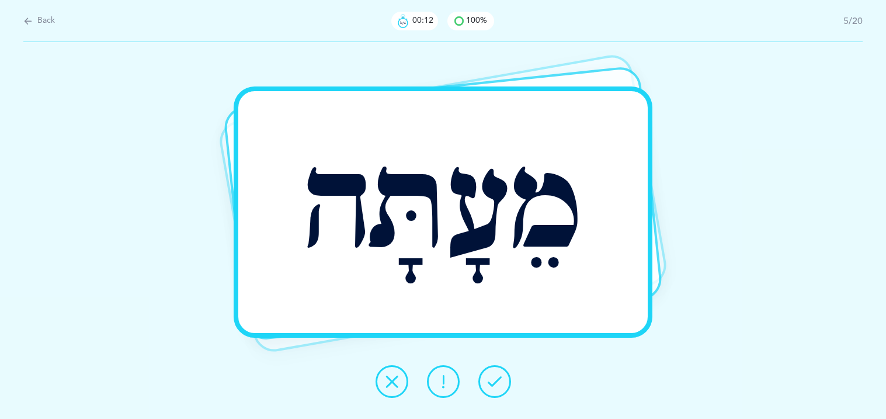
click at [491, 375] on icon at bounding box center [494, 381] width 14 height 14
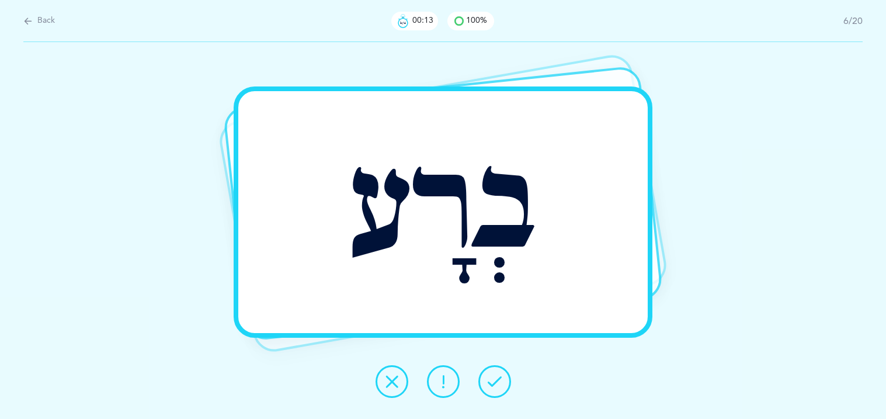
click at [491, 375] on icon at bounding box center [494, 381] width 14 height 14
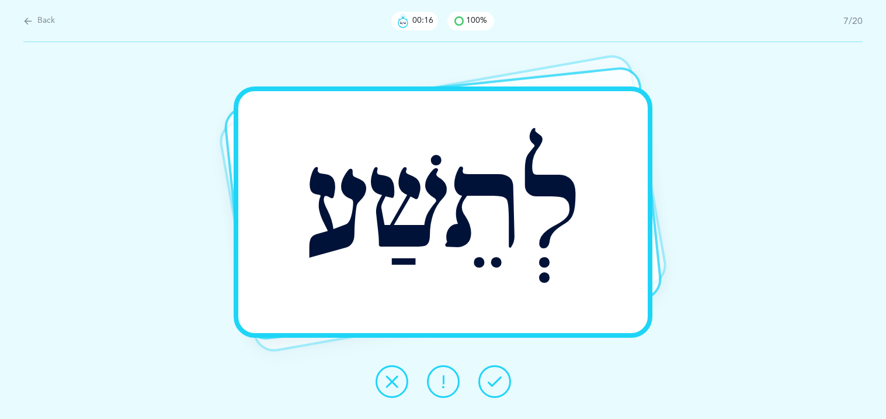
click at [491, 375] on icon at bounding box center [494, 381] width 14 height 14
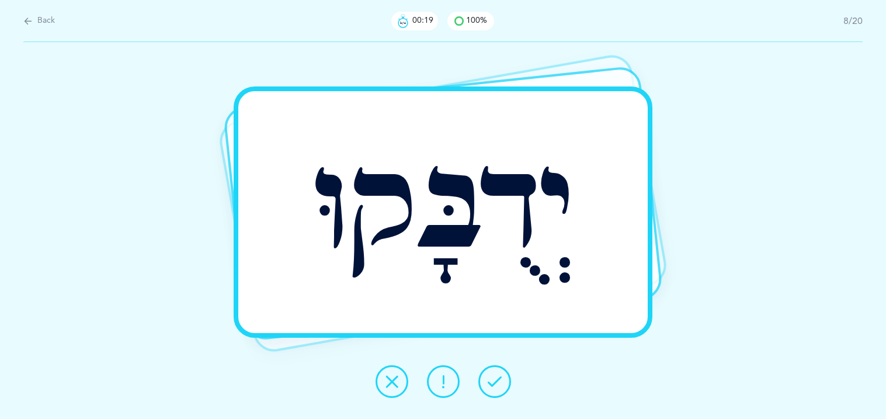
click at [491, 375] on icon at bounding box center [494, 381] width 14 height 14
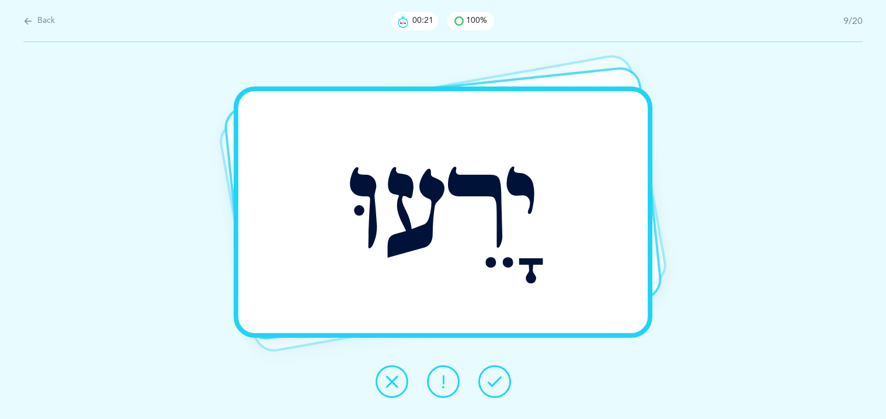
click at [491, 375] on icon at bounding box center [494, 381] width 14 height 14
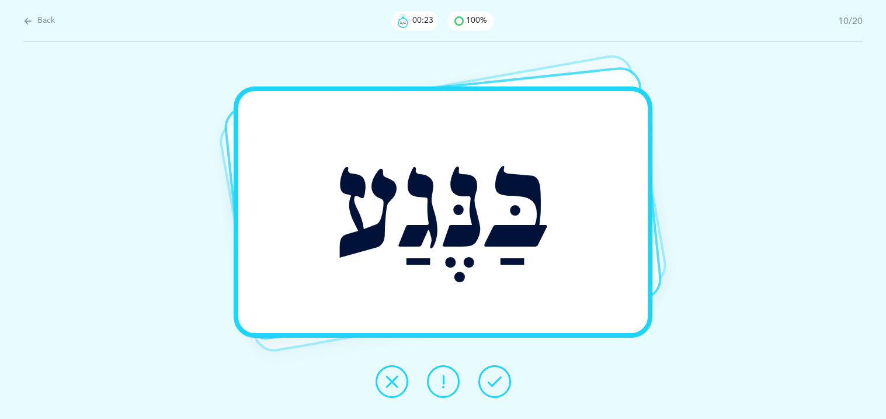
click at [491, 375] on icon at bounding box center [494, 381] width 14 height 14
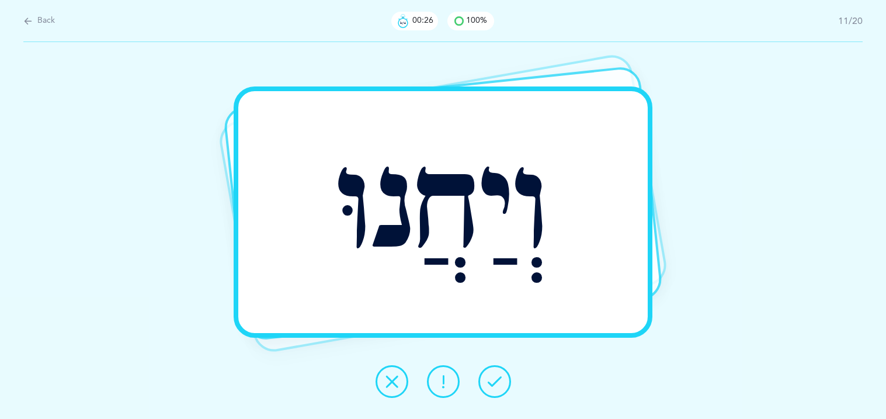
click at [491, 375] on icon at bounding box center [494, 381] width 14 height 14
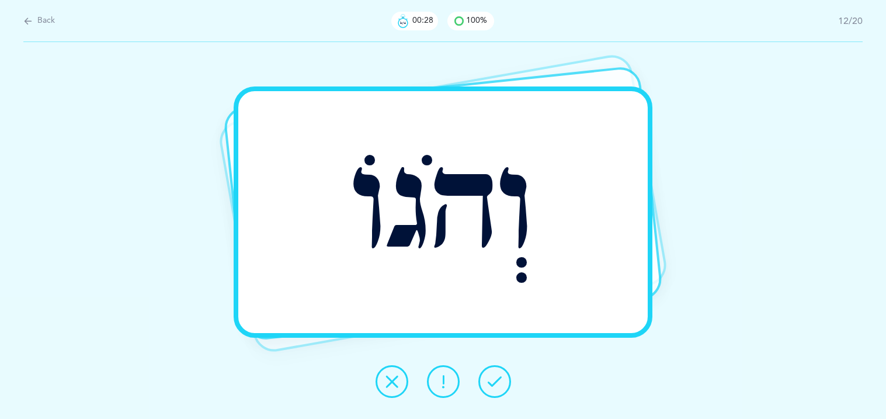
click at [491, 375] on icon at bounding box center [494, 381] width 14 height 14
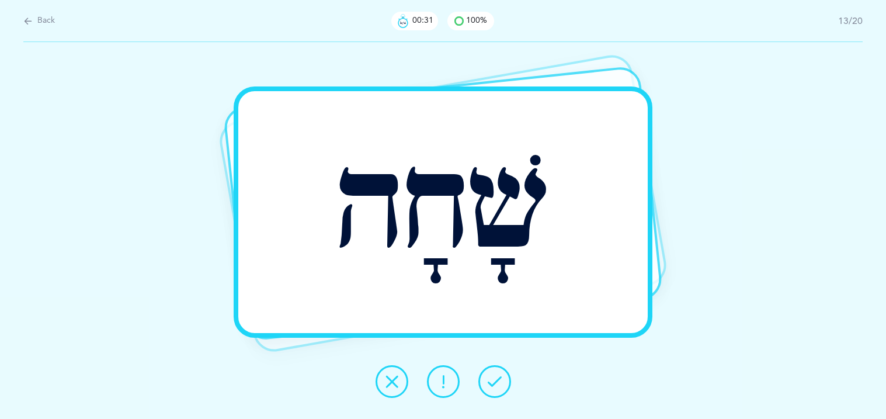
click at [441, 378] on icon at bounding box center [443, 381] width 14 height 14
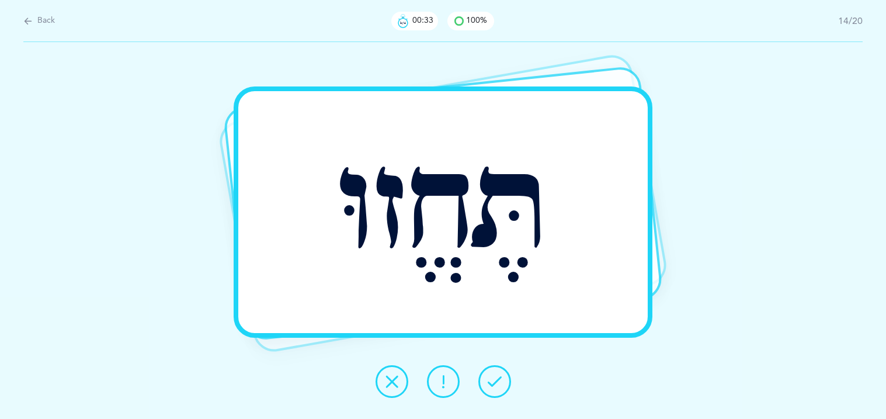
click at [490, 377] on icon at bounding box center [494, 381] width 14 height 14
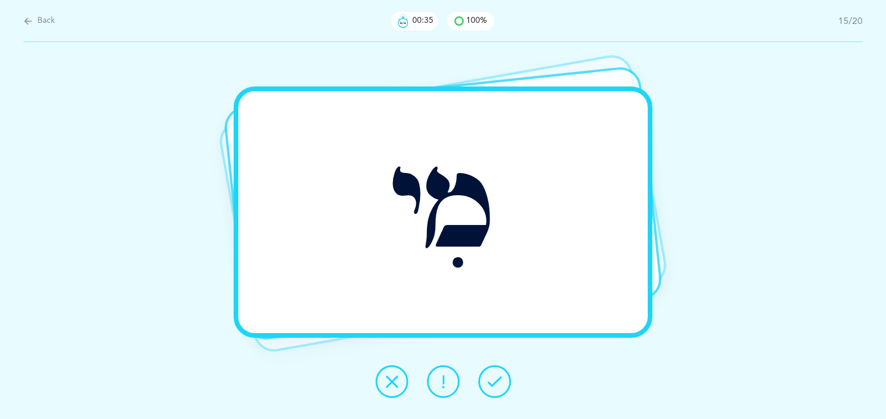
click at [490, 377] on icon at bounding box center [494, 381] width 14 height 14
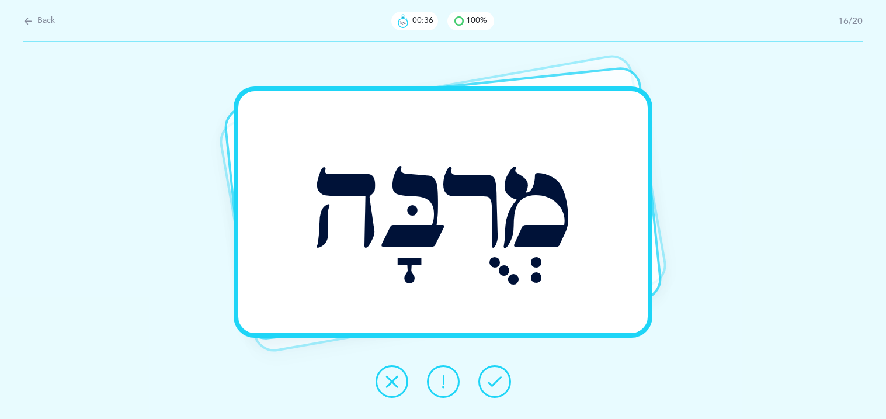
click at [490, 377] on icon at bounding box center [494, 381] width 14 height 14
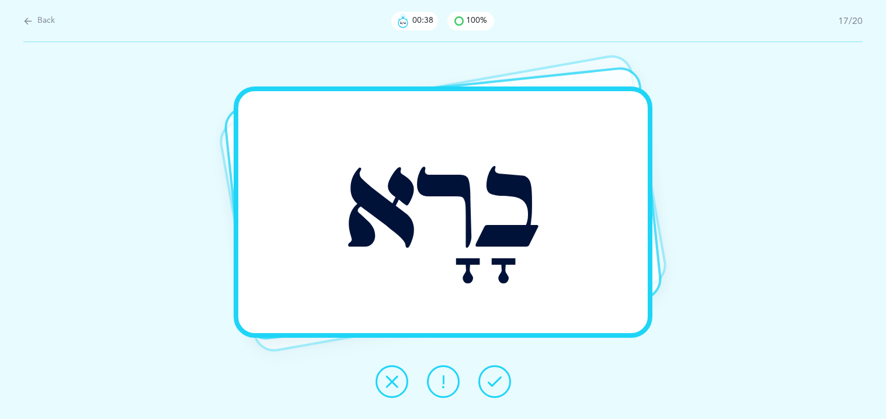
click at [490, 377] on icon at bounding box center [494, 381] width 14 height 14
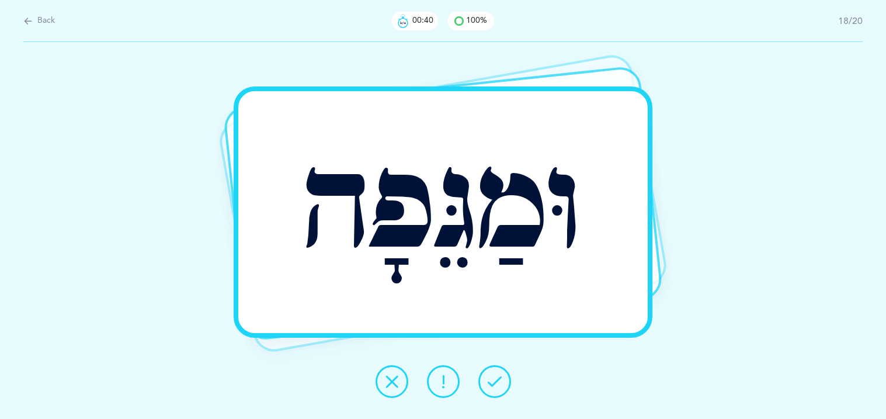
click at [490, 377] on icon at bounding box center [494, 381] width 14 height 14
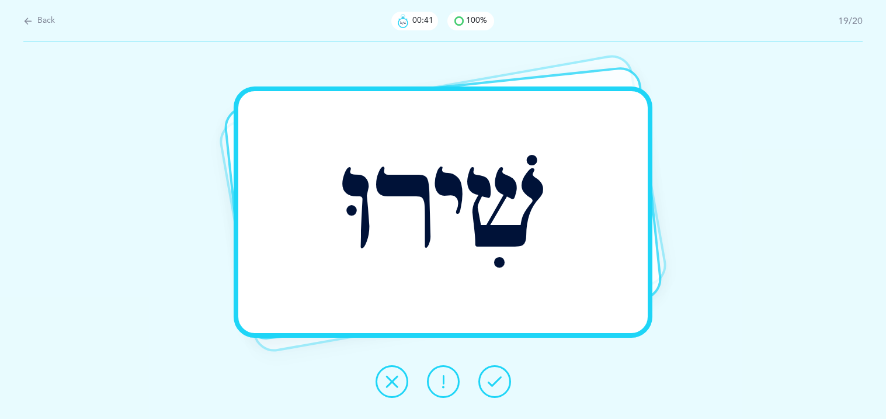
click at [490, 377] on icon at bounding box center [494, 381] width 14 height 14
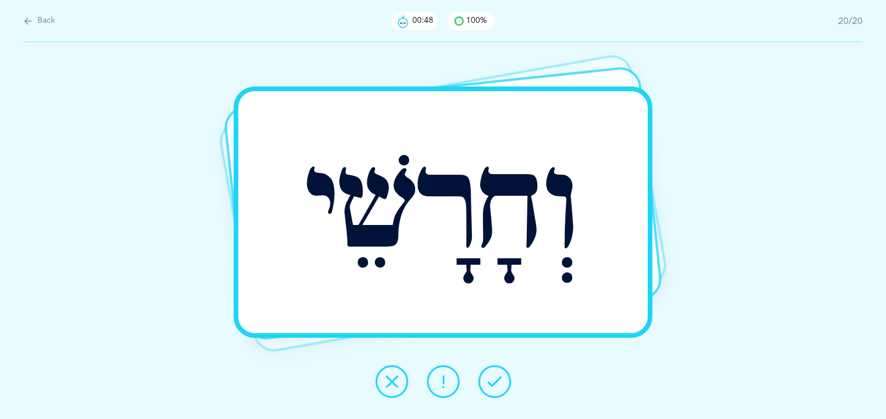
click at [441, 384] on icon at bounding box center [443, 381] width 14 height 14
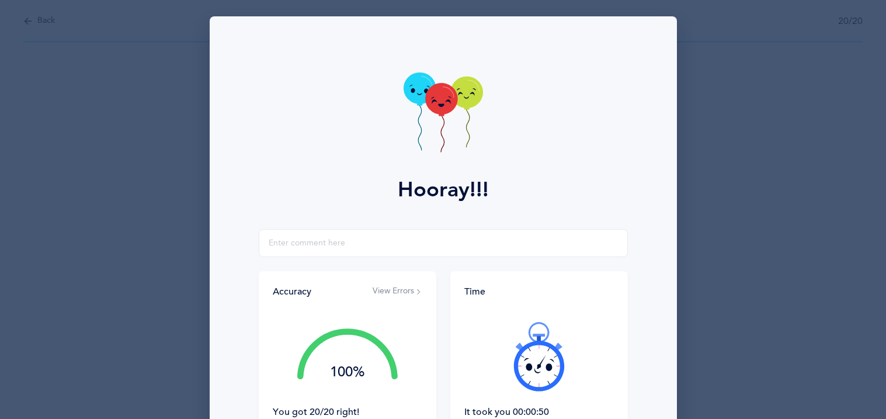
click at [462, 354] on div "Time It took you 00:00:50 Keep it up!" at bounding box center [538, 358] width 177 height 175
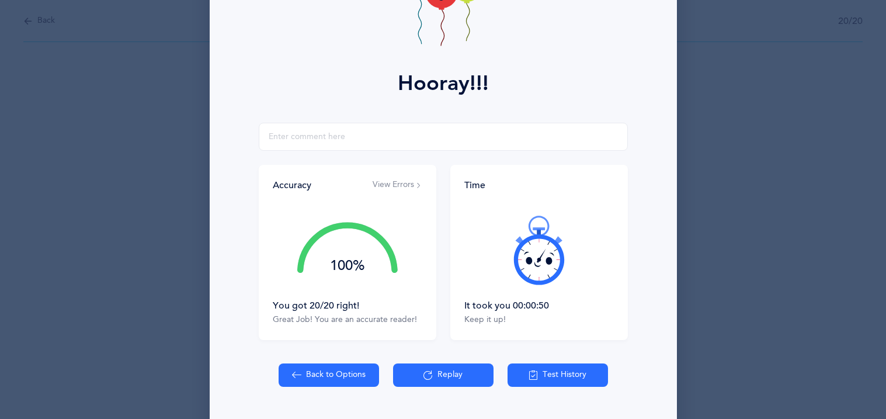
scroll to position [137, 0]
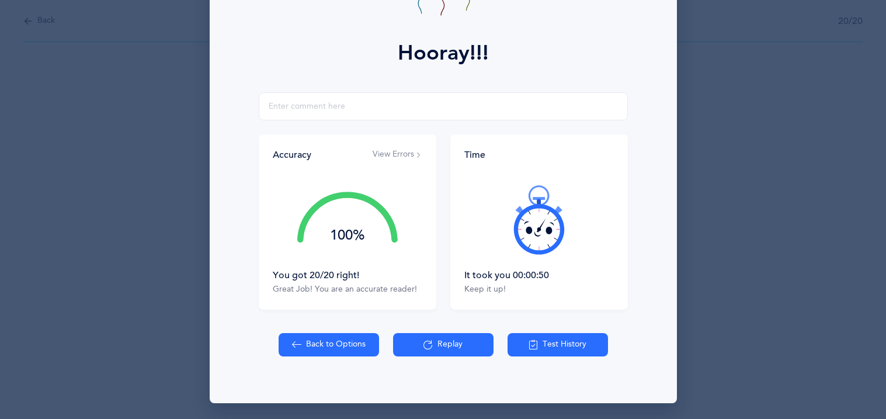
click at [323, 337] on button "Back to Options" at bounding box center [328, 344] width 100 height 23
select select "27"
select select "1"
select select "single"
